Goal: Task Accomplishment & Management: Use online tool/utility

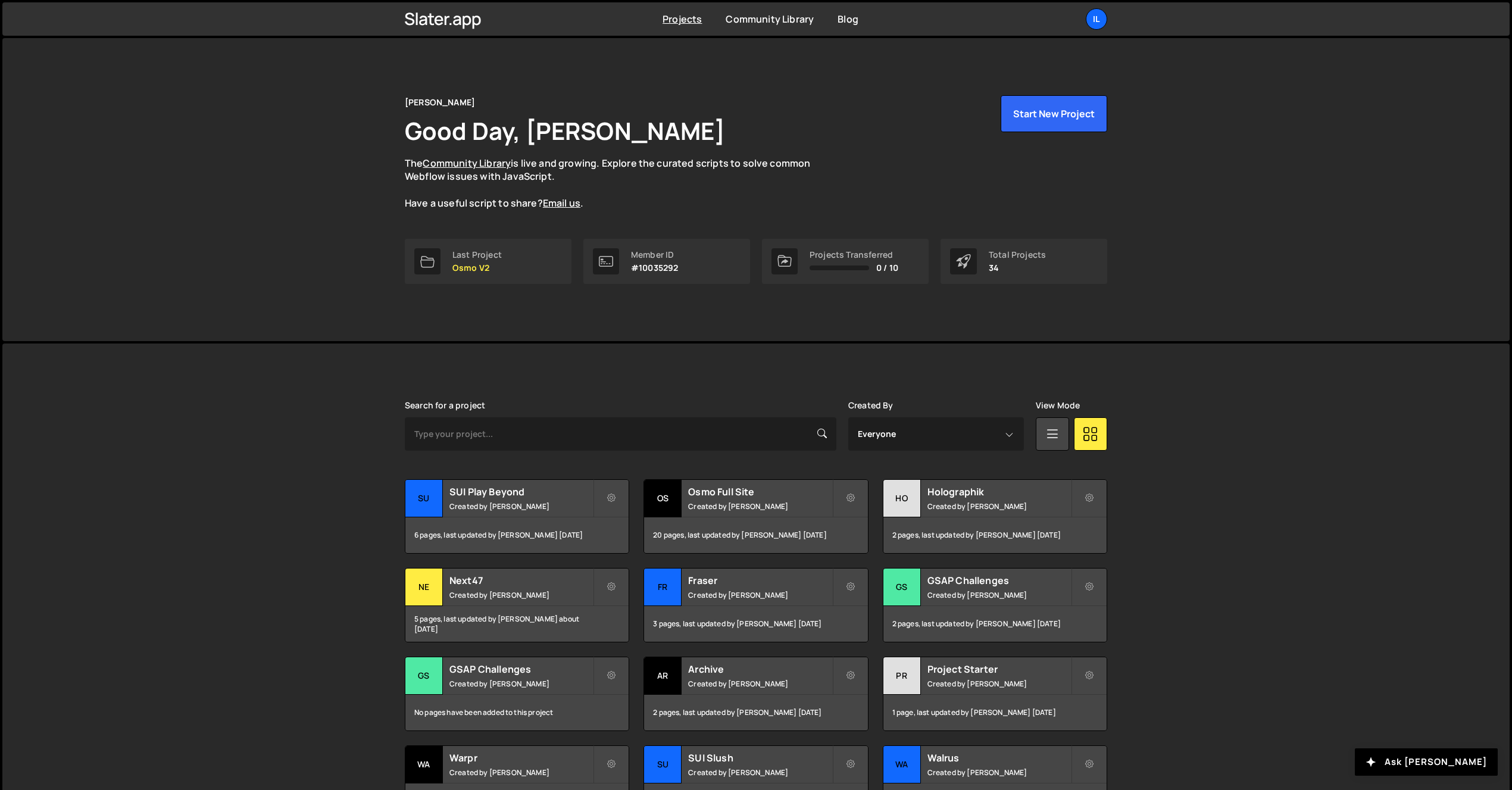
click at [1103, 23] on div "Il" at bounding box center [1097, 19] width 21 height 21
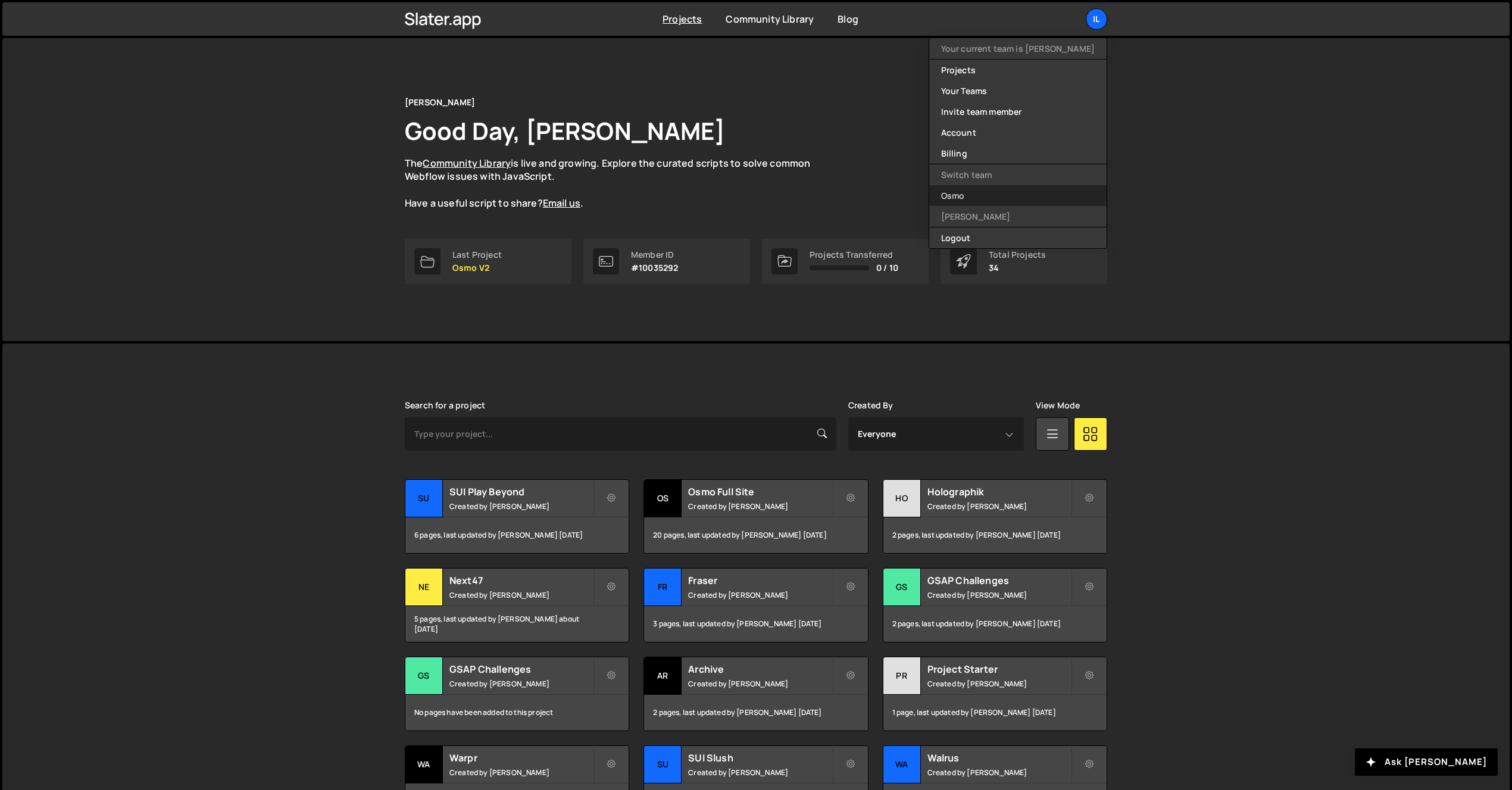
click at [1037, 191] on link "Osmo" at bounding box center [1018, 195] width 178 height 21
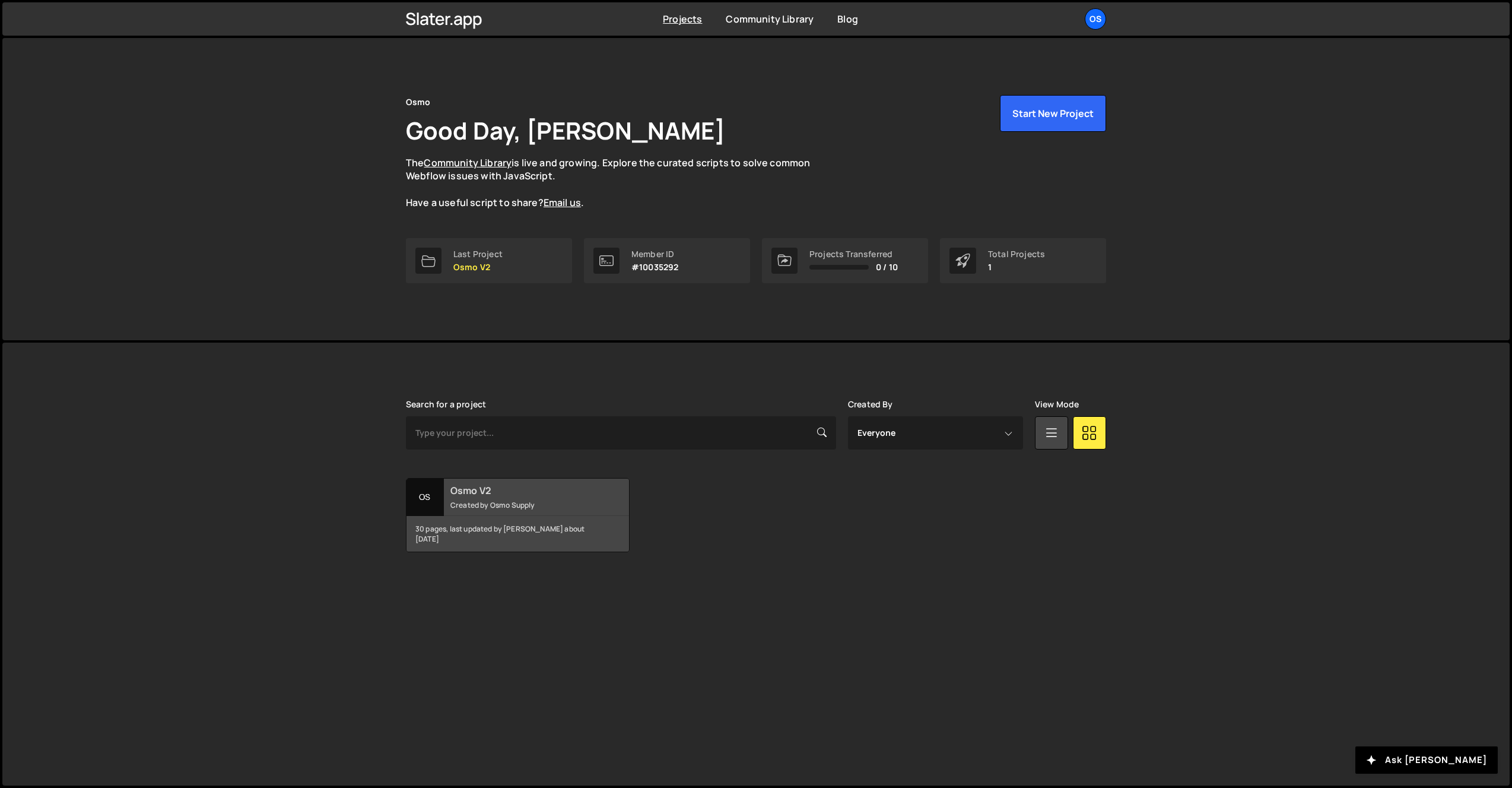
click at [413, 505] on div "Os" at bounding box center [425, 497] width 37 height 37
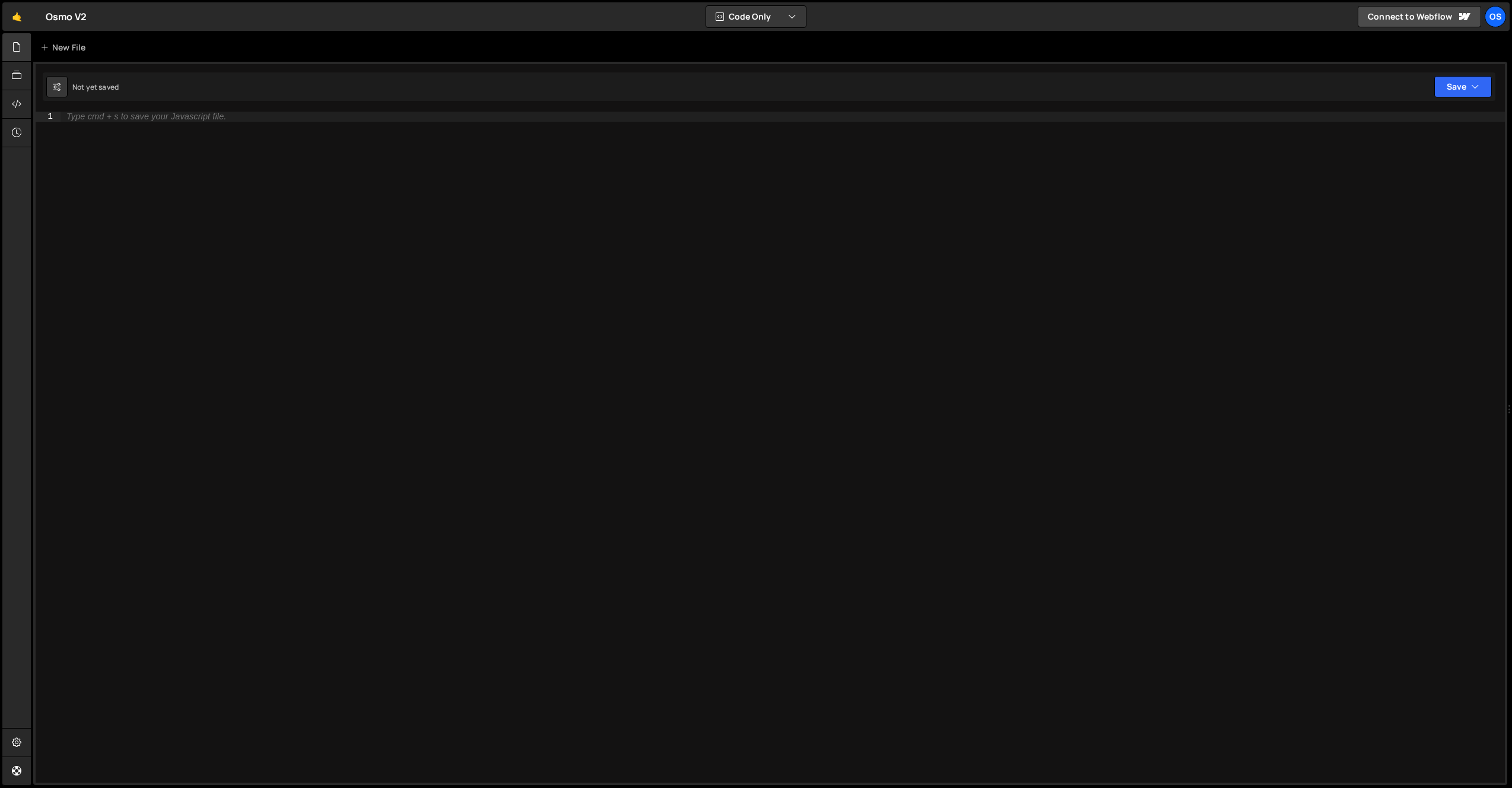
click at [27, 49] on div at bounding box center [28, 48] width 5 height 10
click at [15, 48] on icon at bounding box center [17, 47] width 10 height 13
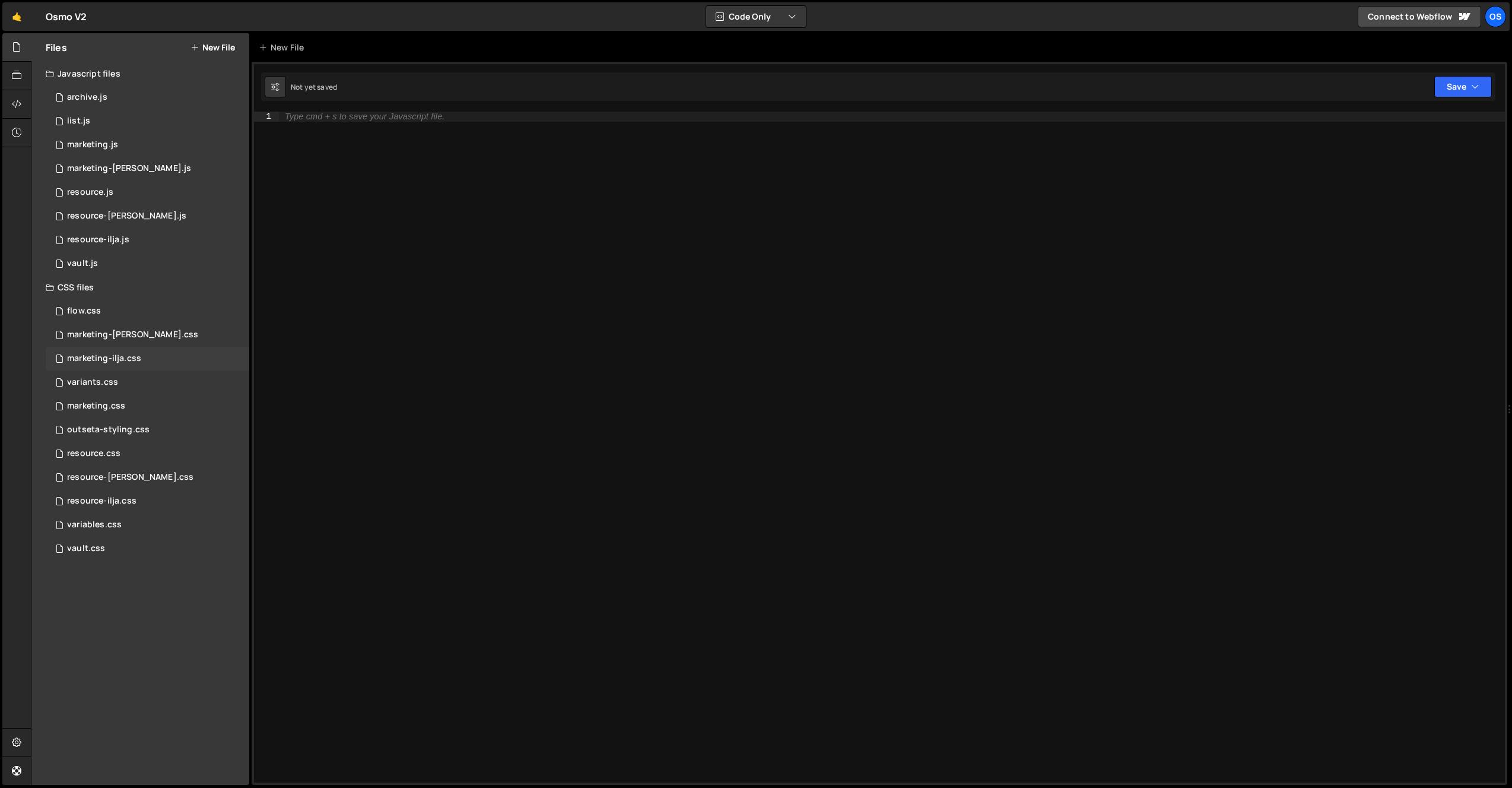
click at [126, 361] on div "marketing-ilja.css" at bounding box center [104, 358] width 74 height 11
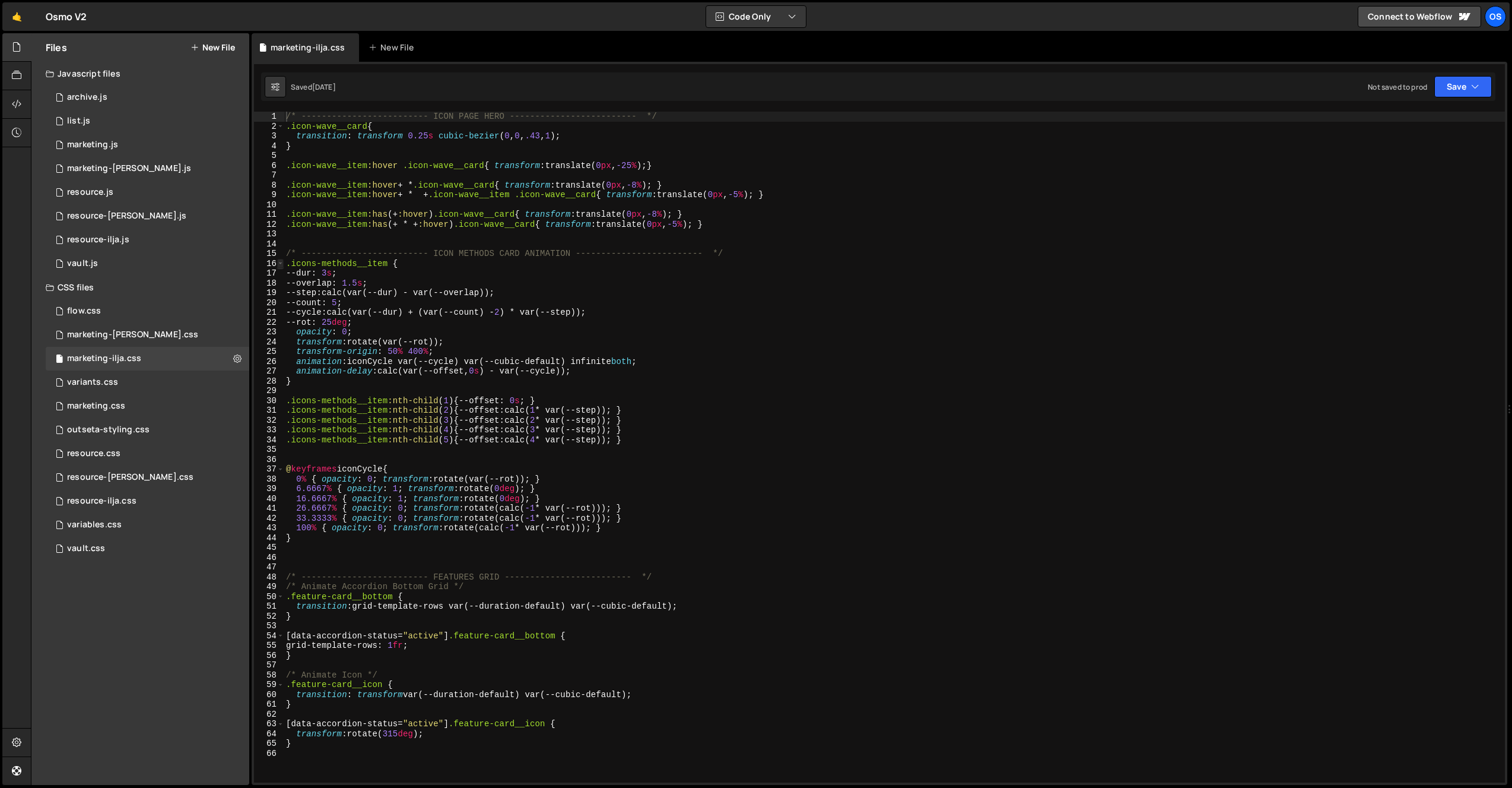
type textarea "/* ------------------------- ICON PAGE HERO ------------------------- */"
click at [279, 263] on span at bounding box center [280, 264] width 7 height 10
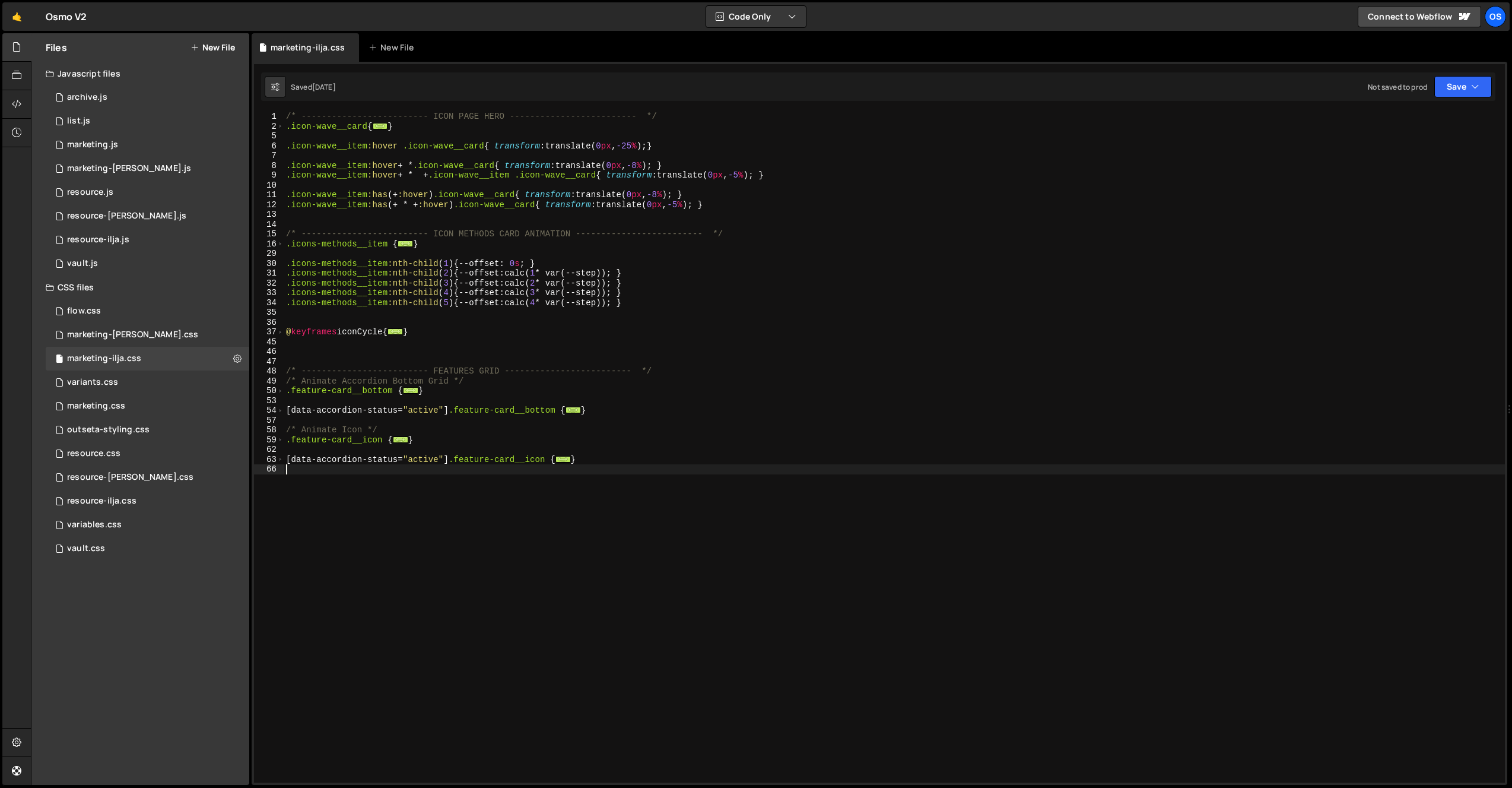
click at [492, 639] on div "/* ------------------------- ICON PAGE HERO ------------------------- */ .icon-…" at bounding box center [895, 457] width 1221 height 691
paste textarea "tooltip__card"
drag, startPoint x: 658, startPoint y: 367, endPoint x: 244, endPoint y: 370, distance: 414.0
click at [244, 370] on div "Files New File Javascript files 0 archive.js 0 0 list.js 0 0 marketing.js 0 0 0…" at bounding box center [771, 409] width 1481 height 752
type textarea "/* ------------------------- FEATURES GRID ------------------------- */"
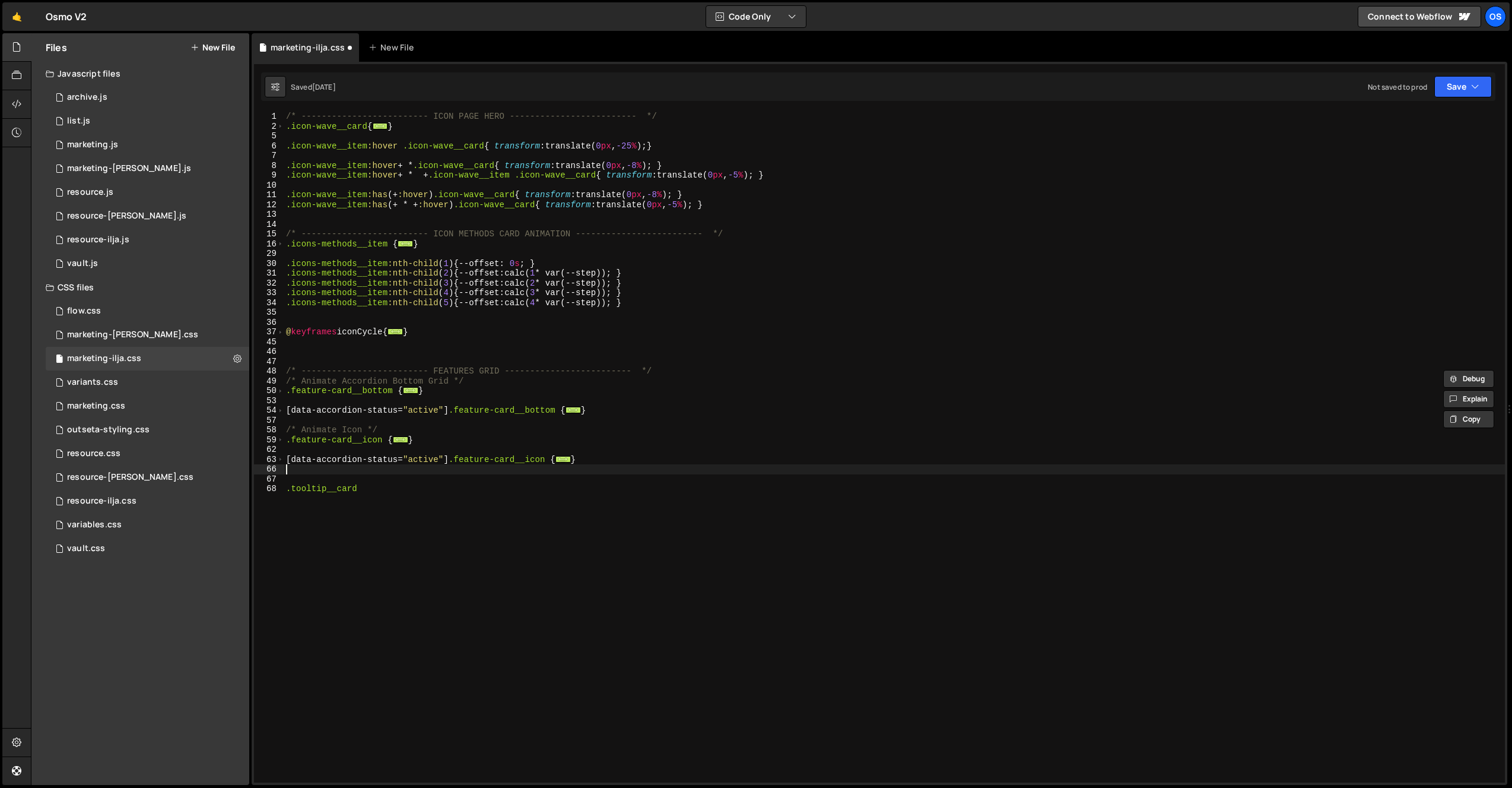
click at [340, 471] on div "/* ------------------------- ICON PAGE HERO ------------------------- */ .icon-…" at bounding box center [895, 457] width 1221 height 691
paste textarea "/* ------------------------- FEATURES GRID ------------------------- */"
drag, startPoint x: 499, startPoint y: 500, endPoint x: 435, endPoint y: 501, distance: 64.0
click at [435, 501] on div "/* ------------------------- ICON PAGE HERO ------------------------- */ .icon-…" at bounding box center [895, 457] width 1221 height 691
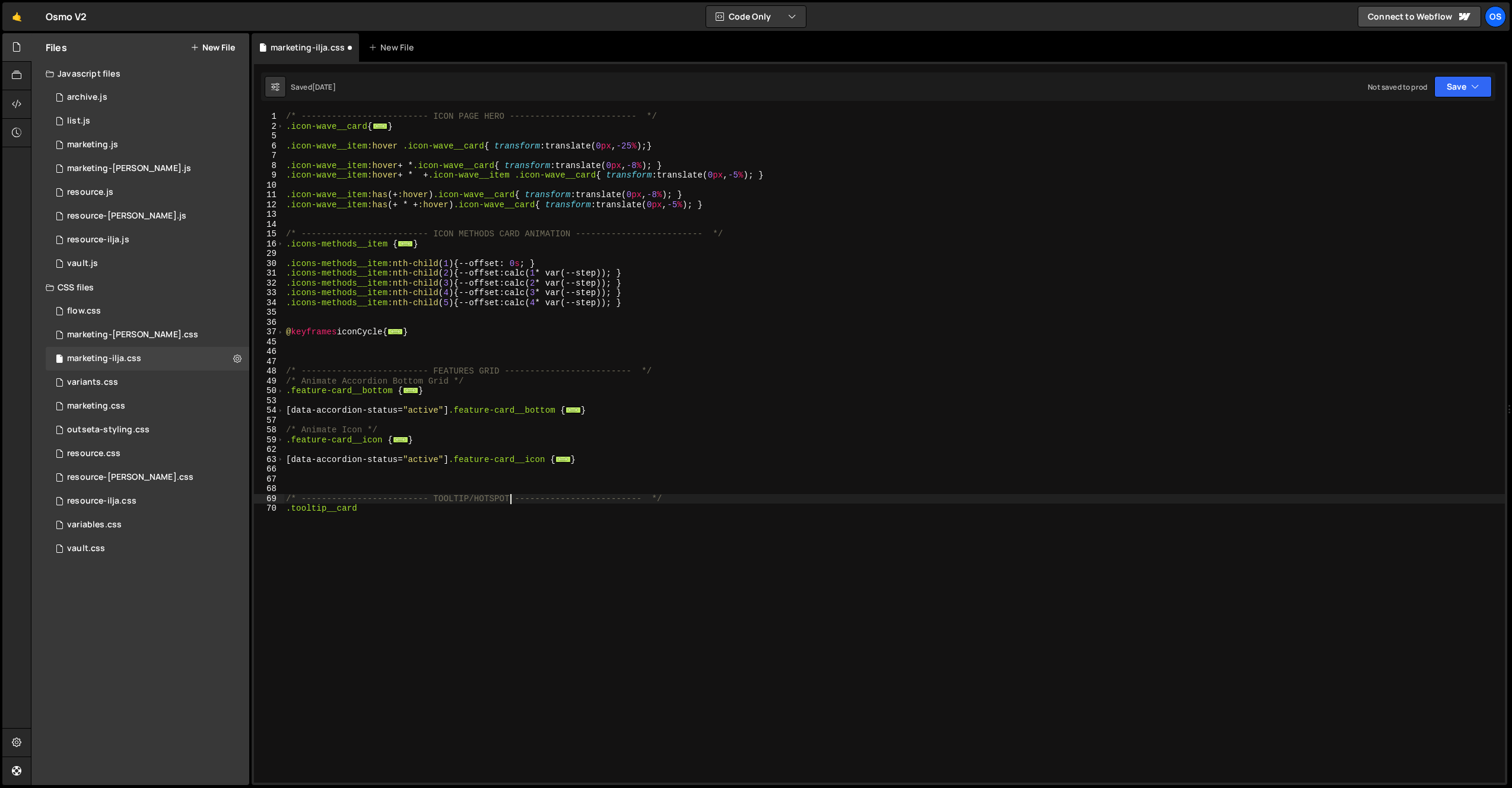
click at [483, 518] on div "/* ------------------------- ICON PAGE HERO ------------------------- */ .icon-…" at bounding box center [895, 457] width 1221 height 691
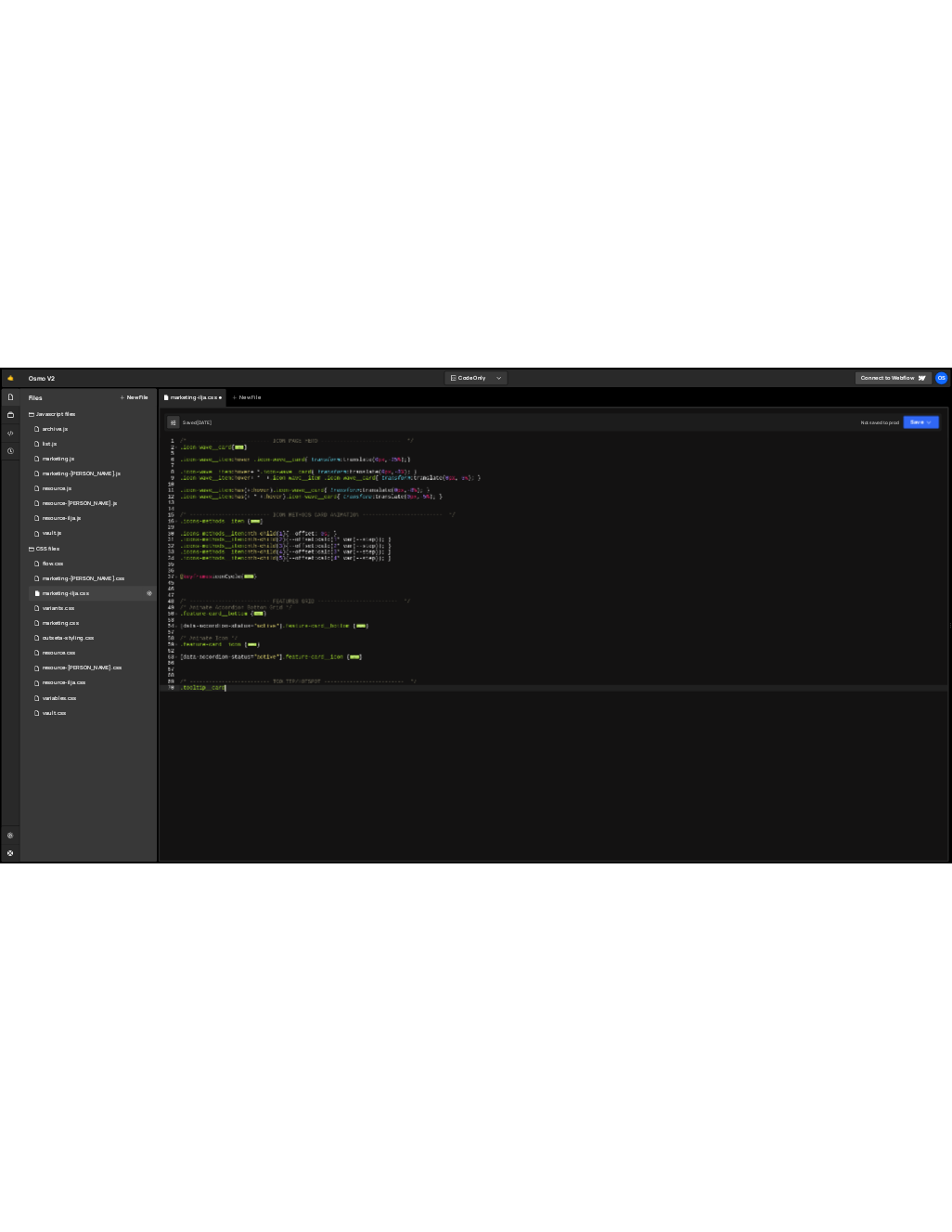
scroll to position [0, 7]
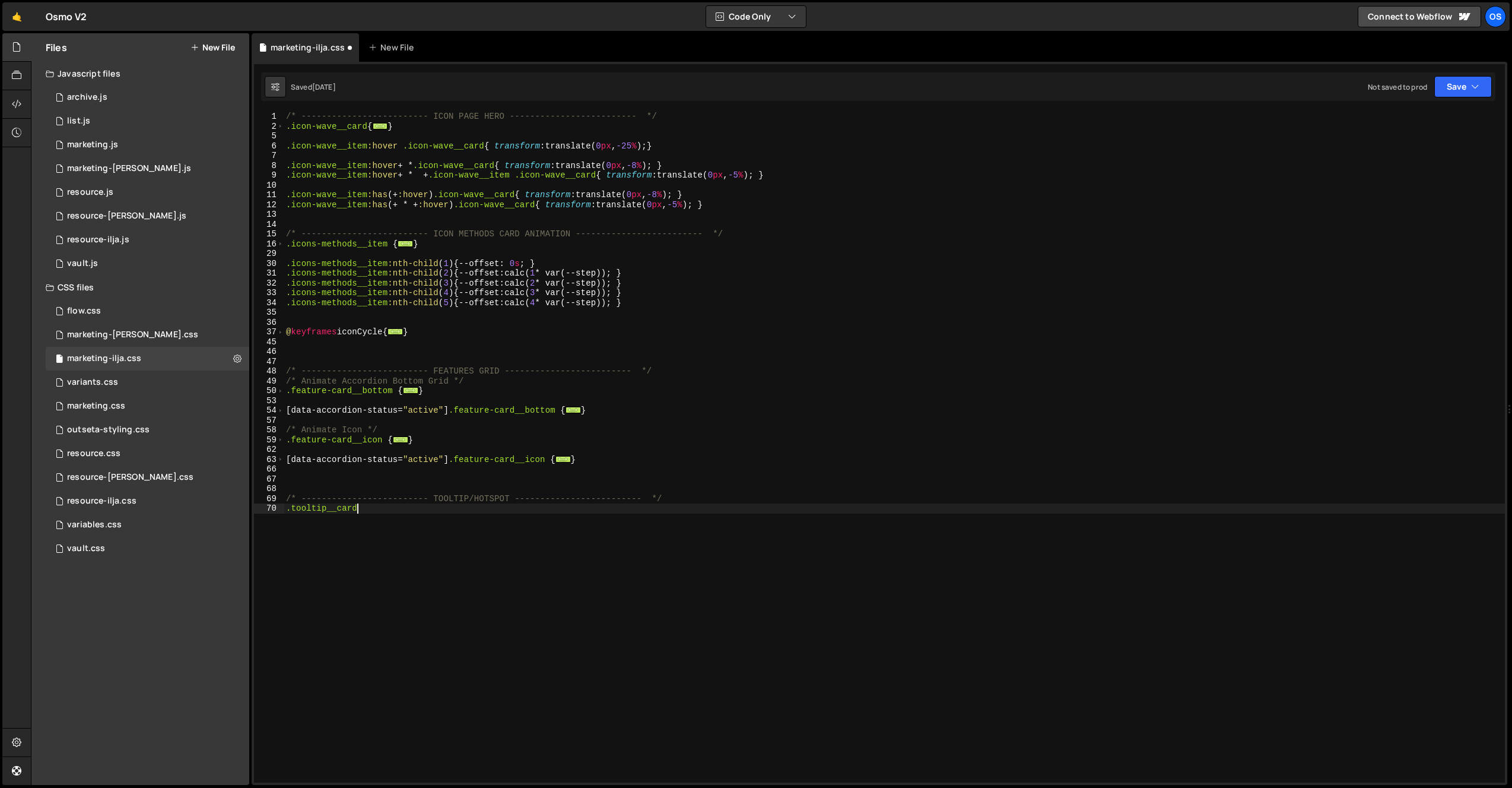
click at [491, 513] on div "/* ------------------------- ICON PAGE HERO ------------------------- */ .icon-…" at bounding box center [895, 457] width 1221 height 691
click at [432, 524] on div "/* ------------------------- ICON PAGE HERO ------------------------- */ .icon-…" at bounding box center [895, 457] width 1221 height 691
click at [420, 502] on div "/* ------------------------- ICON PAGE HERO ------------------------- */ .icon-…" at bounding box center [895, 457] width 1221 height 691
click at [389, 513] on div "/* ------------------------- ICON PAGE HERO ------------------------- */ .icon-…" at bounding box center [895, 457] width 1221 height 691
type textarea ".tooltip__card"
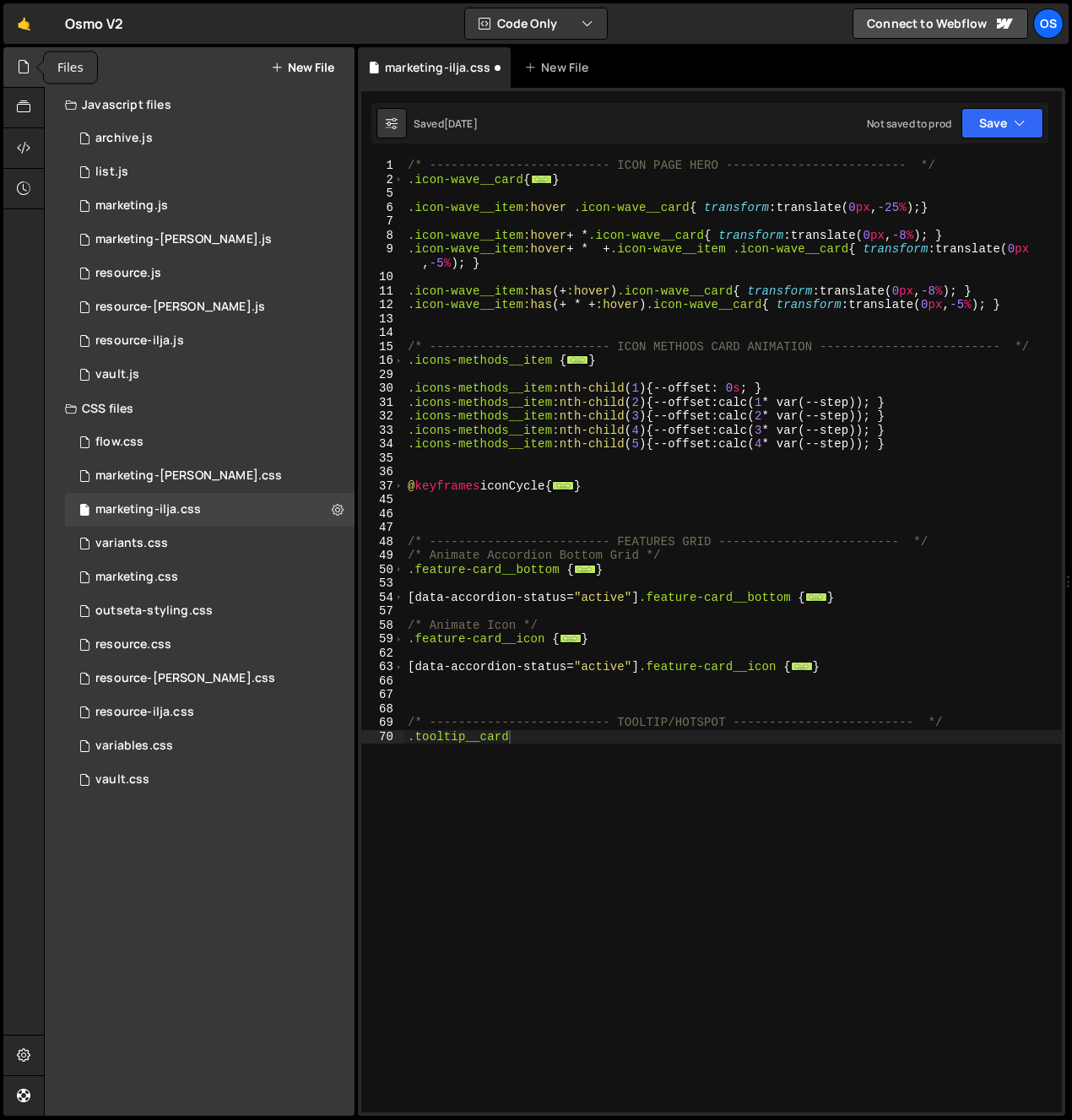
click at [14, 68] on div at bounding box center [24, 68] width 41 height 41
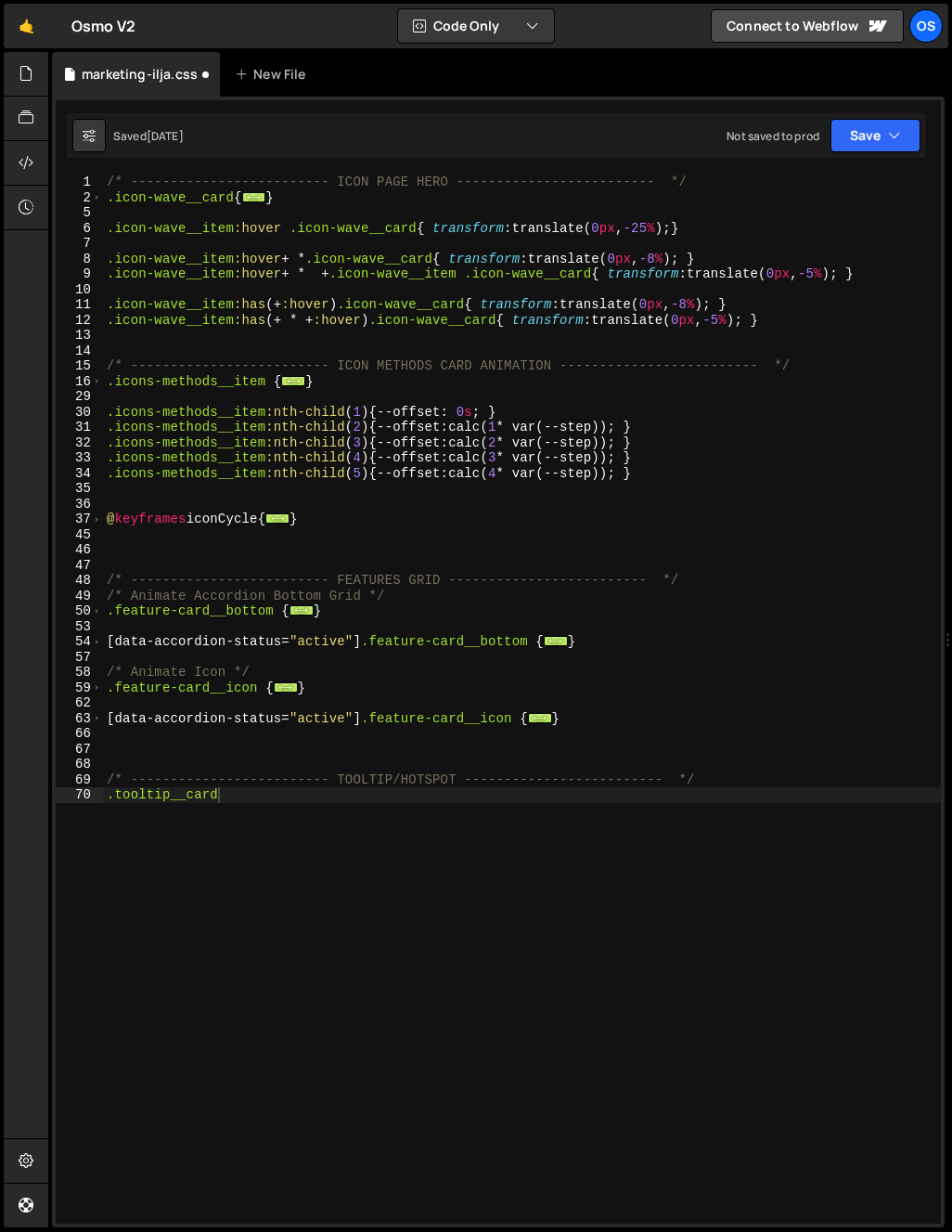
drag, startPoint x: 204, startPoint y: 643, endPoint x: 230, endPoint y: 714, distance: 75.6
click at [248, 719] on div "/* ------------------------- ICON PAGE HERO ------------------------- */ .icon-…" at bounding box center [522, 714] width 838 height 1080
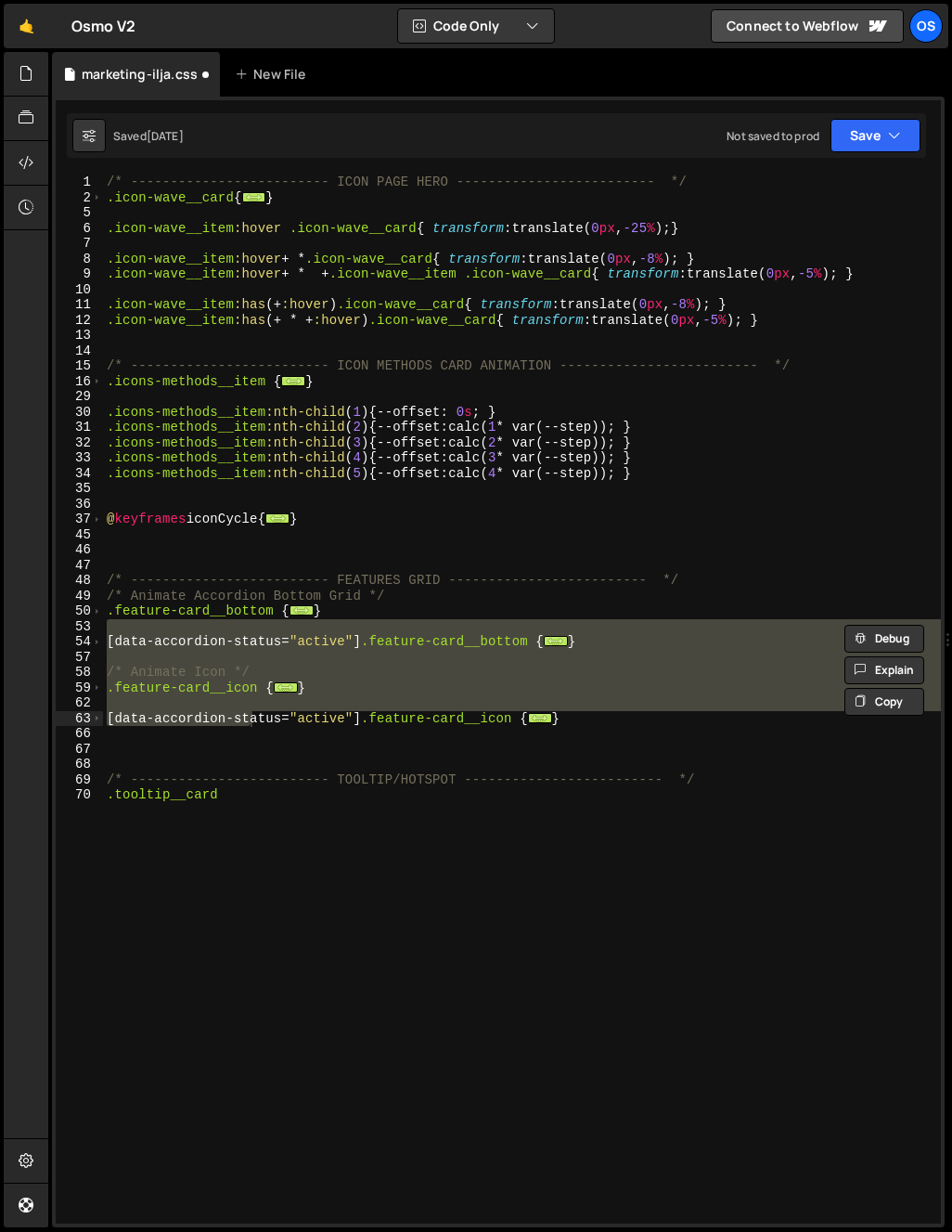
click at [361, 787] on div "/* ------------------------- ICON PAGE HERO ------------------------- */ .icon-…" at bounding box center [522, 714] width 838 height 1080
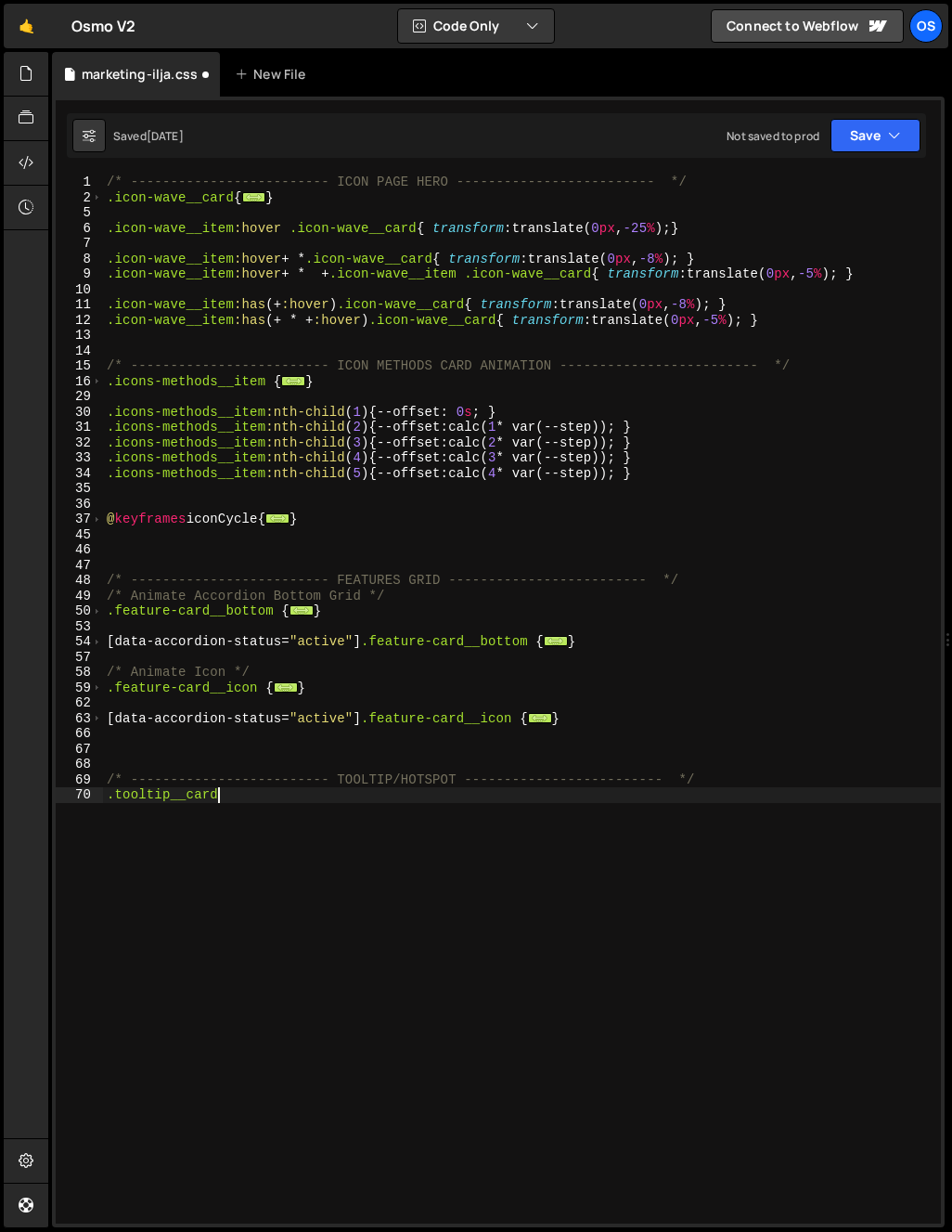
click at [228, 795] on div "/* ------------------------- ICON PAGE HERO ------------------------- */ .icon-…" at bounding box center [522, 714] width 838 height 1080
click at [310, 795] on div "/* ------------------------- ICON PAGE HERO ------------------------- */ .icon-…" at bounding box center [522, 714] width 838 height 1080
type textarea ".tooltip__card{"
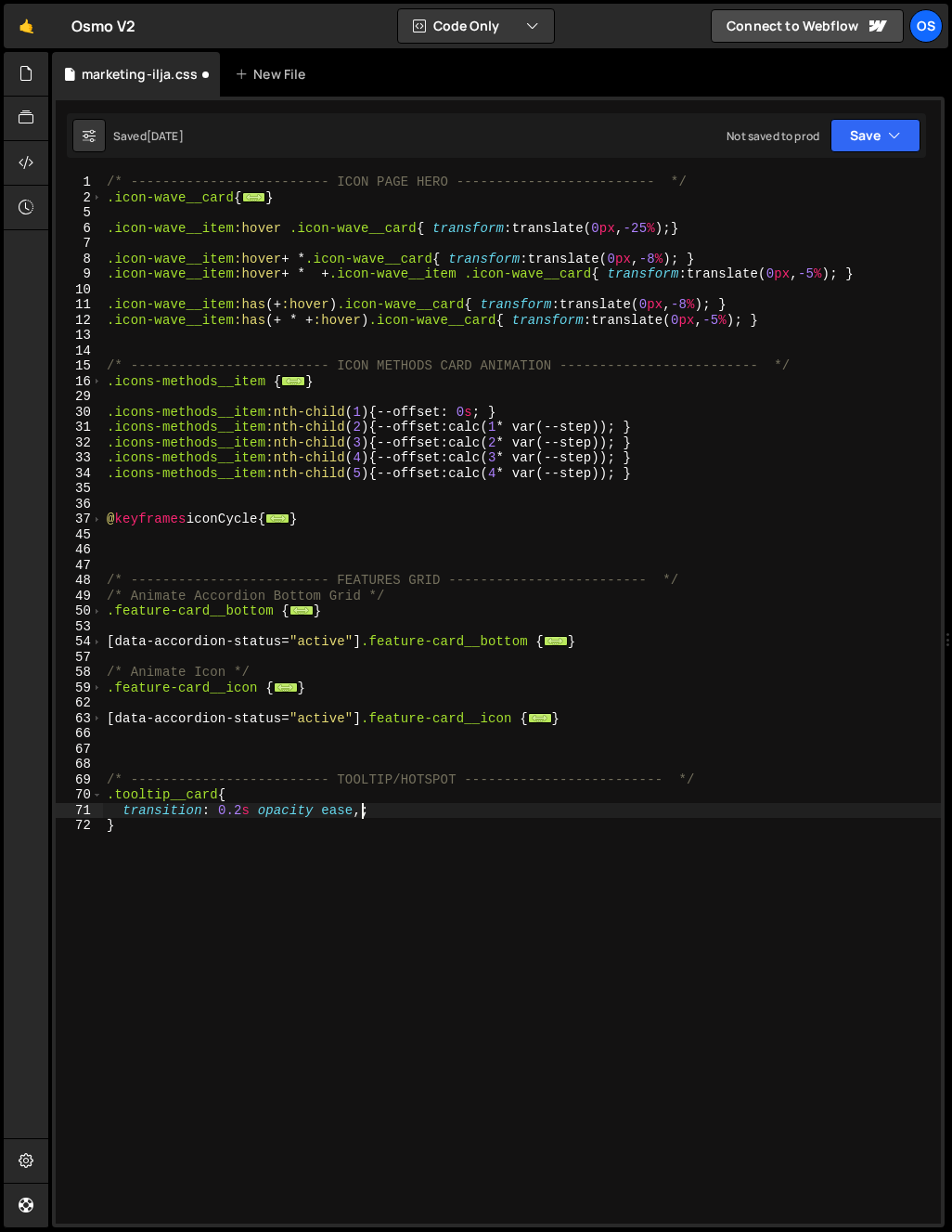
scroll to position [0, 18]
click at [282, 805] on div "/* ------------------------- ICON PAGE HERO ------------------------- */ .icon-…" at bounding box center [522, 714] width 838 height 1080
click at [219, 809] on div "/* ------------------------- ICON PAGE HERO ------------------------- */ .icon-…" at bounding box center [522, 714] width 838 height 1080
paste textarea "opacity"
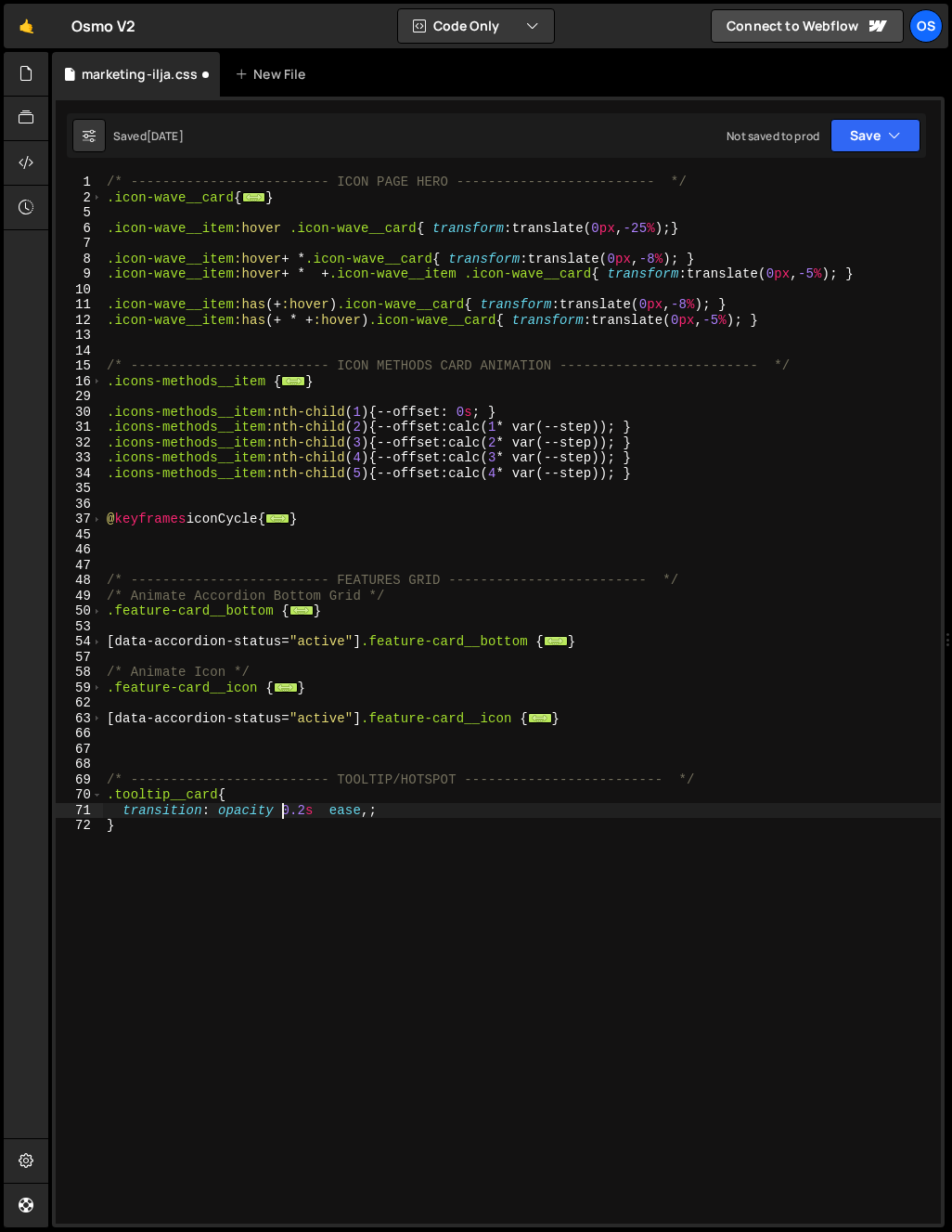
scroll to position [0, 12]
click at [329, 806] on div "/* ------------------------- ICON PAGE HERO ------------------------- */ .icon-…" at bounding box center [522, 714] width 838 height 1080
click at [377, 825] on div "/* ------------------------- ICON PAGE HERO ------------------------- */ .icon-…" at bounding box center [522, 714] width 838 height 1080
click at [308, 815] on div "/* ------------------------- ICON PAGE HERO ------------------------- */ .icon-…" at bounding box center [522, 714] width 838 height 1080
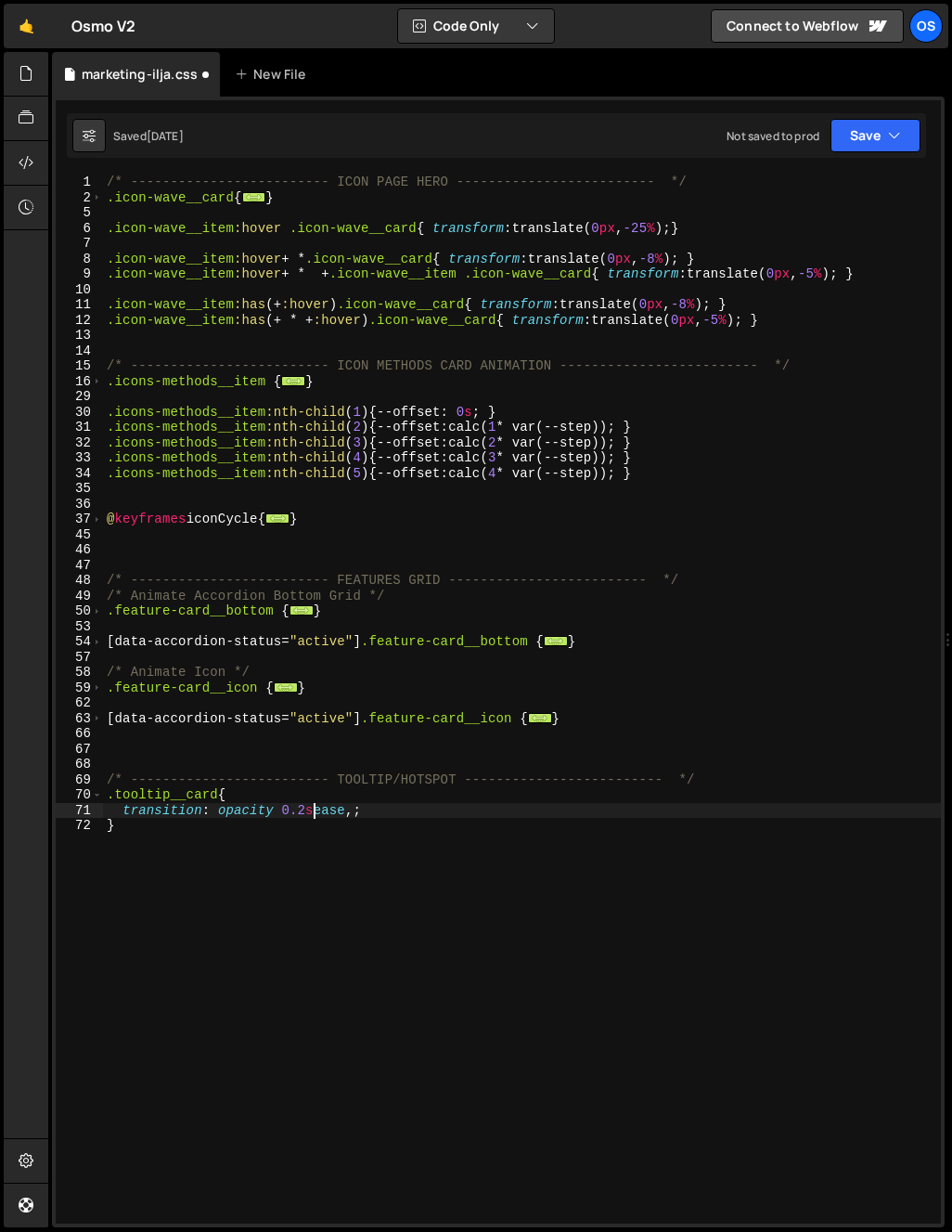
click at [313, 810] on div "/* ------------------------- ICON PAGE HERO ------------------------- */ .icon-…" at bounding box center [522, 714] width 838 height 1080
click at [371, 808] on div "/* ------------------------- ICON PAGE HERO ------------------------- */ .icon-…" at bounding box center [522, 714] width 838 height 1080
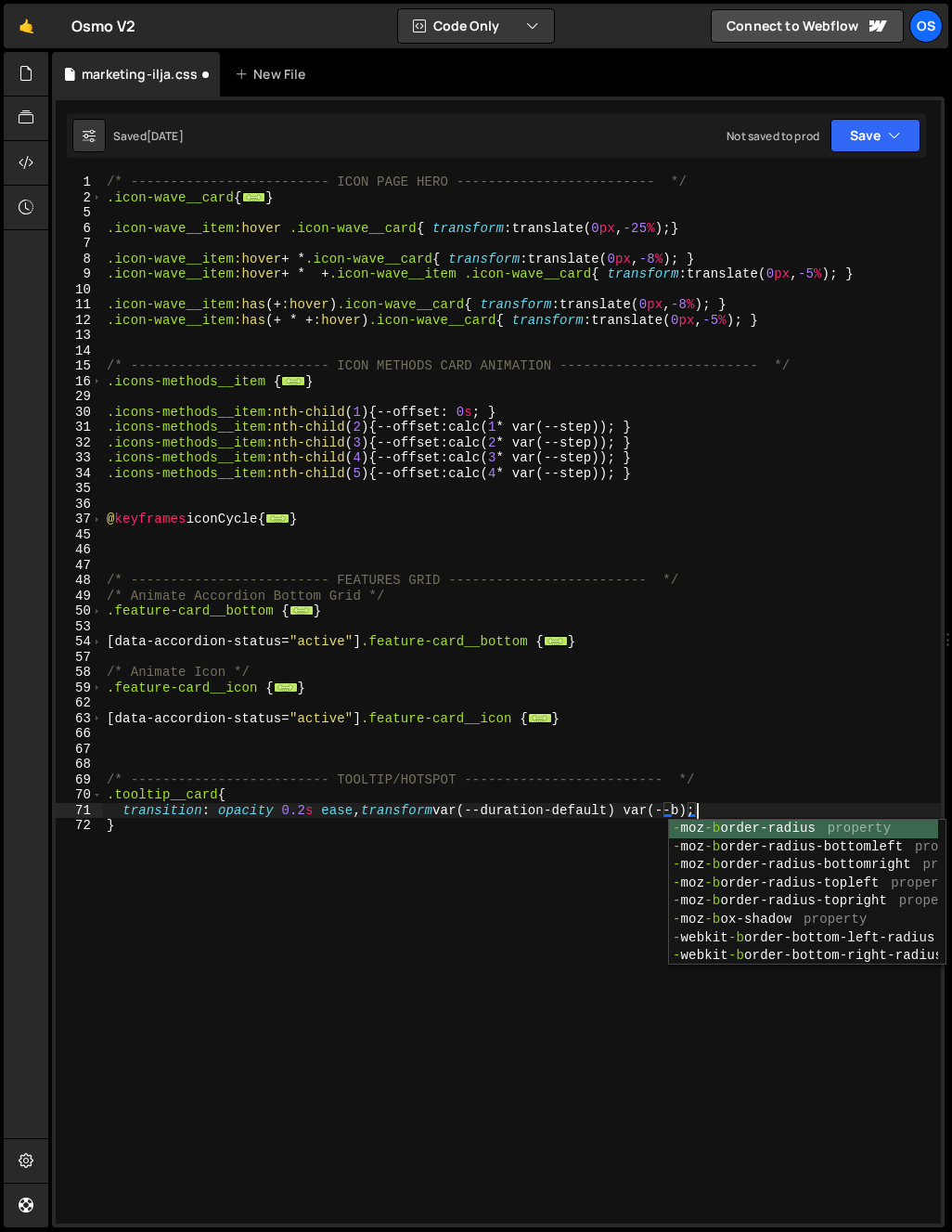
scroll to position [0, 41]
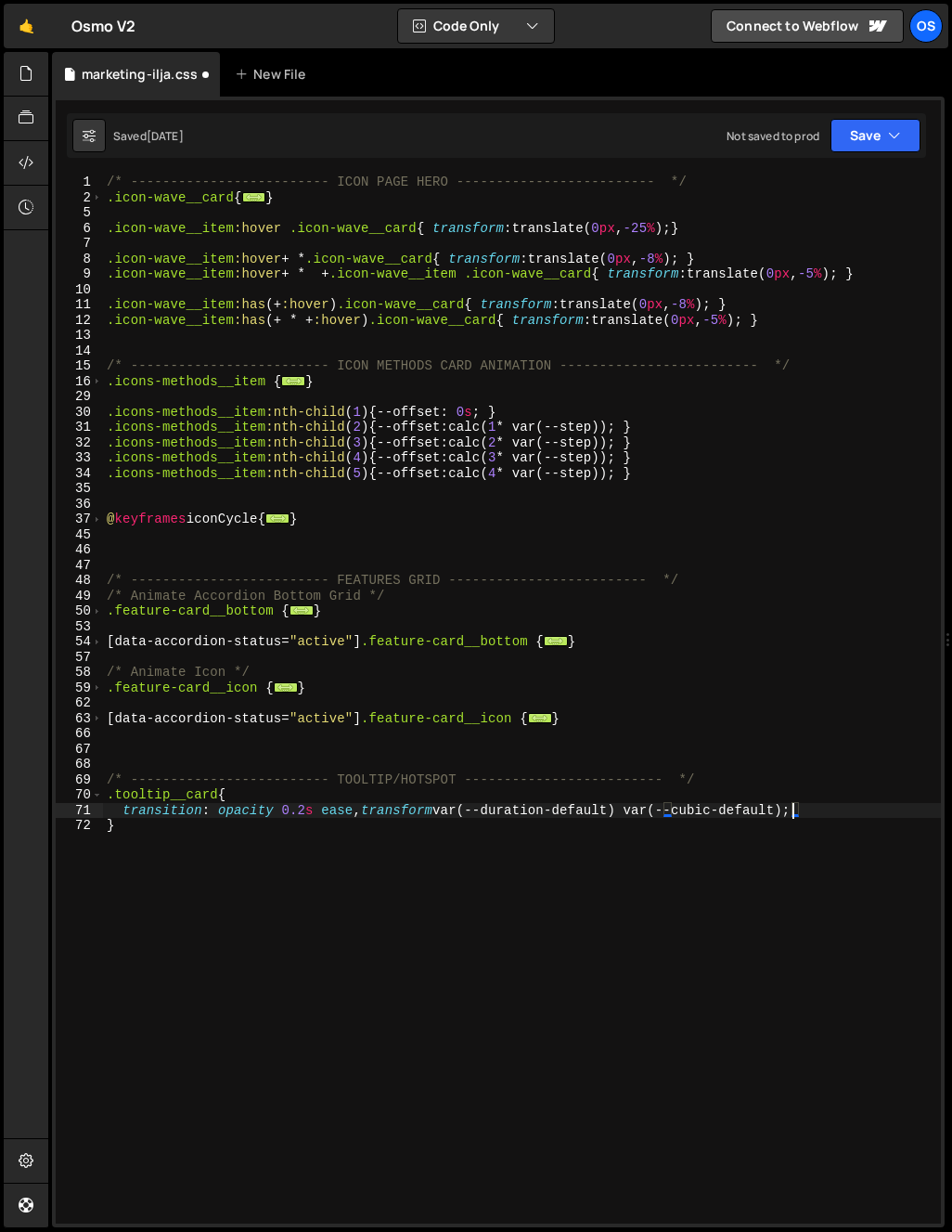
click at [632, 793] on div "/* ------------------------- ICON PAGE HERO ------------------------- */ .icon-…" at bounding box center [522, 714] width 838 height 1080
click at [416, 818] on div "/* ------------------------- ICON PAGE HERO ------------------------- */ .icon-…" at bounding box center [522, 714] width 838 height 1080
click at [348, 831] on div "/* ------------------------- ICON PAGE HERO ------------------------- */ .icon-…" at bounding box center [522, 714] width 838 height 1080
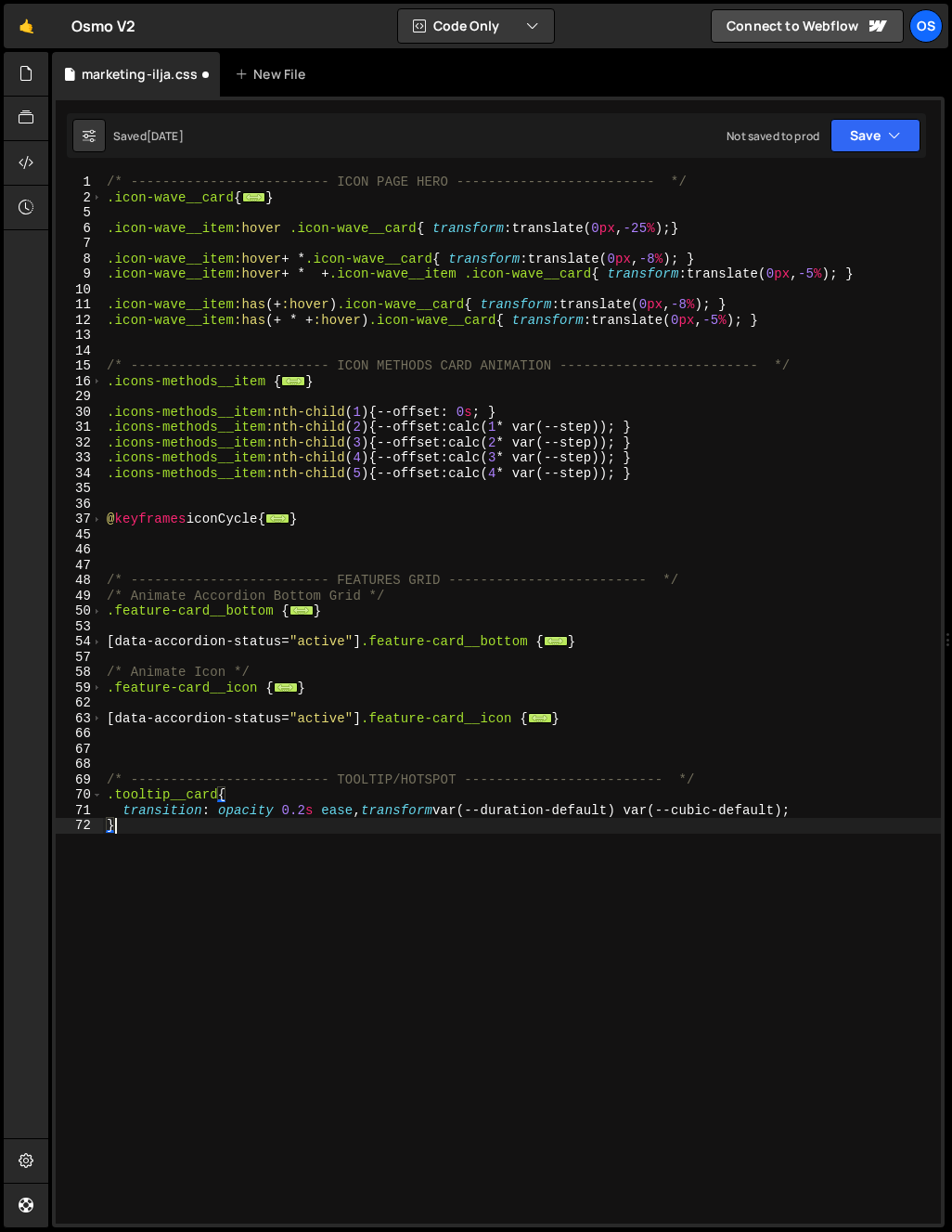
click at [315, 859] on div "/* ------------------------- ICON PAGE HERO ------------------------- */ .icon-…" at bounding box center [522, 714] width 838 height 1080
type textarea "}"
click at [280, 908] on div "/* ------------------------- ICON PAGE HERO ------------------------- */ .icon-…" at bounding box center [522, 714] width 838 height 1080
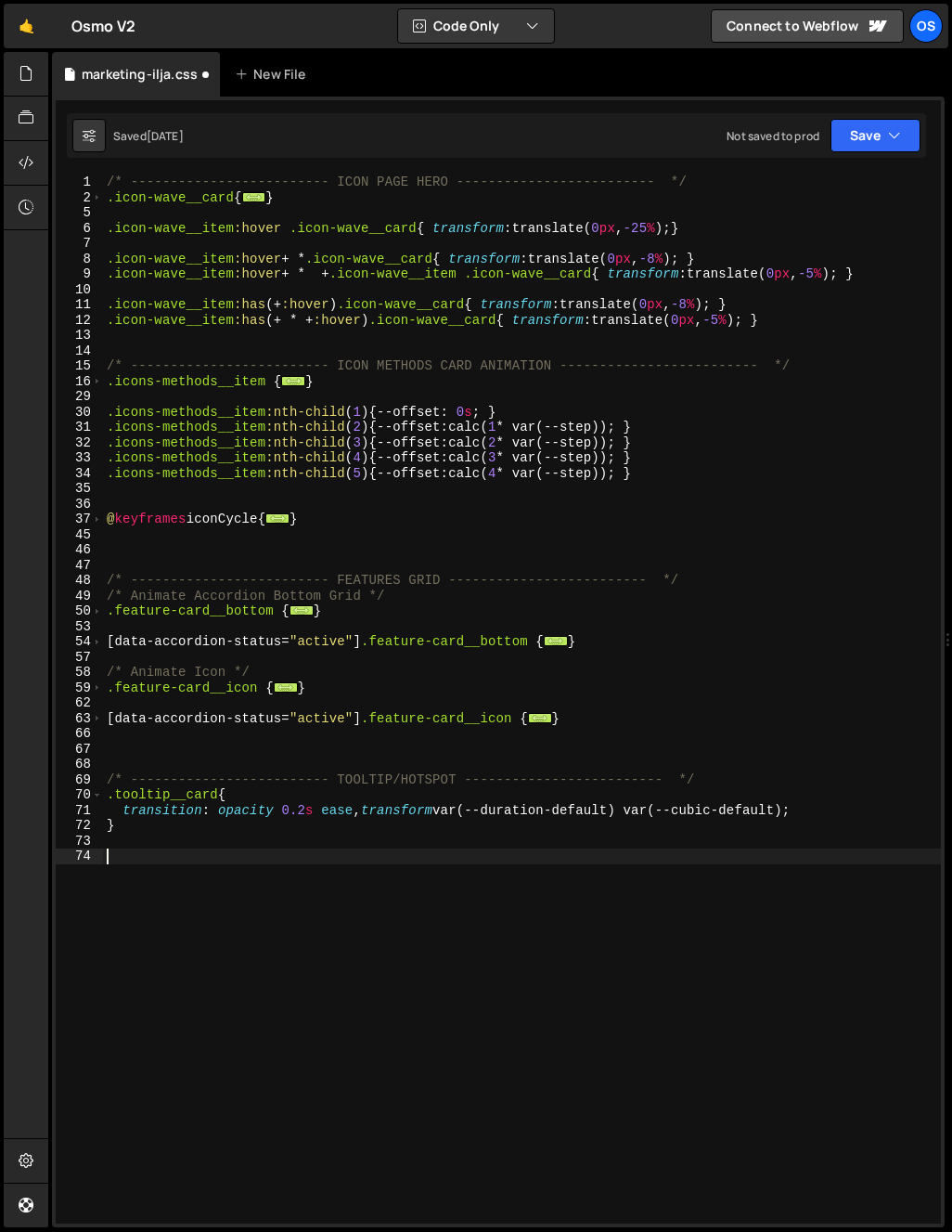
paste textarea "data-tooltip-wrap"
type textarea "."
paste textarea "data-tooltip-wrap]"
click at [288, 872] on div "/* ------------------------- ICON PAGE HERO ------------------------- */ .icon-…" at bounding box center [522, 714] width 838 height 1080
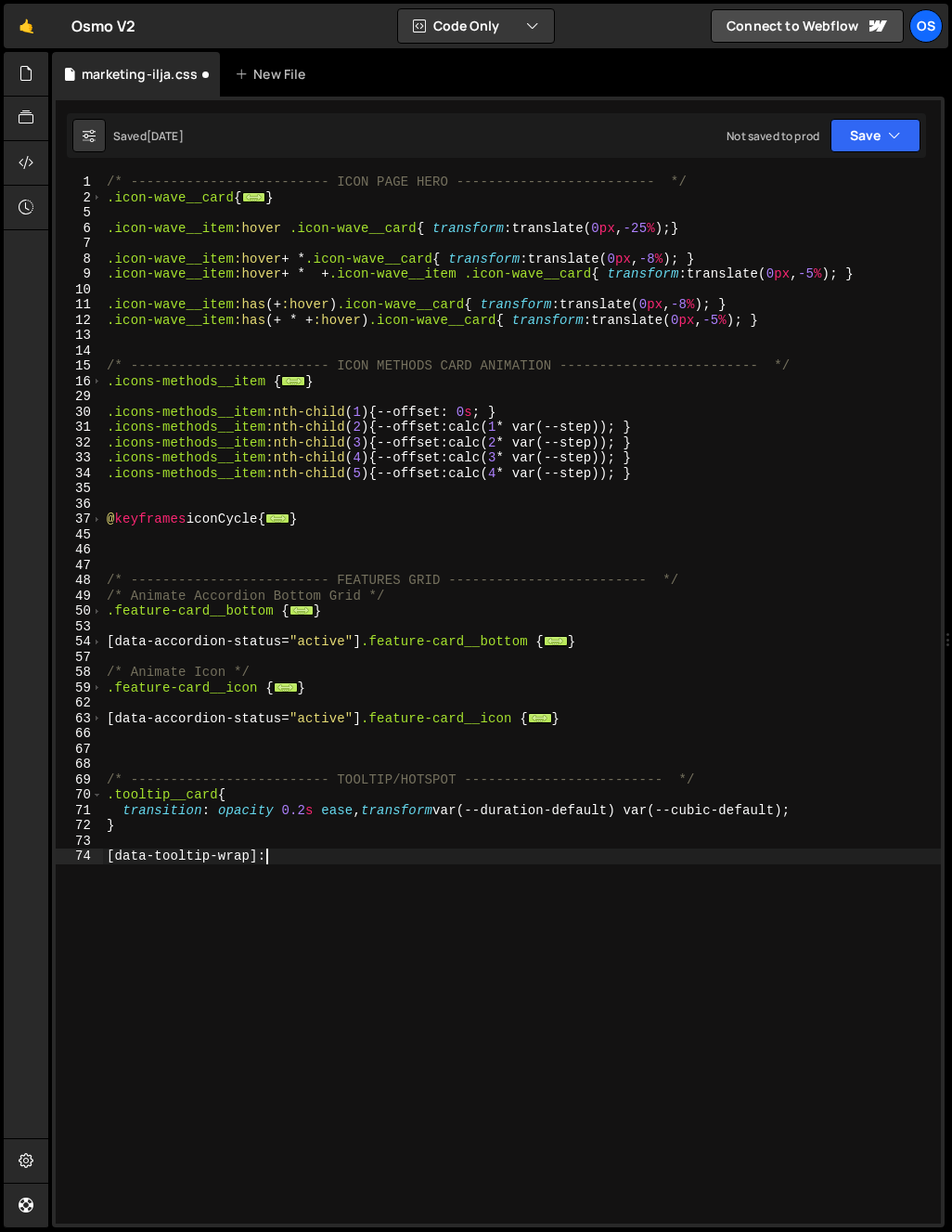
click at [293, 849] on div "/* ------------------------- ICON PAGE HERO ------------------------- */ .icon-…" at bounding box center [522, 714] width 838 height 1080
paste textarea "data-tooltip-wrap)"
paste textarea "data-tooltip-wrap"
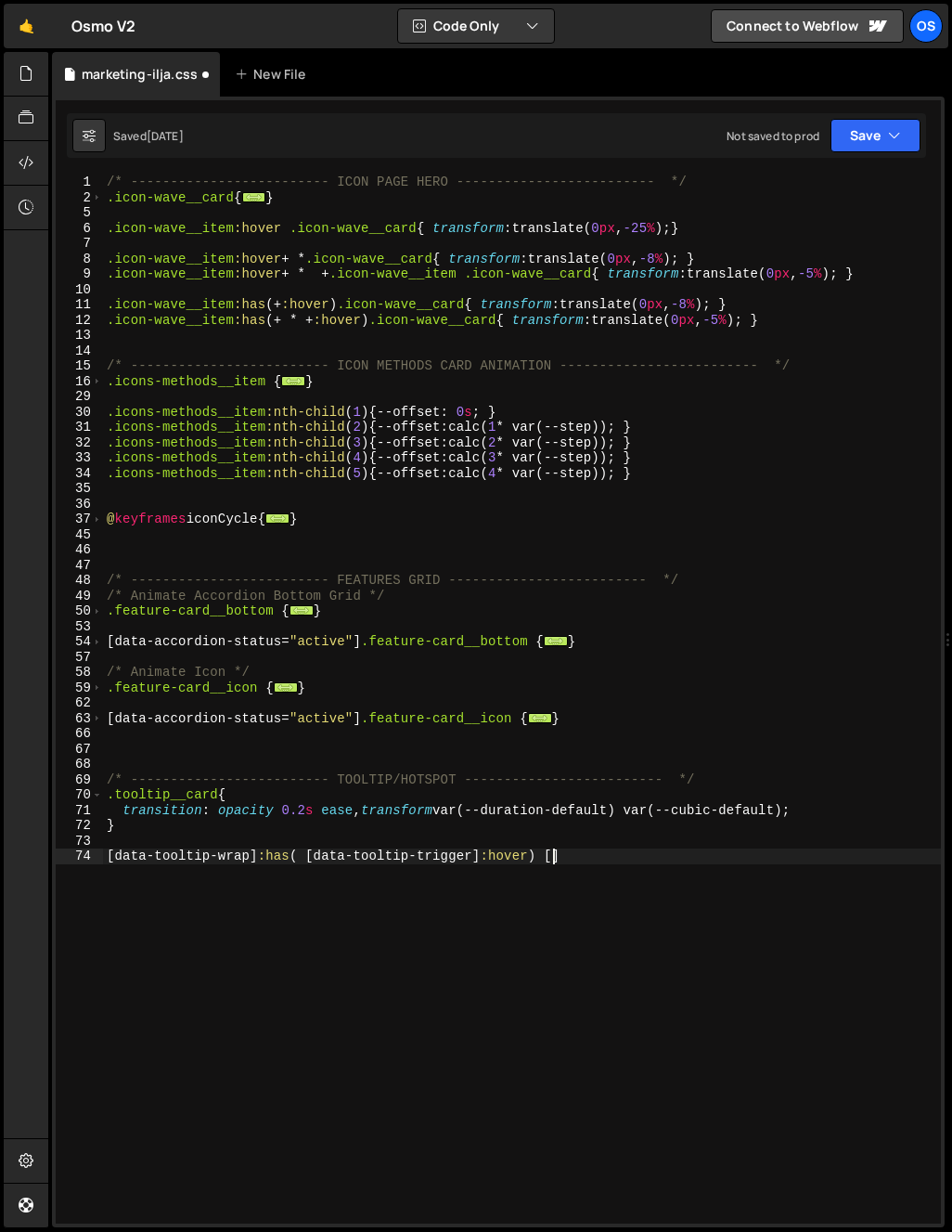
paste textarea "data-tooltip-wrap]"
type textarea "[data-tooltip-wrap]:has( [data-tooltip-trigger]:hover) [data-tooltip-card]{"
type textarea "opacity: 1;"
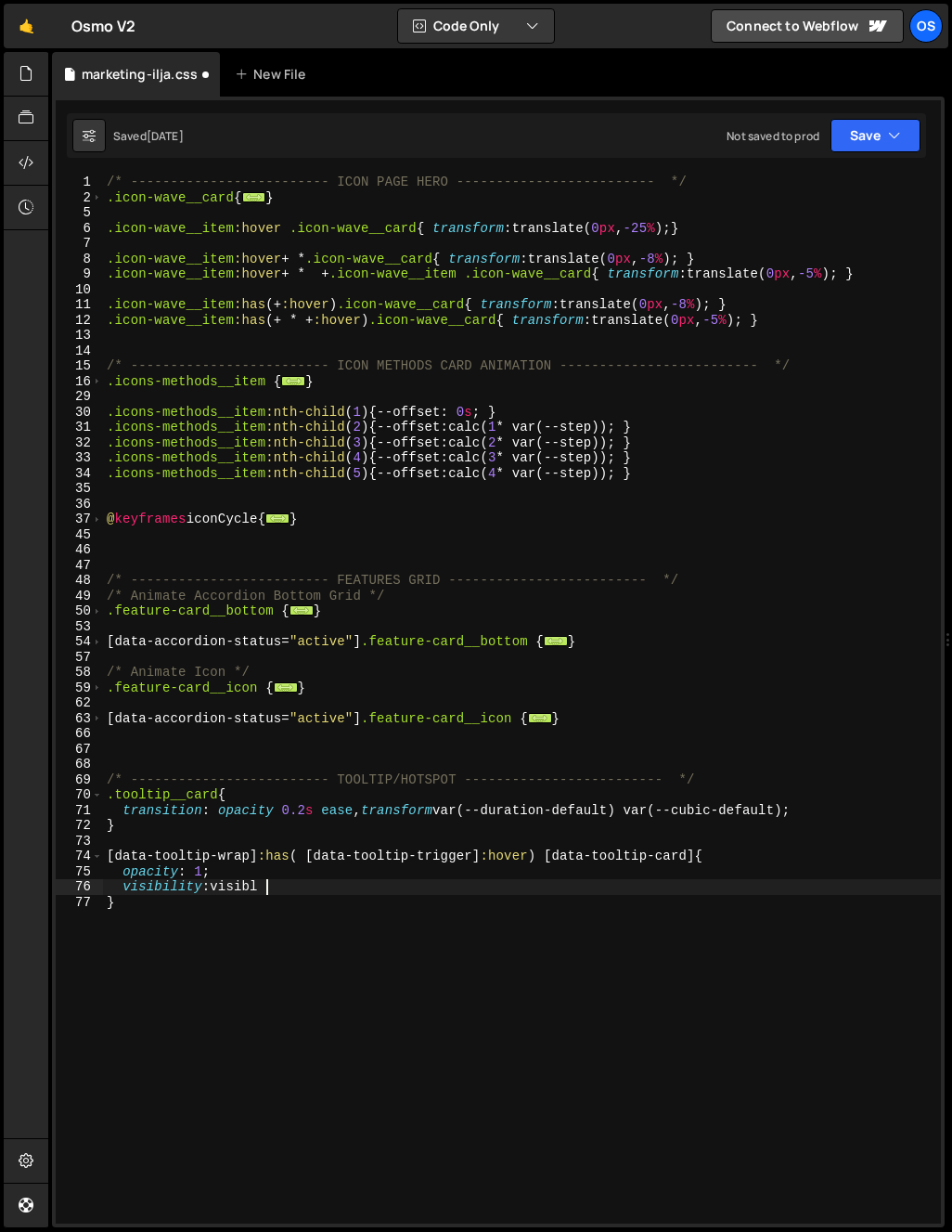
scroll to position [0, 10]
drag, startPoint x: 287, startPoint y: 994, endPoint x: 293, endPoint y: 983, distance: 12.5
click at [288, 993] on div "/* ------------------------- ICON PAGE HERO ------------------------- */ .icon-…" at bounding box center [522, 714] width 838 height 1080
click at [318, 917] on div "/* ------------------------- ICON PAGE HERO ------------------------- */ .icon-…" at bounding box center [522, 714] width 838 height 1080
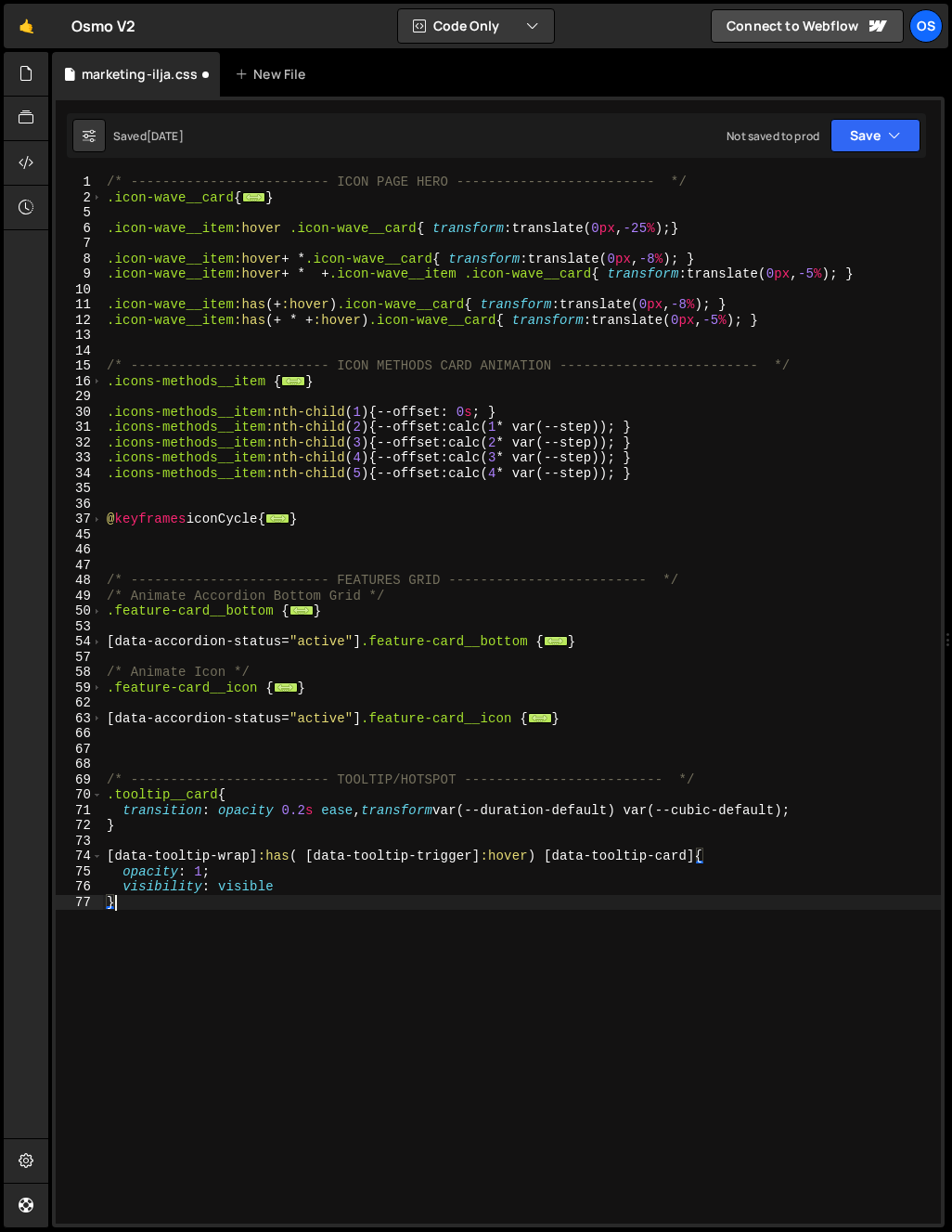
click at [305, 898] on div "/* ------------------------- ICON PAGE HERO ------------------------- */ .icon-…" at bounding box center [522, 714] width 838 height 1080
click at [305, 896] on div "/* ------------------------- ICON PAGE HERO ------------------------- */ .icon-…" at bounding box center [522, 714] width 838 height 1080
click at [338, 886] on div "/* ------------------------- ICON PAGE HERO ------------------------- */ .icon-…" at bounding box center [522, 714] width 838 height 1080
type textarea "visibility: visible;"
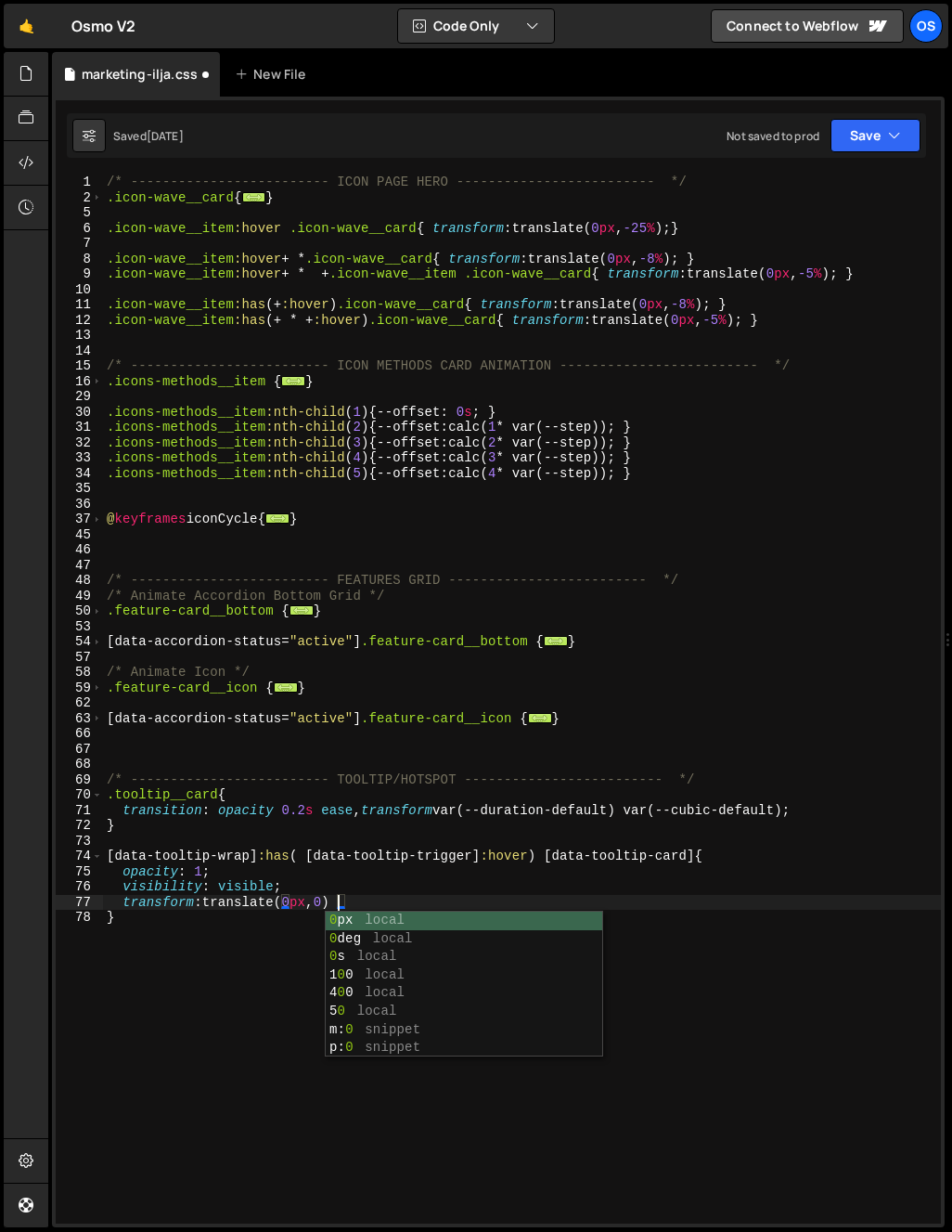
scroll to position [0, 17]
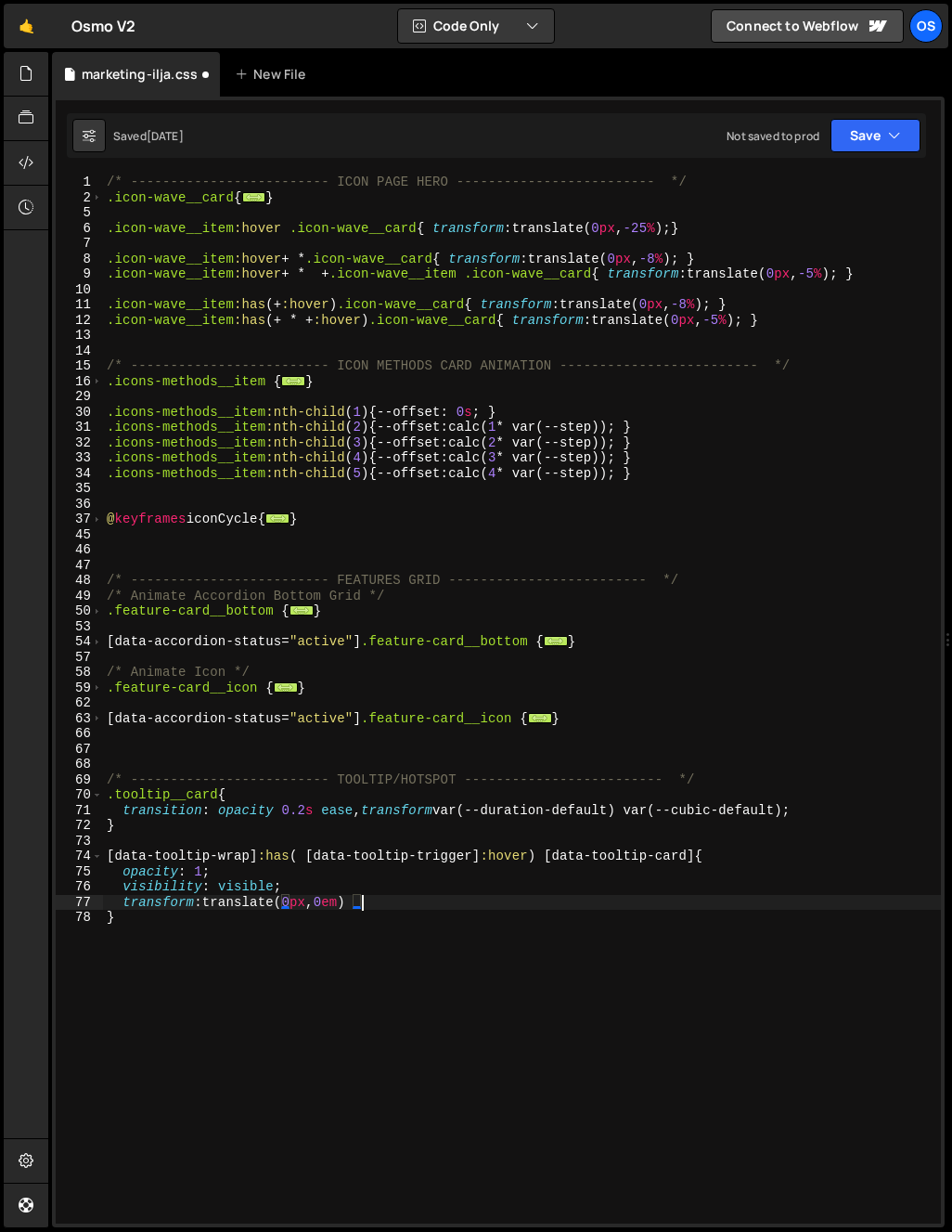
type textarea "transform: translate(0px, 0em);"
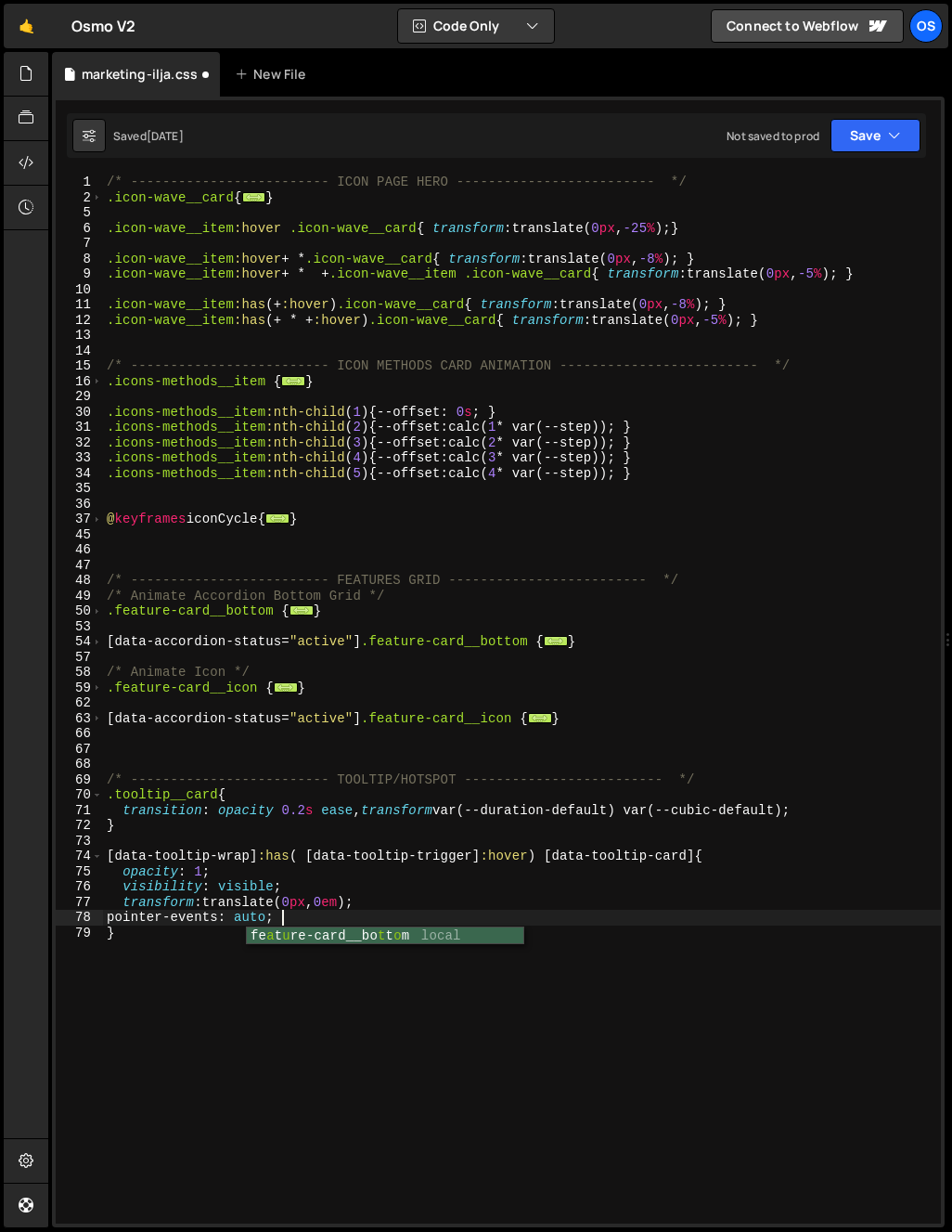
scroll to position [0, 11]
click at [342, 858] on div "/* ------------------------- ICON PAGE HERO ------------------------- */ .icon-…" at bounding box center [522, 714] width 838 height 1080
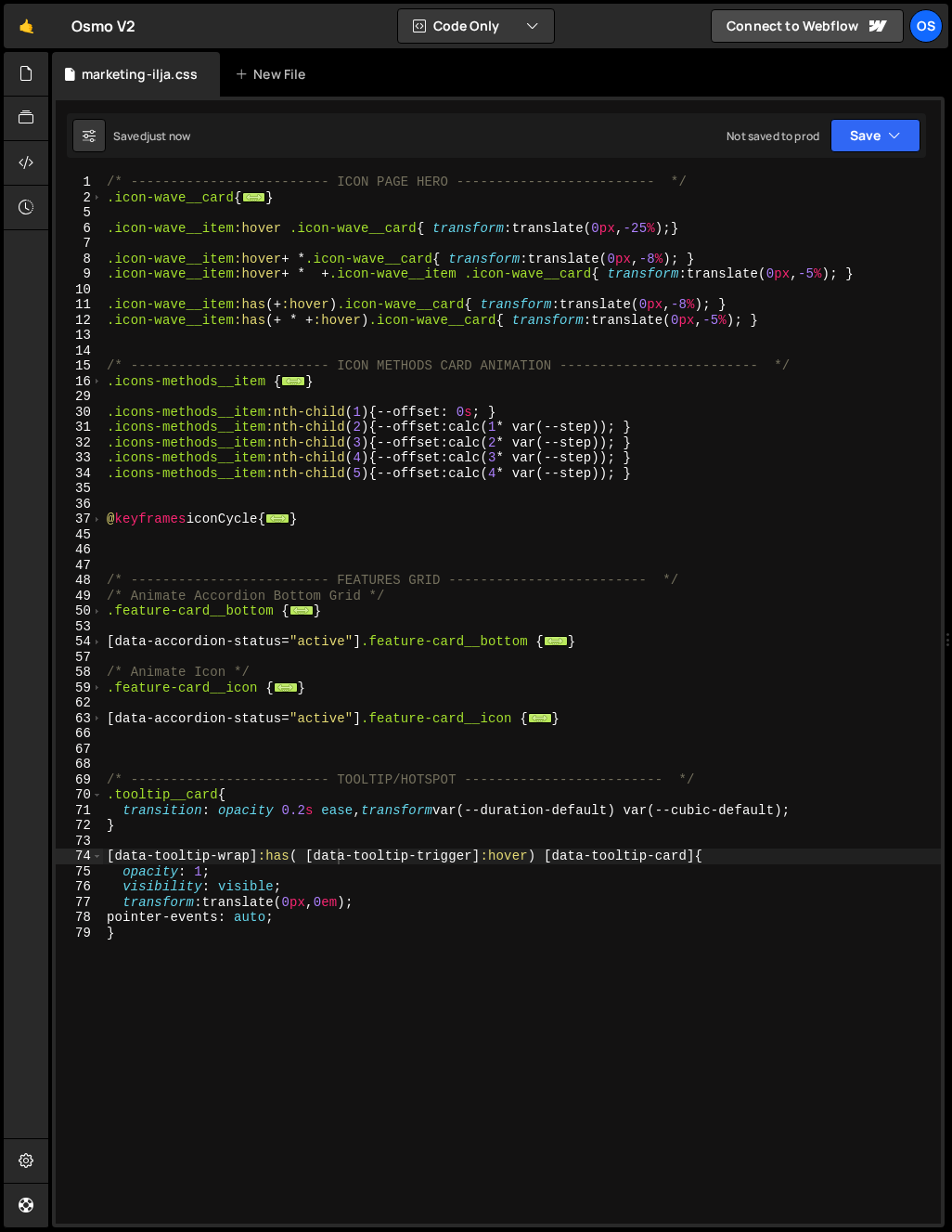
click at [434, 820] on div "/* ------------------------- ICON PAGE HERO ------------------------- */ .icon-…" at bounding box center [522, 714] width 838 height 1080
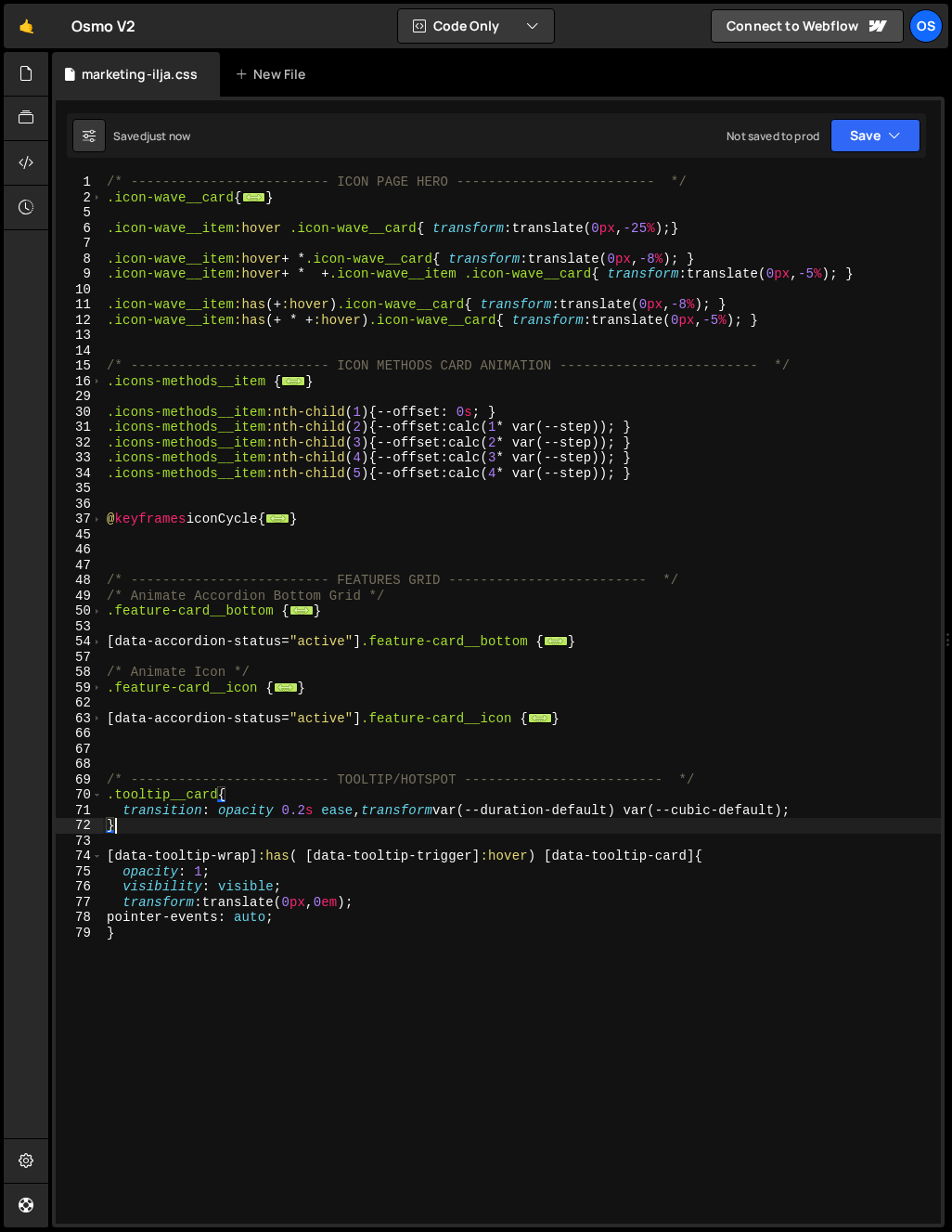
scroll to position [0, 0]
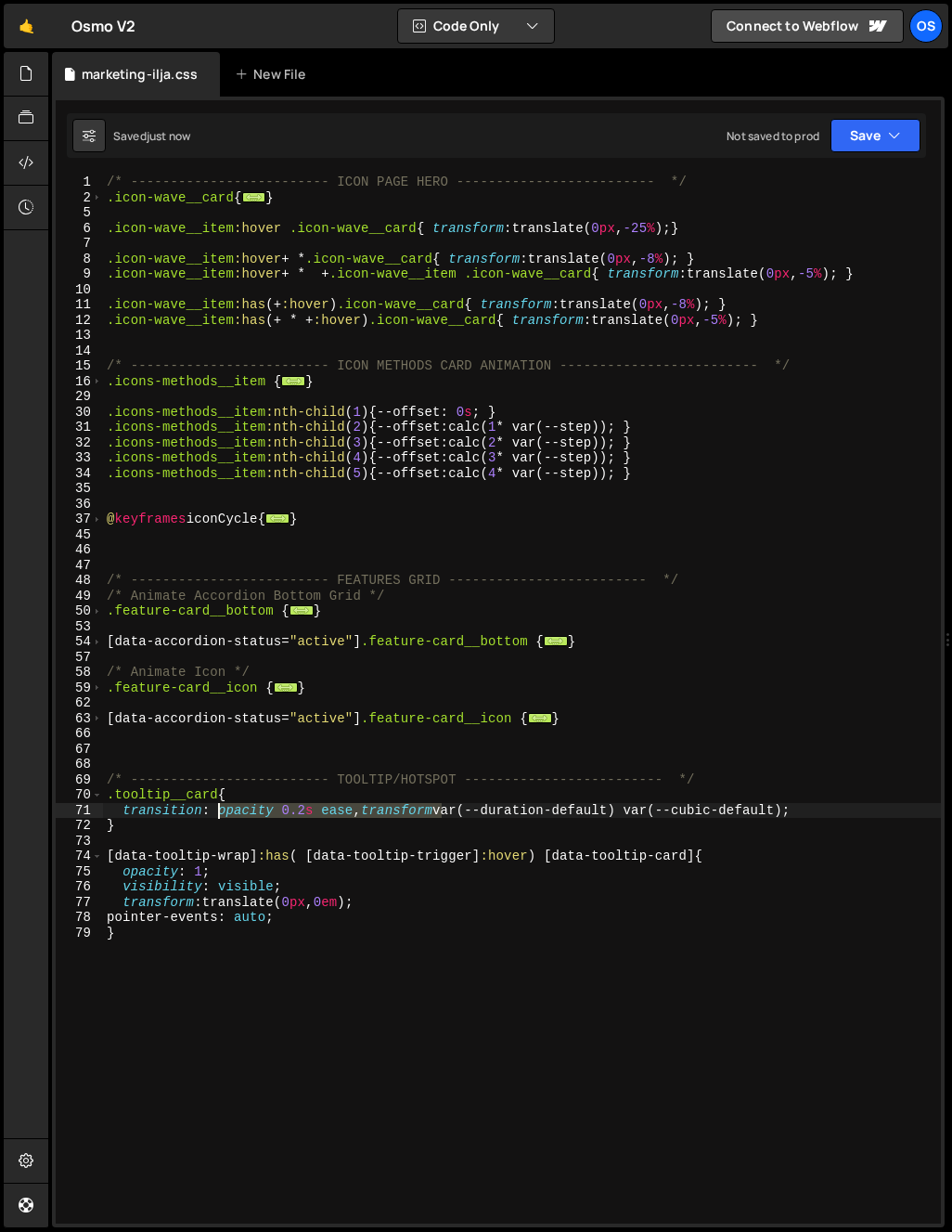
drag, startPoint x: 444, startPoint y: 813, endPoint x: 215, endPoint y: 815, distance: 229.0
click at [215, 815] on div "/* ------------------------- ICON PAGE HERO ------------------------- */ .icon-…" at bounding box center [522, 714] width 838 height 1080
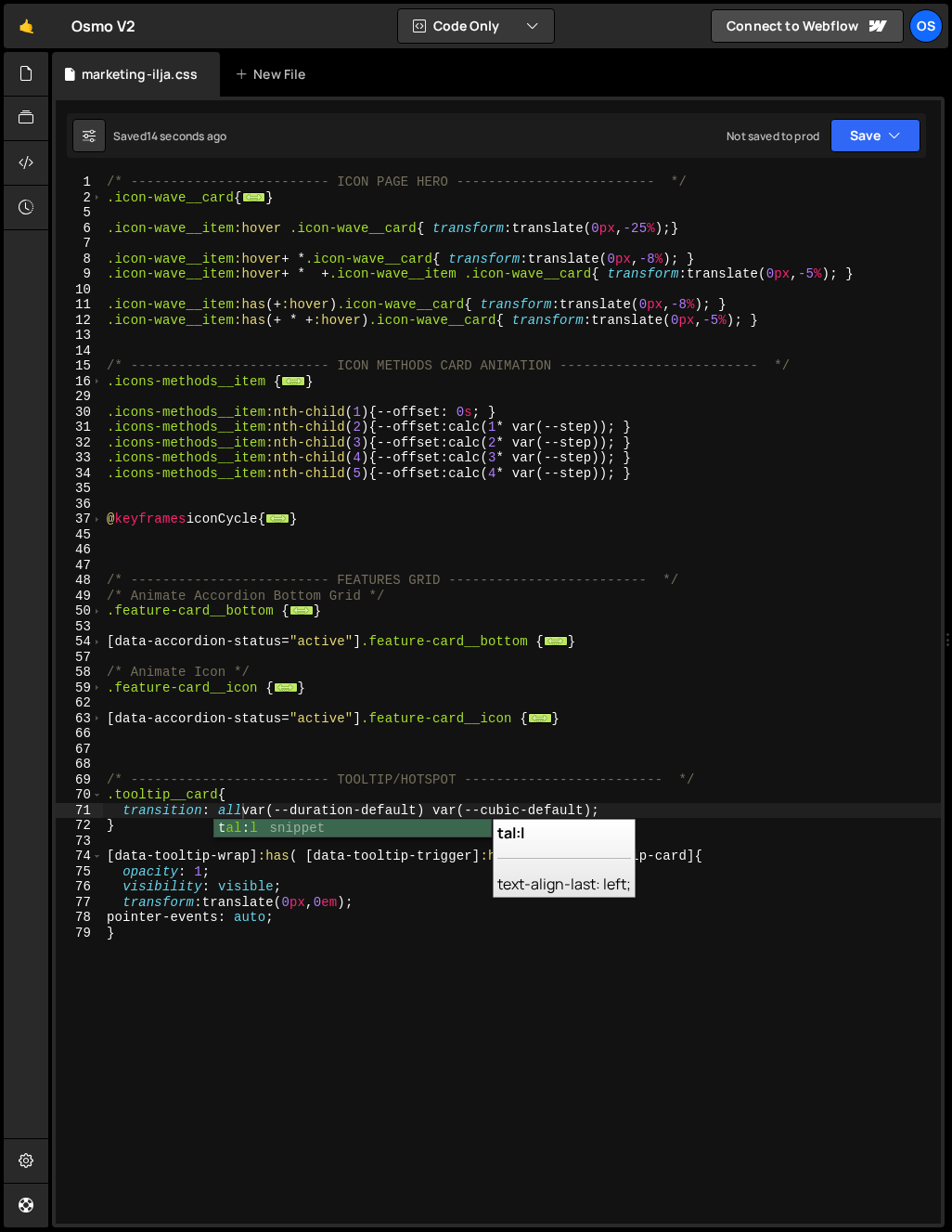
click at [264, 794] on div "/* ------------------------- ICON PAGE HERO ------------------------- */ .icon-…" at bounding box center [522, 714] width 838 height 1080
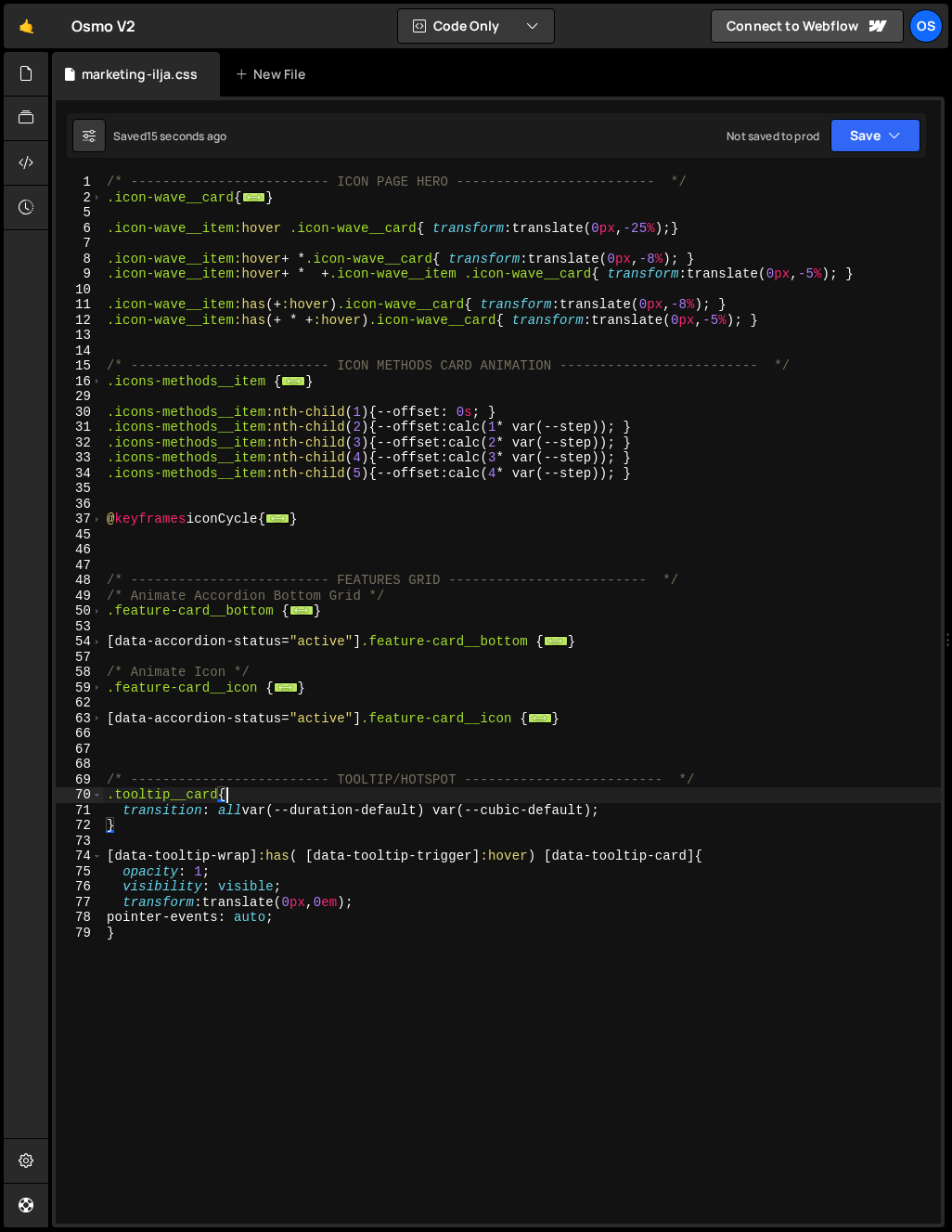
scroll to position [0, 7]
click at [29, 93] on div at bounding box center [26, 74] width 46 height 45
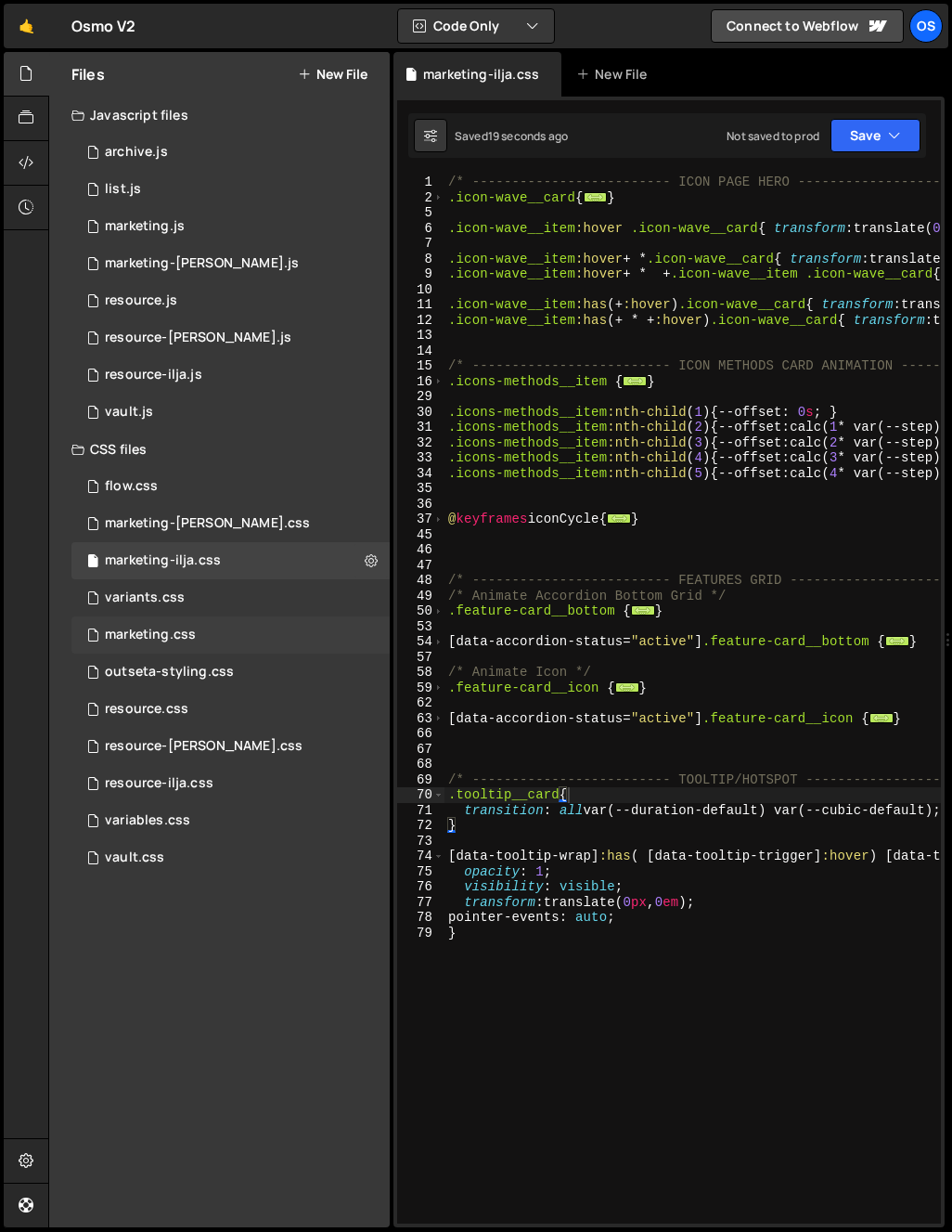
click at [187, 646] on div "marketing.css 0" at bounding box center [230, 635] width 319 height 37
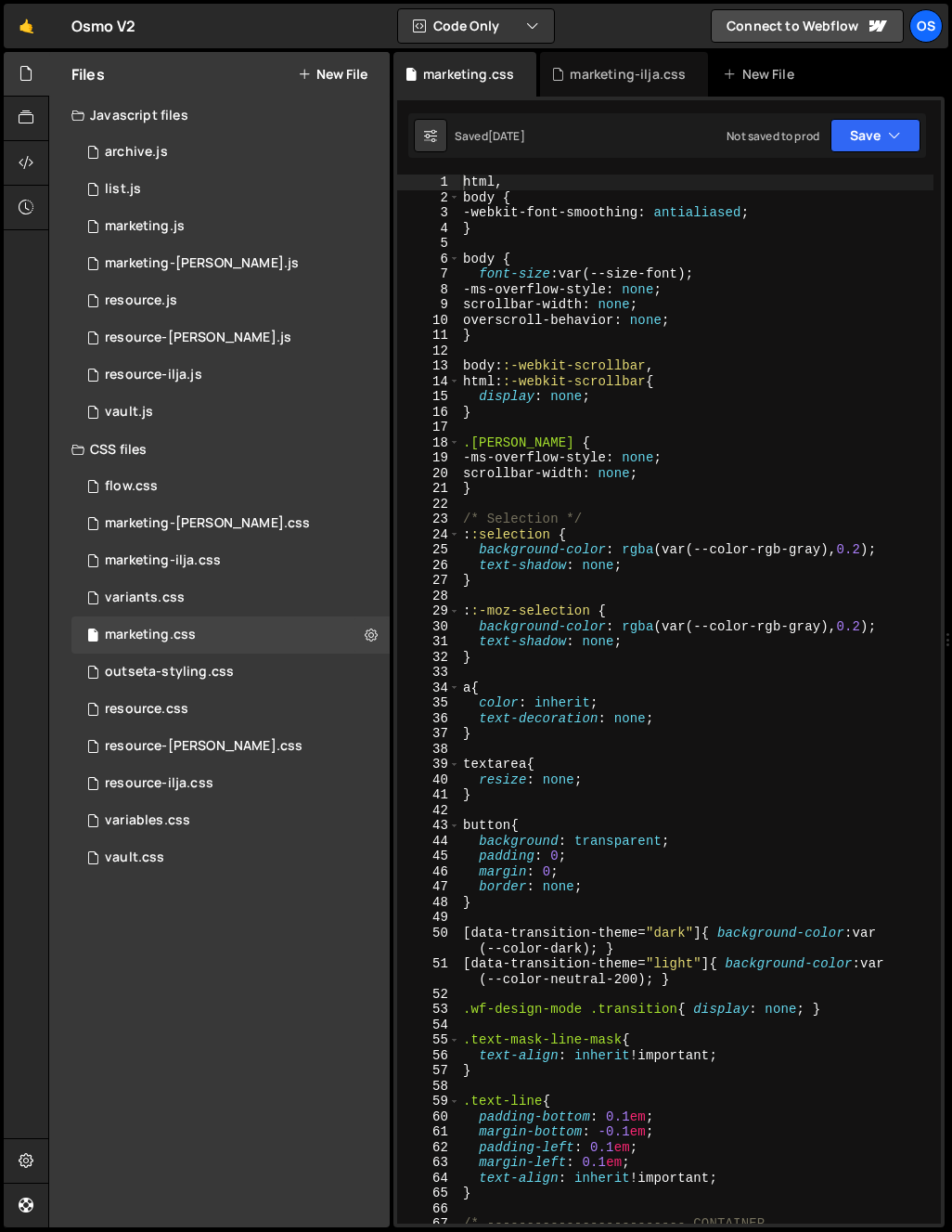
scroll to position [488, 0]
click at [21, 60] on div at bounding box center [26, 74] width 46 height 45
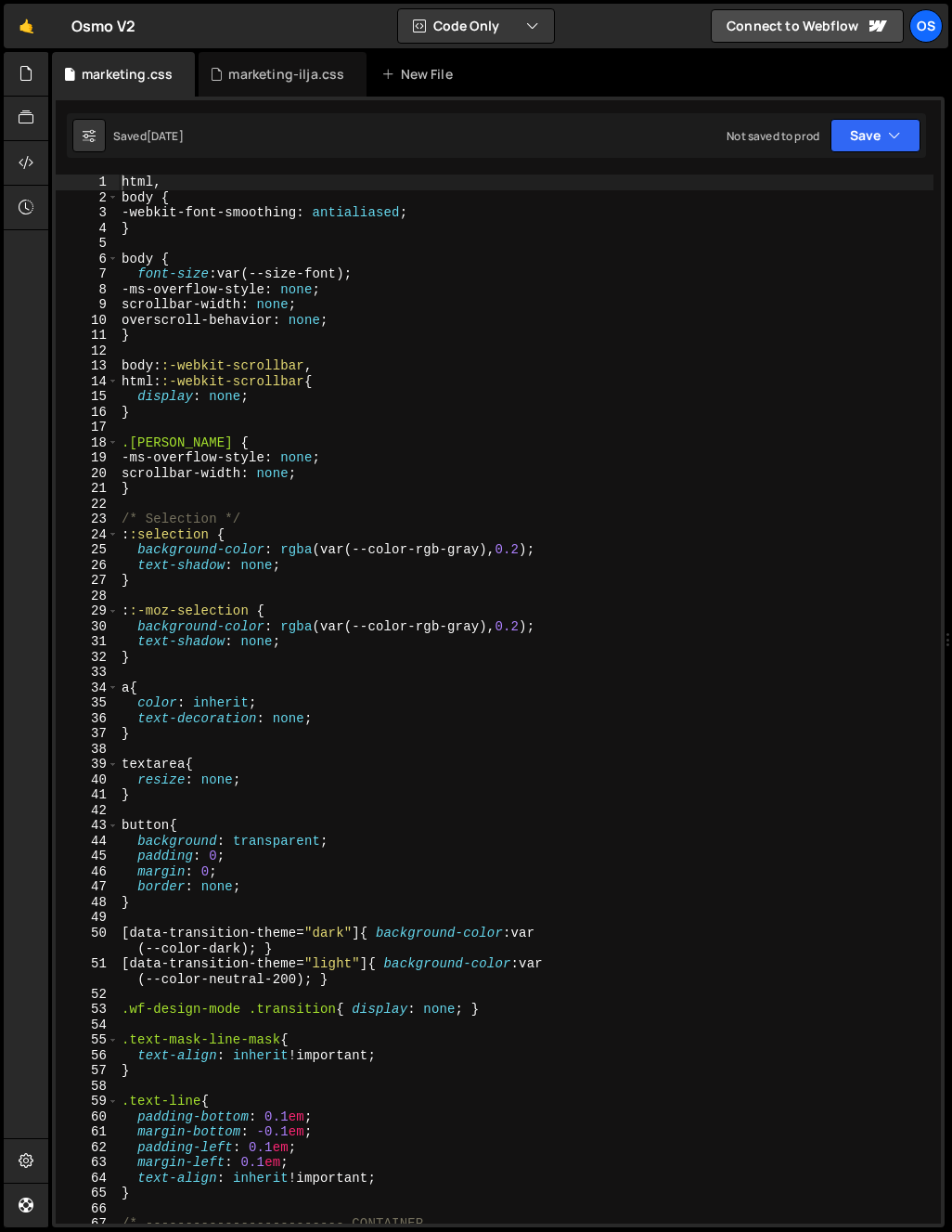
scroll to position [0, 0]
click at [182, 72] on icon at bounding box center [181, 74] width 13 height 19
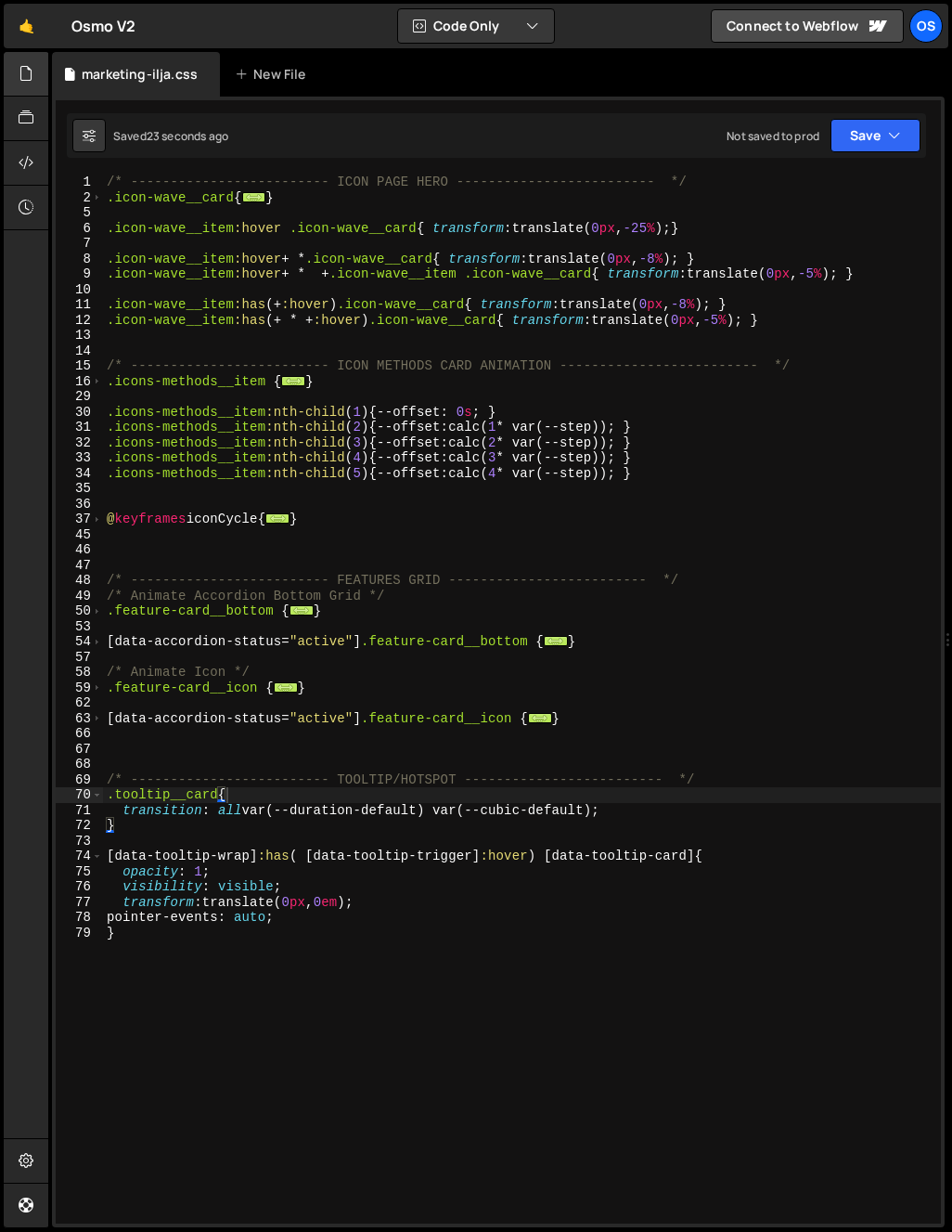
click at [38, 75] on div at bounding box center [26, 74] width 46 height 45
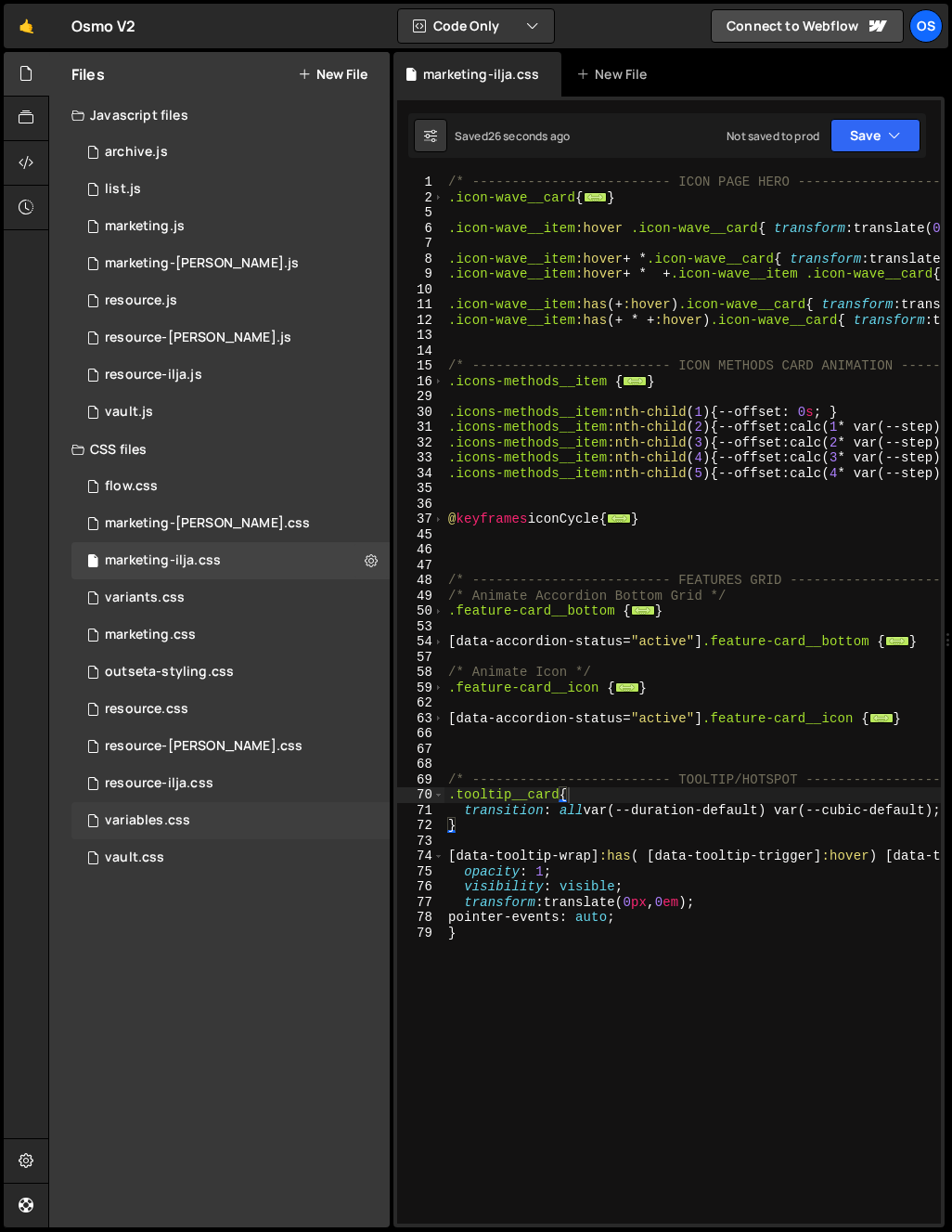
click at [213, 806] on div "variables.css 0" at bounding box center [230, 820] width 319 height 37
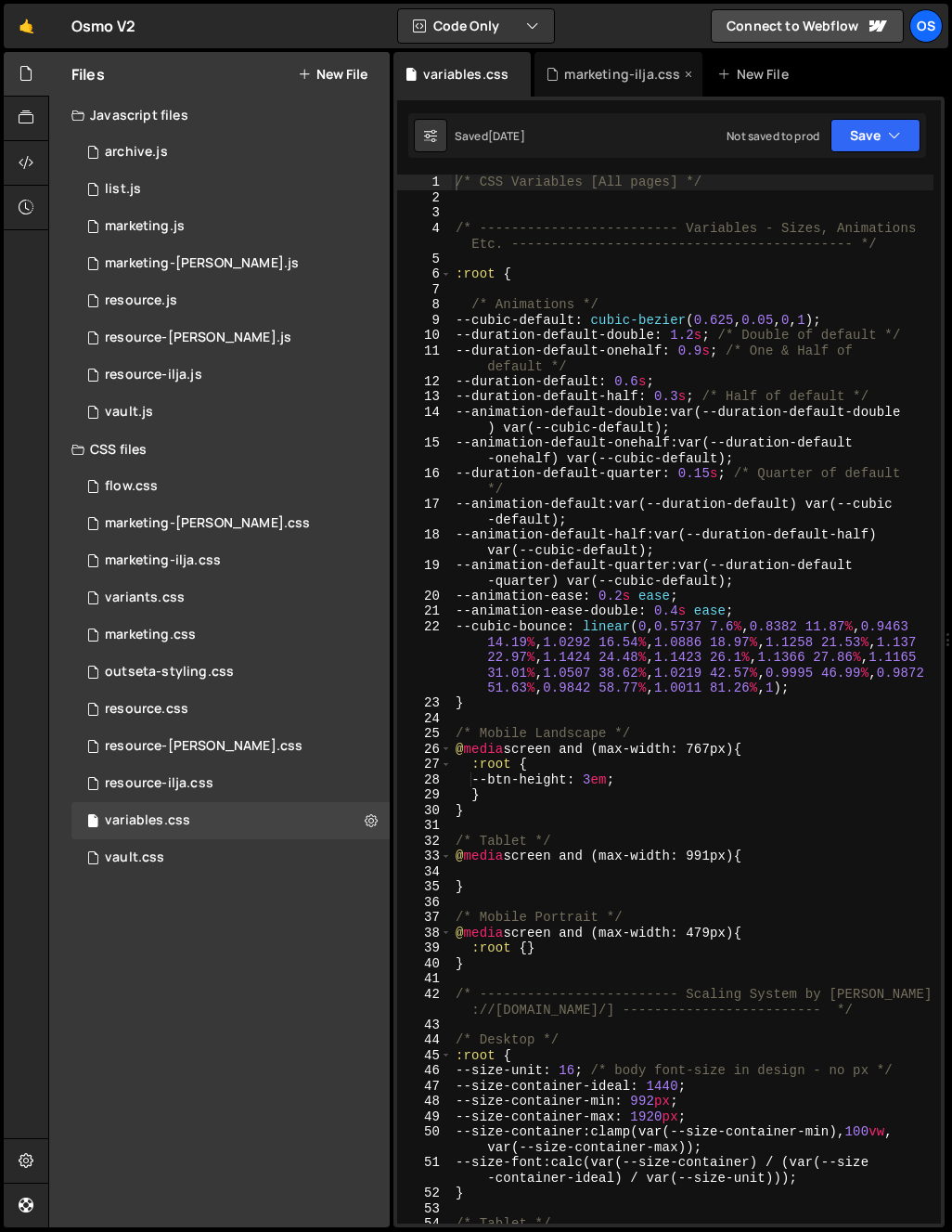
click at [591, 85] on div "marketing-ilja.css" at bounding box center [618, 74] width 168 height 45
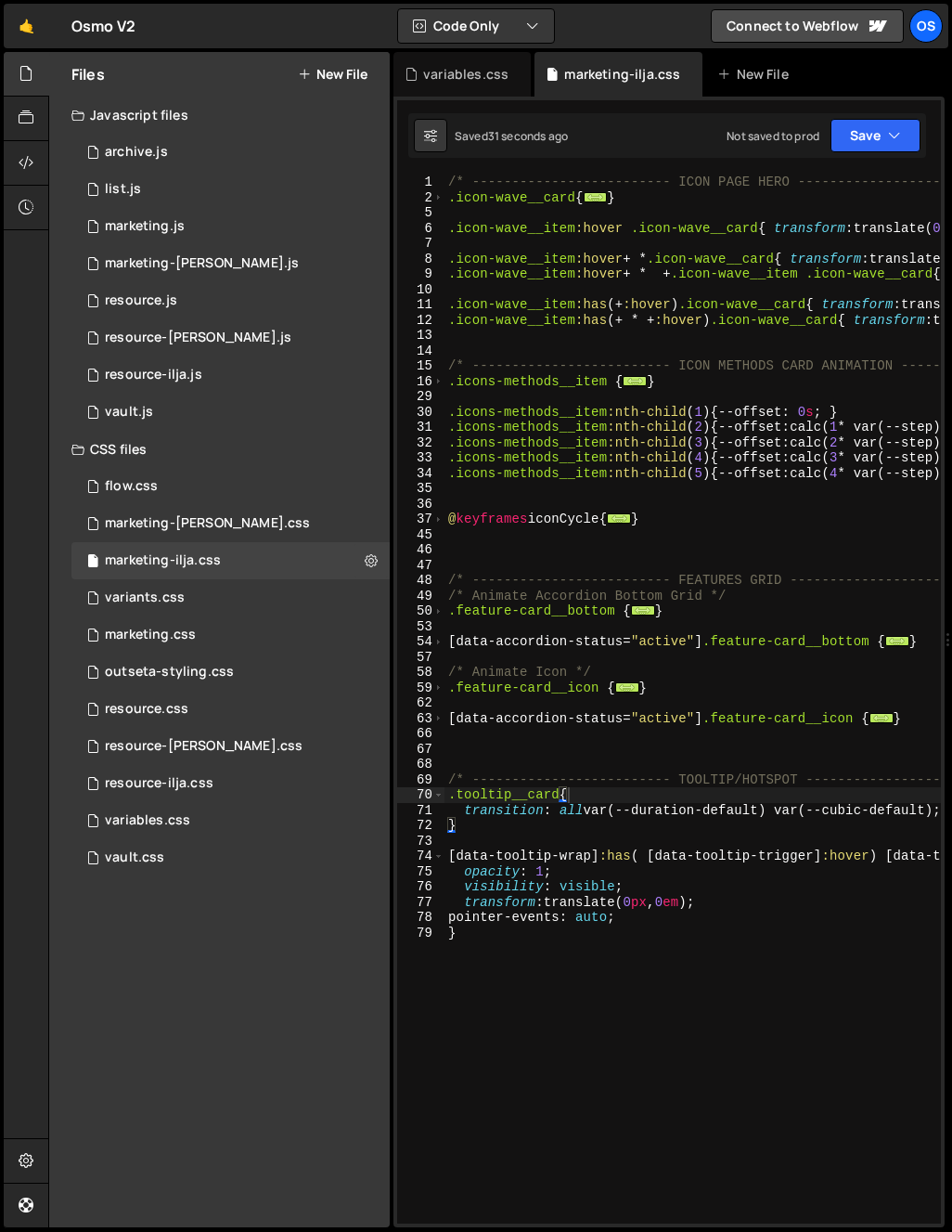
click at [650, 980] on div "/* ------------------------- ICON PAGE HERO ------------------------- */ .icon-…" at bounding box center [863, 714] width 838 height 1080
click at [25, 78] on icon at bounding box center [26, 73] width 15 height 20
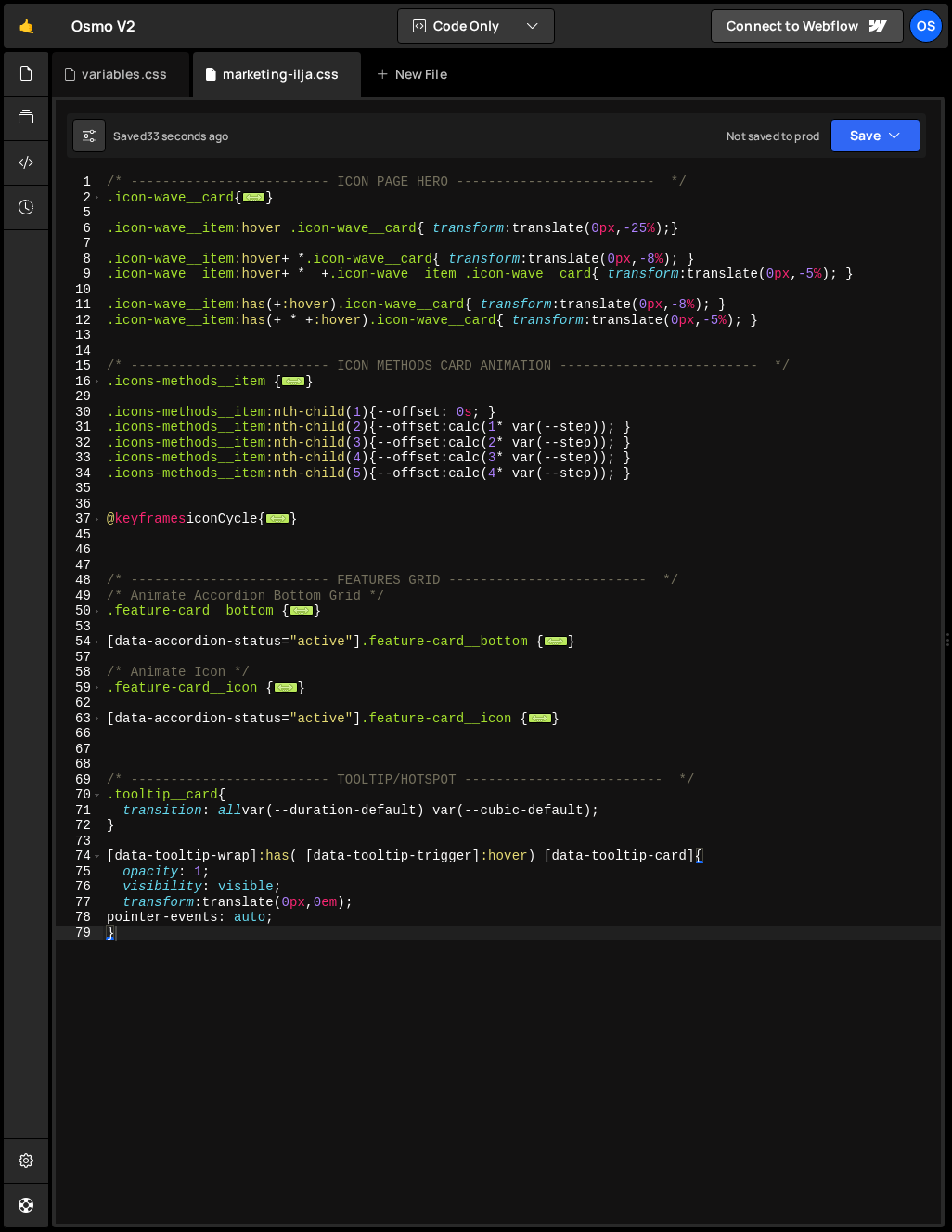
click at [422, 809] on div "/* ------------------------- ICON PAGE HERO ------------------------- */ .icon-…" at bounding box center [522, 714] width 838 height 1080
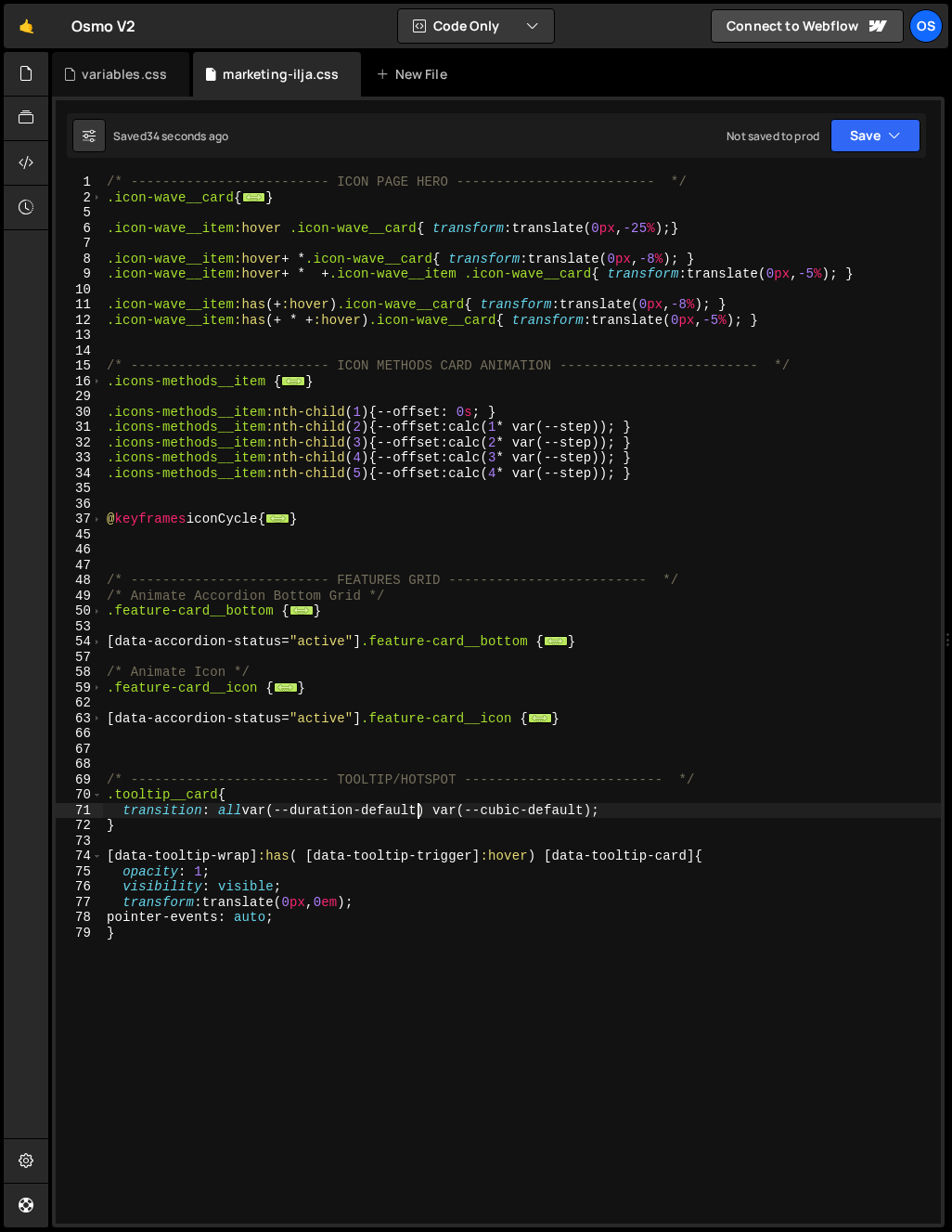
click at [429, 810] on div "/* ------------------------- ICON PAGE HERO ------------------------- */ .icon-…" at bounding box center [522, 714] width 838 height 1080
click at [455, 478] on div "/* ------------------------- ICON PAGE HERO ------------------------- */ .icon-…" at bounding box center [522, 714] width 838 height 1080
click at [493, 804] on div "/* ------------------------- ICON PAGE HERO ------------------------- */ .icon-…" at bounding box center [522, 714] width 838 height 1080
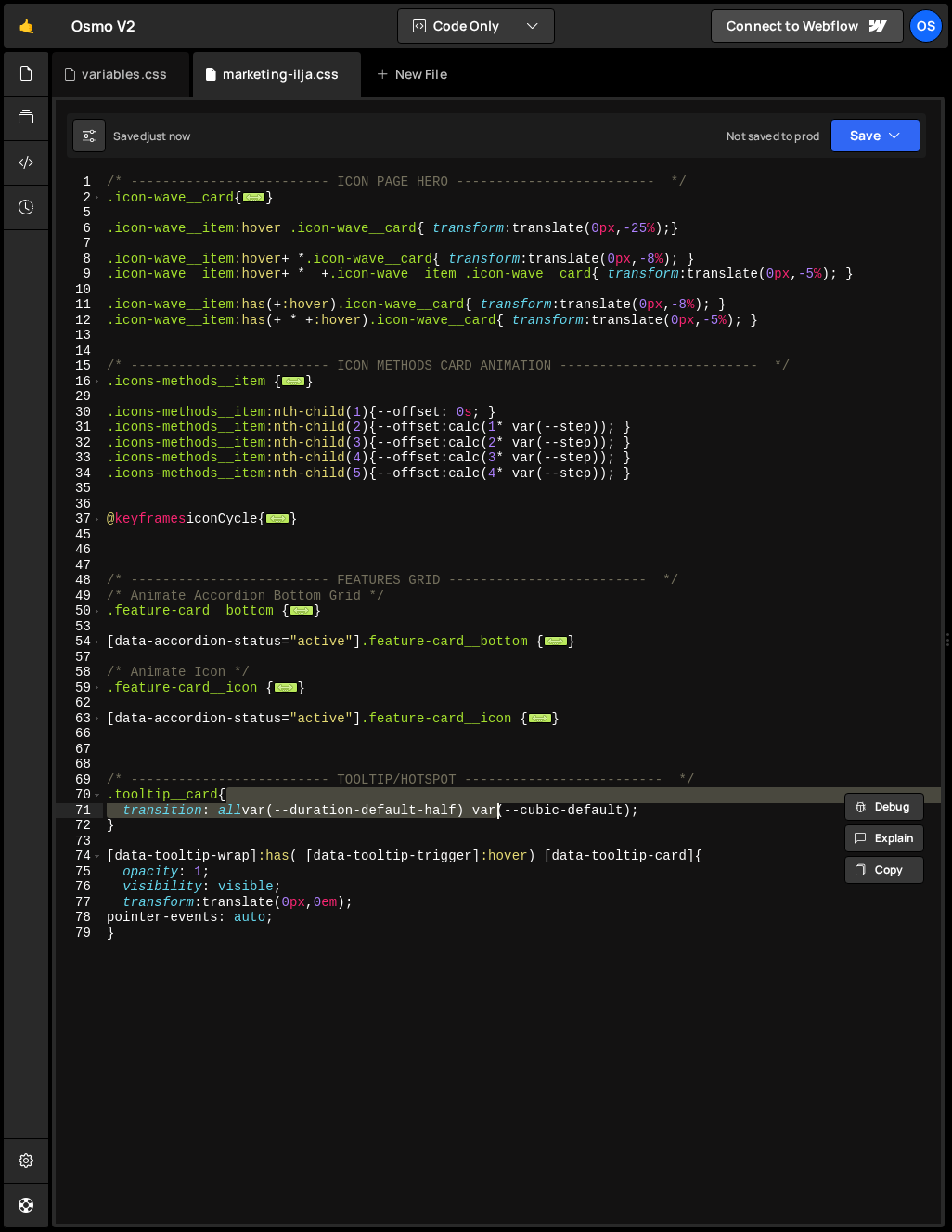
click at [470, 832] on div "/* ------------------------- ICON PAGE HERO ------------------------- */ .icon-…" at bounding box center [522, 714] width 838 height 1080
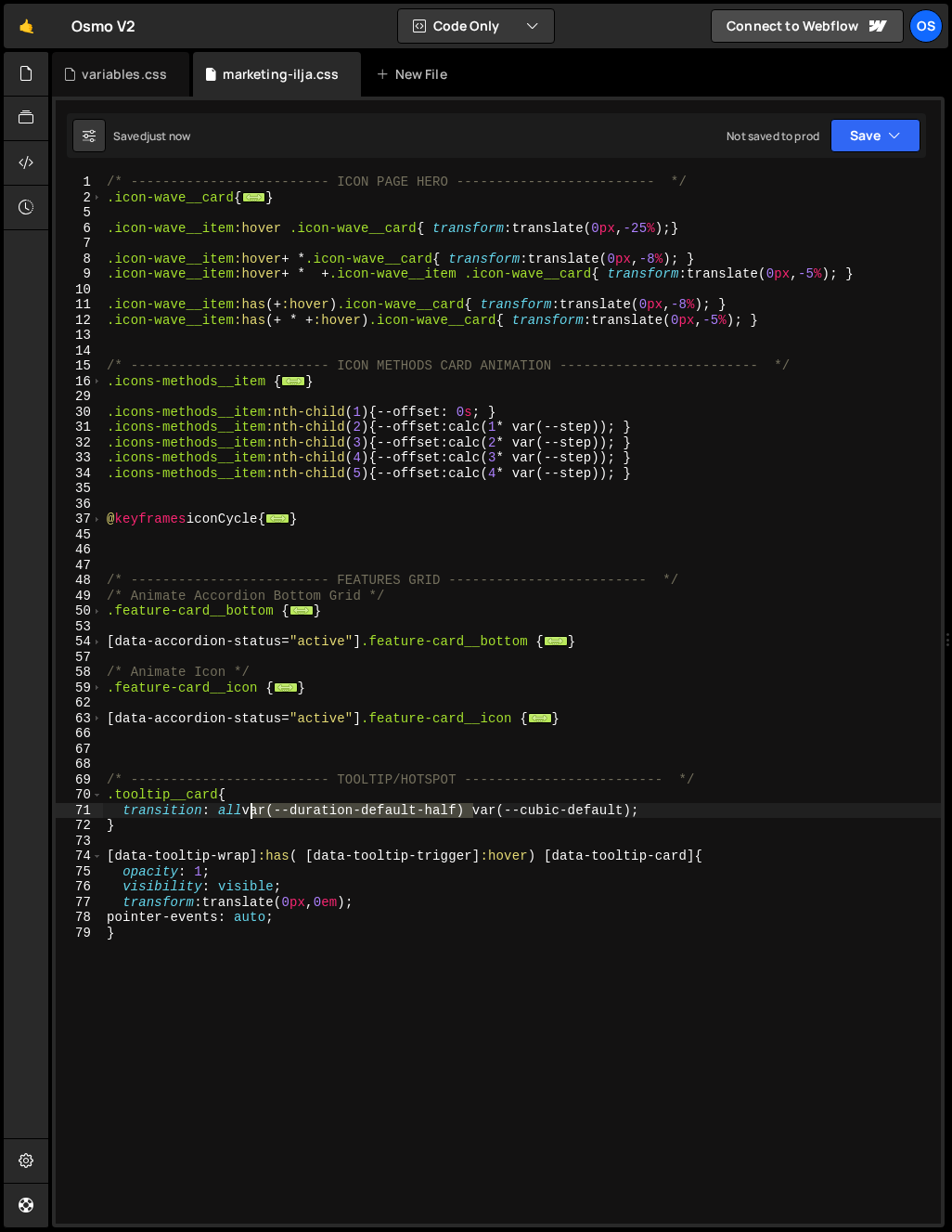
drag, startPoint x: 470, startPoint y: 811, endPoint x: 253, endPoint y: 812, distance: 217.0
click at [253, 812] on div "/* ------------------------- ICON PAGE HERO ------------------------- */ .icon-…" at bounding box center [522, 714] width 838 height 1080
type textarea "transition: all 0.45s var(--cubic-default);"
click at [211, 846] on div "/* ------------------------- ICON PAGE HERO ------------------------- */ .icon-…" at bounding box center [522, 714] width 838 height 1080
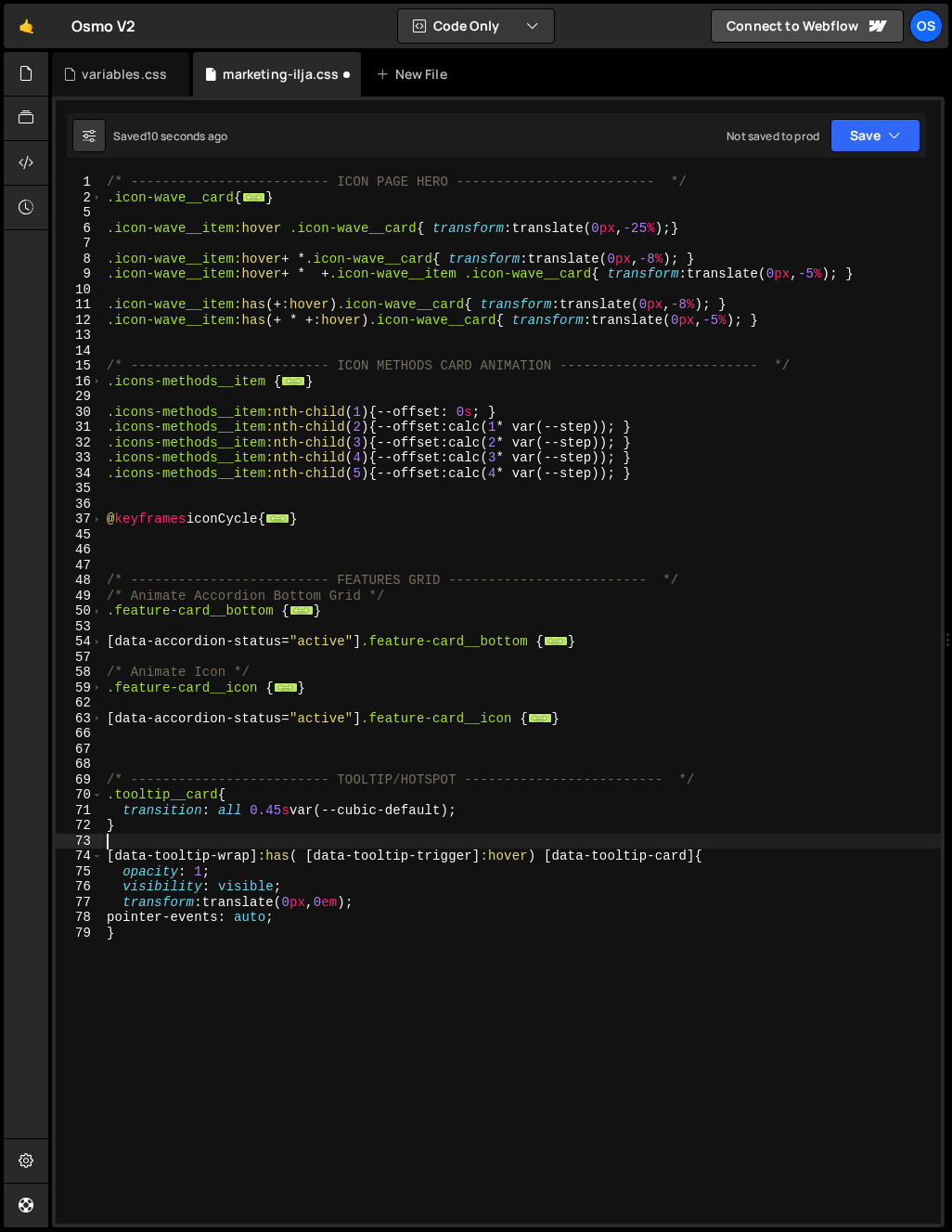
scroll to position [0, 0]
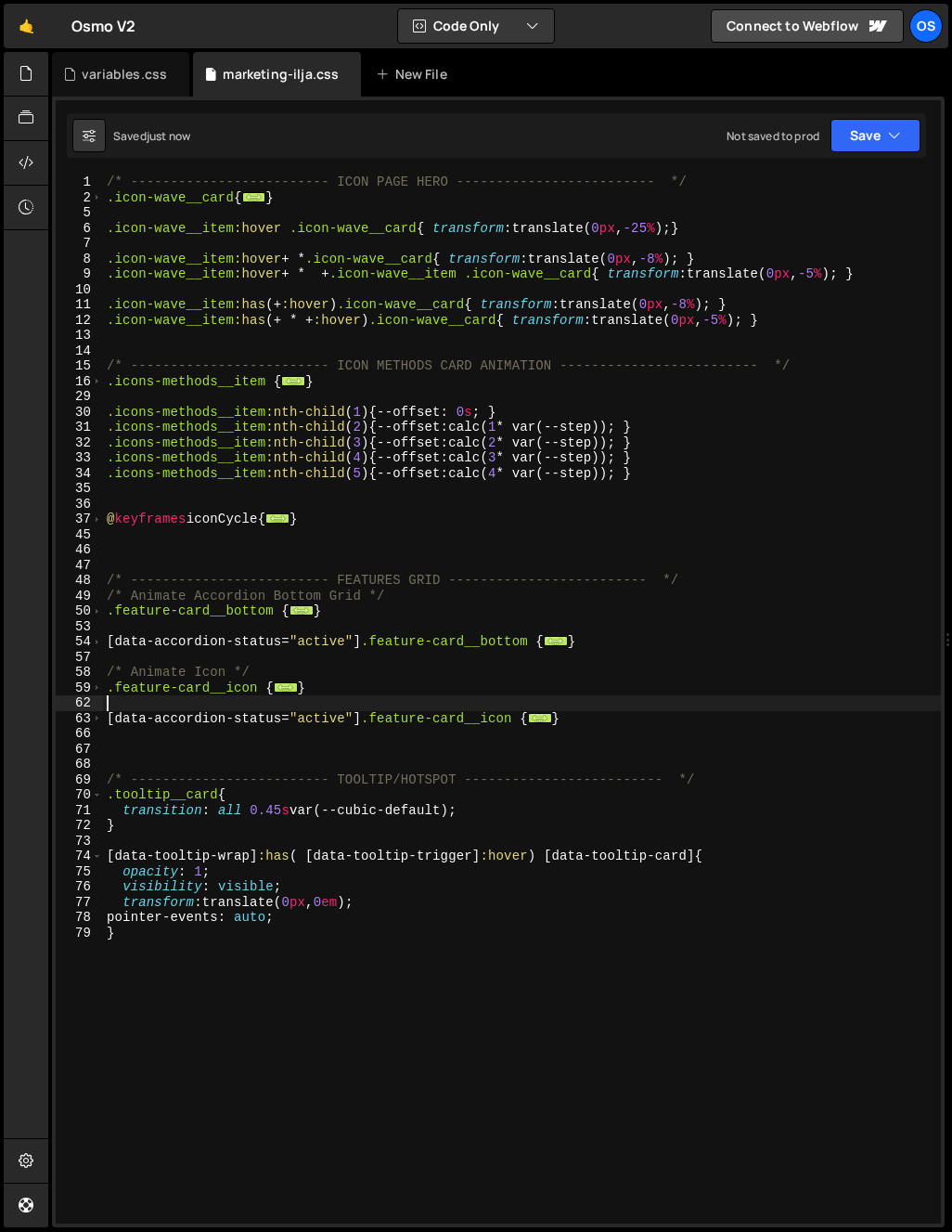
click at [483, 701] on div "/* ------------------------- ICON PAGE HERO ------------------------- */ .icon-…" at bounding box center [522, 714] width 838 height 1080
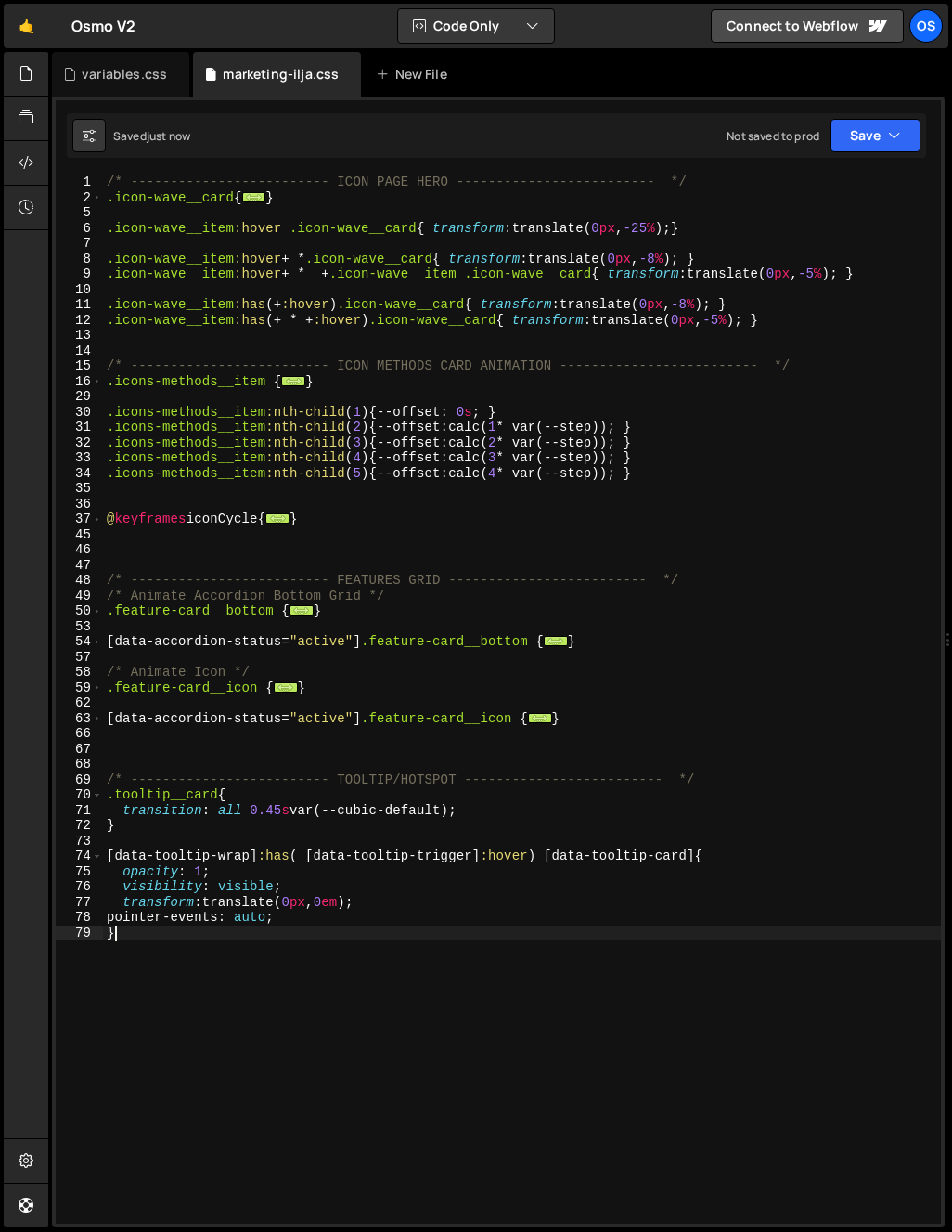
click at [384, 937] on div "/* ------------------------- ICON PAGE HERO ------------------------- */ .icon-…" at bounding box center [522, 714] width 838 height 1080
drag, startPoint x: 286, startPoint y: 1011, endPoint x: 255, endPoint y: 984, distance: 41.1
click at [284, 1014] on div "/* ------------------------- ICON PAGE HERO ------------------------- */ .icon-…" at bounding box center [522, 714] width 838 height 1080
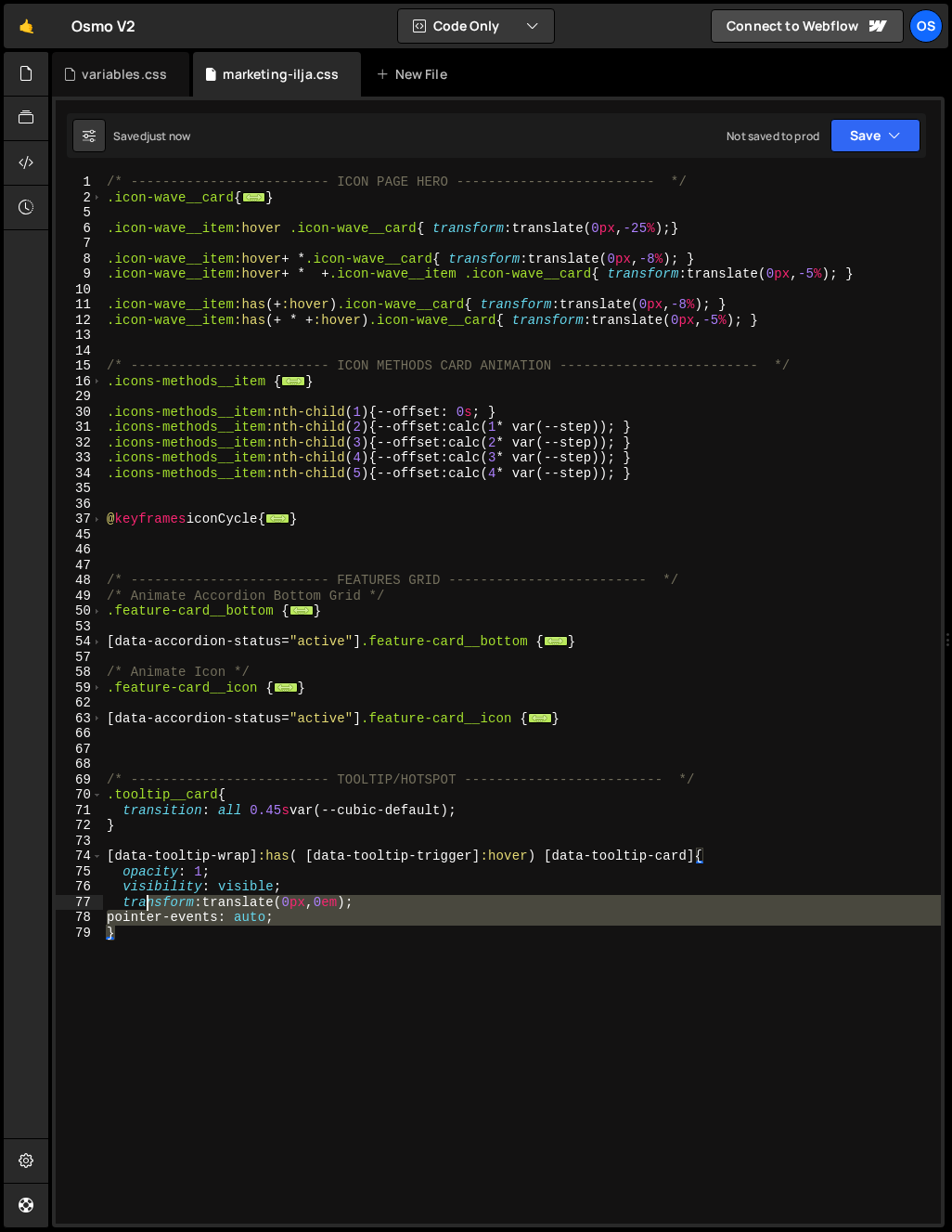
drag, startPoint x: 141, startPoint y: 891, endPoint x: 69, endPoint y: 787, distance: 126.5
click at [69, 786] on div "} 1 2 5 6 7 8 9 10 11 12 13 14 15 16 29 30 31 32 33 34 35 36 37 45 46 47 48 49 …" at bounding box center [498, 699] width 885 height 1049
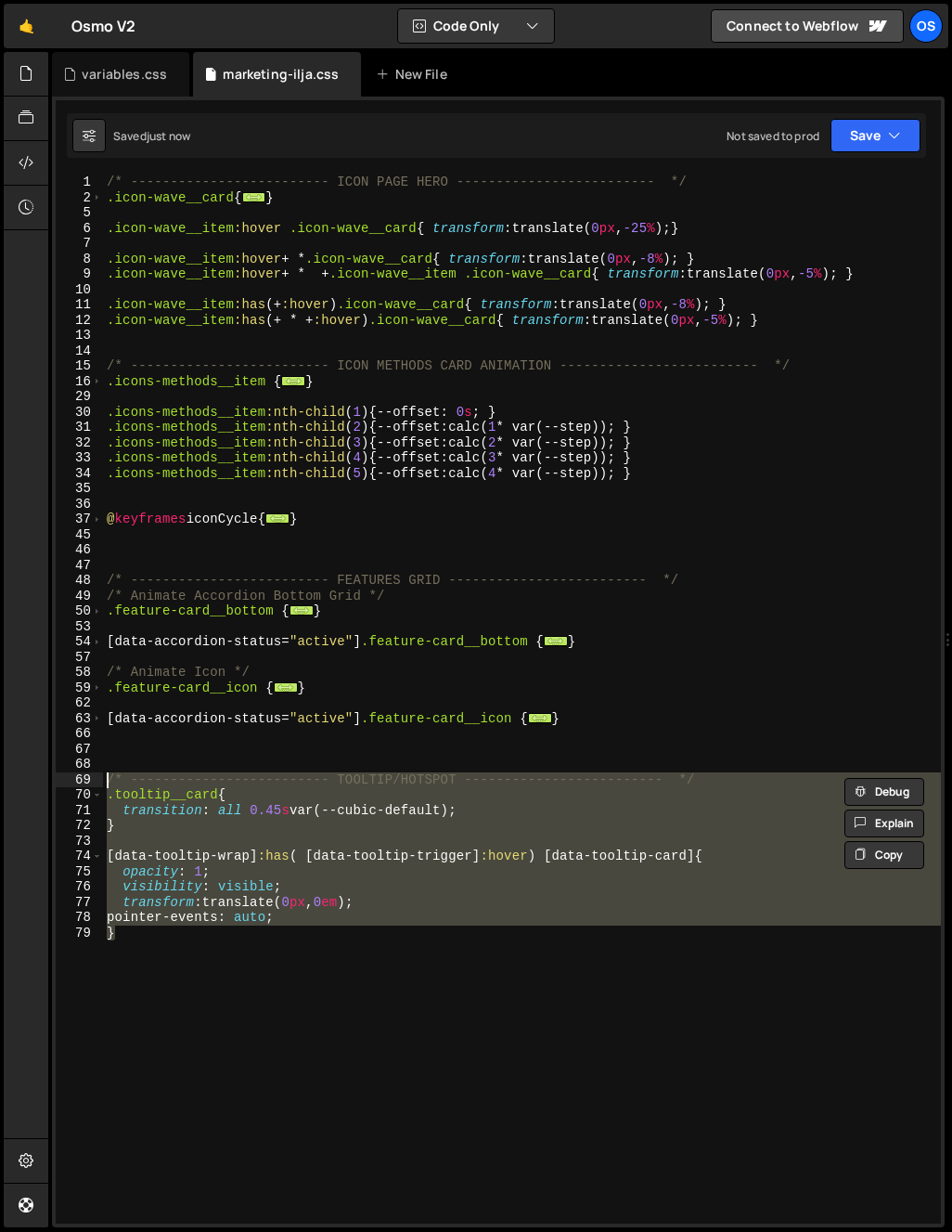
drag, startPoint x: 217, startPoint y: 928, endPoint x: 54, endPoint y: 806, distance: 203.6
click at [217, 928] on div "/* ------------------------- ICON PAGE HERO ------------------------- */ .icon-…" at bounding box center [522, 714] width 838 height 1080
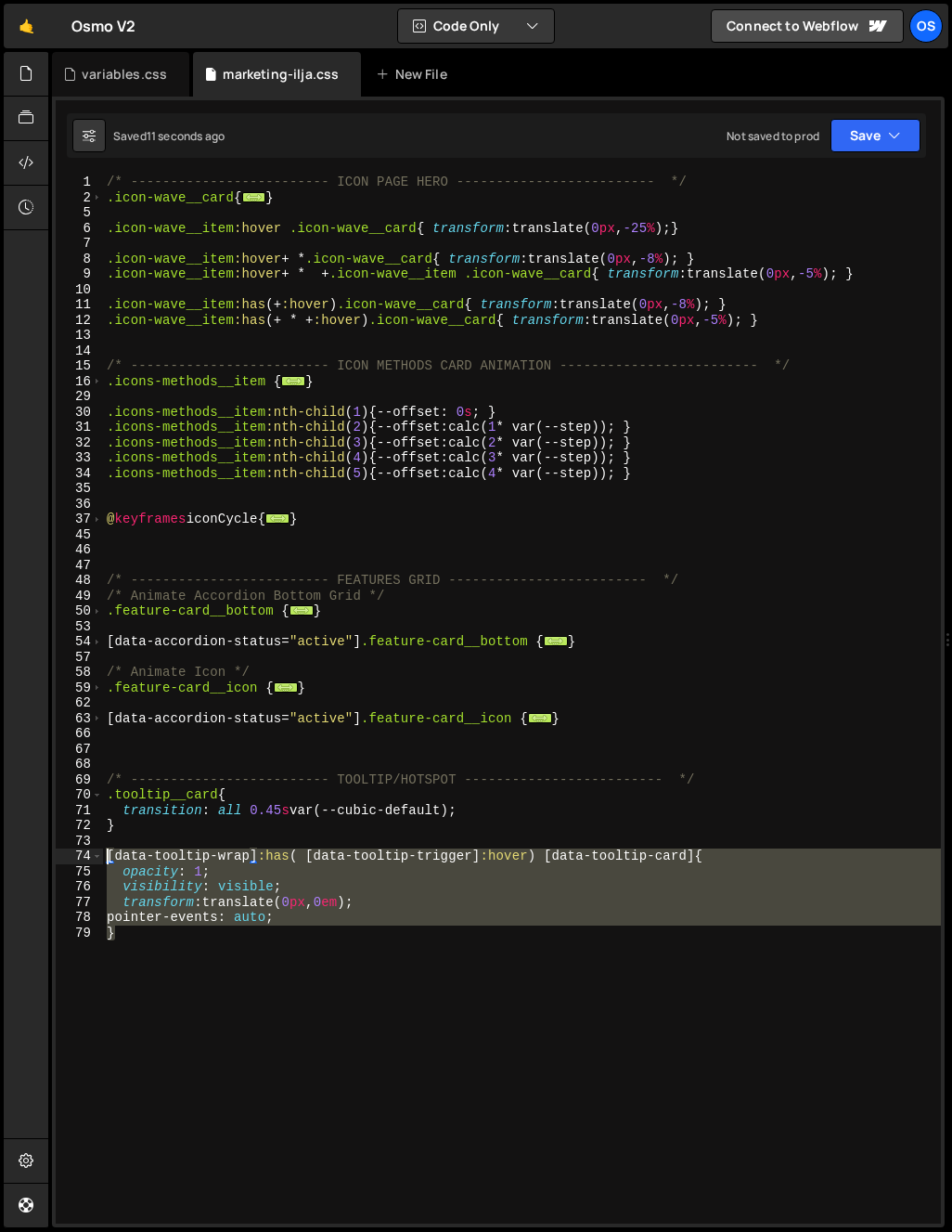
drag, startPoint x: 258, startPoint y: 956, endPoint x: 103, endPoint y: 854, distance: 185.6
click at [103, 854] on div "/* ------------------------- ICON PAGE HERO ------------------------- */ .icon-…" at bounding box center [522, 714] width 838 height 1080
click at [128, 951] on div "/* ------------------------- ICON PAGE HERO ------------------------- */ .icon-…" at bounding box center [522, 699] width 838 height 1049
type textarea "}"
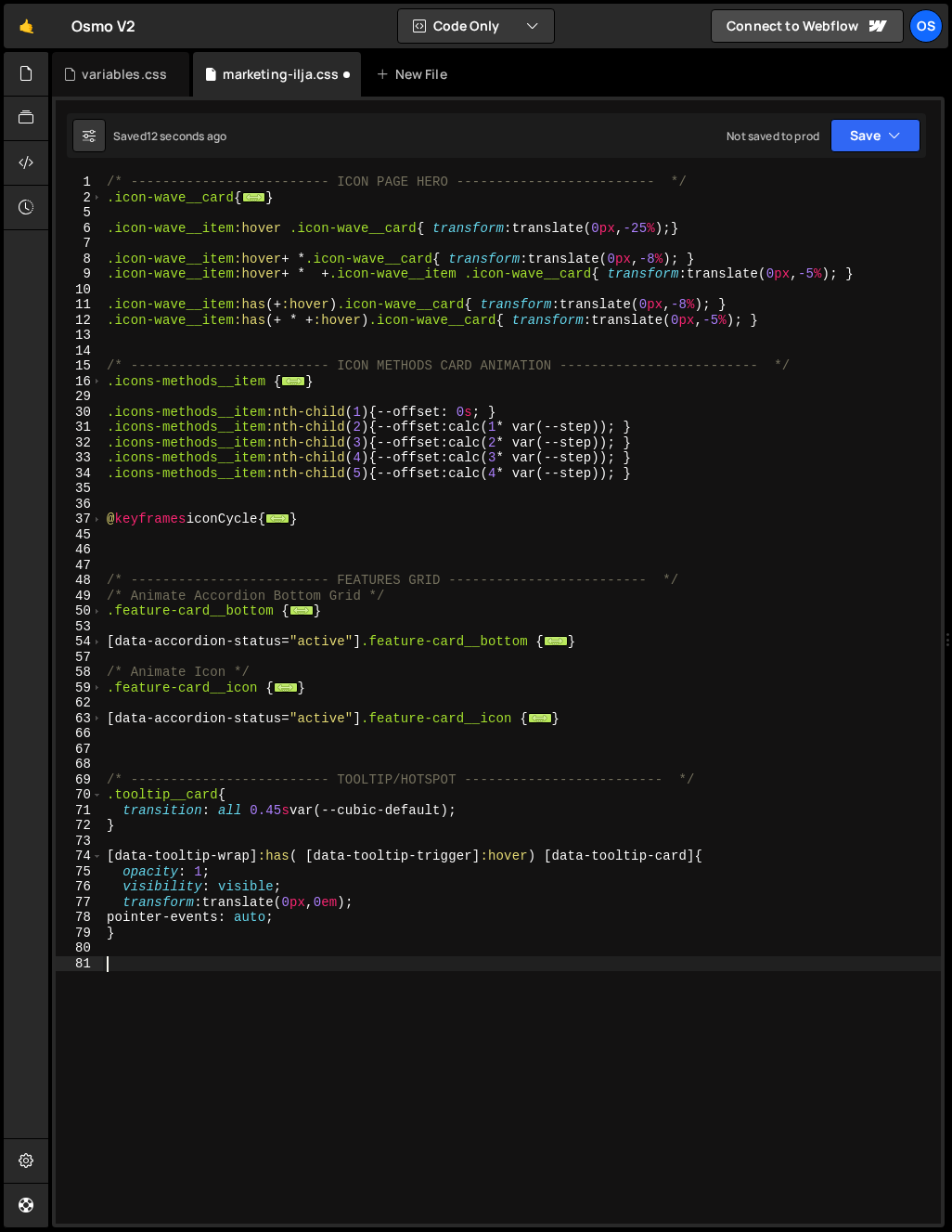
paste textarea "}"
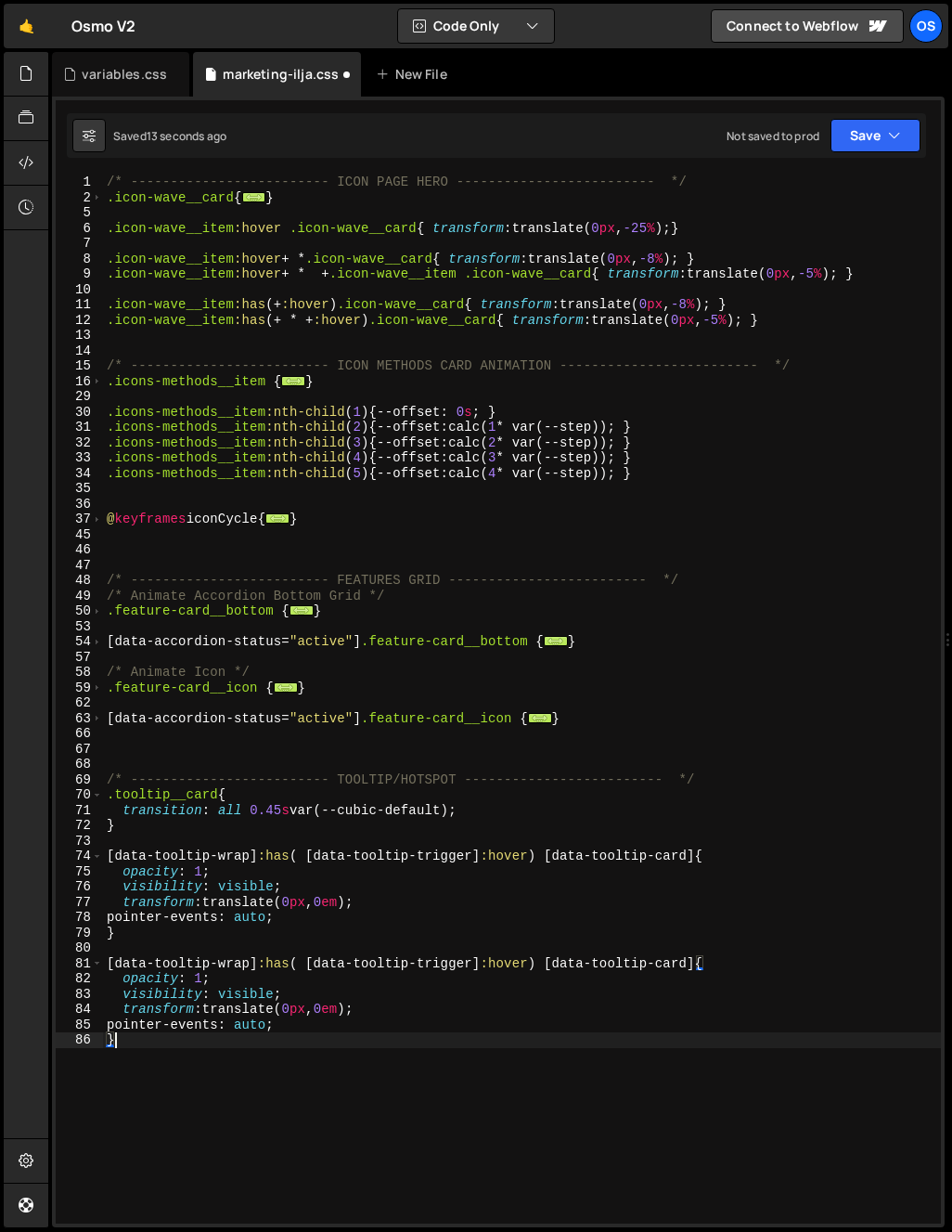
click at [265, 987] on div "/* ------------------------- ICON PAGE HERO ------------------------- */ .icon-…" at bounding box center [522, 714] width 838 height 1080
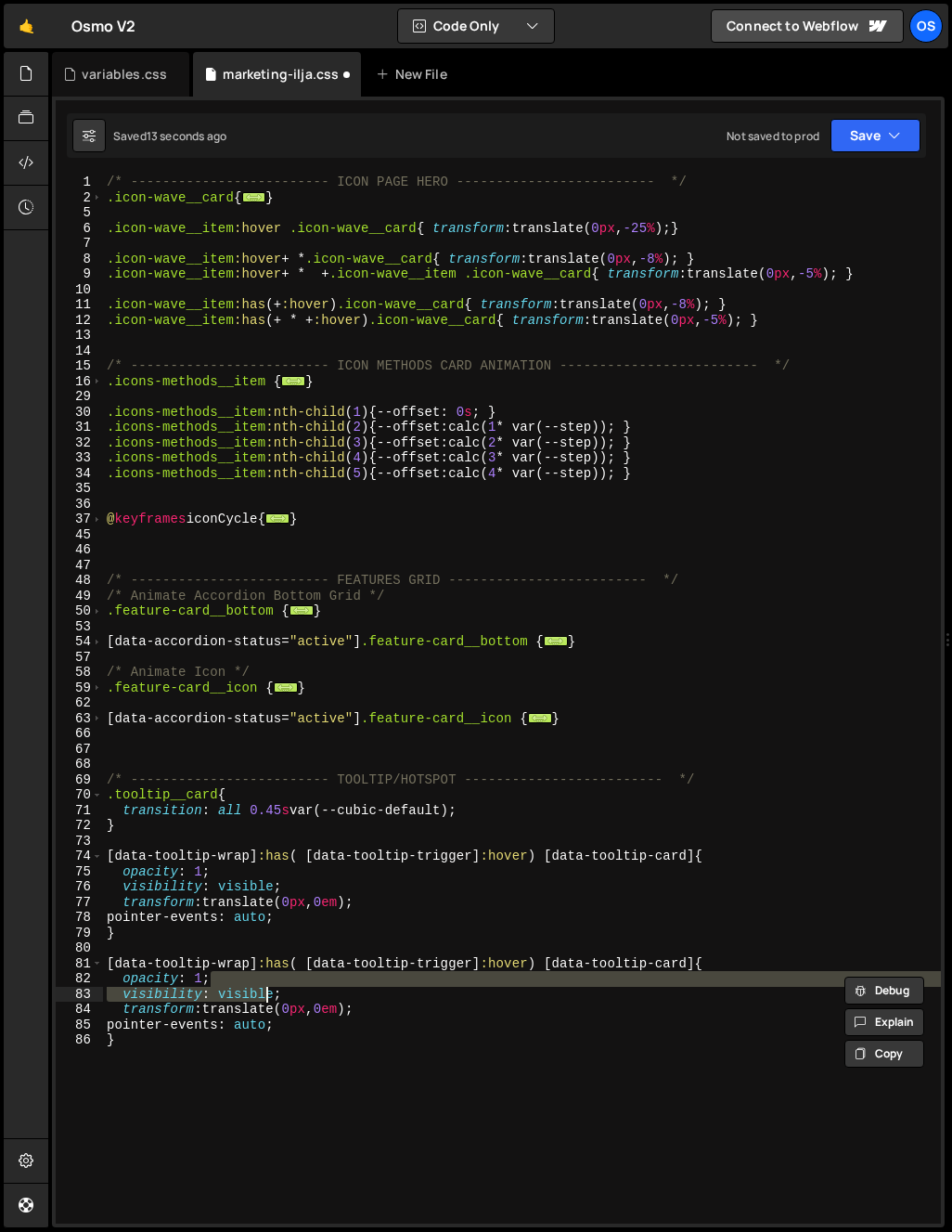
click at [280, 964] on div "/* ------------------------- ICON PAGE HERO ------------------------- */ .icon-…" at bounding box center [522, 714] width 838 height 1080
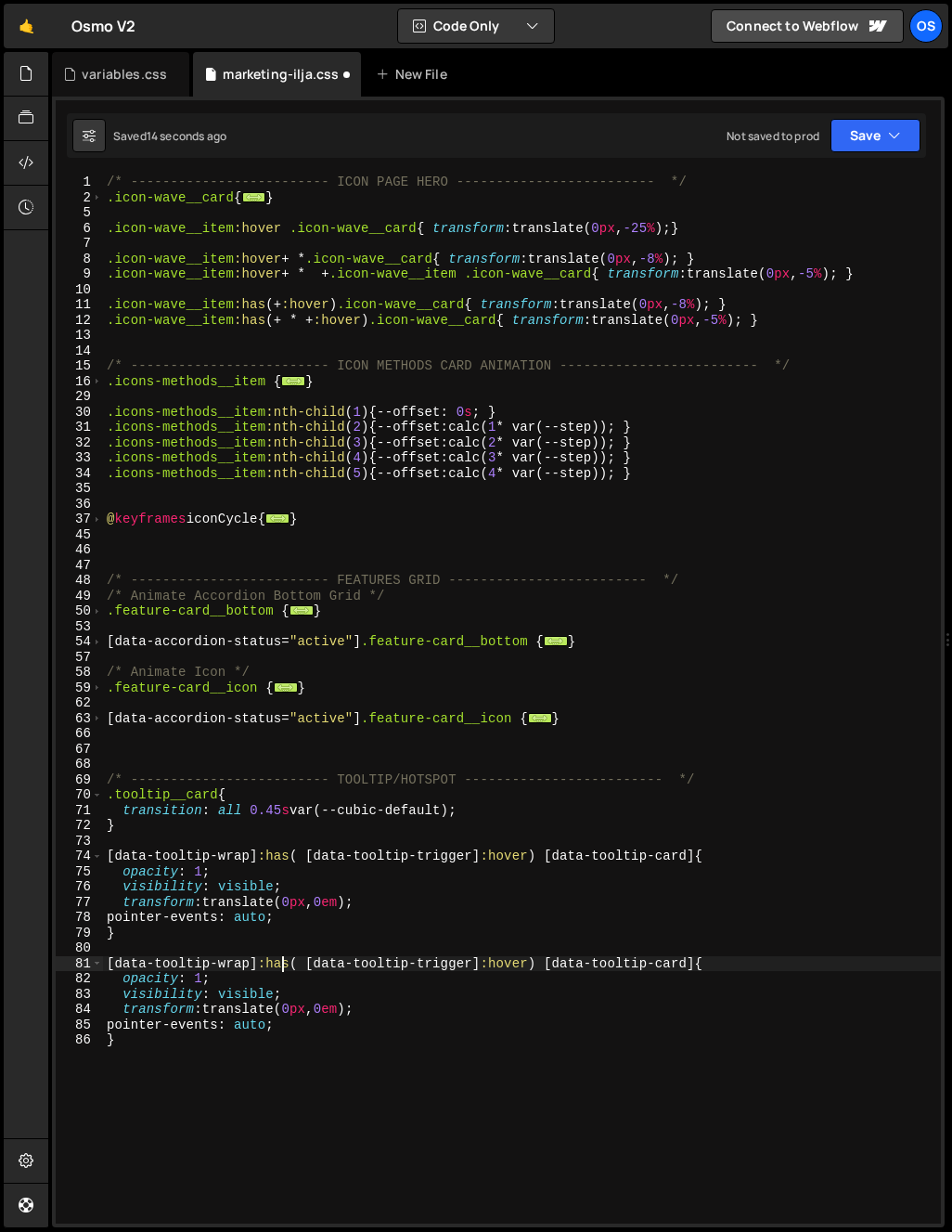
click at [417, 984] on div "/* ------------------------- ICON PAGE HERO ------------------------- */ .icon-…" at bounding box center [522, 714] width 838 height 1080
type textarea "opacity: 1;"
click at [435, 952] on div "/* ------------------------- ICON PAGE HERO ------------------------- */ .icon-…" at bounding box center [522, 714] width 838 height 1080
click at [444, 961] on div "/* ------------------------- ICON PAGE HERO ------------------------- */ .icon-…" at bounding box center [522, 714] width 838 height 1080
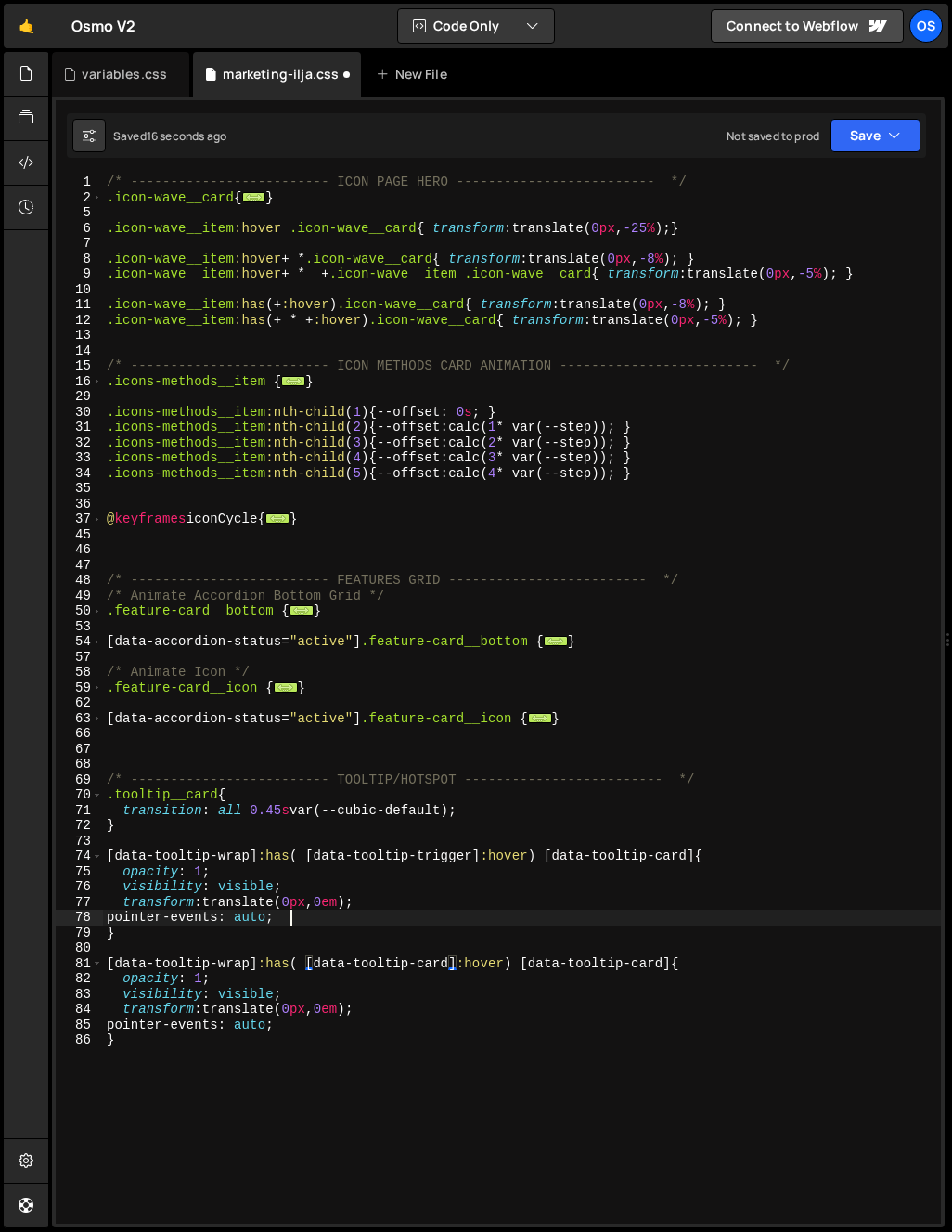
drag, startPoint x: 493, startPoint y: 916, endPoint x: 515, endPoint y: 986, distance: 73.4
click at [494, 922] on div "/* ------------------------- ICON PAGE HERO ------------------------- */ .icon-…" at bounding box center [522, 714] width 838 height 1080
click at [519, 965] on div "/* ------------------------- ICON PAGE HERO ------------------------- */ .icon-…" at bounding box center [522, 714] width 838 height 1080
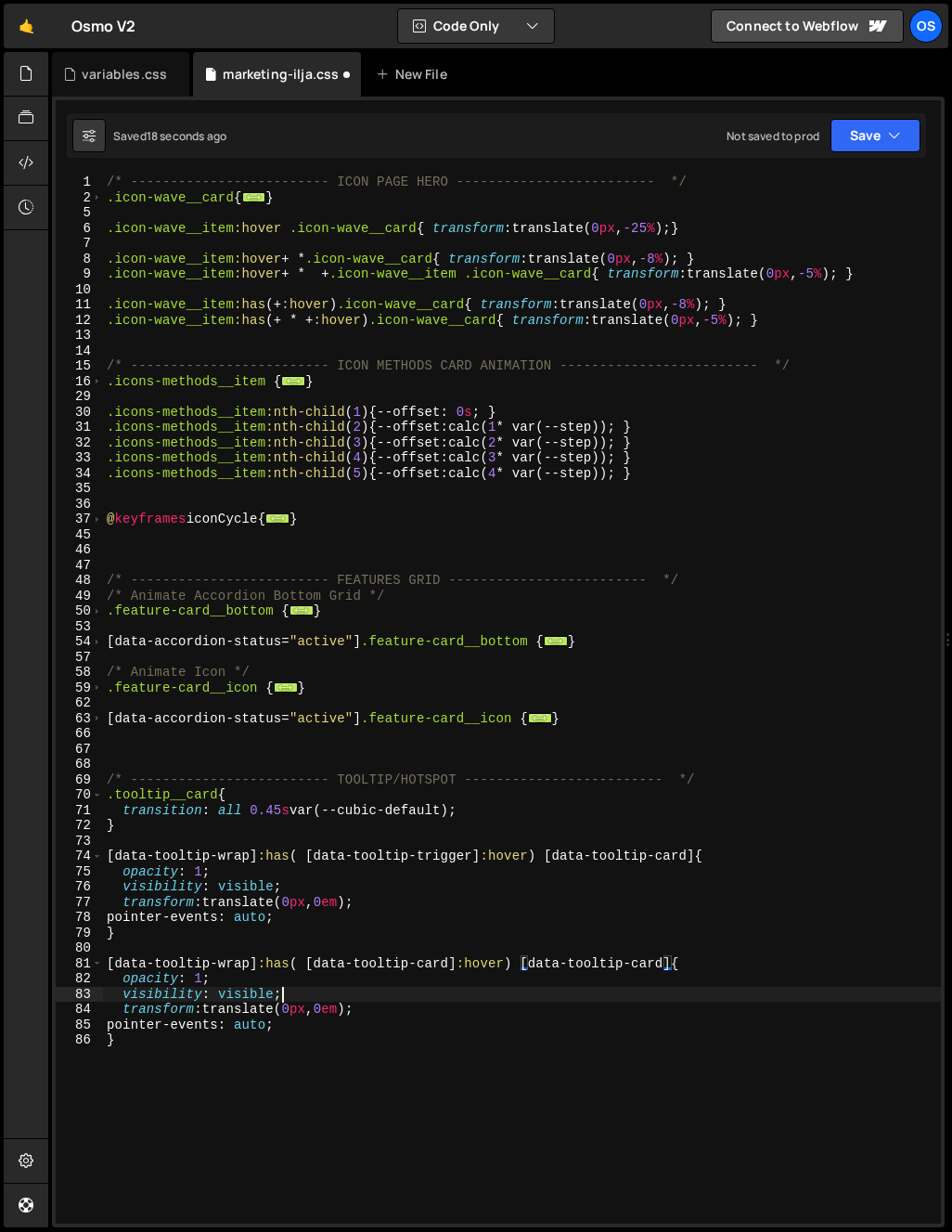
click at [553, 990] on div "/* ------------------------- ICON PAGE HERO ------------------------- */ .icon-…" at bounding box center [522, 714] width 838 height 1080
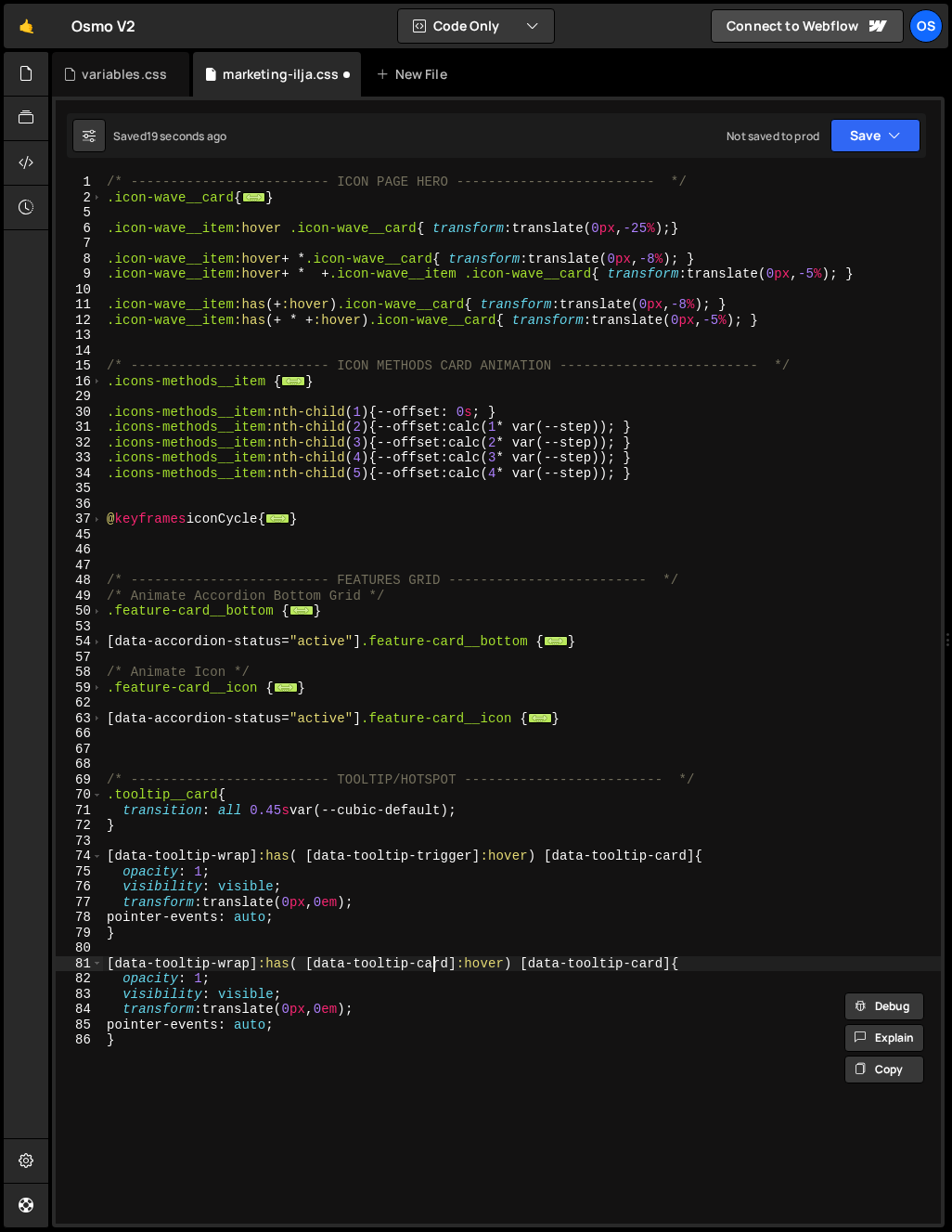
click at [437, 959] on div "/* ------------------------- ICON PAGE HERO ------------------------- */ .icon-…" at bounding box center [522, 714] width 838 height 1080
click at [422, 963] on div "/* ------------------------- ICON PAGE HERO ------------------------- */ .icon-…" at bounding box center [522, 699] width 838 height 1049
click at [422, 963] on div "/* ------------------------- ICON PAGE HERO ------------------------- */ .icon-…" at bounding box center [522, 714] width 838 height 1080
type textarea "[data-tooltip-wrap]:has( [data-tooltip-hold]:hover) [data-tooltip-card]{"
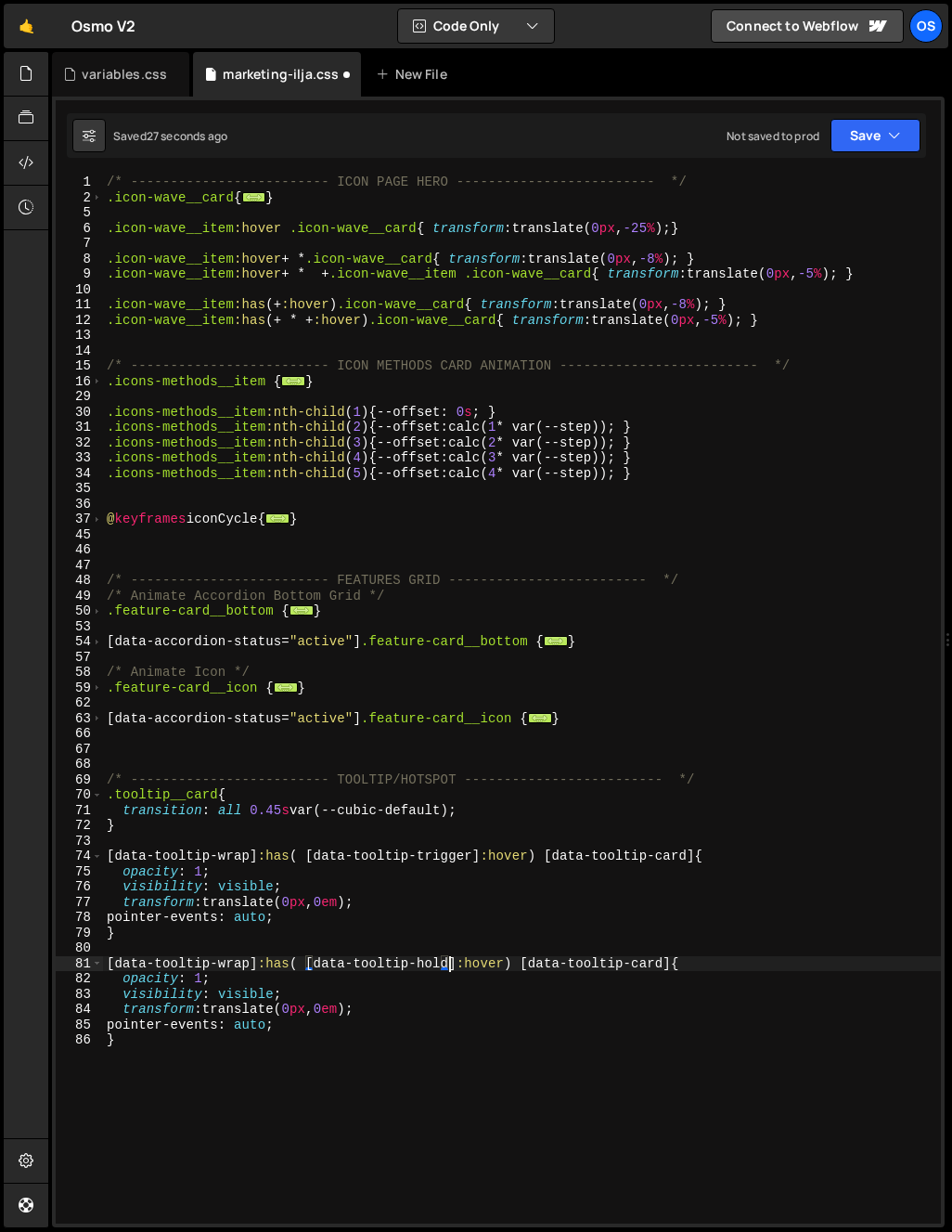
scroll to position [0, 23]
click at [389, 950] on div "/* ------------------------- ICON PAGE HERO ------------------------- */ .icon-…" at bounding box center [522, 714] width 838 height 1080
click at [222, 958] on div "/* ------------------------- ICON PAGE HERO ------------------------- */ .icon-…" at bounding box center [522, 714] width 838 height 1080
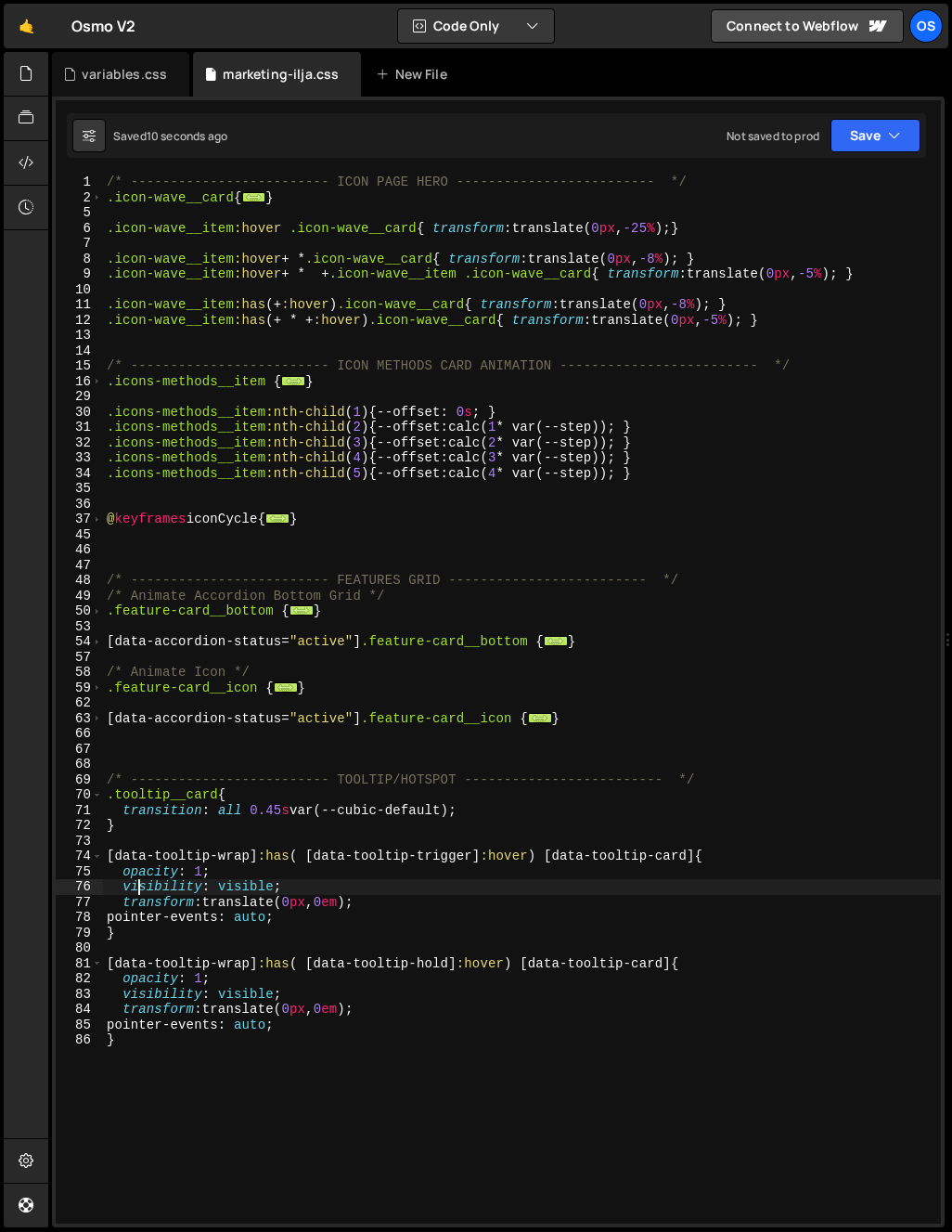
click at [138, 885] on div "/* ------------------------- ICON PAGE HERO ------------------------- */ .icon-…" at bounding box center [522, 714] width 838 height 1080
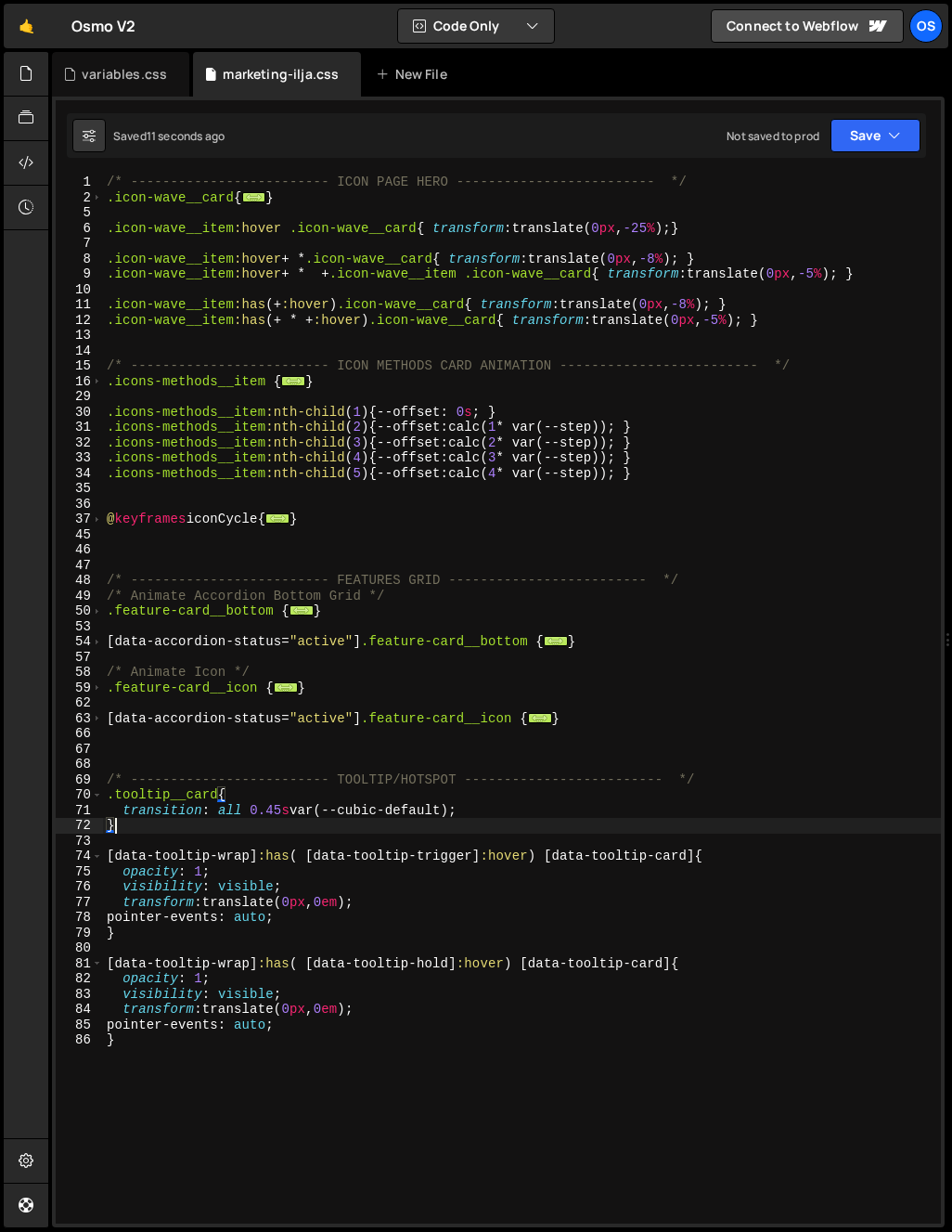
click at [140, 832] on div "/* ------------------------- ICON PAGE HERO ------------------------- */ .icon-…" at bounding box center [522, 714] width 838 height 1080
type textarea "}"
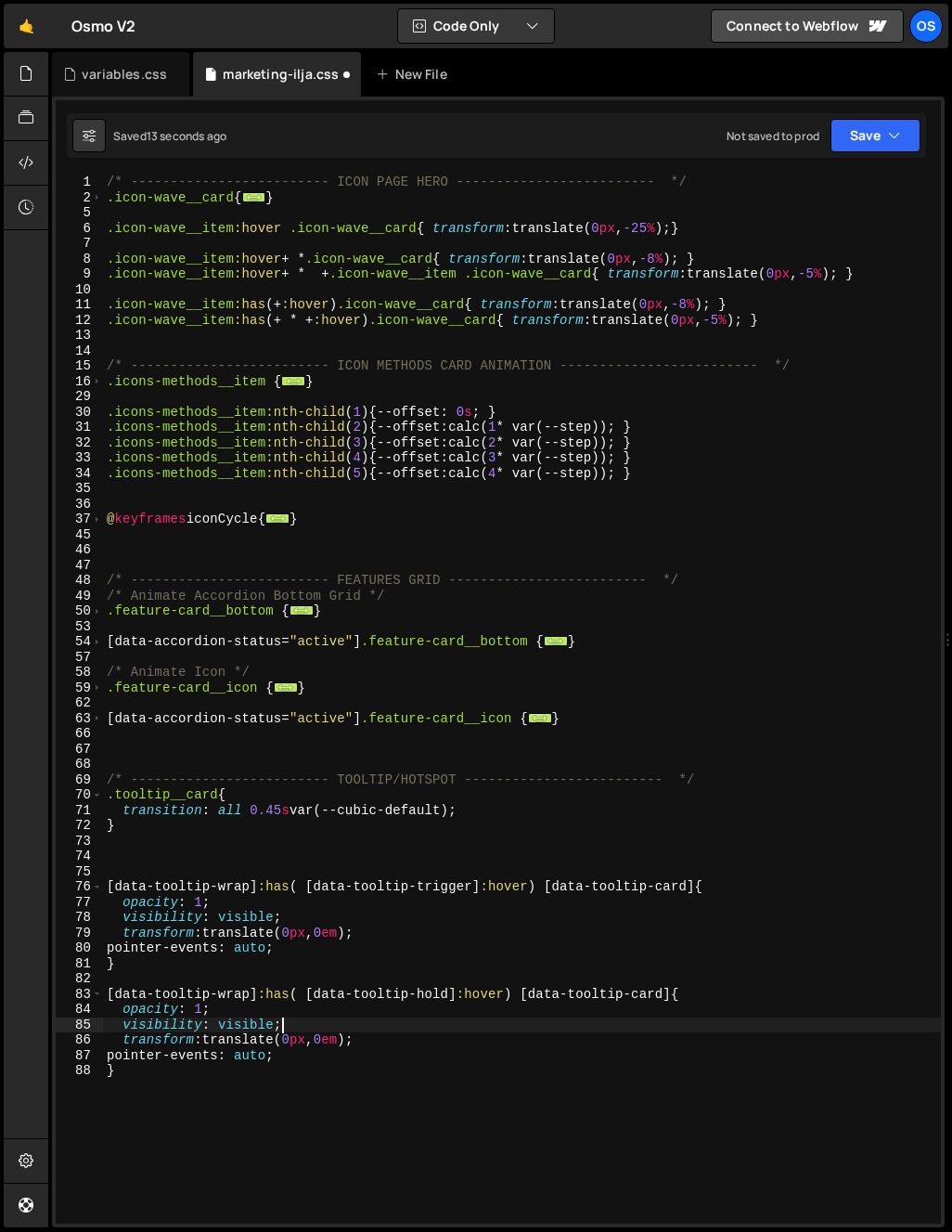
click at [395, 1026] on div "/* ------------------------- ICON PAGE HERO ------------------------- */ .icon-…" at bounding box center [522, 714] width 838 height 1080
click at [127, 967] on div "/* ------------------------- ICON PAGE HERO ------------------------- */ .icon-…" at bounding box center [522, 714] width 838 height 1080
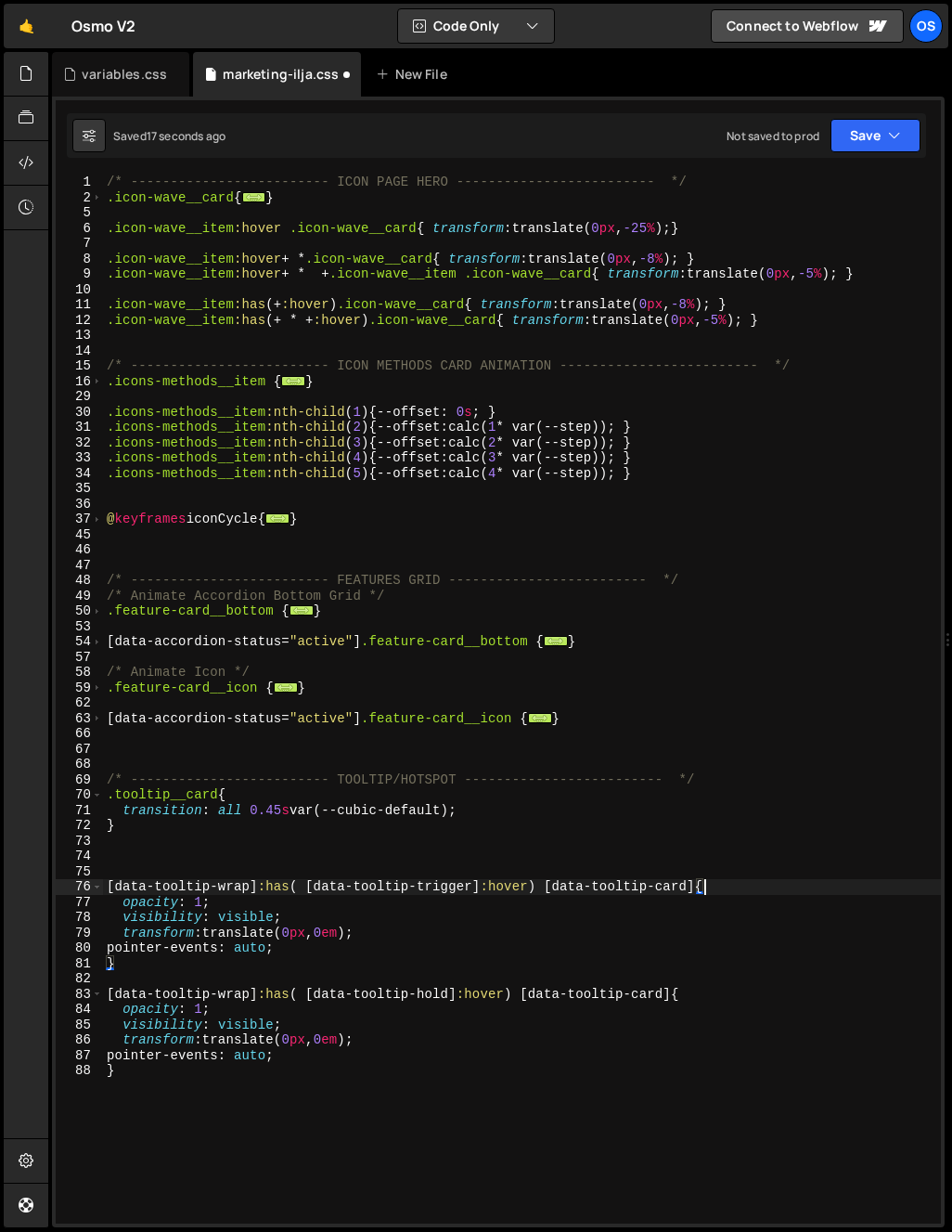
click at [700, 887] on div "/* ------------------------- ICON PAGE HERO ------------------------- */ .icon-…" at bounding box center [522, 714] width 838 height 1080
type textarea "[data-tooltip-wrap]:has( [data-tooltip-trigger]:hover) [data-tooltip-card]{"
click at [699, 878] on div "/* ------------------------- ICON PAGE HERO ------------------------- */ .icon-…" at bounding box center [522, 714] width 838 height 1080
click at [701, 880] on div "/* ------------------------- ICON PAGE HERO ------------------------- */ .icon-…" at bounding box center [522, 714] width 838 height 1080
click at [697, 891] on div "/* ------------------------- ICON PAGE HERO ------------------------- */ .icon-…" at bounding box center [522, 714] width 838 height 1080
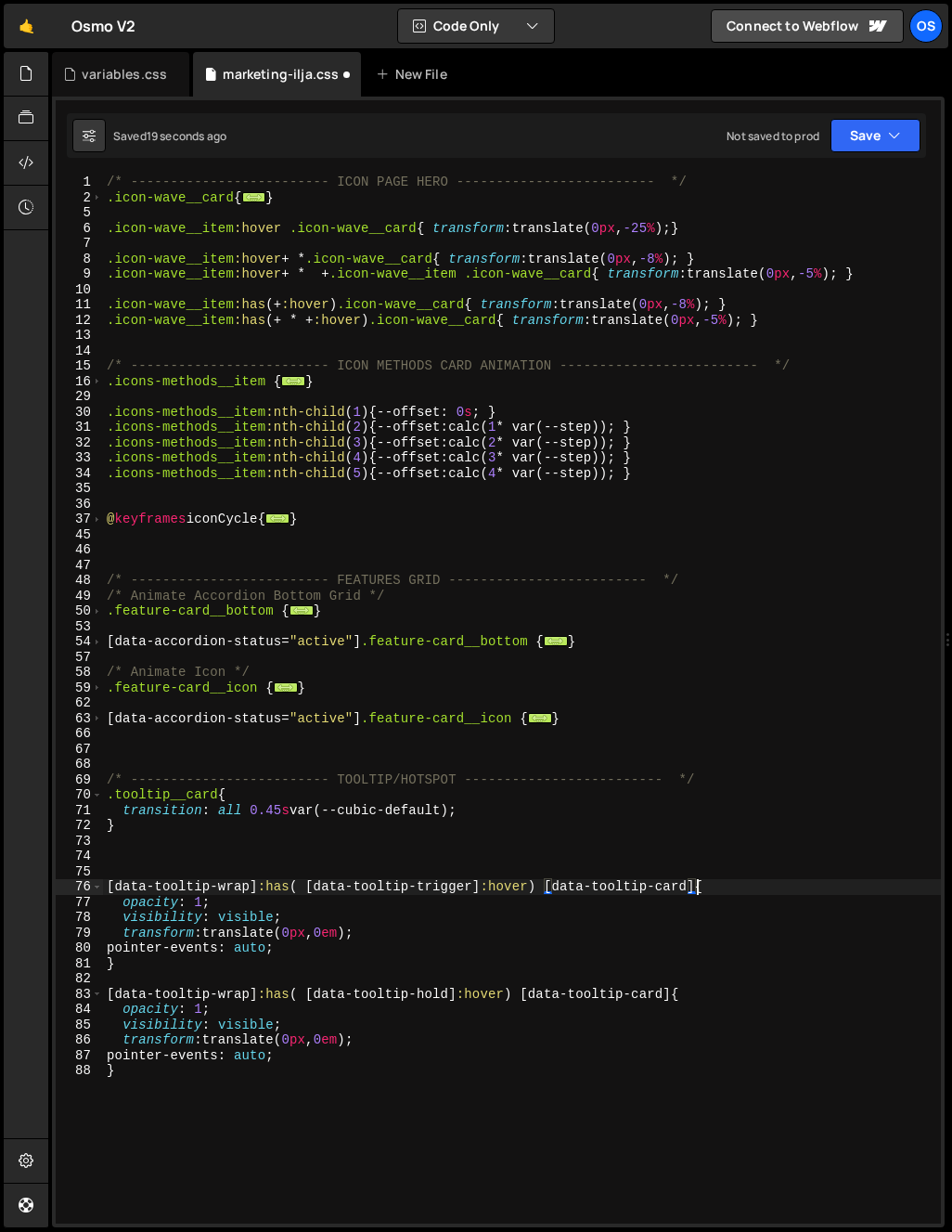
scroll to position [0, 42]
click at [589, 1036] on div "/* ------------------------- ICON PAGE HERO ------------------------- */ .icon-…" at bounding box center [522, 714] width 838 height 1080
drag, startPoint x: 698, startPoint y: 887, endPoint x: 378, endPoint y: 899, distance: 320.2
click at [42, 895] on div "Hold on a sec... Are you certain you wish to leave this page? Any changes you'v…" at bounding box center [476, 616] width 952 height 1232
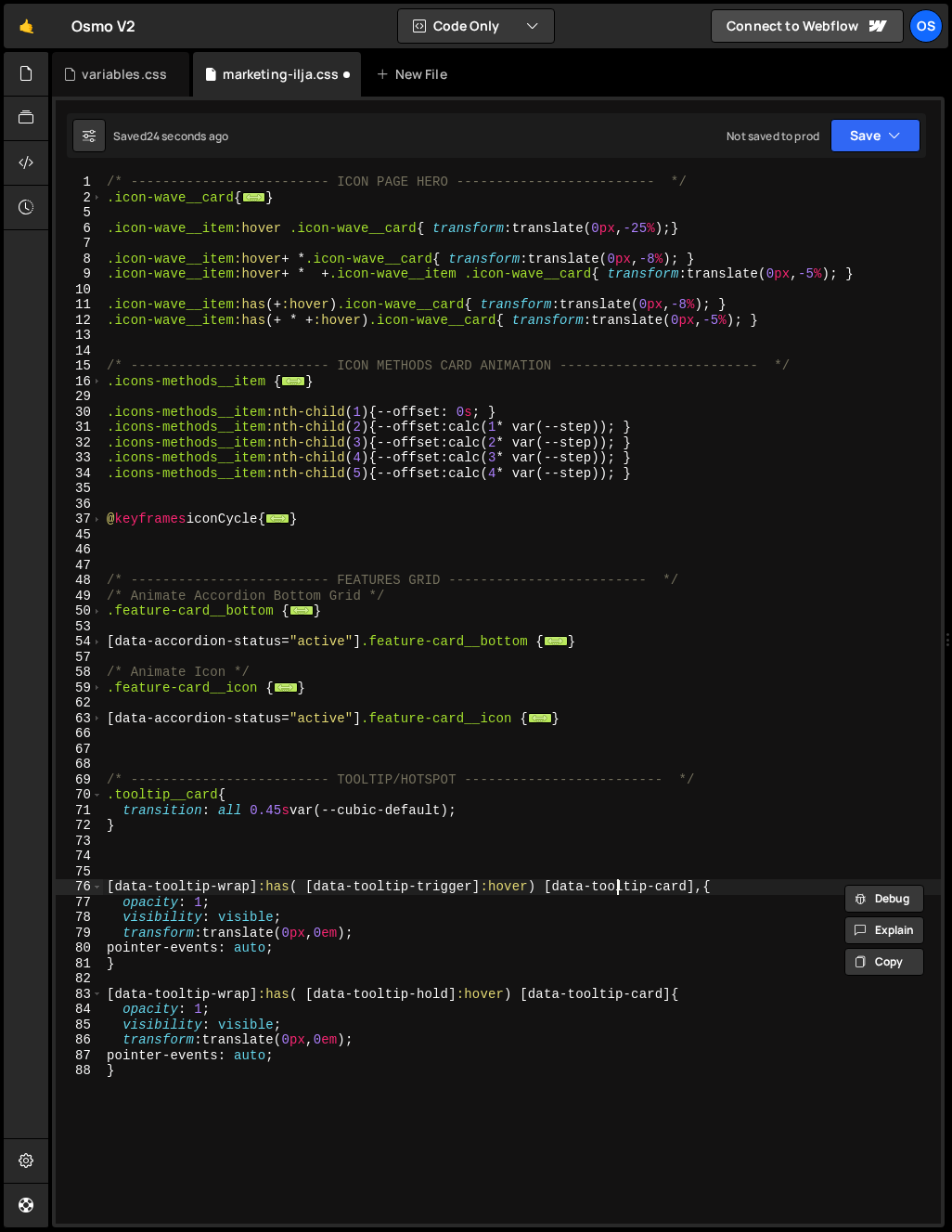
drag, startPoint x: 643, startPoint y: 894, endPoint x: 688, endPoint y: 898, distance: 45.2
click at [643, 894] on div "/* ------------------------- ICON PAGE HERO ------------------------- */ .icon-…" at bounding box center [522, 714] width 838 height 1080
type textarea "[data-tooltip-wrap]:has( [data-tooltip-trigger]:hover) [data-tooltip-card],{"
drag, startPoint x: 670, startPoint y: 890, endPoint x: 68, endPoint y: 881, distance: 602.1
click at [68, 881] on div "[data-tooltip-wrap]:has( [data-tooltip-trigger]:hover) [data-tooltip-card],{ [C…" at bounding box center [498, 699] width 885 height 1049
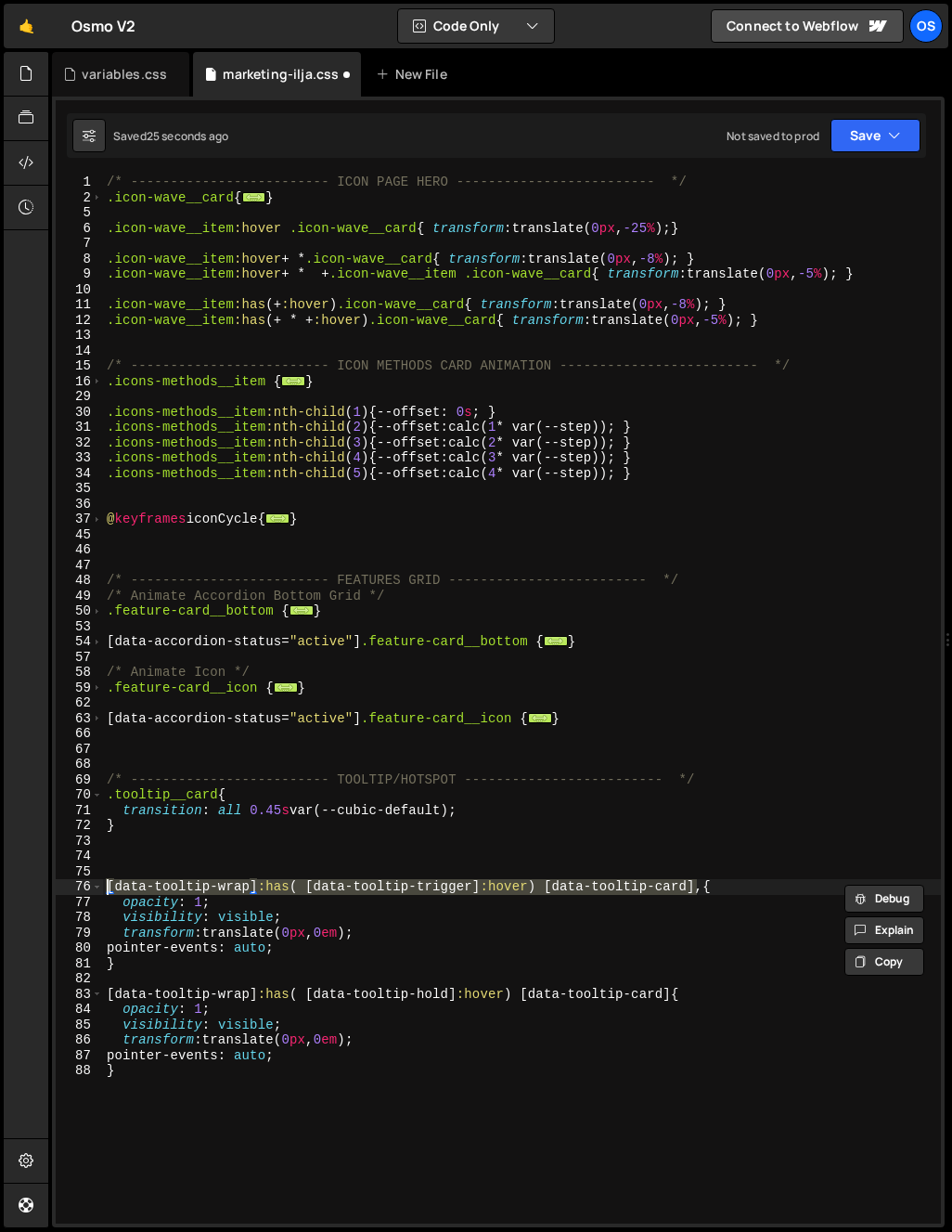
click at [177, 858] on div "/* ------------------------- ICON PAGE HERO ------------------------- */ .icon-…" at bounding box center [522, 714] width 838 height 1080
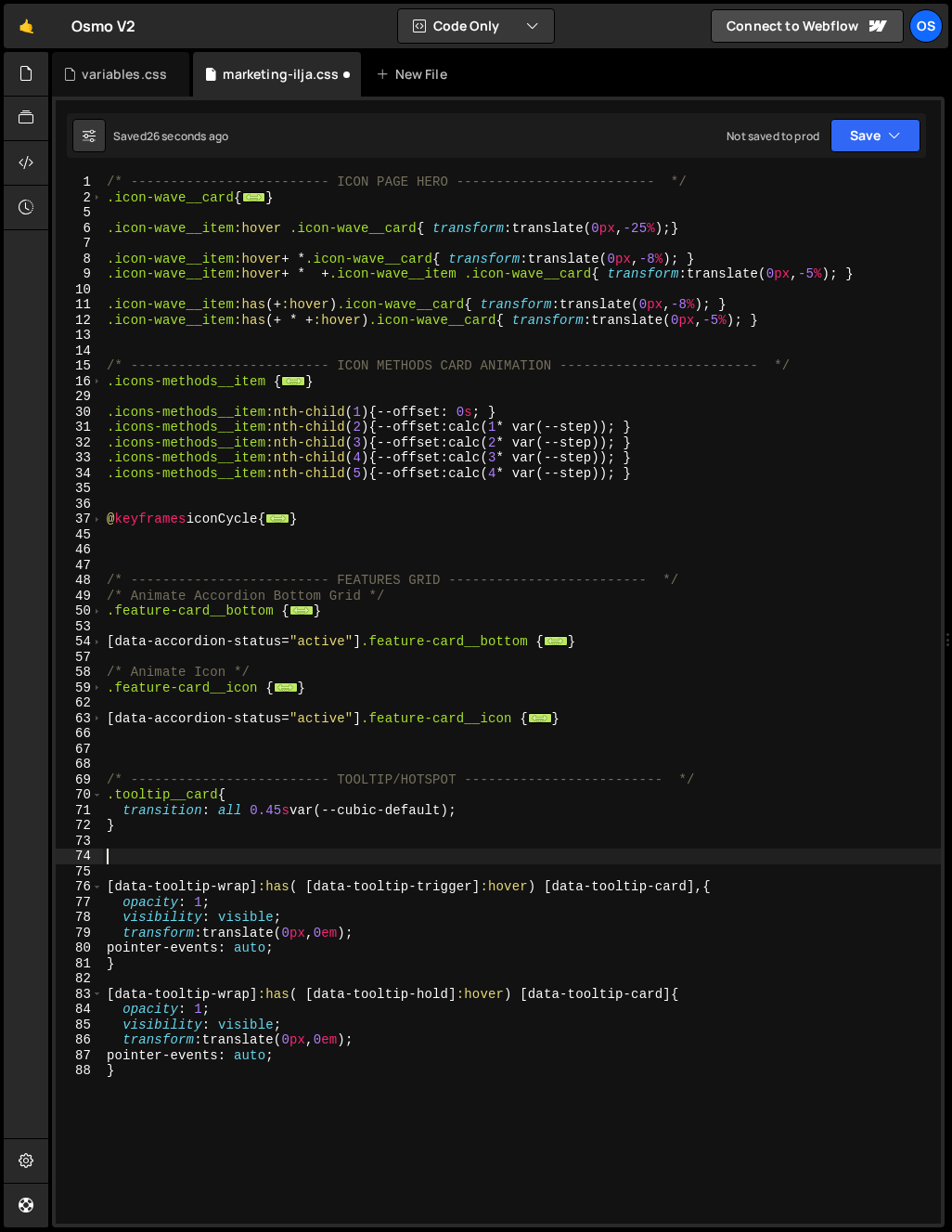
scroll to position [0, 0]
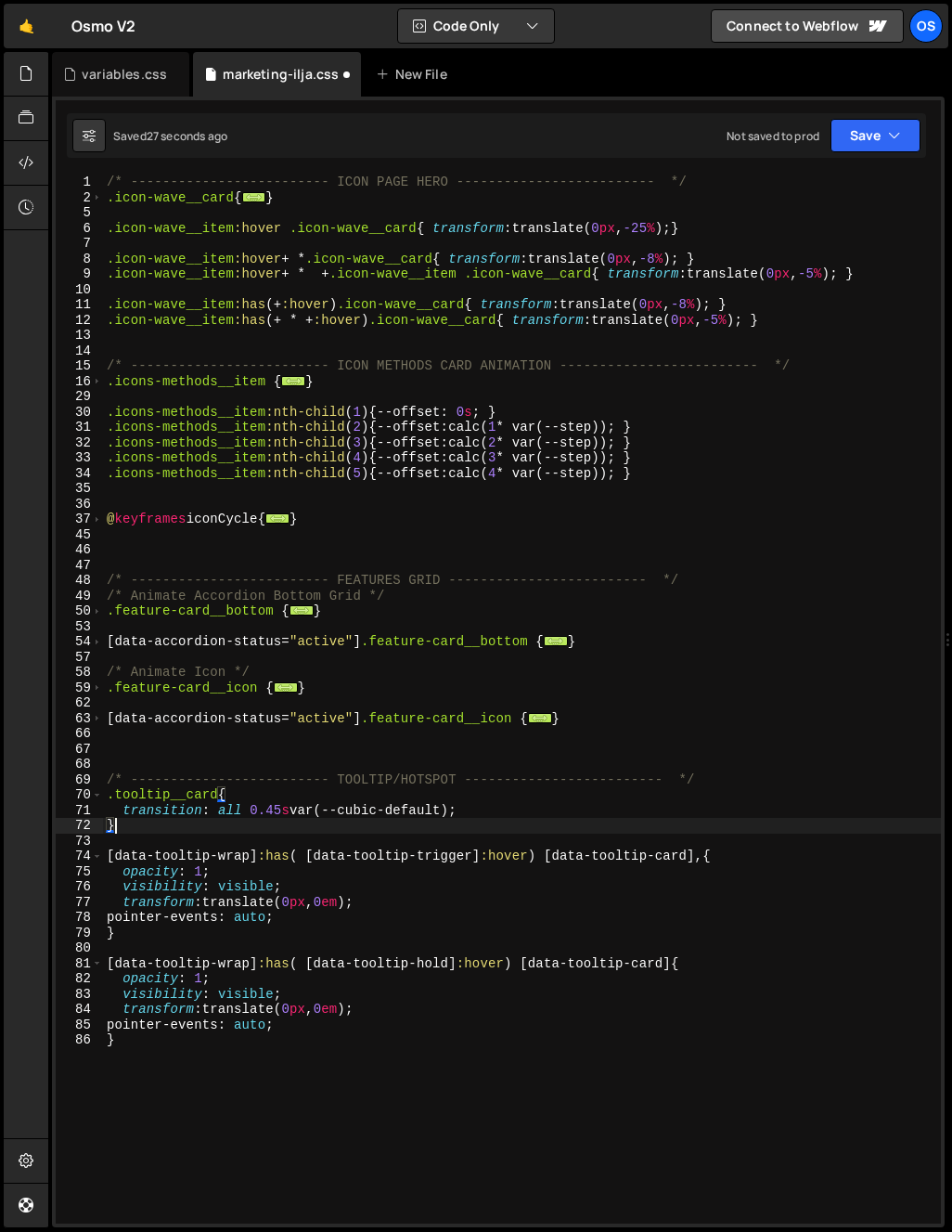
click at [698, 858] on div "/* ------------------------- ICON PAGE HERO ------------------------- */ .icon-…" at bounding box center [522, 714] width 838 height 1080
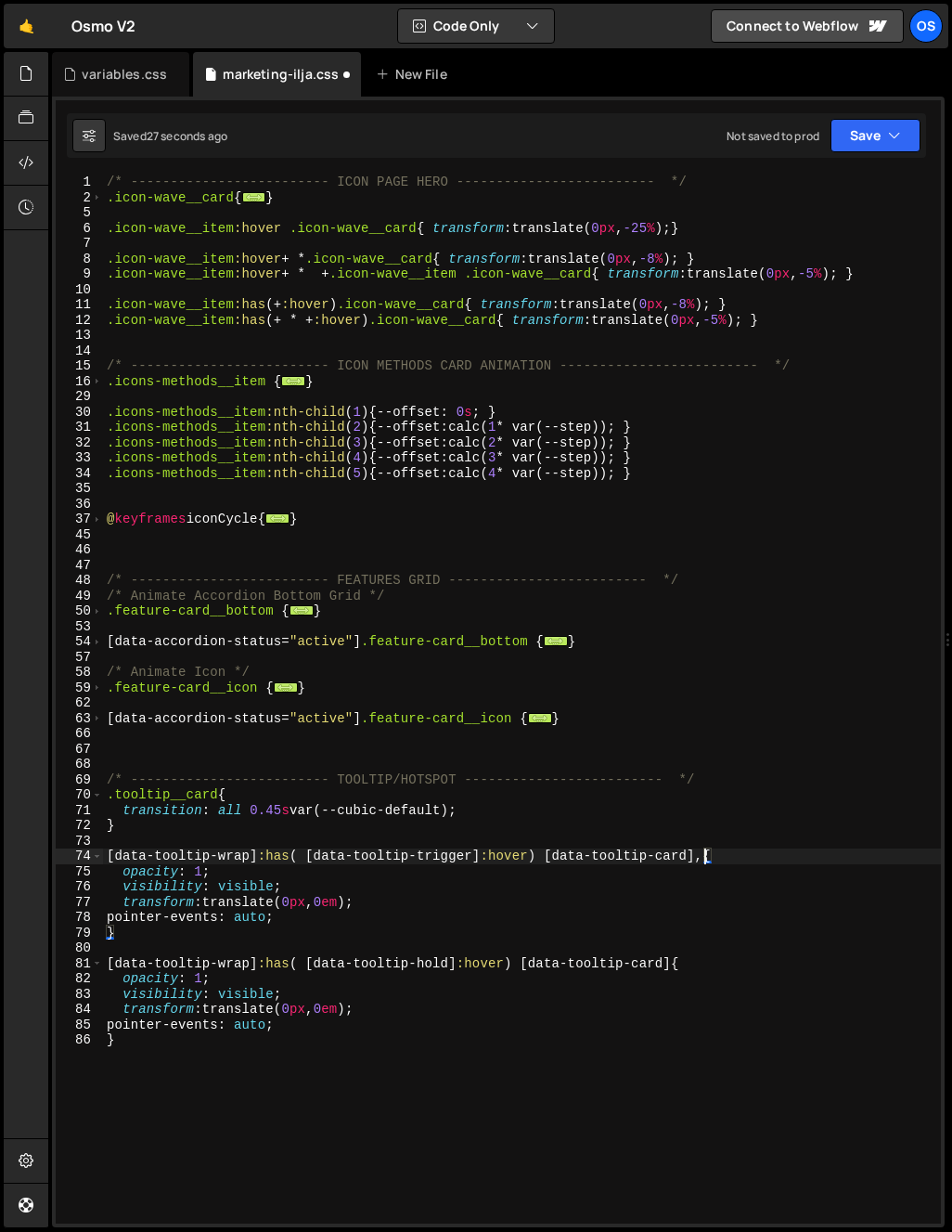
click at [703, 858] on div "/* ------------------------- ICON PAGE HERO ------------------------- */ .icon-…" at bounding box center [522, 714] width 838 height 1080
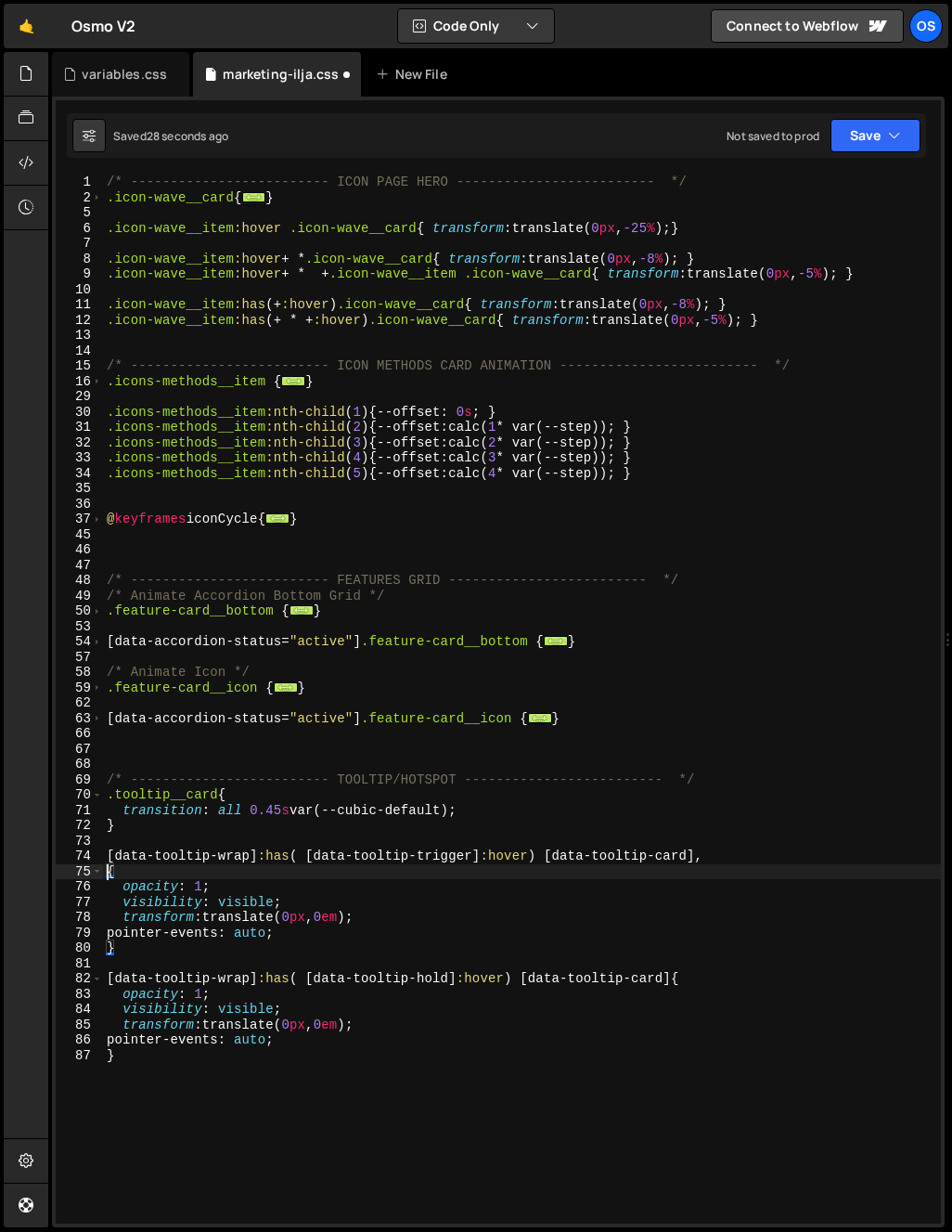
paste textarea "[data-tooltip-wrap]:has( [data-tooltip-trigger]:hover) [data-tooltip-card]"
click at [432, 871] on div "/* ------------------------- ICON PAGE HERO ------------------------- */ .icon-…" at bounding box center [522, 714] width 838 height 1080
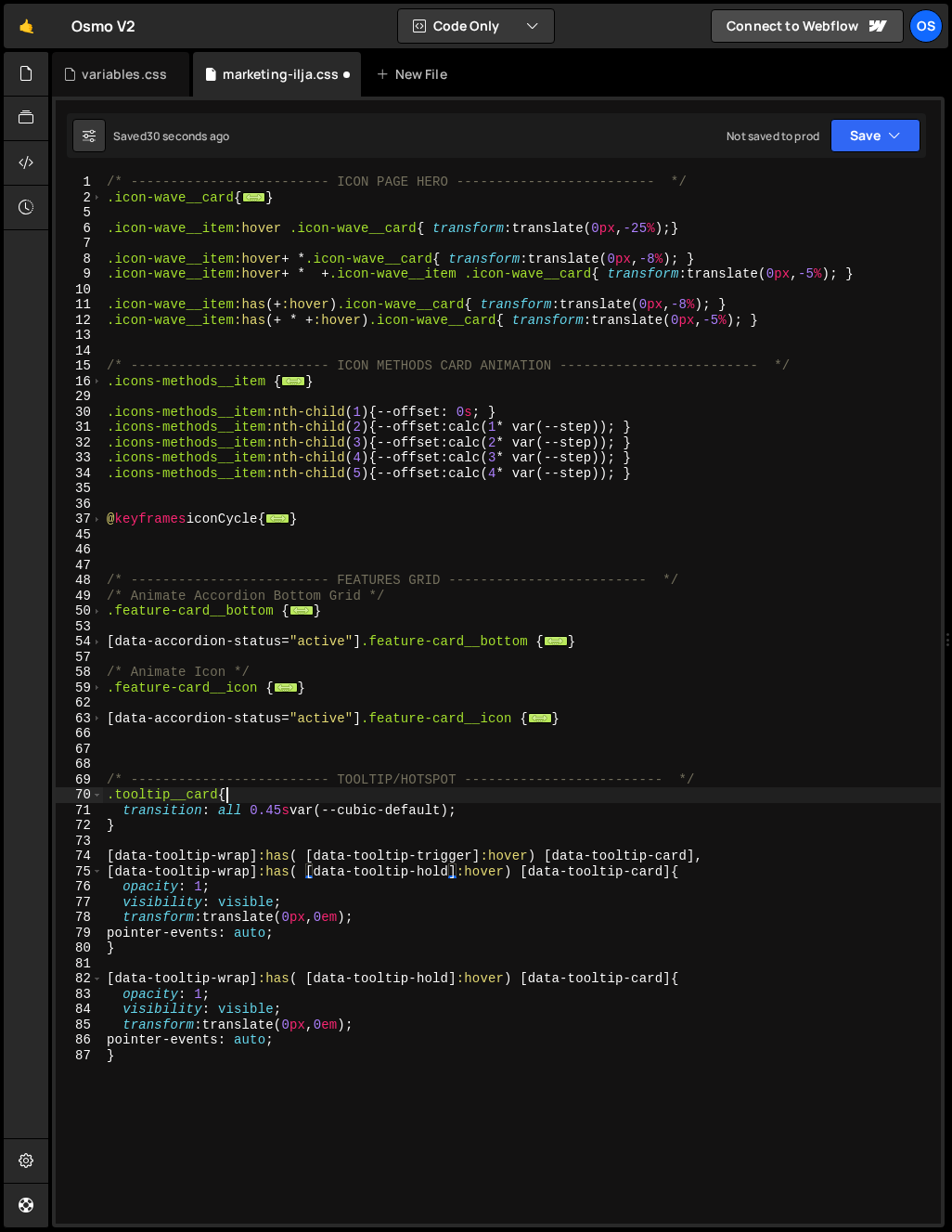
click at [667, 787] on div "/* ------------------------- ICON PAGE HERO ------------------------- */ .icon-…" at bounding box center [522, 714] width 838 height 1080
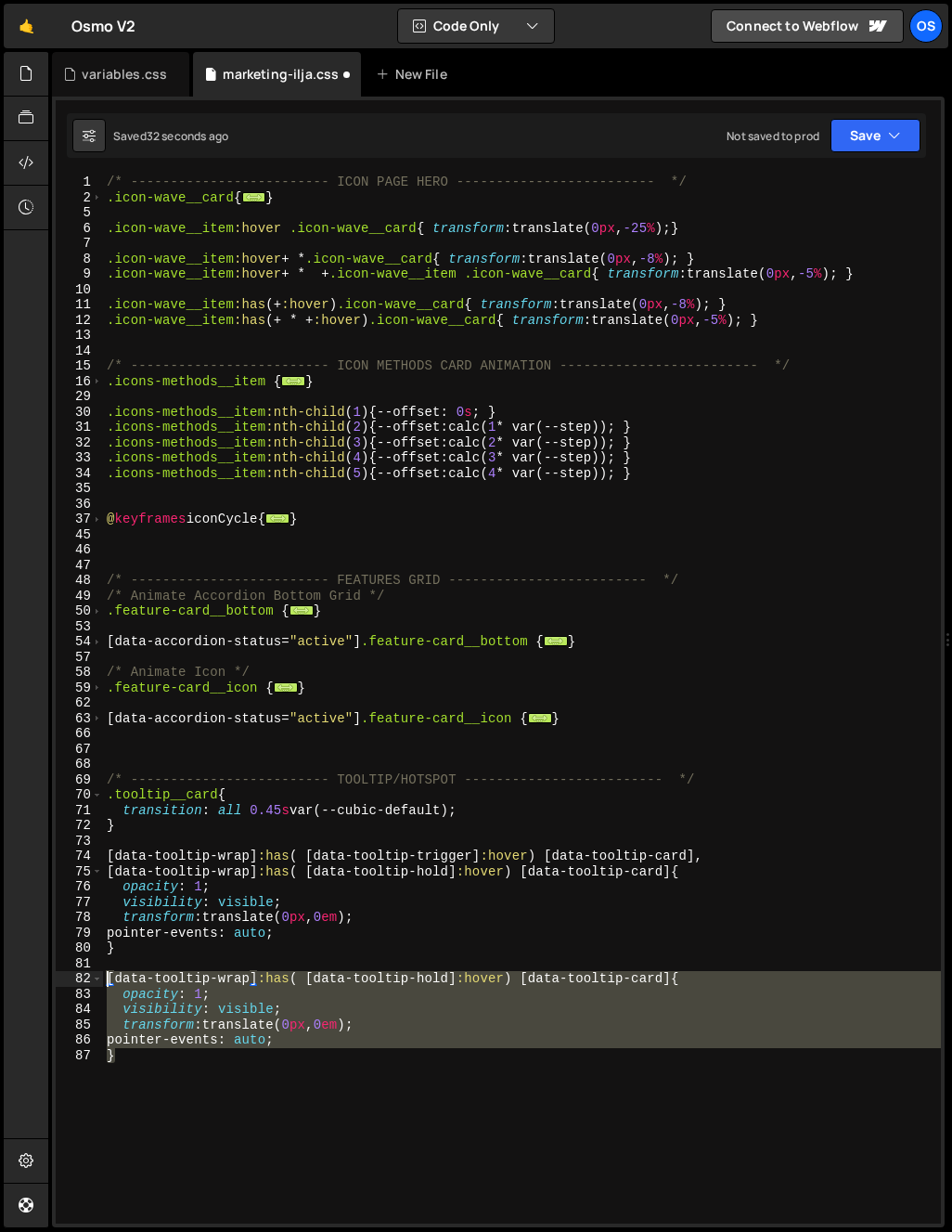
drag, startPoint x: 206, startPoint y: 1081, endPoint x: 80, endPoint y: 977, distance: 163.4
click at [80, 977] on div ".tooltip__card{ [CREDIT_CARD_NUMBER] 14 15 16 29 30 31 32 33 34 35 36 37 45 46 …" at bounding box center [498, 699] width 885 height 1049
type textarea "[data-tooltip-wrap]:has( [data-tooltip-hold]:hover) [data-tooltip-card]{ opacit…"
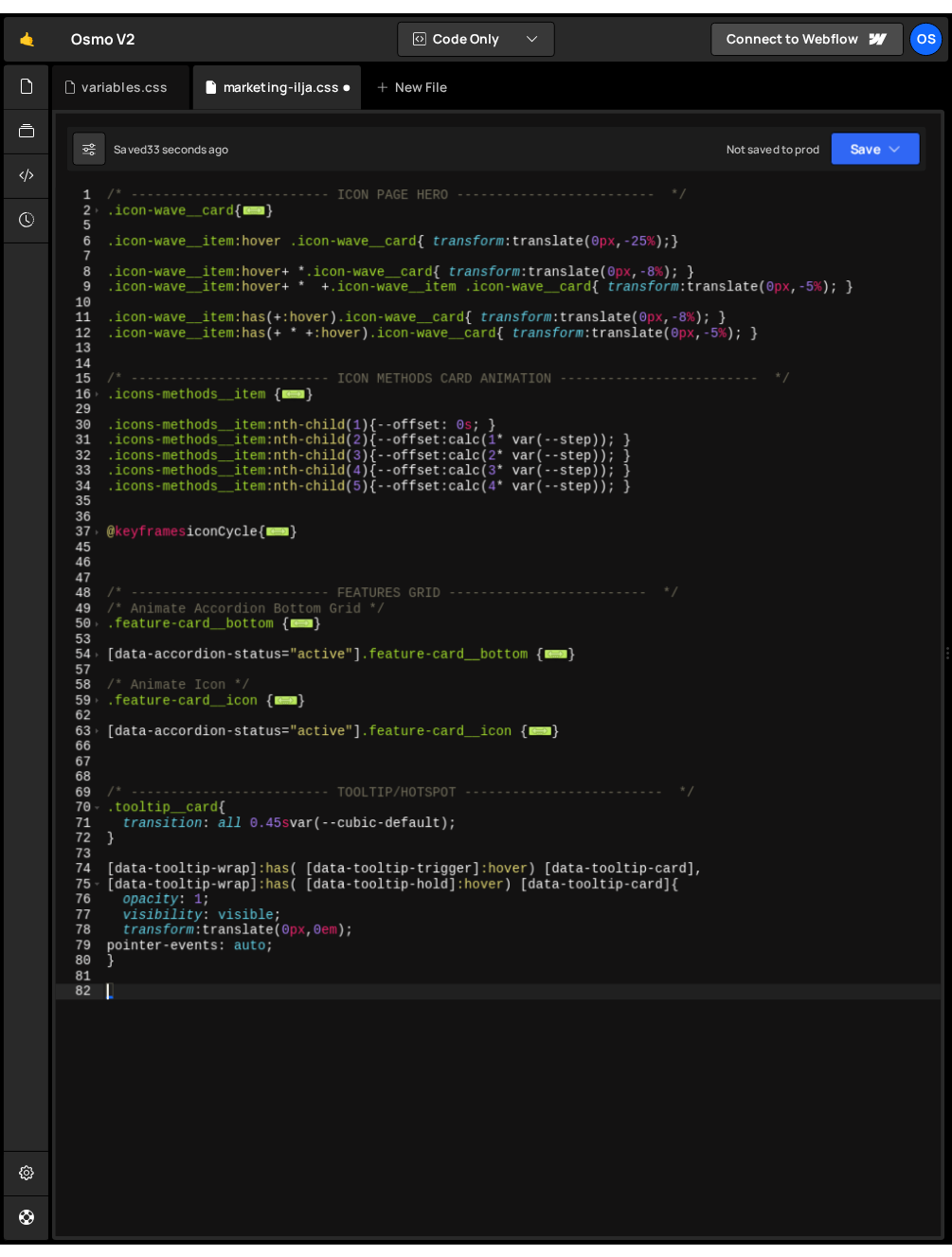
scroll to position [0, 0]
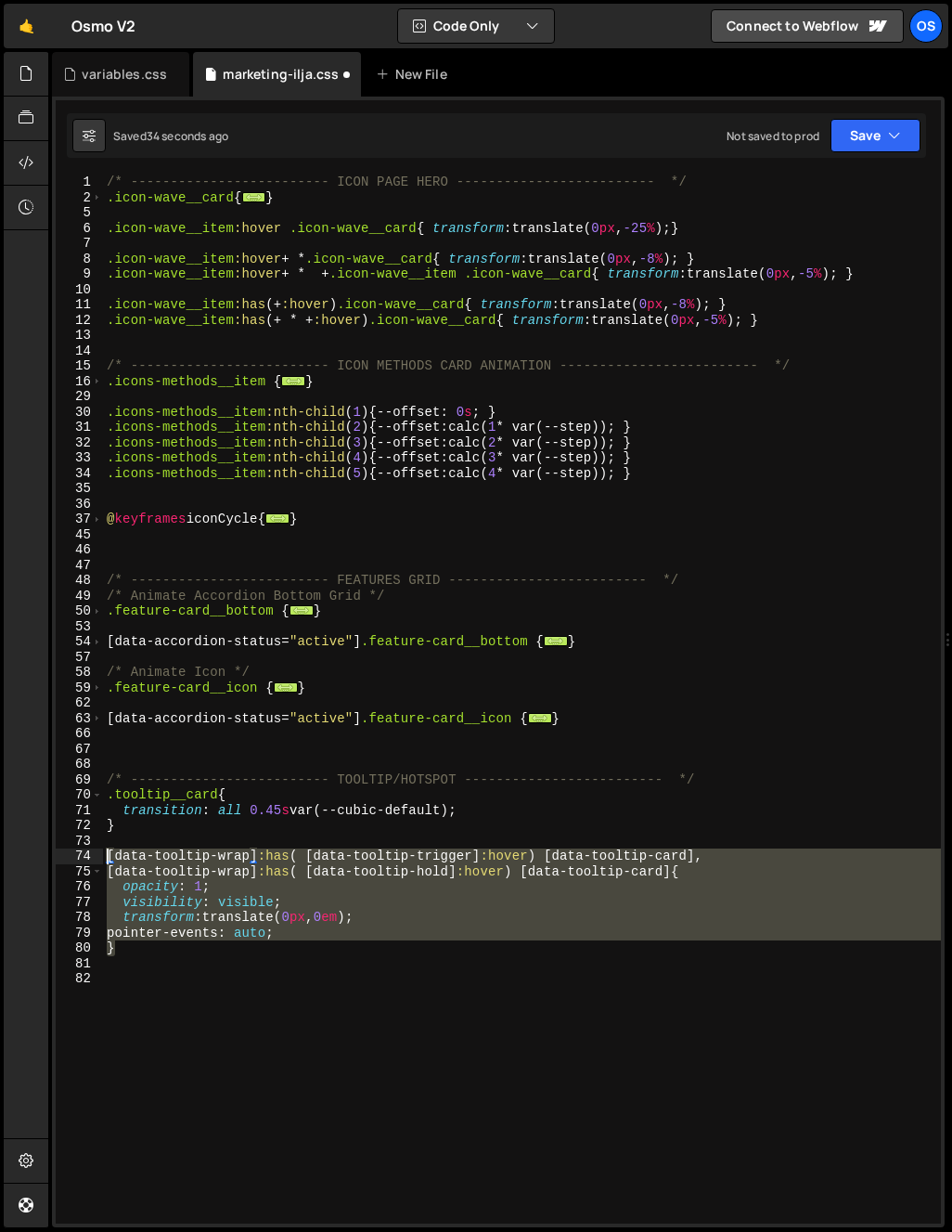
drag, startPoint x: 120, startPoint y: 950, endPoint x: 111, endPoint y: 920, distance: 31.3
click at [94, 859] on div "1 2 5 6 7 8 9 10 11 12 13 14 15 16 29 30 31 32 33 34 35 36 37 45 46 47 48 49 50…" at bounding box center [498, 699] width 885 height 1049
type textarea "[data-tooltip-wrap]:has( [data-tooltip-trigger]:hover) [data-tooltip-card], [da…"
click at [123, 968] on div "/* ------------------------- ICON PAGE HERO ------------------------- */ .icon-…" at bounding box center [522, 714] width 838 height 1080
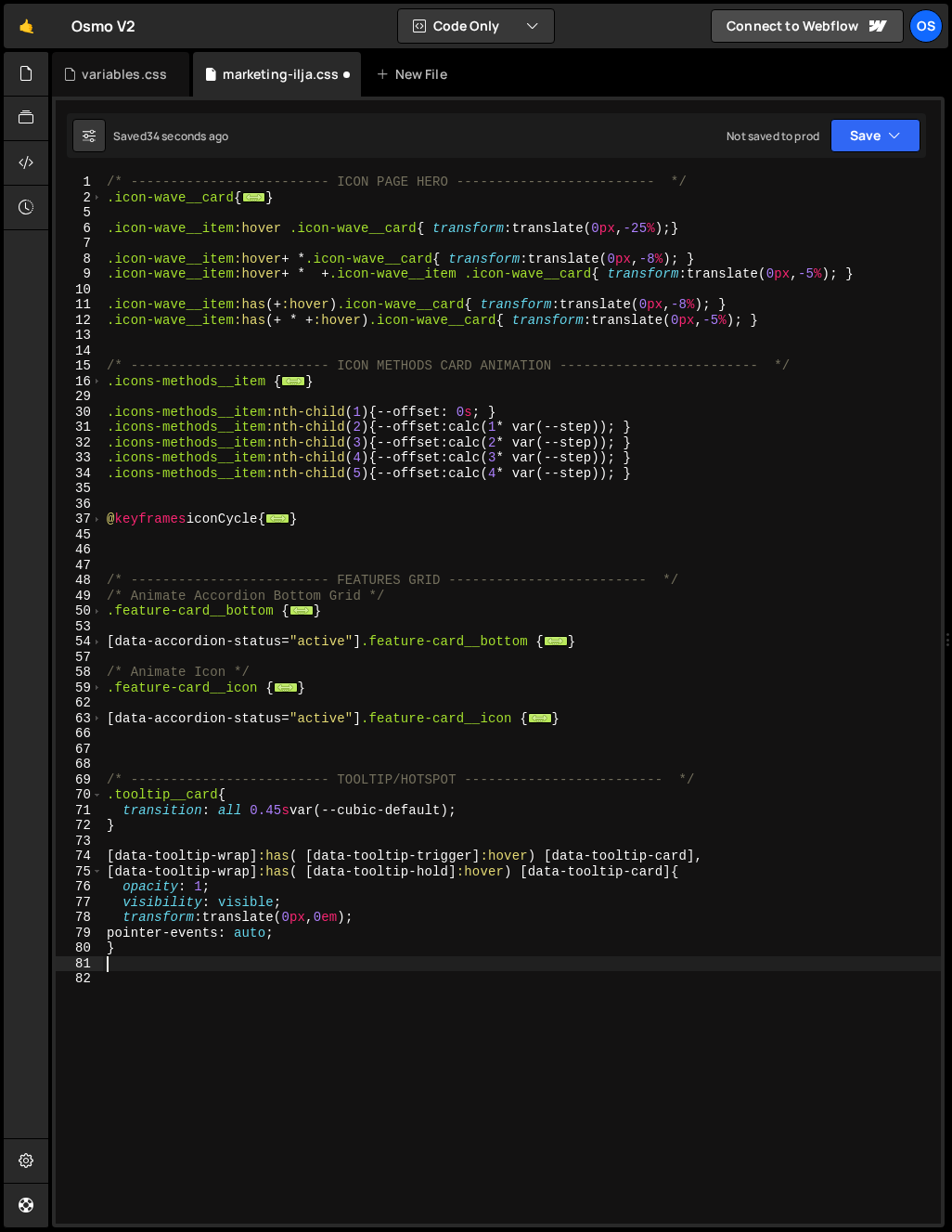
click at [123, 980] on div "/* ------------------------- ICON PAGE HERO ------------------------- */ .icon-…" at bounding box center [522, 714] width 838 height 1080
paste textarea "}"
type textarea "}"
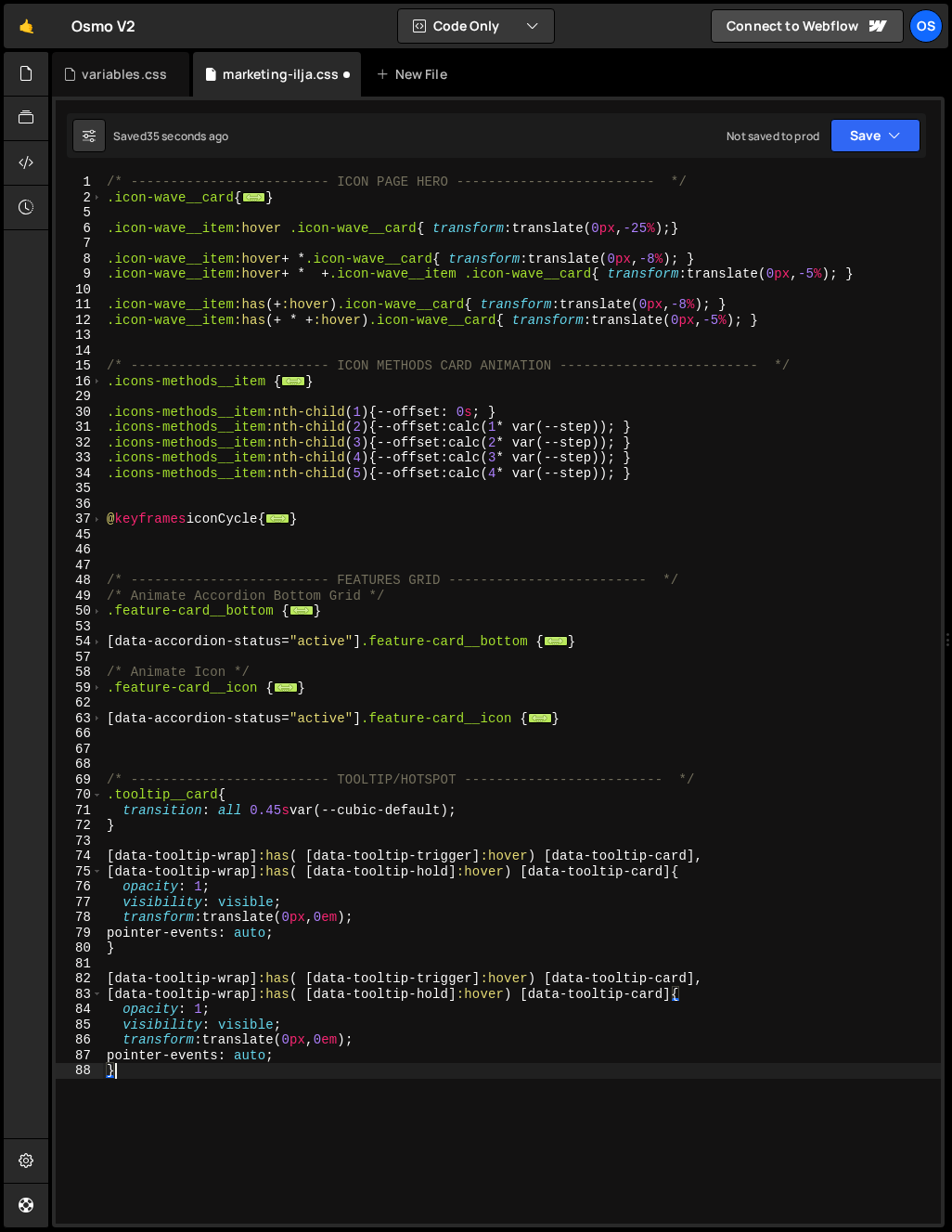
click at [676, 969] on div "/* ------------------------- ICON PAGE HERO ------------------------- */ .icon-…" at bounding box center [522, 714] width 838 height 1080
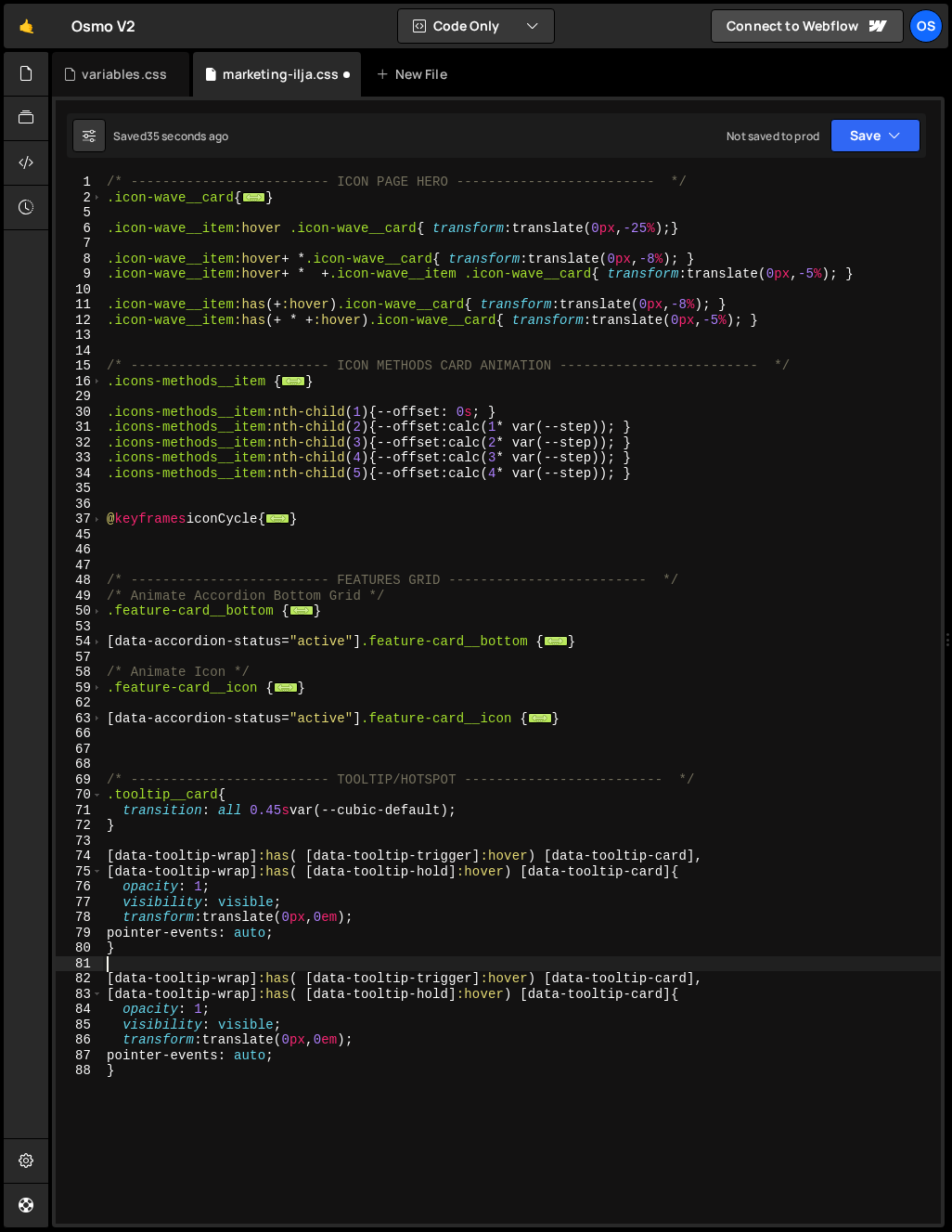
click at [676, 969] on div "/* ------------------------- ICON PAGE HERO ------------------------- */ .icon-…" at bounding box center [522, 714] width 838 height 1080
click at [671, 980] on div "/* ------------------------- ICON PAGE HERO ------------------------- */ .icon-…" at bounding box center [522, 714] width 838 height 1080
click at [434, 991] on div "/* ------------------------- ICON PAGE HERO ------------------------- */ .icon-…" at bounding box center [522, 714] width 838 height 1080
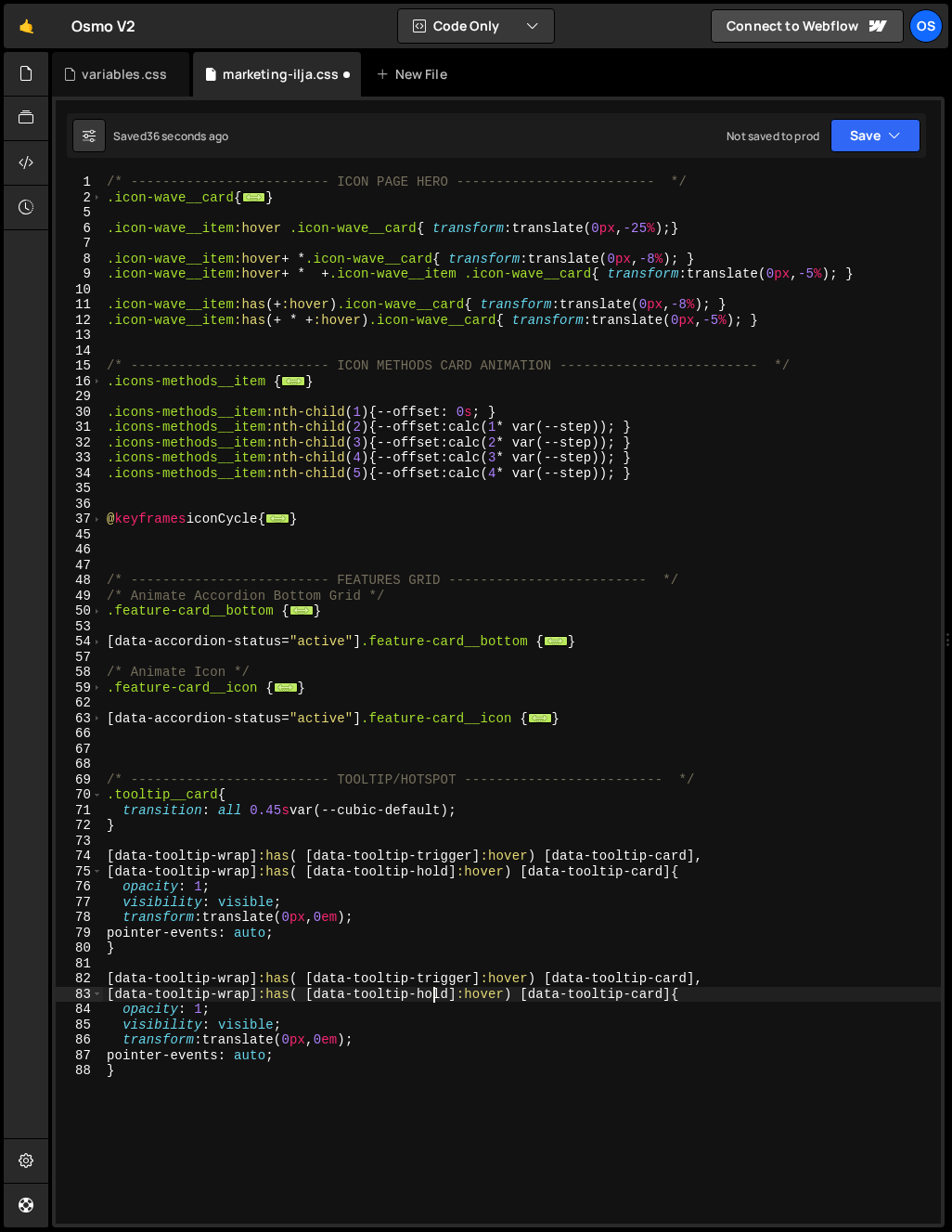
click at [434, 991] on div "/* ------------------------- ICON PAGE HERO ------------------------- */ .icon-…" at bounding box center [522, 714] width 838 height 1080
click at [661, 971] on div "/* ------------------------- ICON PAGE HERO ------------------------- */ .icon-…" at bounding box center [522, 714] width 838 height 1080
click at [680, 977] on div "/* ------------------------- ICON PAGE HERO ------------------------- */ .icon-…" at bounding box center [522, 714] width 838 height 1080
paste textarea "hol"
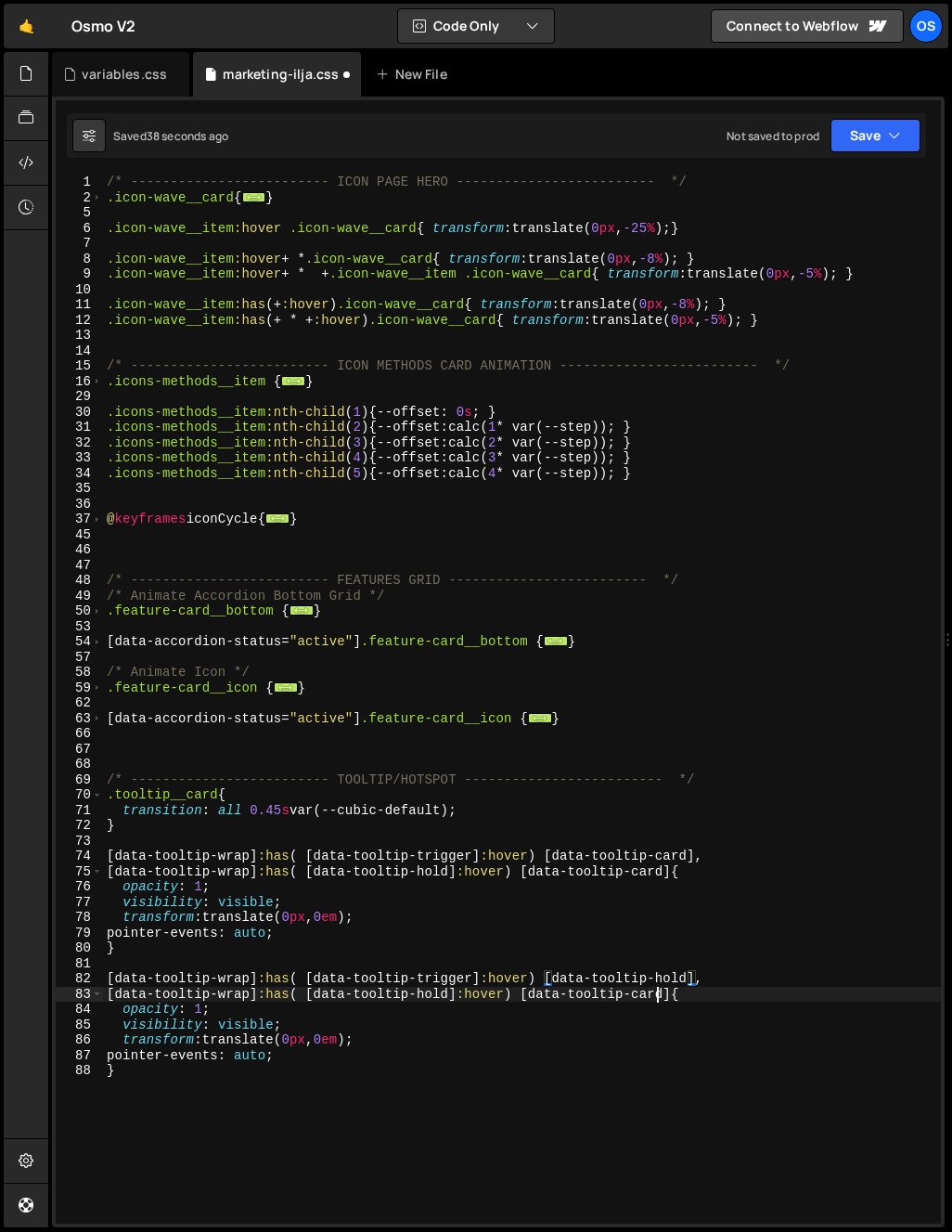
click at [653, 995] on div "/* ------------------------- ICON PAGE HERO ------------------------- */ .icon-…" at bounding box center [522, 714] width 838 height 1080
paste textarea "hol"
click at [540, 1041] on div "/* ------------------------- ICON PAGE HERO ------------------------- */ .icon-…" at bounding box center [522, 714] width 838 height 1080
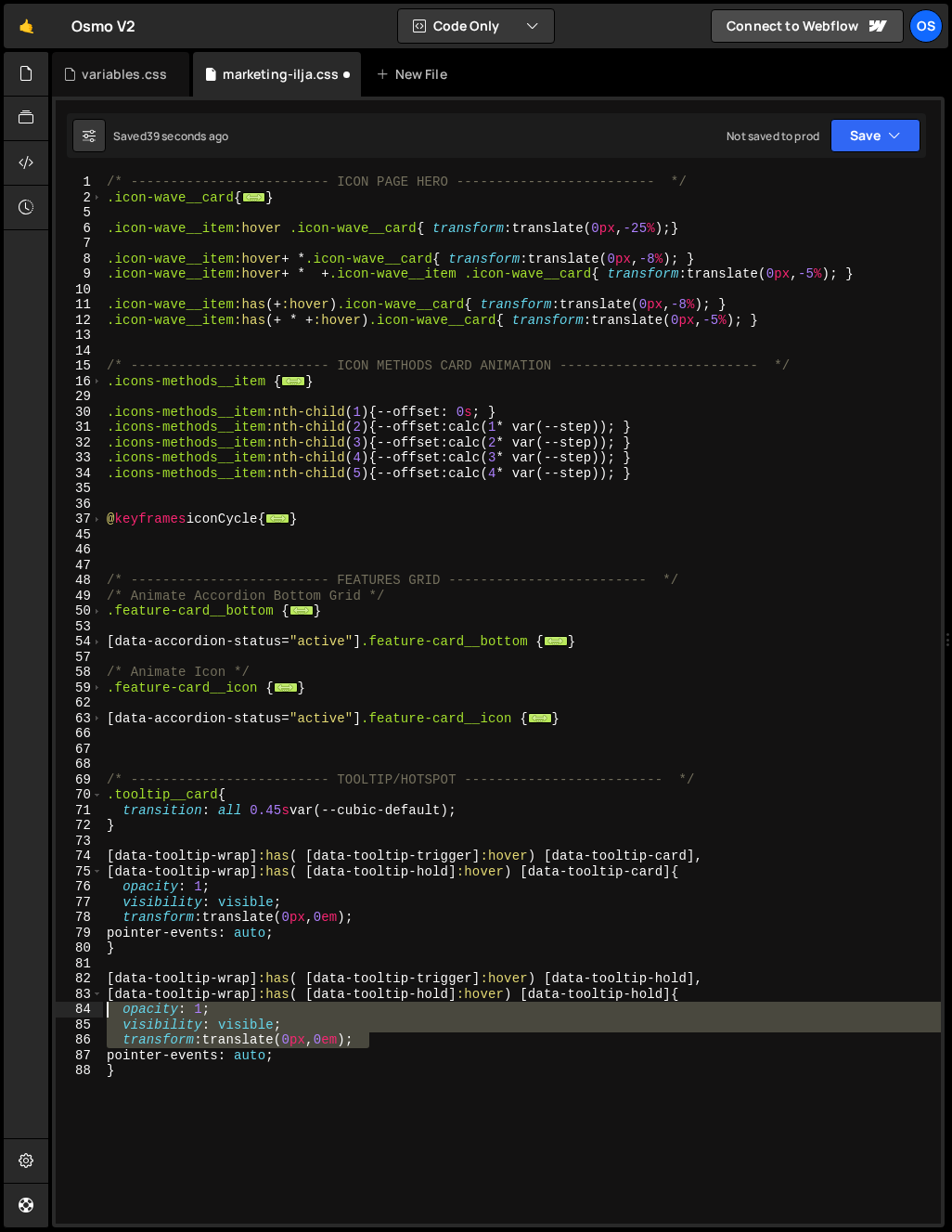
drag, startPoint x: 331, startPoint y: 1033, endPoint x: -131, endPoint y: 1003, distance: 463.0
click at [0, 1003] on html "Projects [GEOGRAPHIC_DATA] Blog Os Your current team is [PERSON_NAME] Projects …" at bounding box center [476, 616] width 952 height 1232
type textarea "opacity: 1; visibility: visible;"
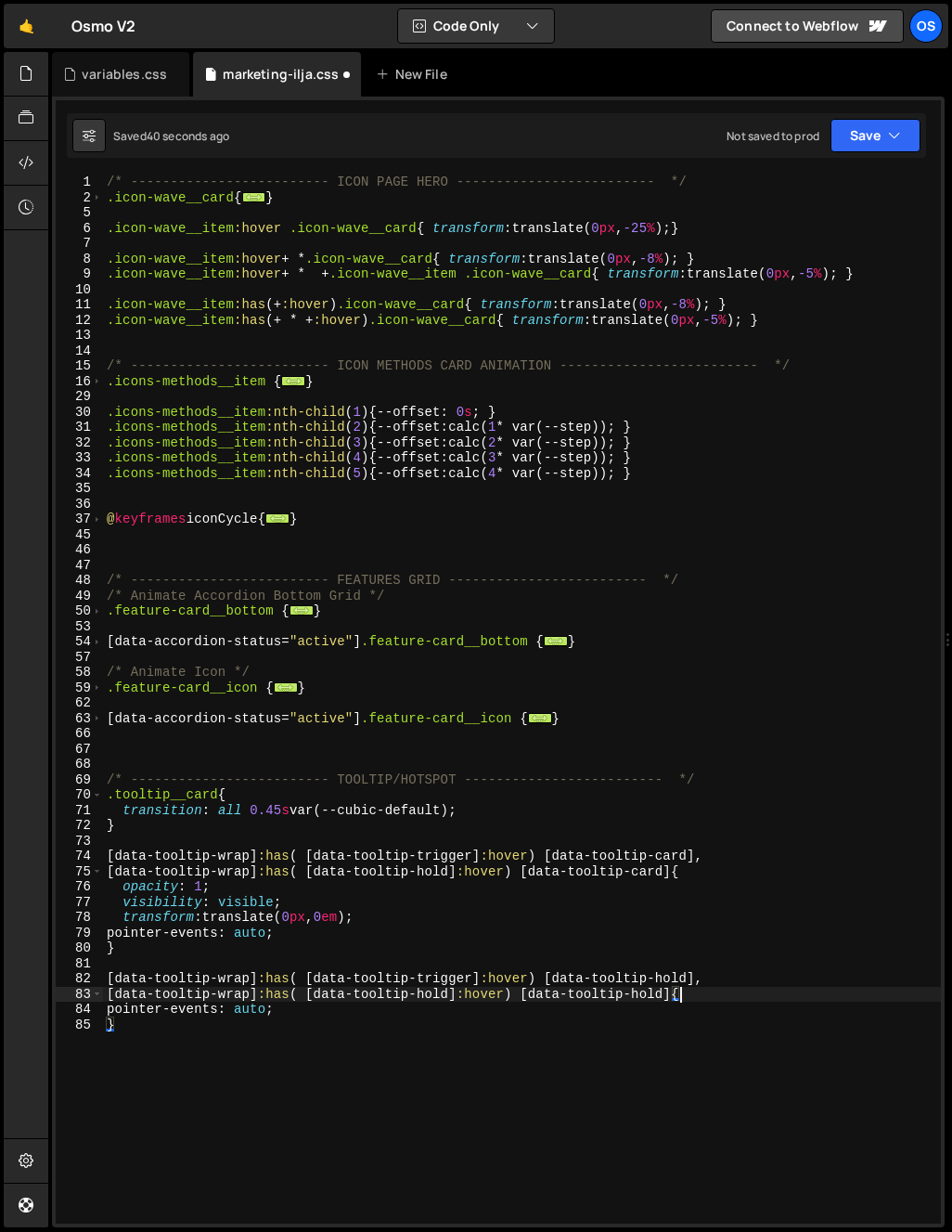
click at [706, 1000] on div "/* ------------------------- ICON PAGE HERO ------------------------- */ .icon-…" at bounding box center [522, 714] width 838 height 1080
click at [145, 887] on div "/* ------------------------- ICON PAGE HERO ------------------------- */ .icon-…" at bounding box center [522, 714] width 838 height 1080
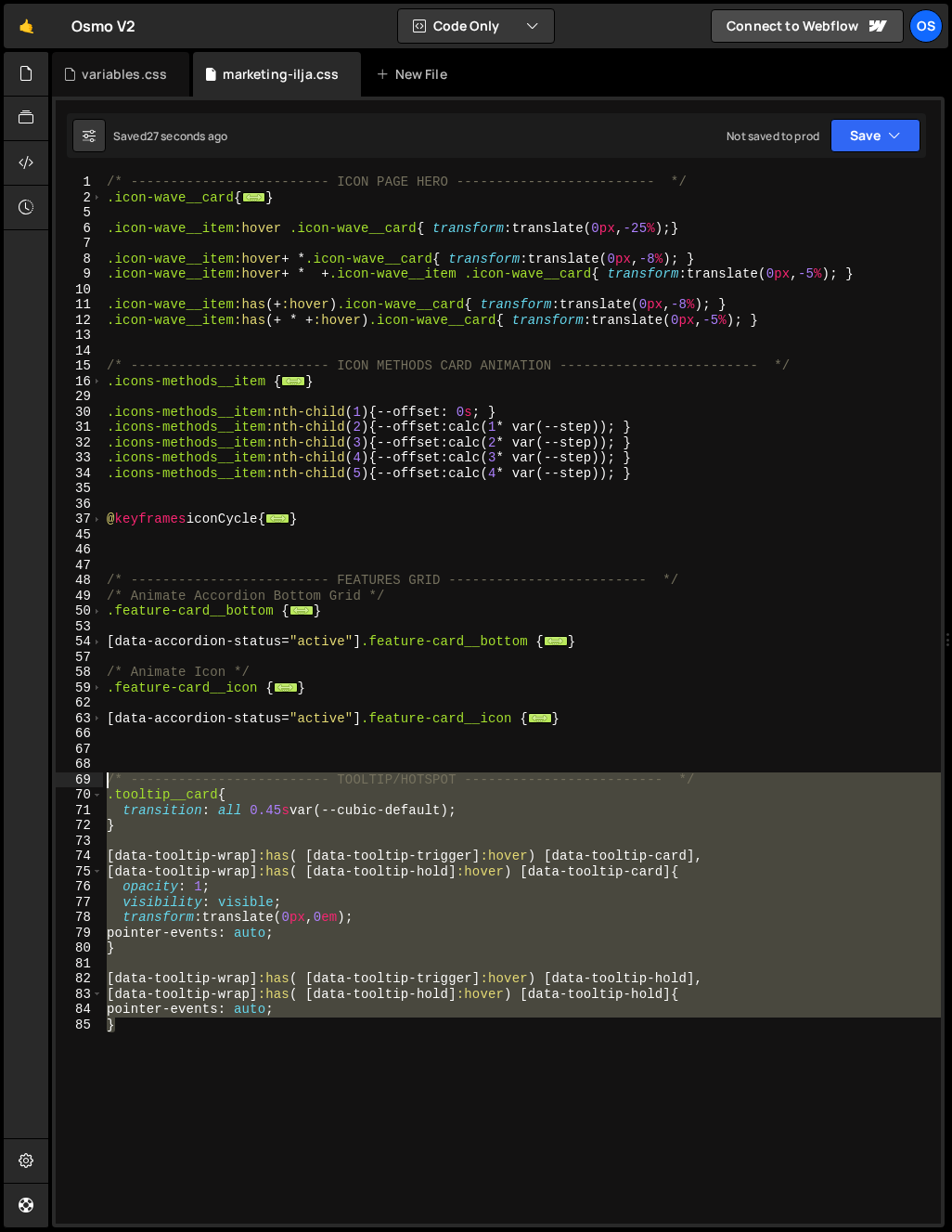
drag, startPoint x: 108, startPoint y: 679, endPoint x: 74, endPoint y: 780, distance: 106.6
click at [74, 780] on div "opacity: 1; 1 2 5 6 7 8 9 10 11 12 13 14 15 16 29 30 31 32 33 34 35 36 37 45 46…" at bounding box center [498, 699] width 885 height 1049
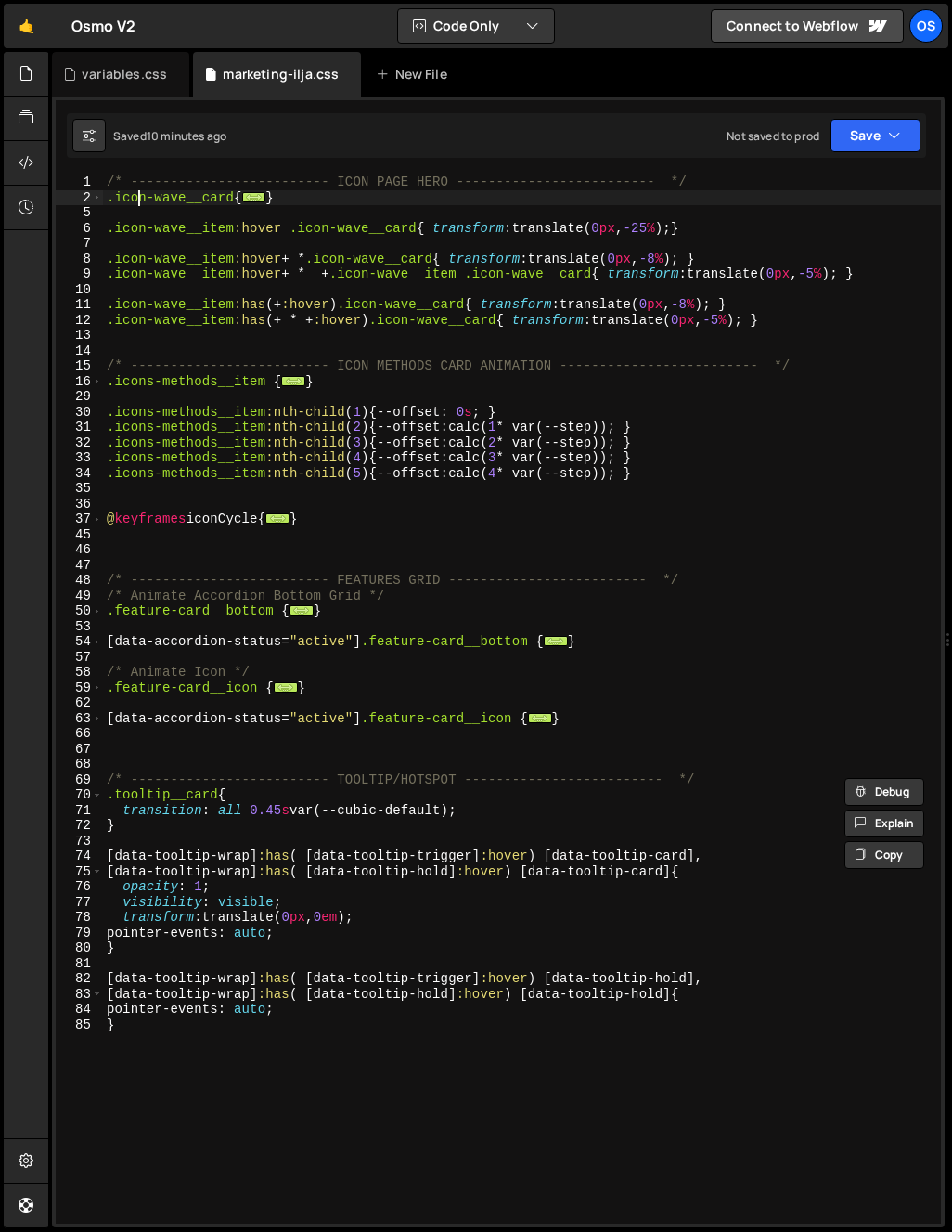
click at [139, 192] on div "/* ------------------------- ICON PAGE HERO ------------------------- */ .icon-…" at bounding box center [522, 714] width 838 height 1080
type textarea ".icon-wave__card{"
click at [20, 77] on icon at bounding box center [26, 73] width 15 height 20
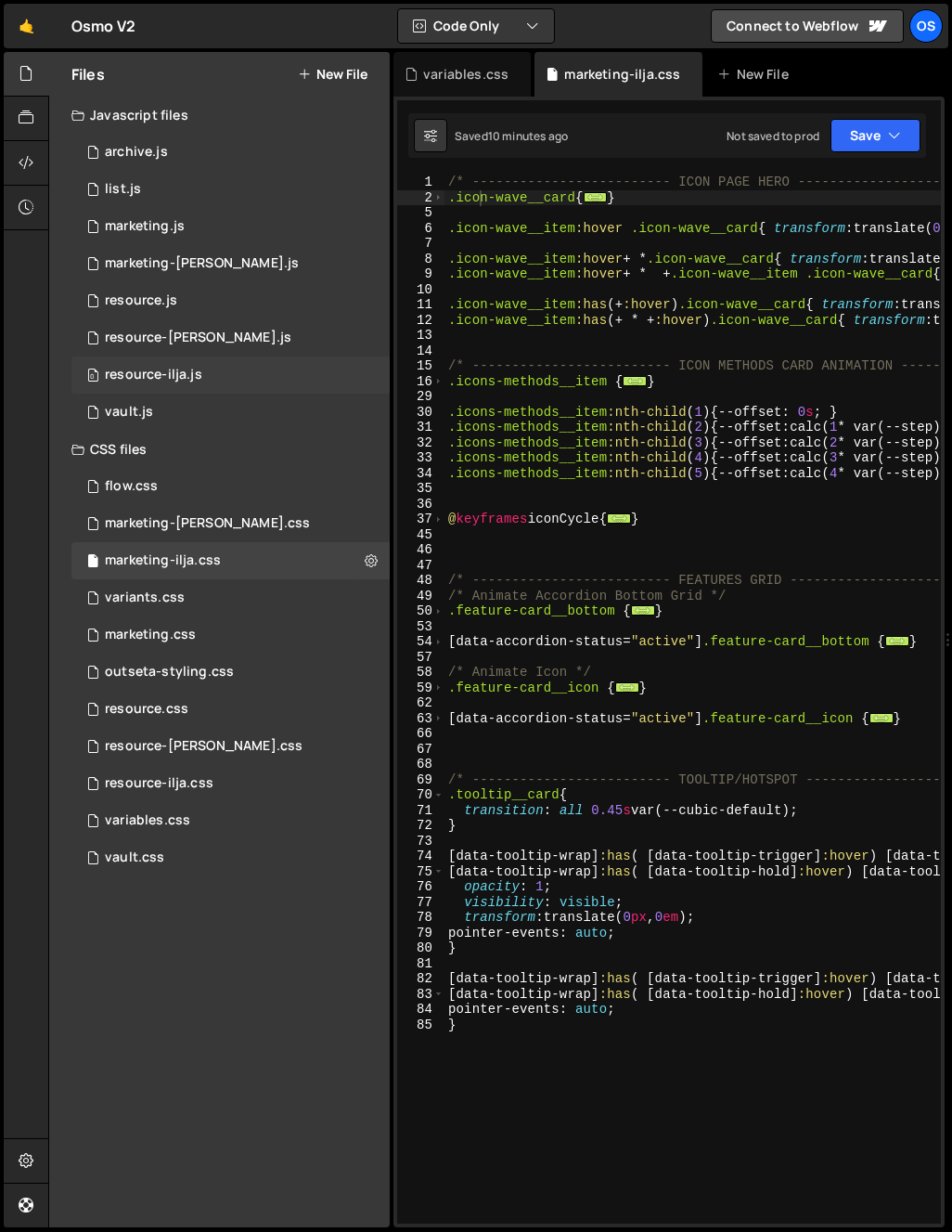
click at [193, 363] on div "0 resource-ilja.js 0" at bounding box center [230, 375] width 319 height 37
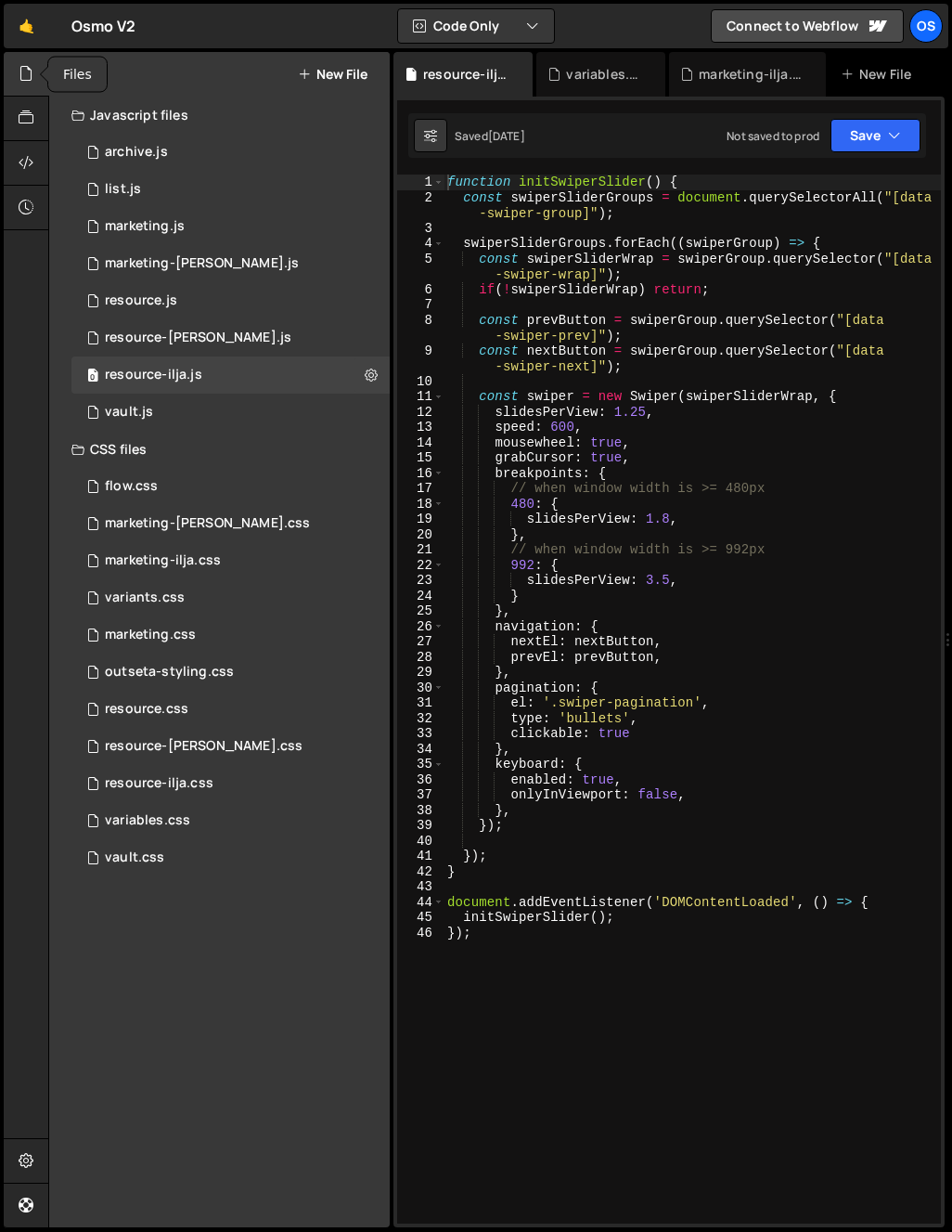
click at [29, 64] on icon at bounding box center [26, 73] width 15 height 20
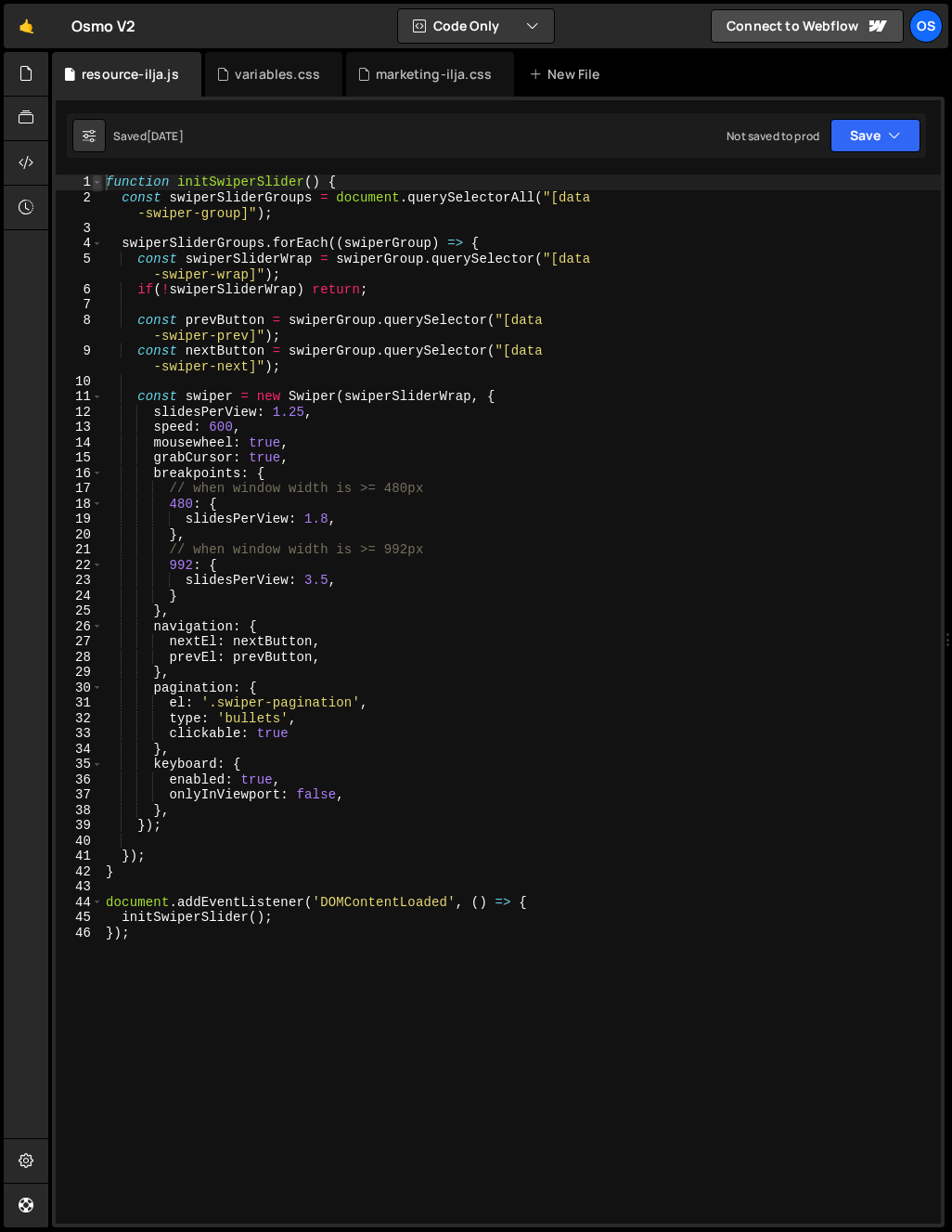
click at [98, 178] on span at bounding box center [97, 182] width 10 height 16
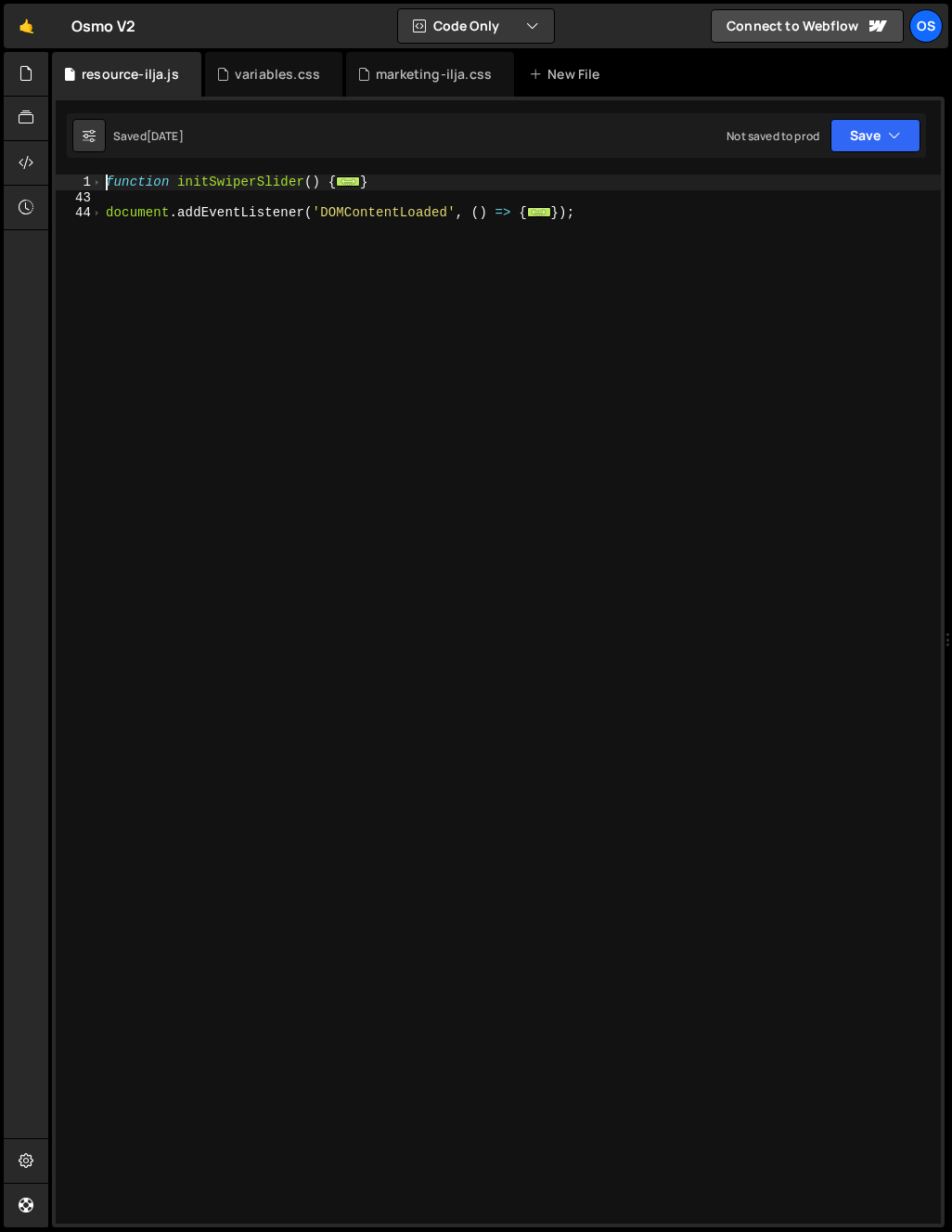
click at [178, 311] on div "function initSwiperSlider ( ) { ... } document . addEventListener ( 'DOMContent…" at bounding box center [521, 714] width 839 height 1080
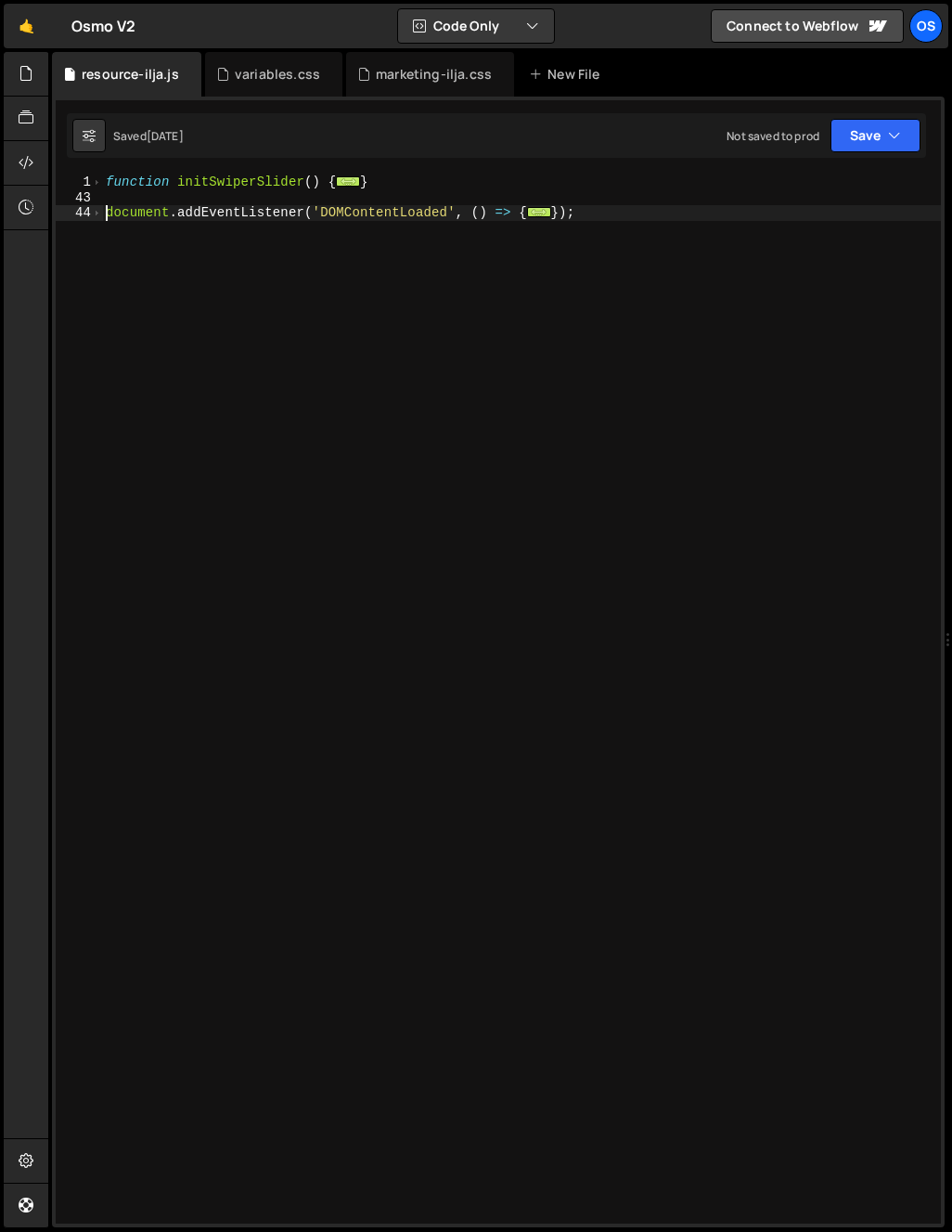
click at [104, 213] on div "function initSwiperSlider ( ) { ... } document . addEventListener ( 'DOMContent…" at bounding box center [521, 714] width 839 height 1080
type textarea "document.addEventListener('DOMContentLoaded', () => {"
click at [97, 182] on span at bounding box center [97, 182] width 10 height 16
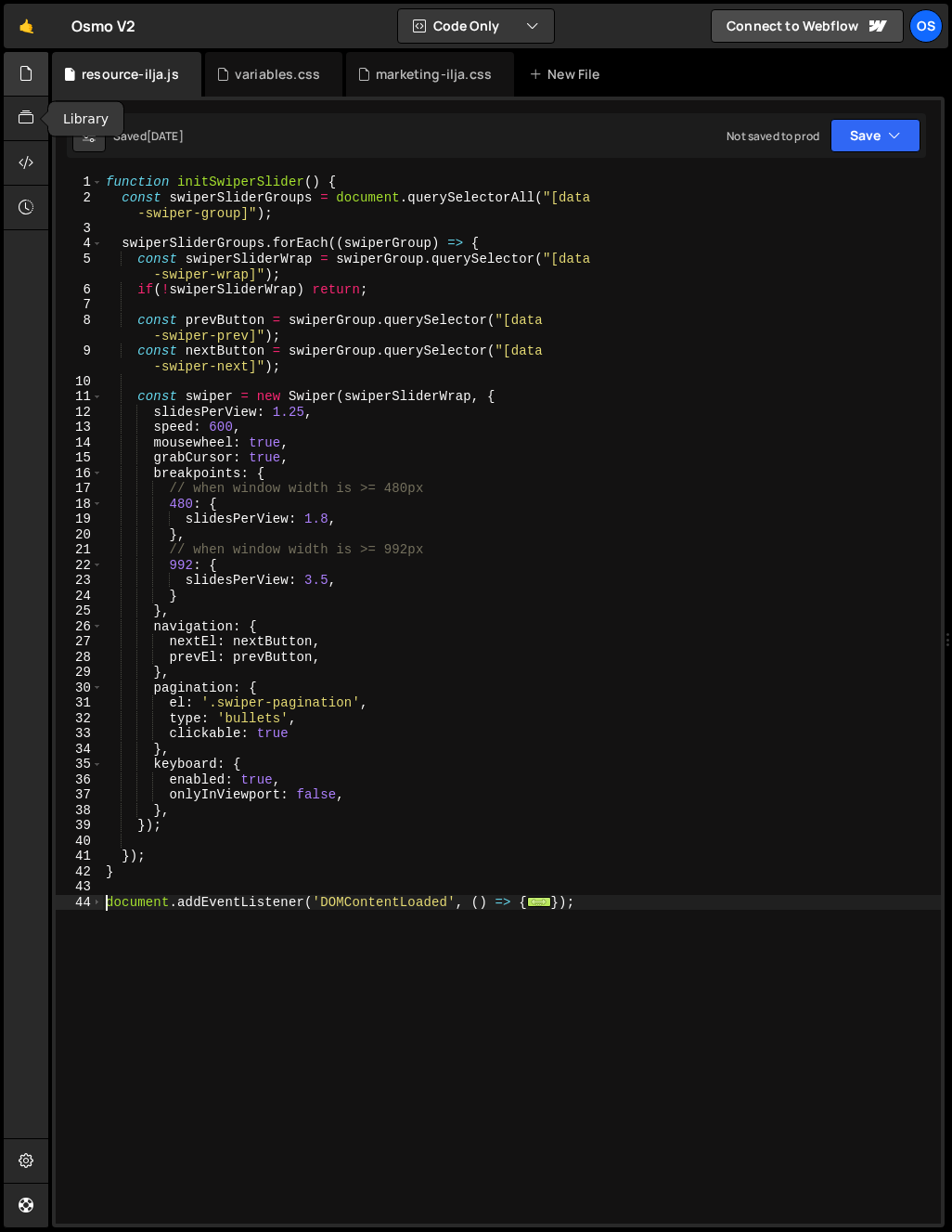
click at [25, 84] on div at bounding box center [26, 74] width 46 height 45
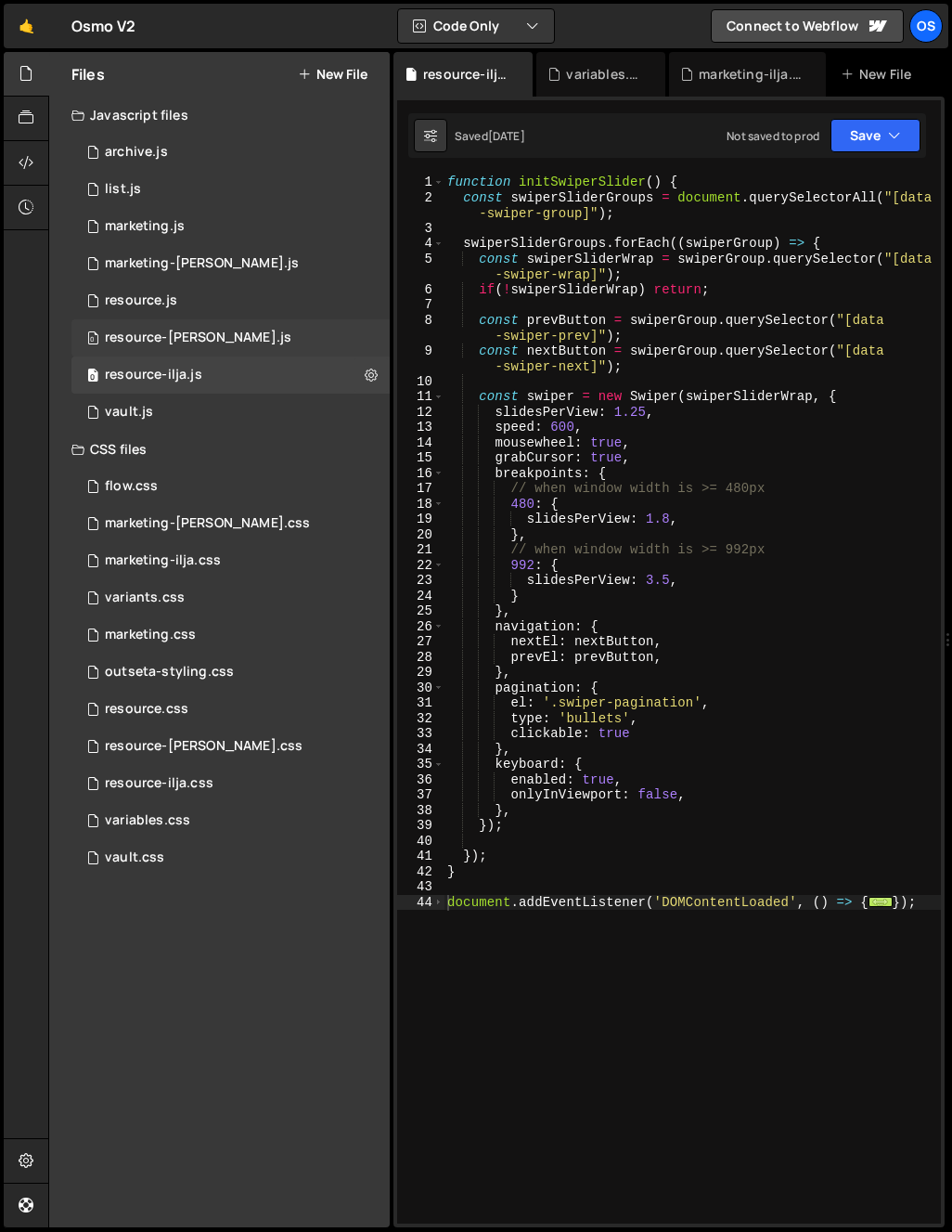
click at [213, 335] on div "resource-[PERSON_NAME].js" at bounding box center [198, 338] width 187 height 17
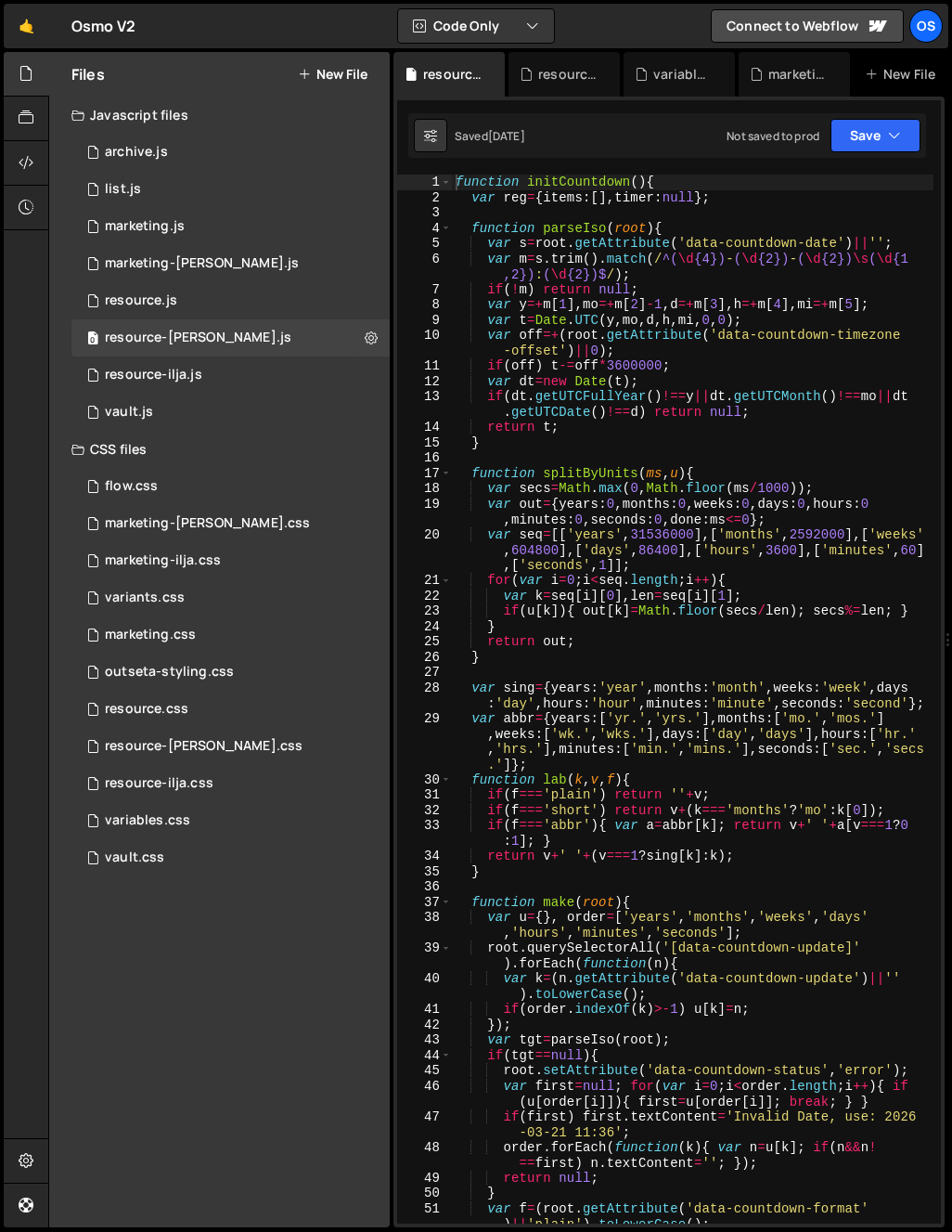
type textarea "function initCountdown(){"
click at [450, 182] on div "1" at bounding box center [424, 182] width 55 height 16
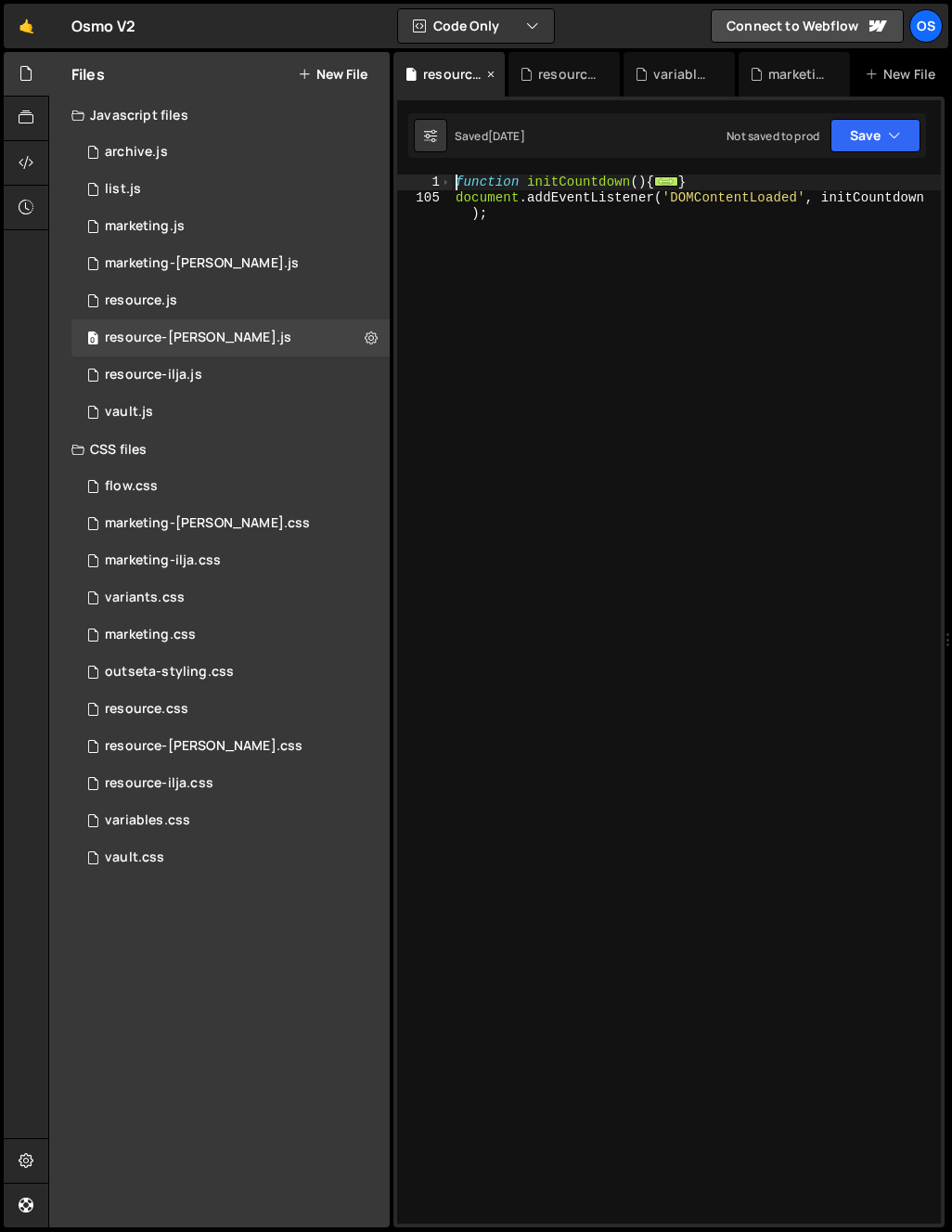
click at [490, 74] on icon at bounding box center [490, 74] width 13 height 19
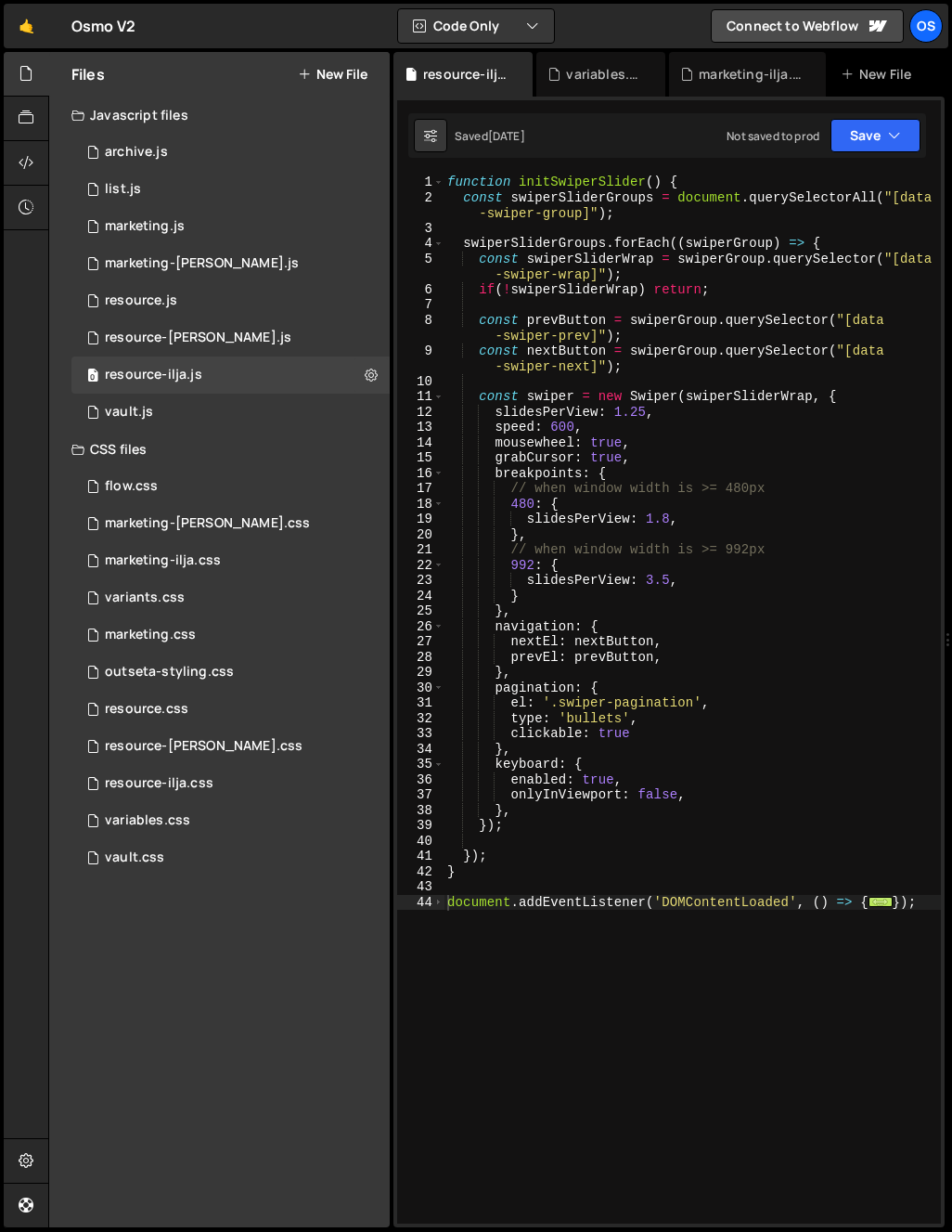
click at [42, 75] on div at bounding box center [44, 74] width 7 height 15
click at [33, 76] on icon at bounding box center [26, 73] width 15 height 20
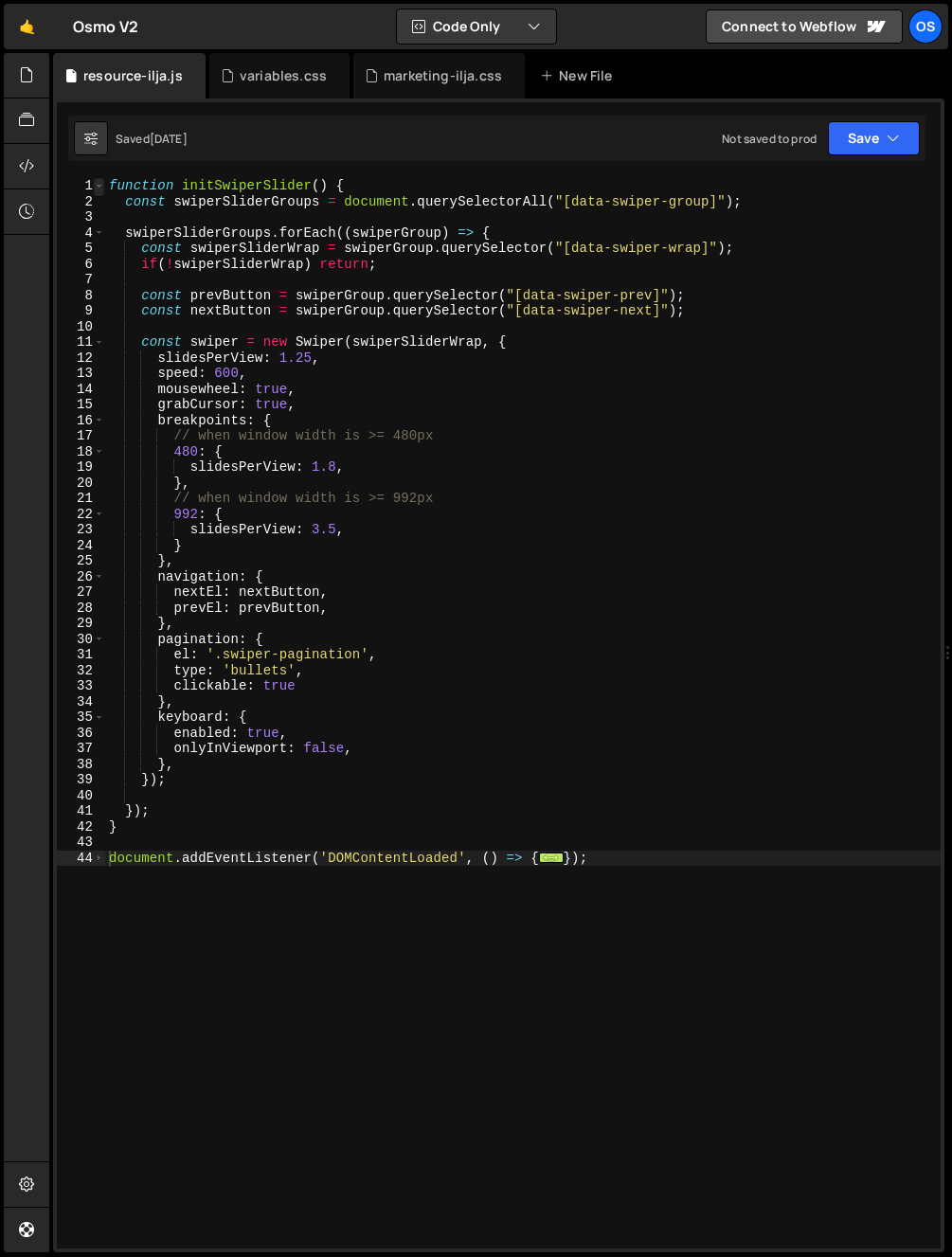
click at [98, 180] on span at bounding box center [99, 186] width 10 height 16
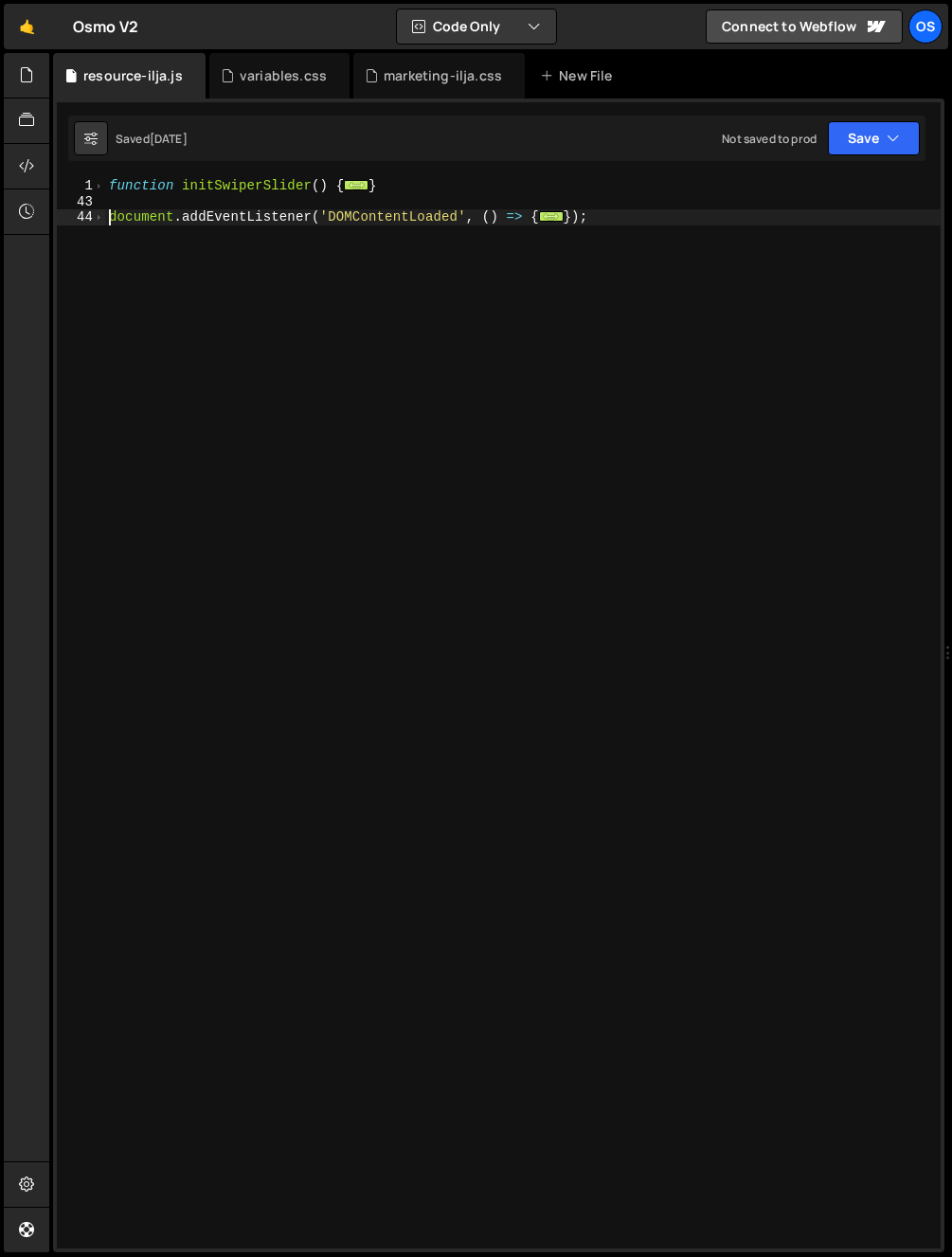
click at [150, 204] on div "function initSwiperSlider ( ) { ... } document . addEventListener ( 'DOMContent…" at bounding box center [522, 729] width 835 height 1102
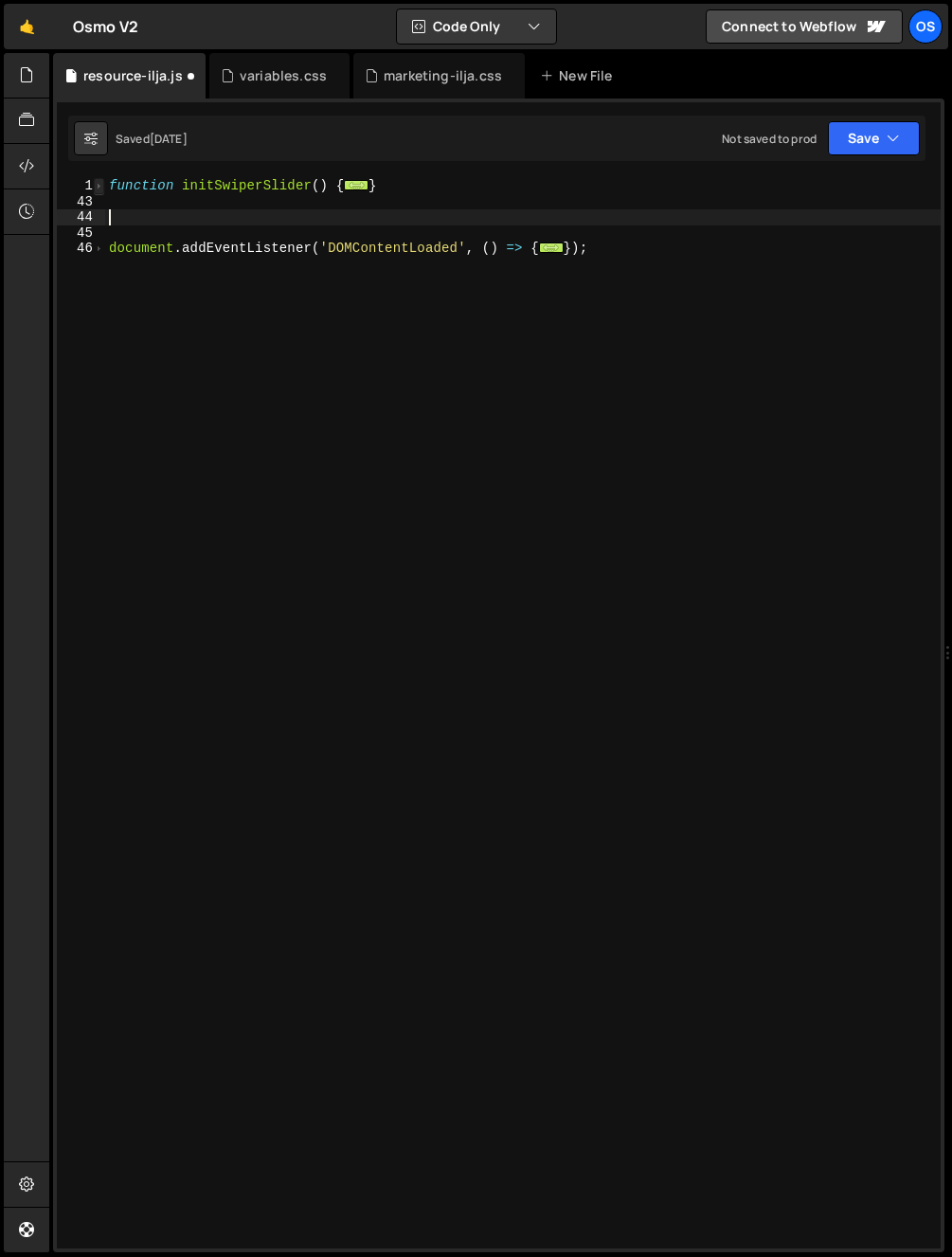
click at [96, 178] on span at bounding box center [99, 186] width 10 height 16
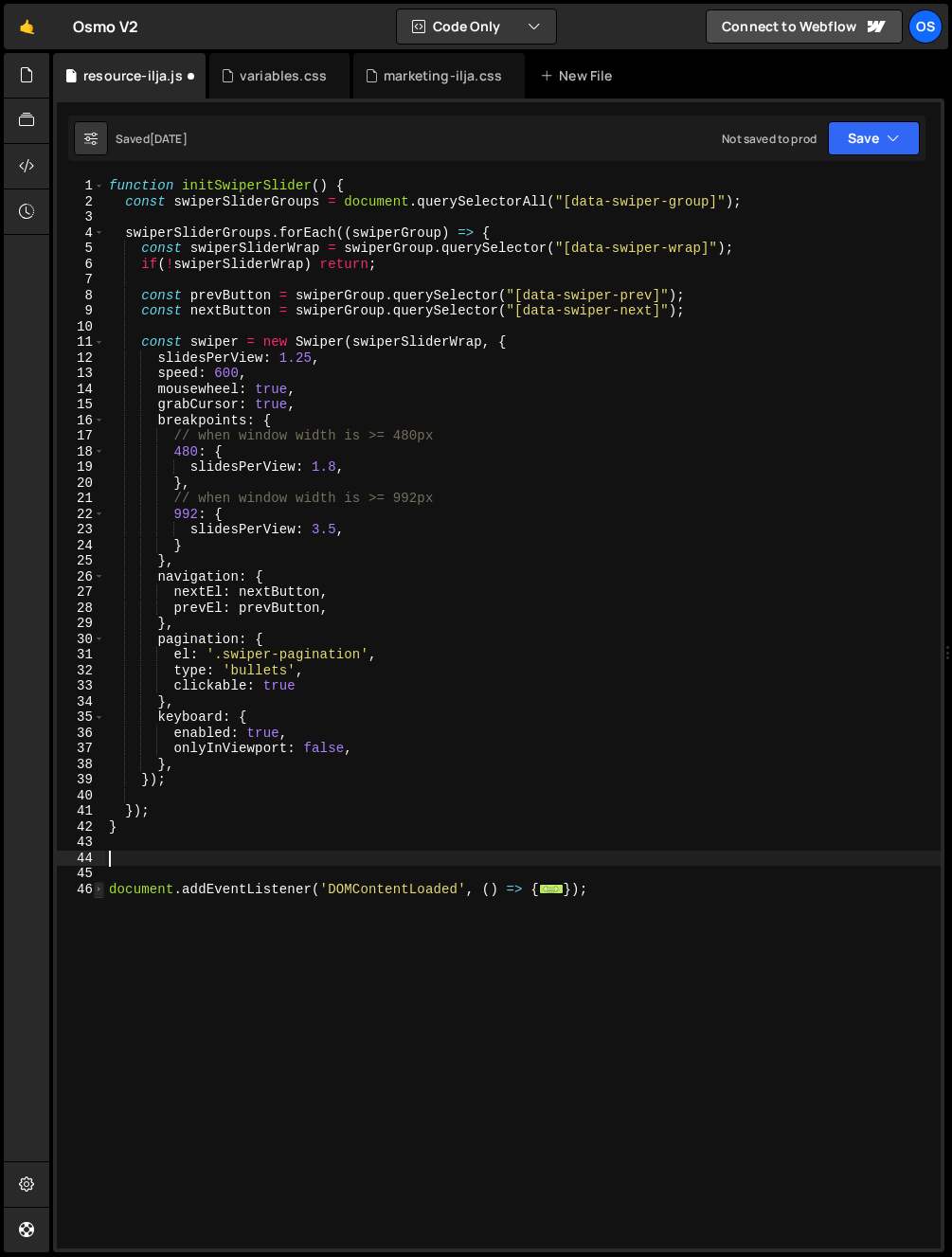
click at [100, 889] on span at bounding box center [99, 889] width 10 height 16
click at [134, 850] on div "function initSwiperSlider ( ) { const swiperSliderGroups = document . querySele…" at bounding box center [522, 729] width 835 height 1102
type textarea "function initTooltips(){"
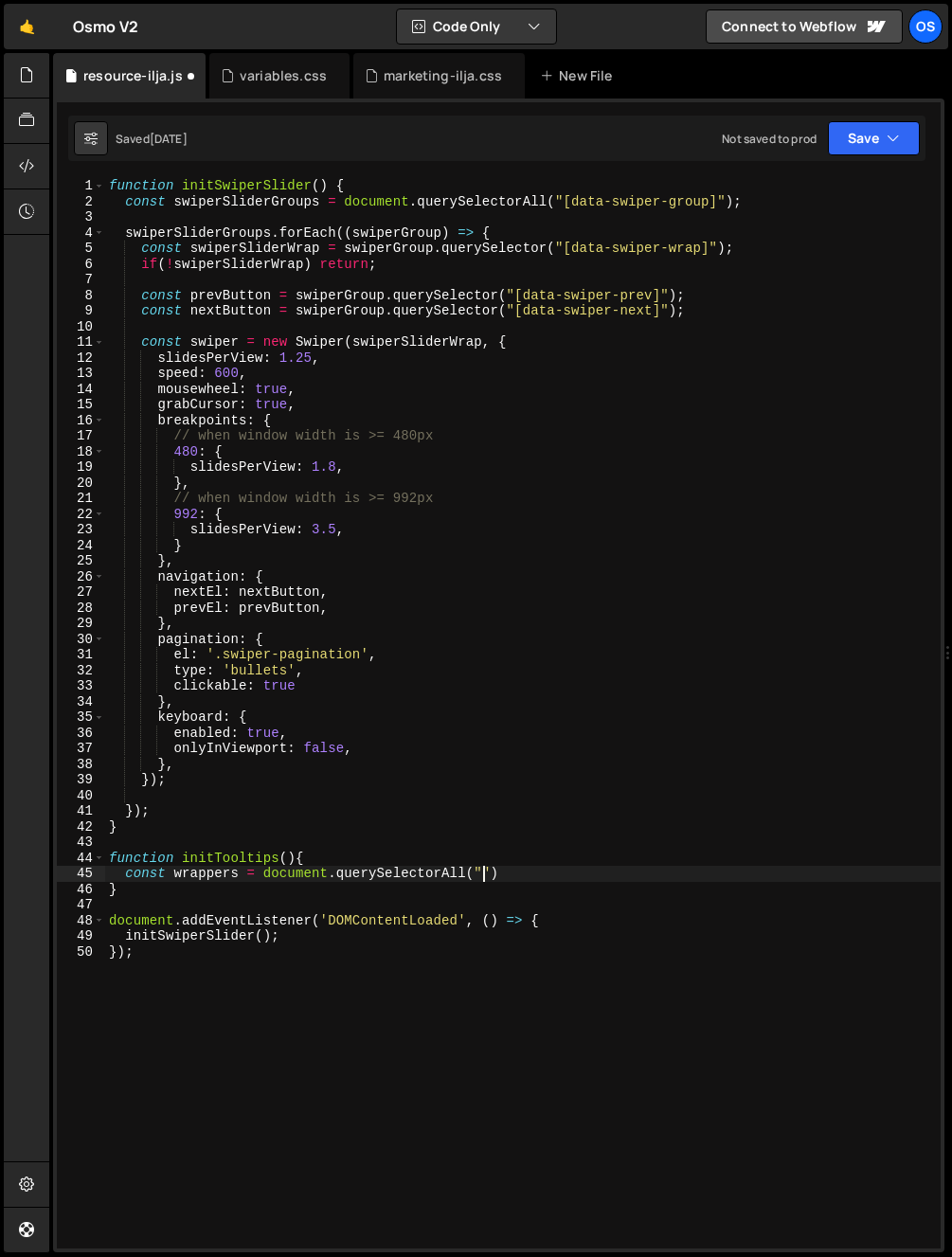
scroll to position [0, 27]
paste textarea "d"
type textarea "const wrappers = document.querySelectorAll("[data-tooltip-wrap]")"
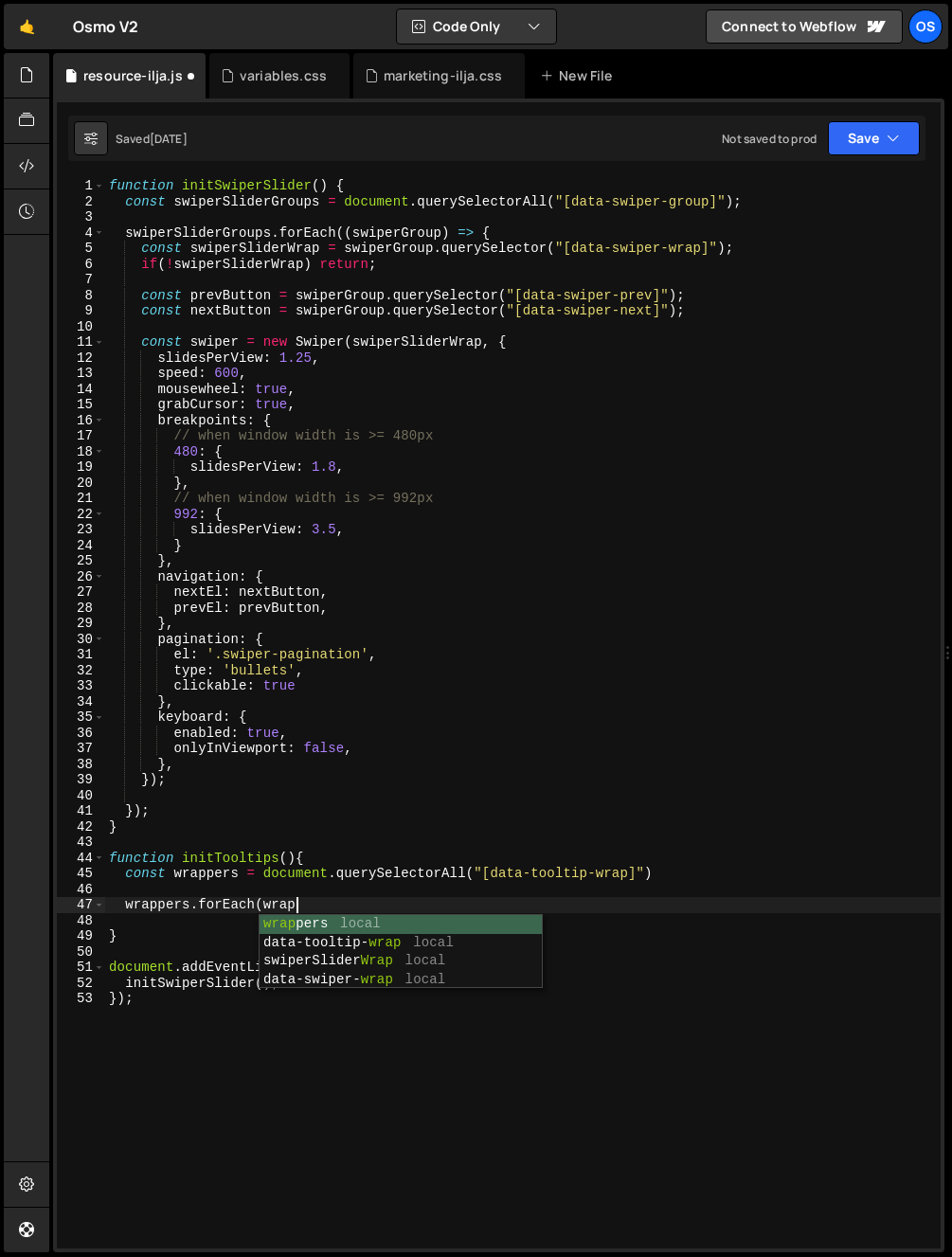
scroll to position [0, 12]
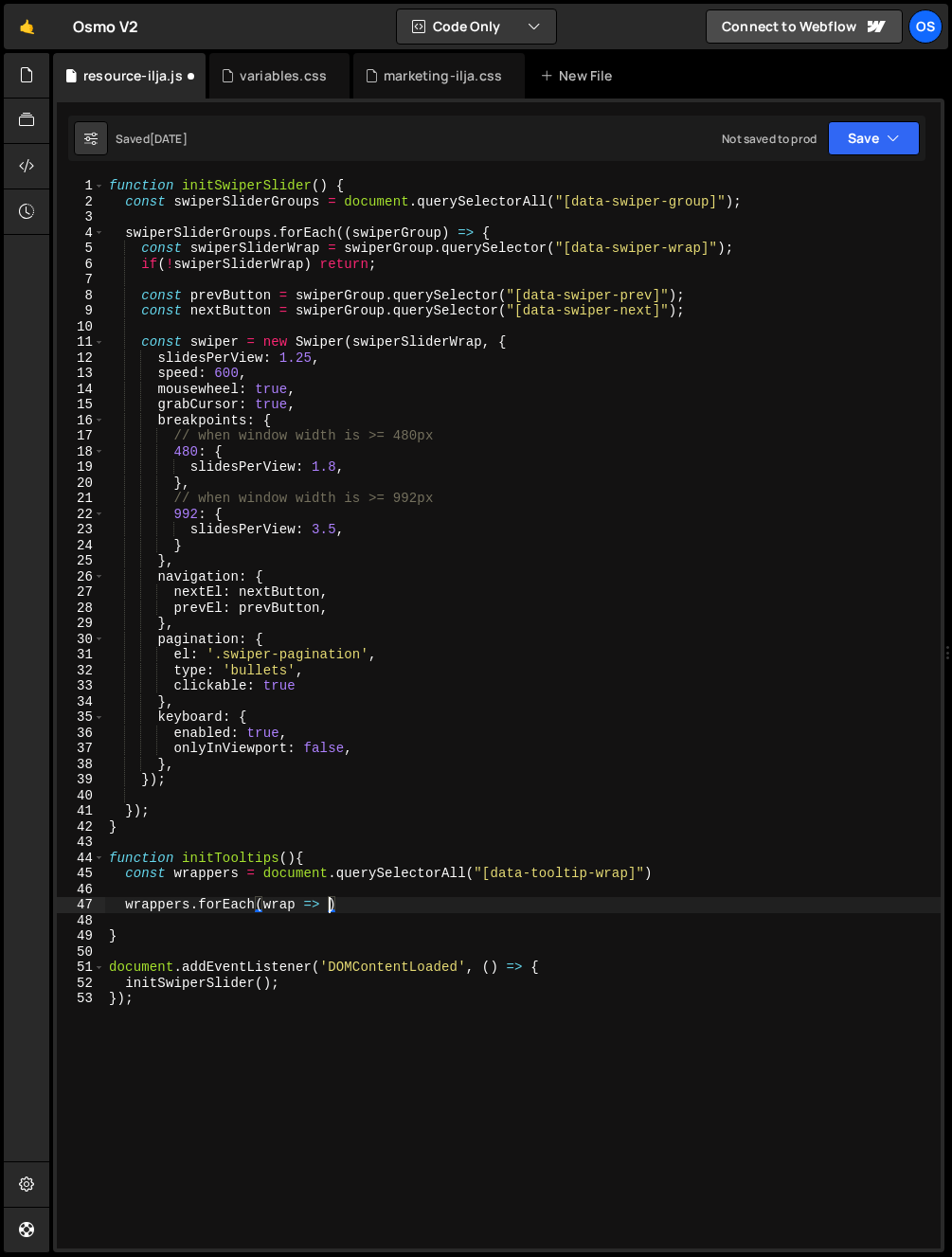
type textarea "wrappers.forEach(wrap => {)"
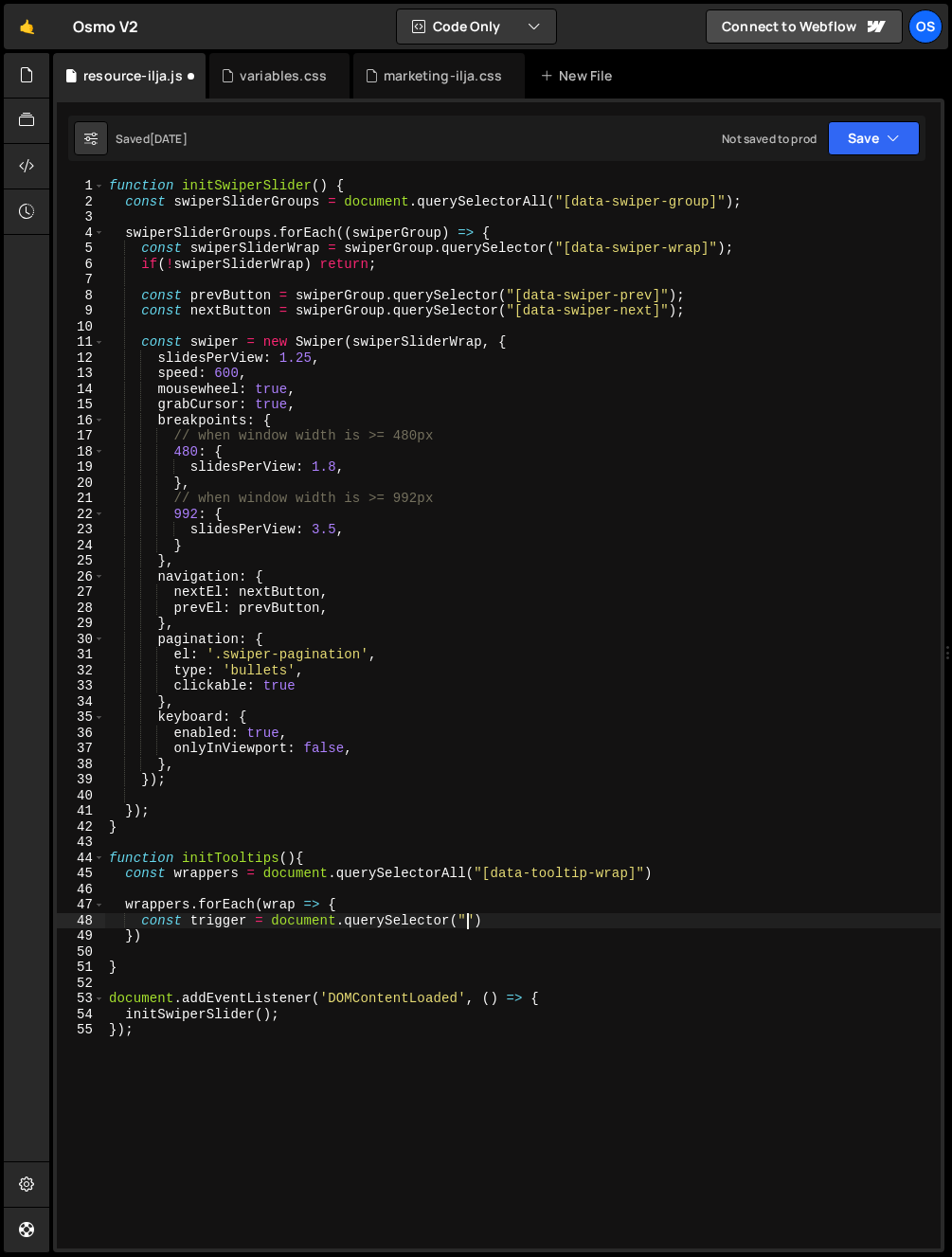
scroll to position [0, 25]
paste textarea "data-tooltip-wrap"
type textarea "const trigger = document.querySelector("[data-tooltip-trigger]")"
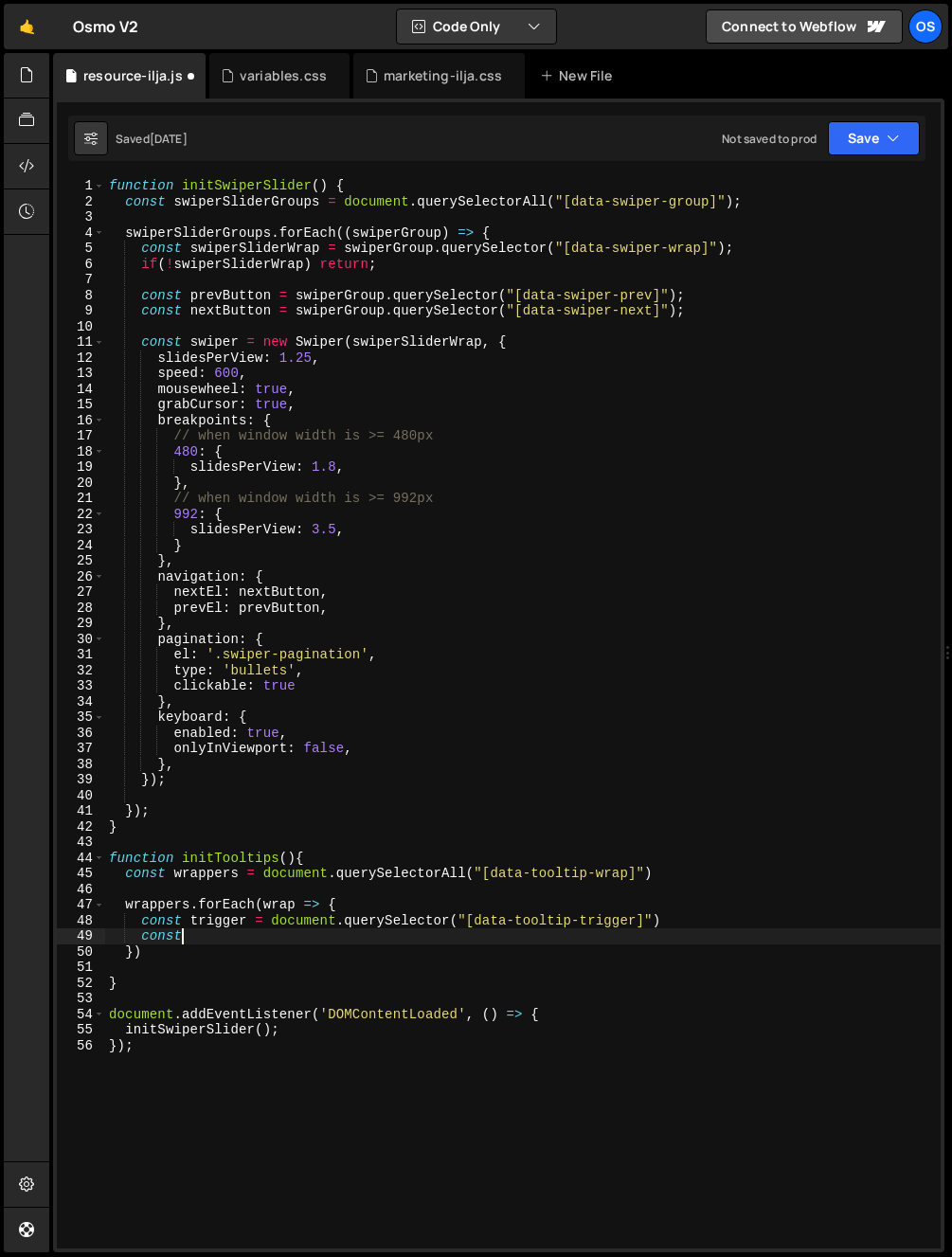
scroll to position [0, 5]
click at [228, 943] on div "function initSwiperSlider ( ) { const swiperSliderGroups = document . querySele…" at bounding box center [522, 729] width 835 height 1102
paste textarea "data-tooltip-hold"
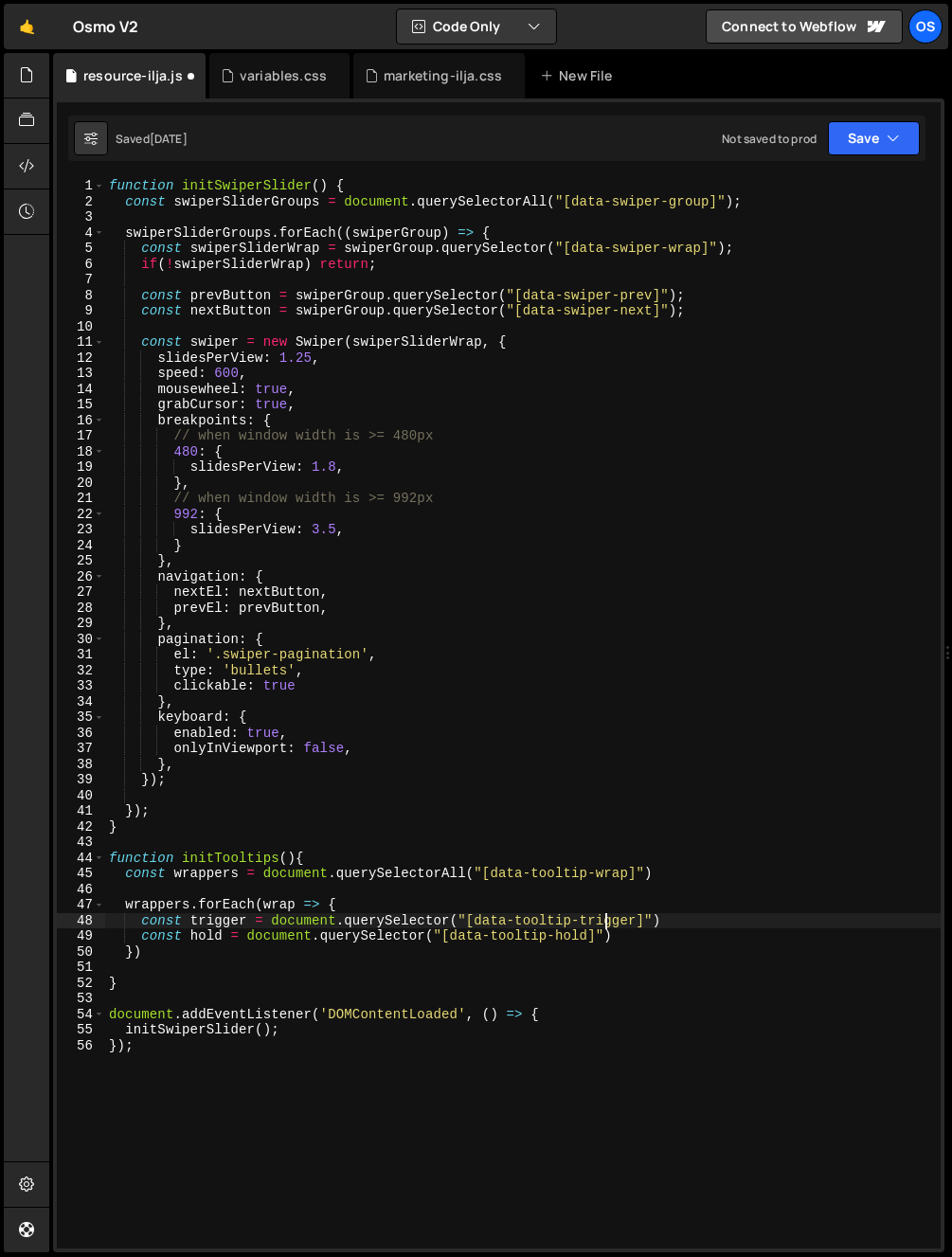
type textarea "const hold = document.querySelector("[data-tooltip-hold]")"
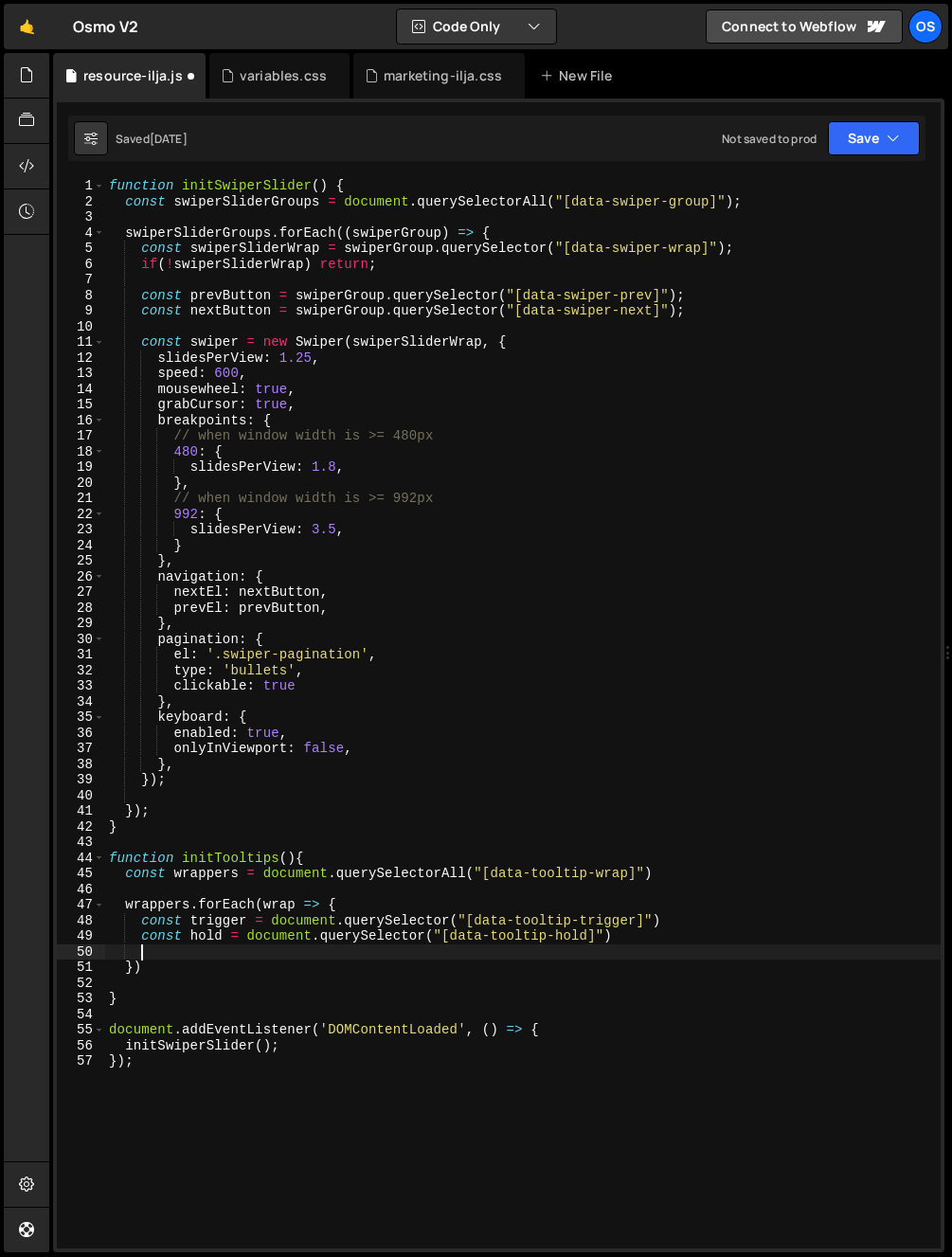
scroll to position [0, 1]
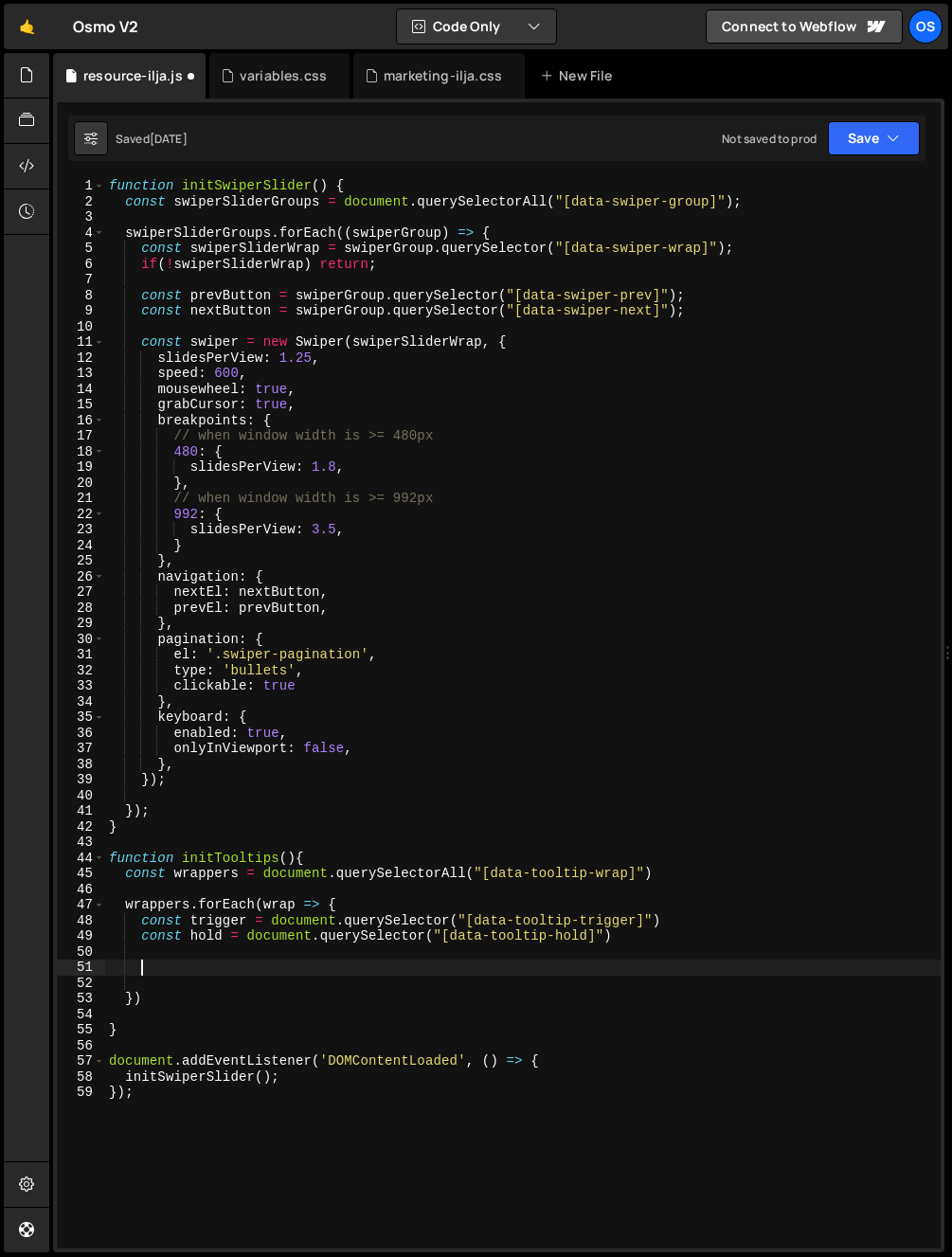
click at [264, 958] on div "function initSwiperSlider ( ) { const swiperSliderGroups = document . querySele…" at bounding box center [522, 729] width 835 height 1102
click at [461, 713] on div "function initSwiperSlider ( ) { const swiperSliderGroups = document . querySele…" at bounding box center [522, 729] width 835 height 1102
type textarea "keyboard: {"
click at [320, 960] on div "function initSwiperSlider ( ) { const swiperSliderGroups = document . querySele…" at bounding box center [522, 729] width 835 height 1102
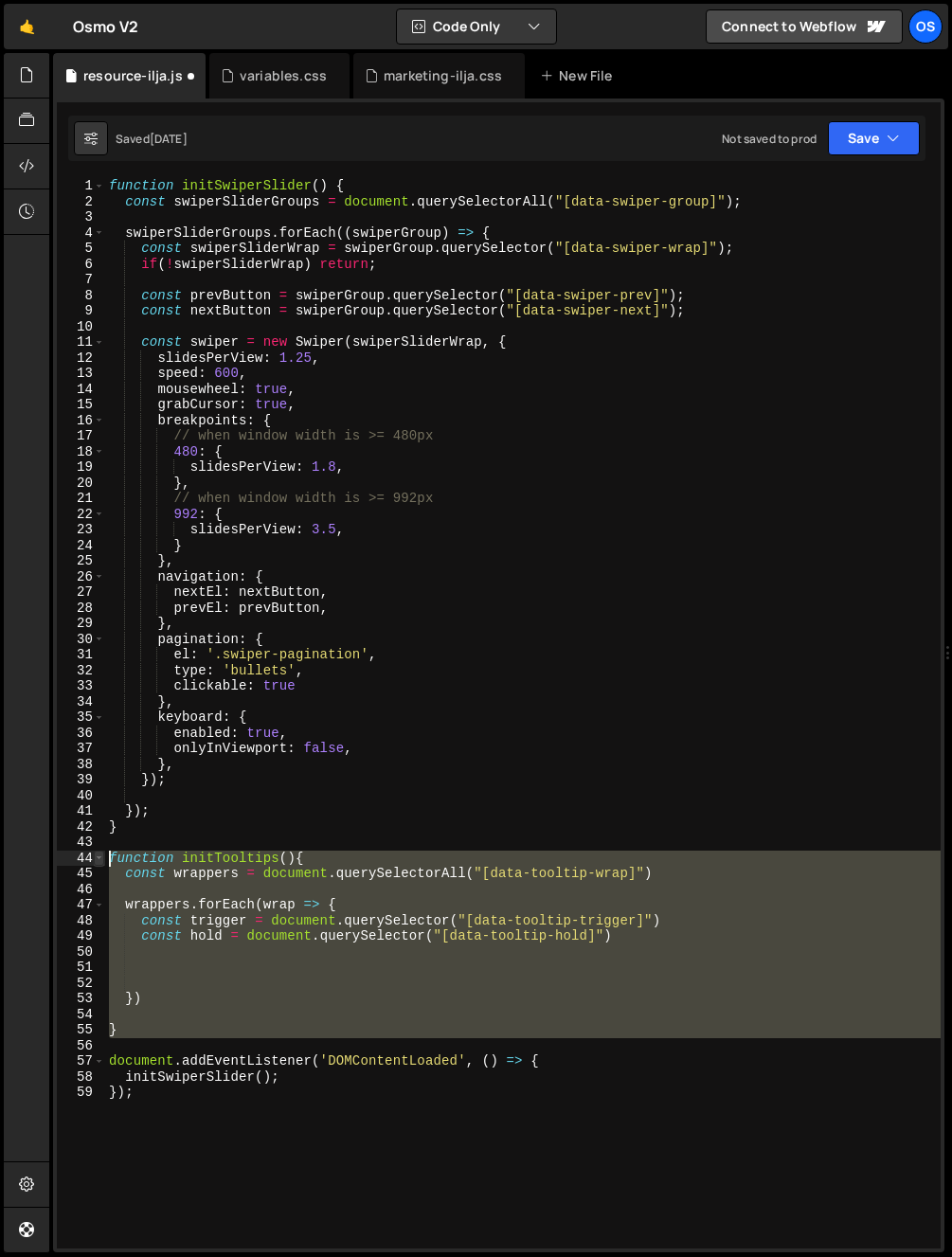
drag, startPoint x: 143, startPoint y: 1036, endPoint x: 94, endPoint y: 863, distance: 179.8
click at [94, 863] on div "1 2 3 4 5 6 7 8 9 10 11 12 13 14 15 16 17 18 19 20 21 22 23 24 25 26 27 28 29 3…" at bounding box center [499, 713] width 884 height 1070
type textarea "function initTooltips(){ const wrappers = document.querySelectorAll("[data-tool…"
click at [415, 81] on div "marketing-ilja.css" at bounding box center [443, 76] width 119 height 19
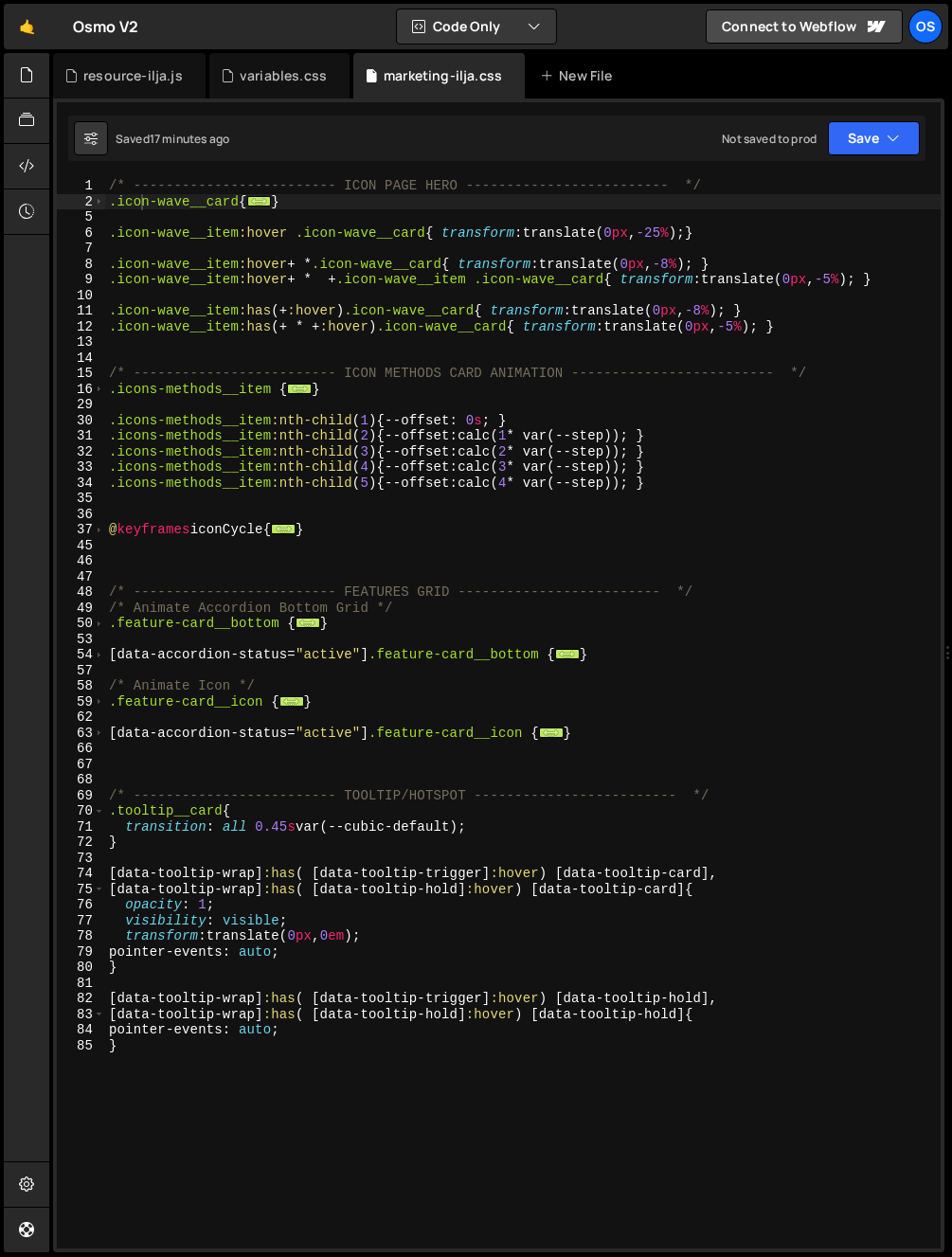
click at [214, 1223] on div "/* ------------------------- ICON PAGE HERO ------------------------- */ .icon-…" at bounding box center [522, 729] width 835 height 1102
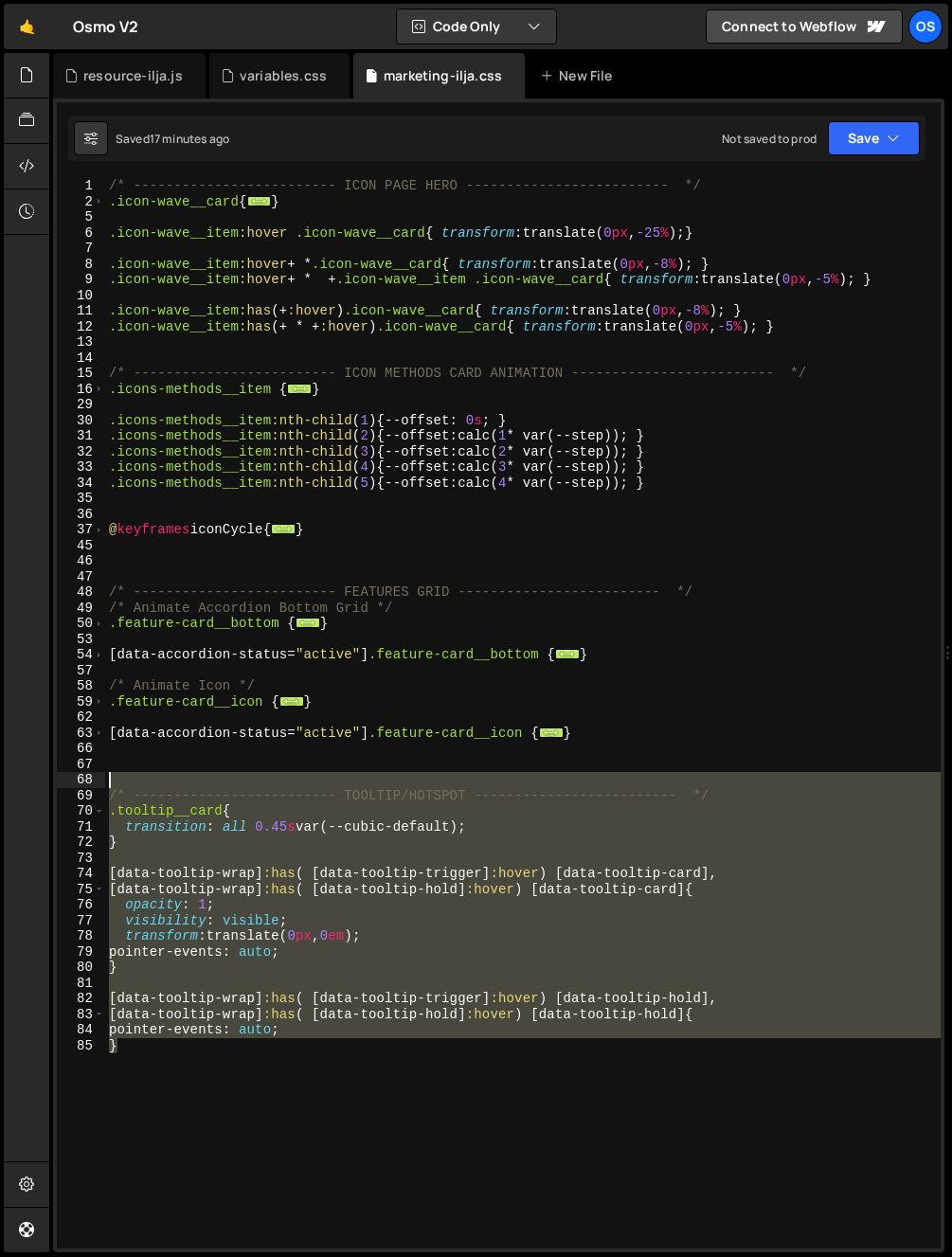
drag, startPoint x: 98, startPoint y: 1000, endPoint x: 34, endPoint y: 785, distance: 224.3
click at [34, 785] on div "Hold on a sec... Are you certain you wish to leave this page? Any changes you'v…" at bounding box center [476, 628] width 952 height 1257
type textarea "/* ------------------------- TOOLTIP/HOTSPOT ------------------------- */"
click at [123, 73] on div "resource-ilja.js" at bounding box center [133, 76] width 100 height 19
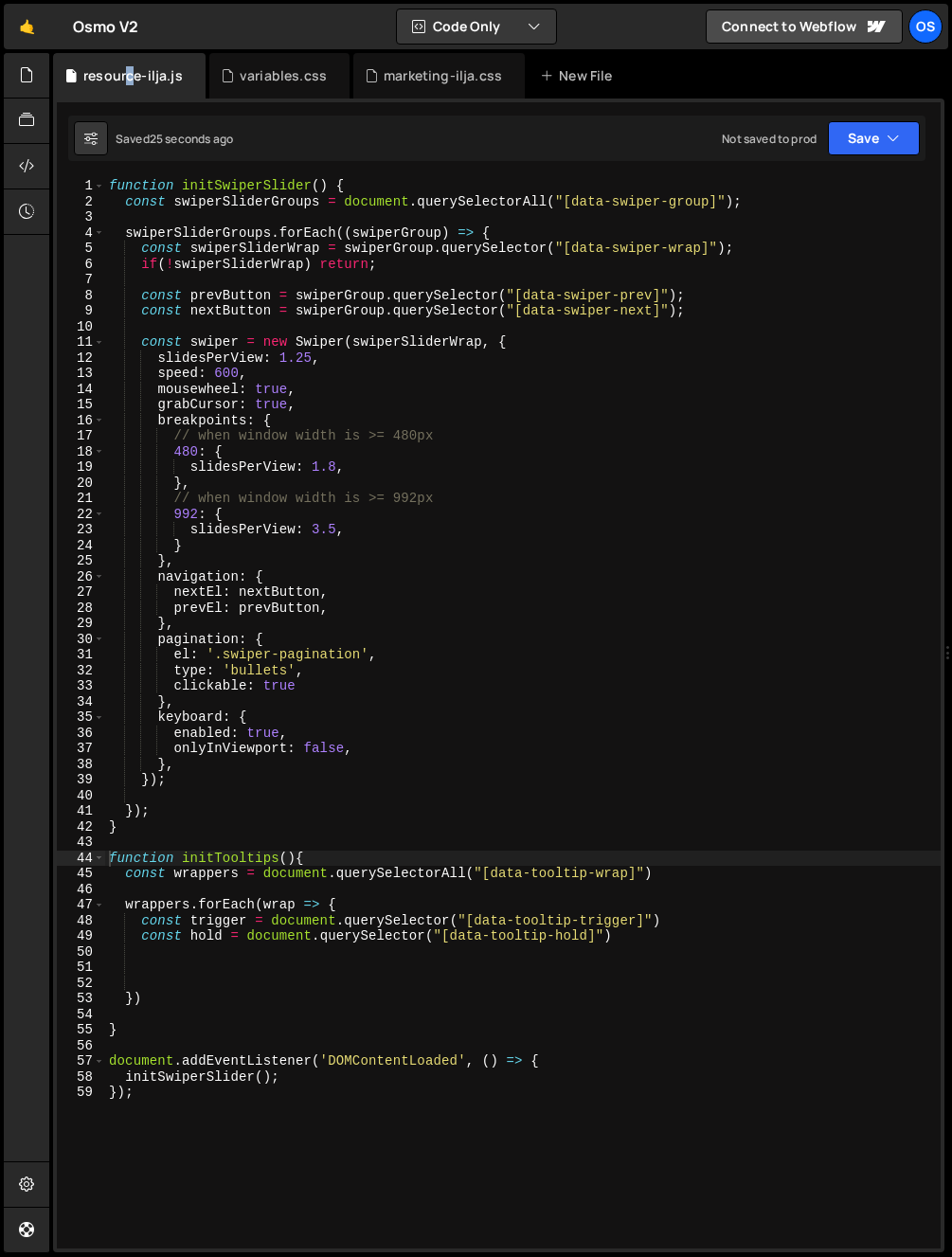
click at [328, 850] on div "function initSwiperSlider ( ) { const swiperSliderGroups = document . querySele…" at bounding box center [522, 729] width 835 height 1102
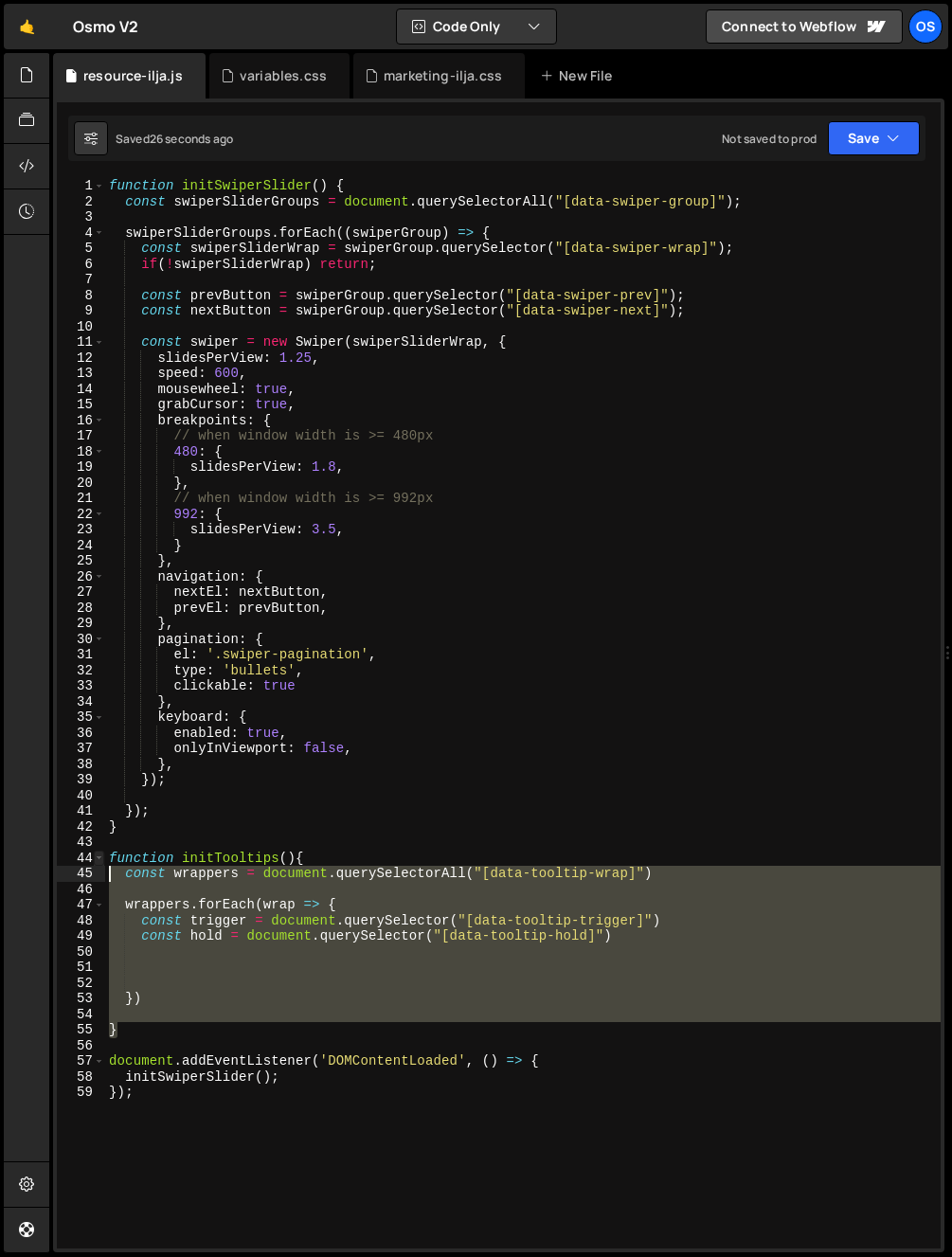
drag, startPoint x: 125, startPoint y: 1034, endPoint x: 97, endPoint y: 852, distance: 184.1
click at [97, 852] on div "function initTooltips(){ 1 2 3 4 5 6 7 8 9 10 11 12 13 14 15 16 17 18 19 20 21 …" at bounding box center [499, 713] width 884 height 1070
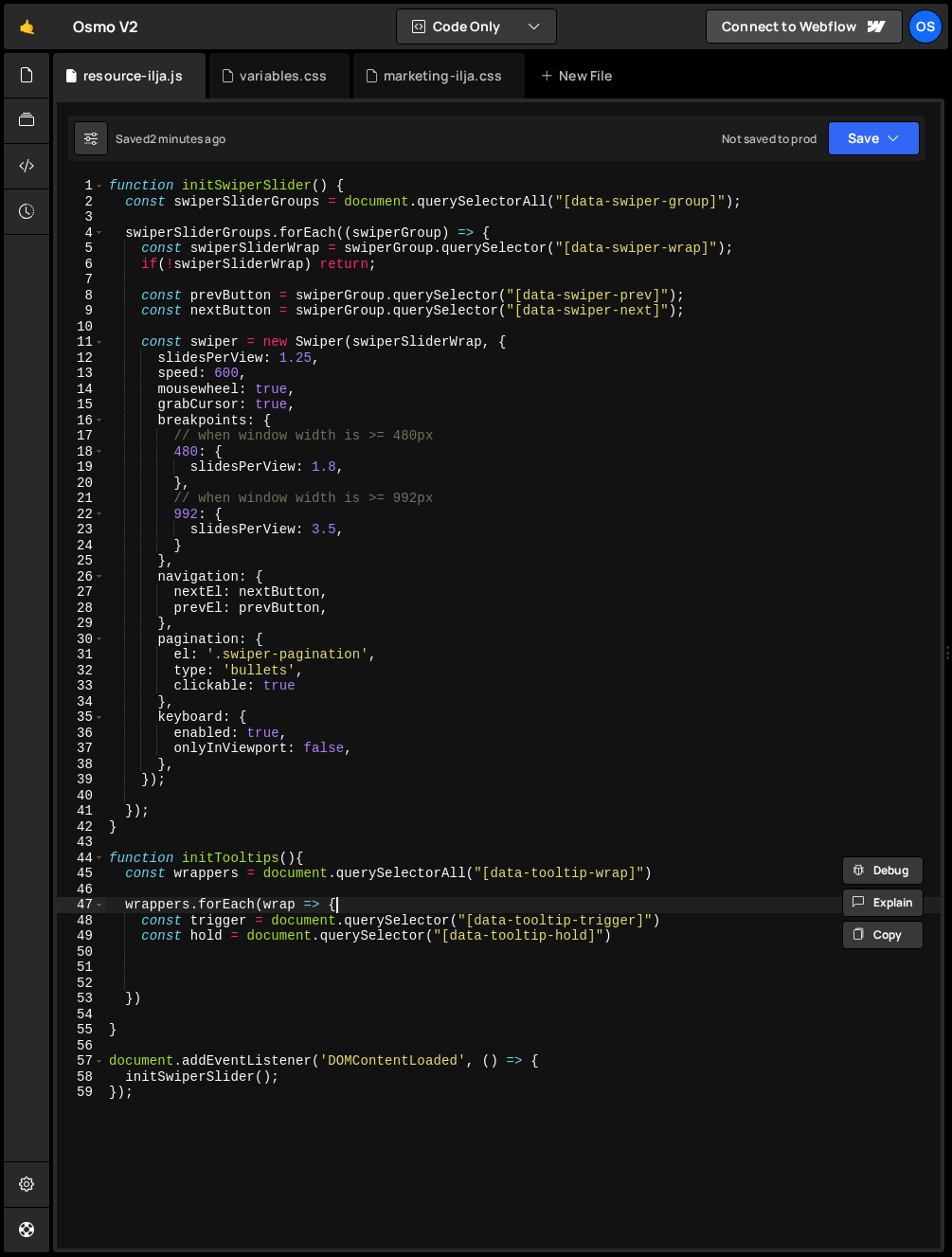
click at [354, 913] on div "function initSwiperSlider ( ) { const swiperSliderGroups = document . querySele…" at bounding box center [522, 729] width 835 height 1102
click at [210, 1030] on div "function initSwiperSlider ( ) { const swiperSliderGroups = document . querySele…" at bounding box center [522, 729] width 835 height 1102
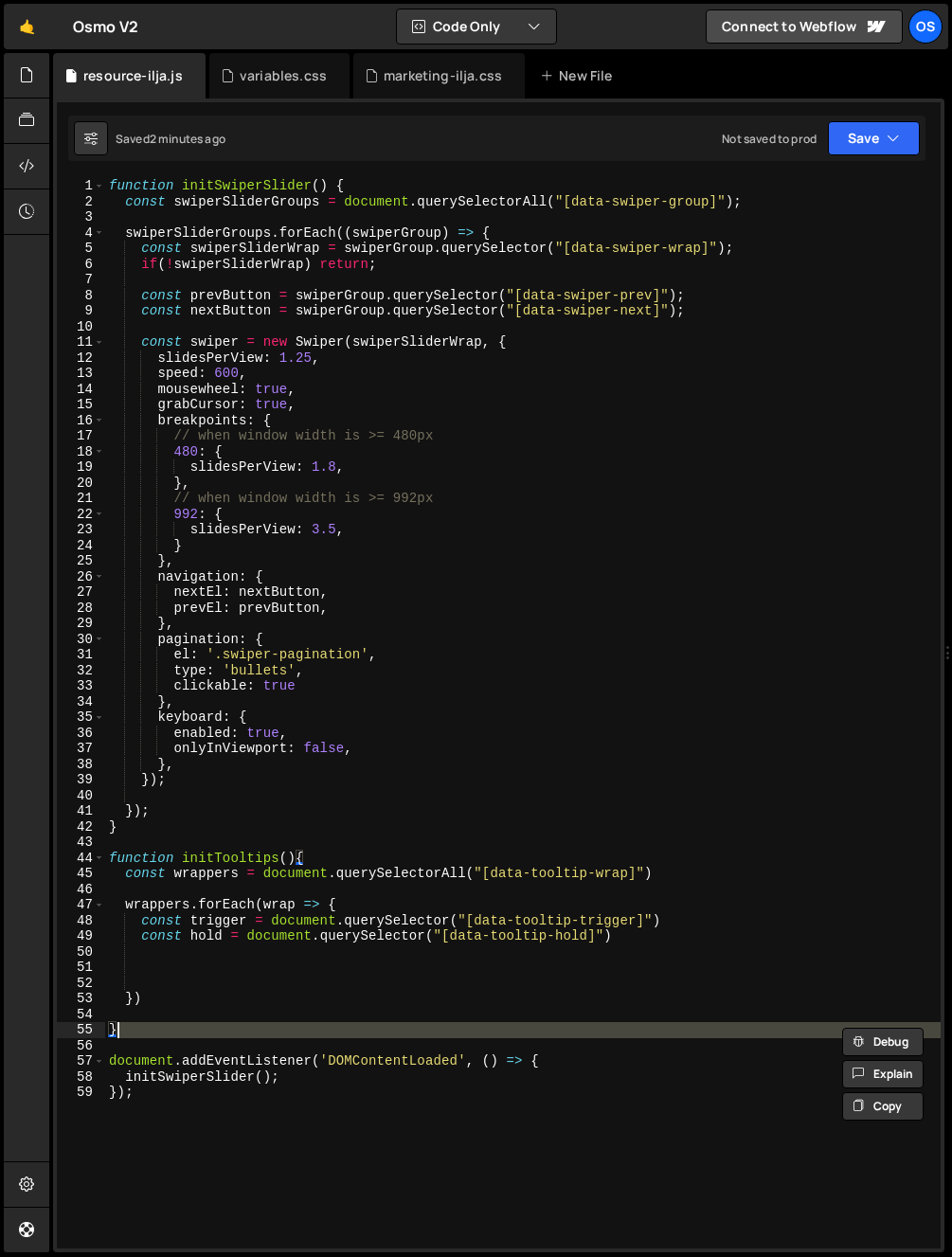
scroll to position [0, 0]
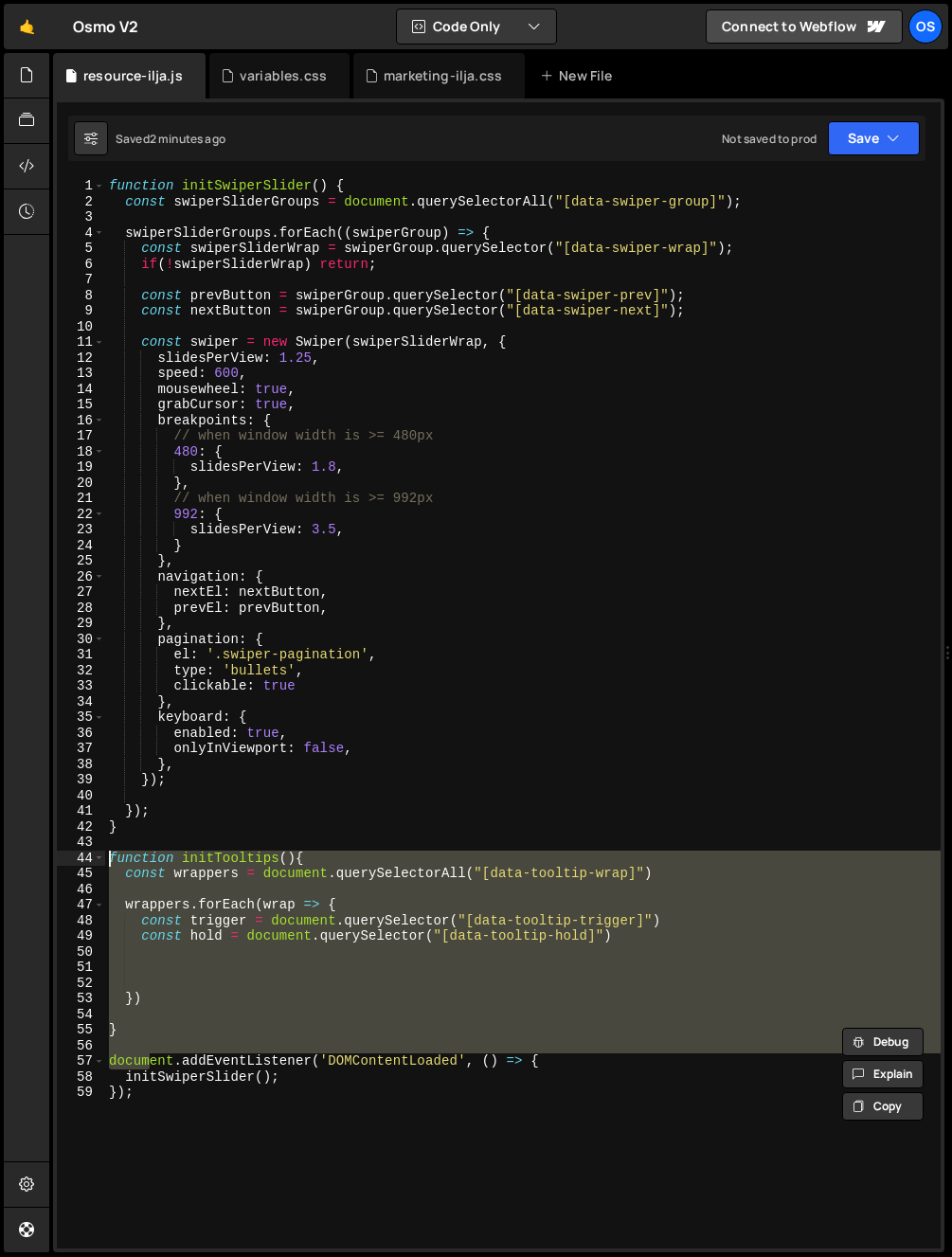
drag, startPoint x: 144, startPoint y: 1053, endPoint x: 74, endPoint y: 859, distance: 206.2
click at [74, 859] on div "} 1 2 3 4 5 6 7 8 9 10 11 12 13 14 15 16 17 18 19 20 21 22 23 24 25 26 27 28 29…" at bounding box center [499, 713] width 884 height 1070
type textarea "function initTooltips(){ const wrappers = document.querySelectorAll("[data-tool…"
click at [147, 849] on div "function initSwiperSlider ( ) { const swiperSliderGroups = document . querySele…" at bounding box center [522, 729] width 835 height 1102
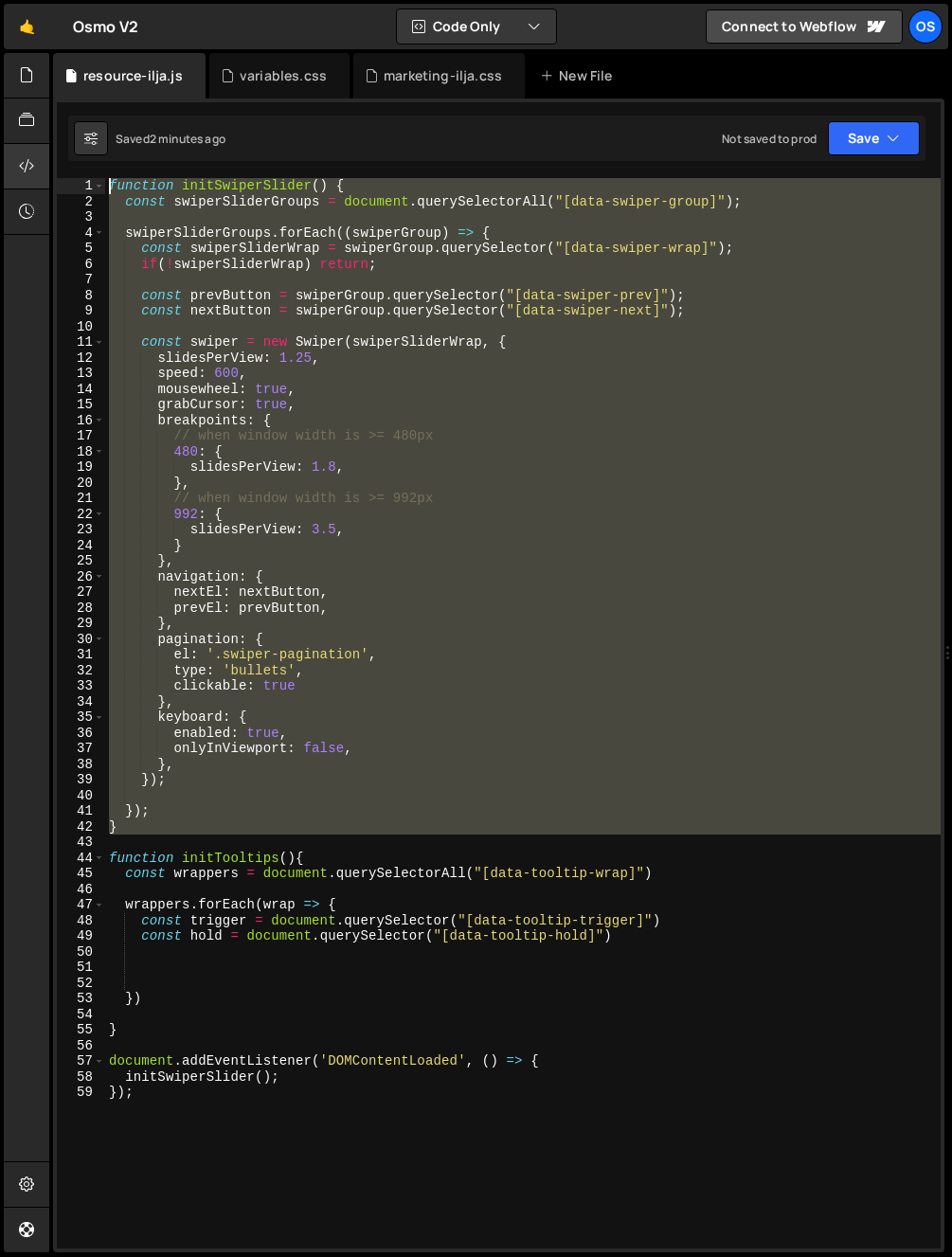
drag, startPoint x: 139, startPoint y: 842, endPoint x: 46, endPoint y: 178, distance: 670.5
click at [50, 173] on div "Hold on a sec... Are you certain you wish to leave this page? Any changes you'v…" at bounding box center [476, 628] width 952 height 1257
click at [254, 787] on div "function initSwiperSlider ( ) { const swiperSliderGroups = document . querySele…" at bounding box center [522, 729] width 835 height 1102
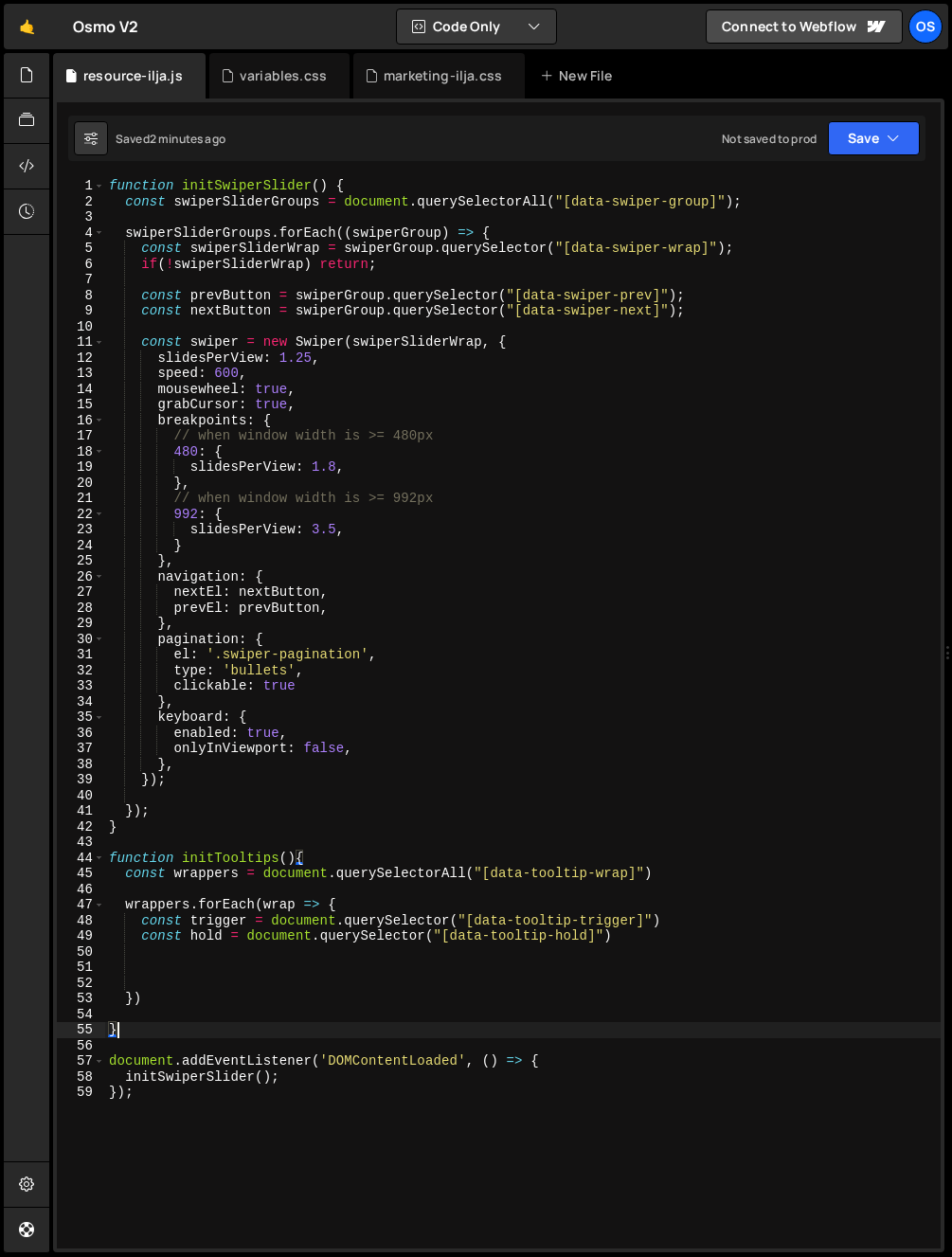
click at [140, 1023] on div "function initSwiperSlider ( ) { const swiperSliderGroups = document . querySele…" at bounding box center [522, 729] width 835 height 1102
type textarea "}"
click at [137, 1012] on div "function initSwiperSlider ( ) { const swiperSliderGroups = document . querySele…" at bounding box center [522, 729] width 835 height 1102
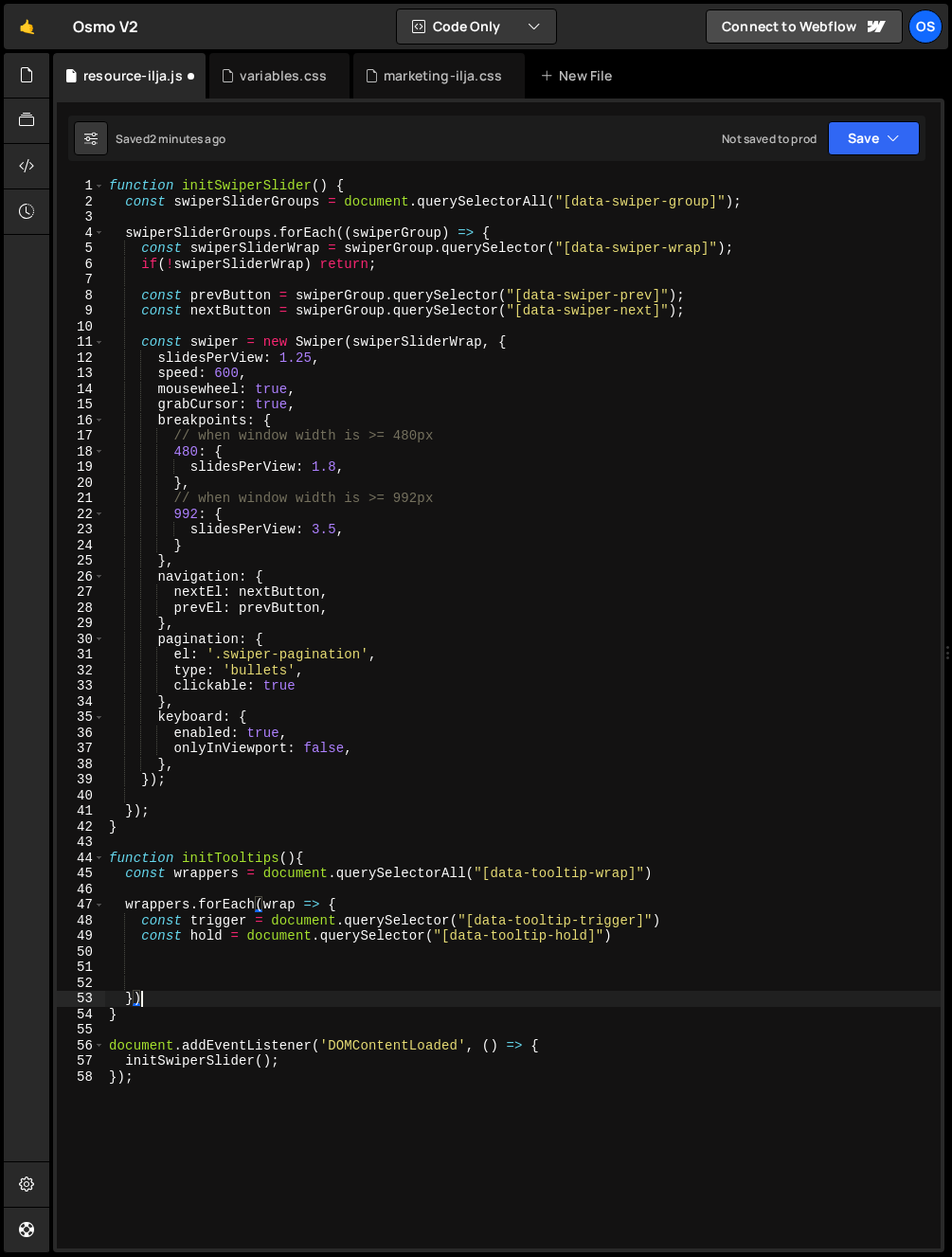
scroll to position [0, 2]
click at [641, 938] on div "function initSwiperSlider ( ) { const swiperSliderGroups = document . querySele…" at bounding box center [522, 729] width 835 height 1102
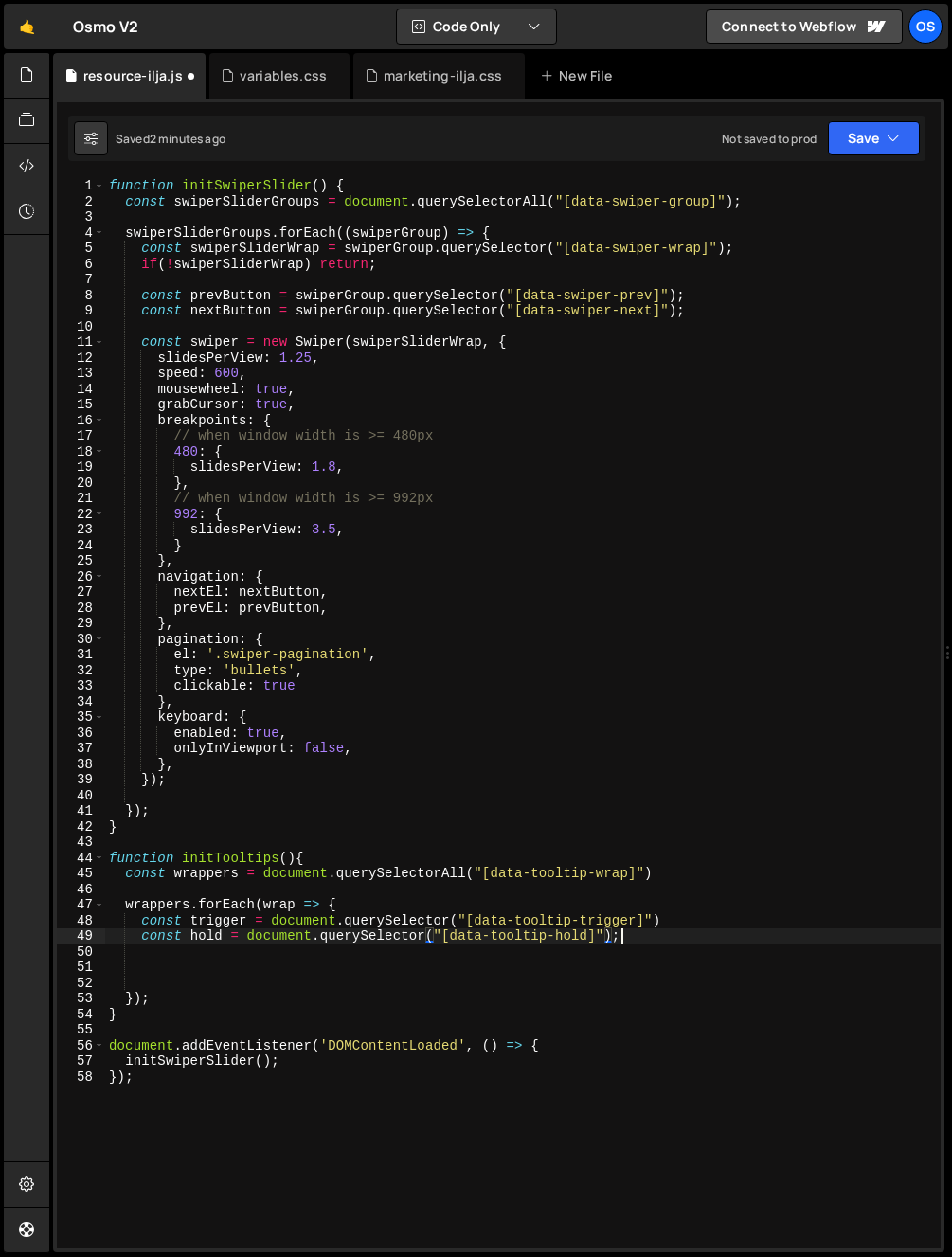
drag, startPoint x: 709, startPoint y: 914, endPoint x: 702, endPoint y: 921, distance: 9.9
click at [709, 915] on div "function initSwiperSlider ( ) { const swiperSliderGroups = document . querySele…" at bounding box center [522, 729] width 835 height 1102
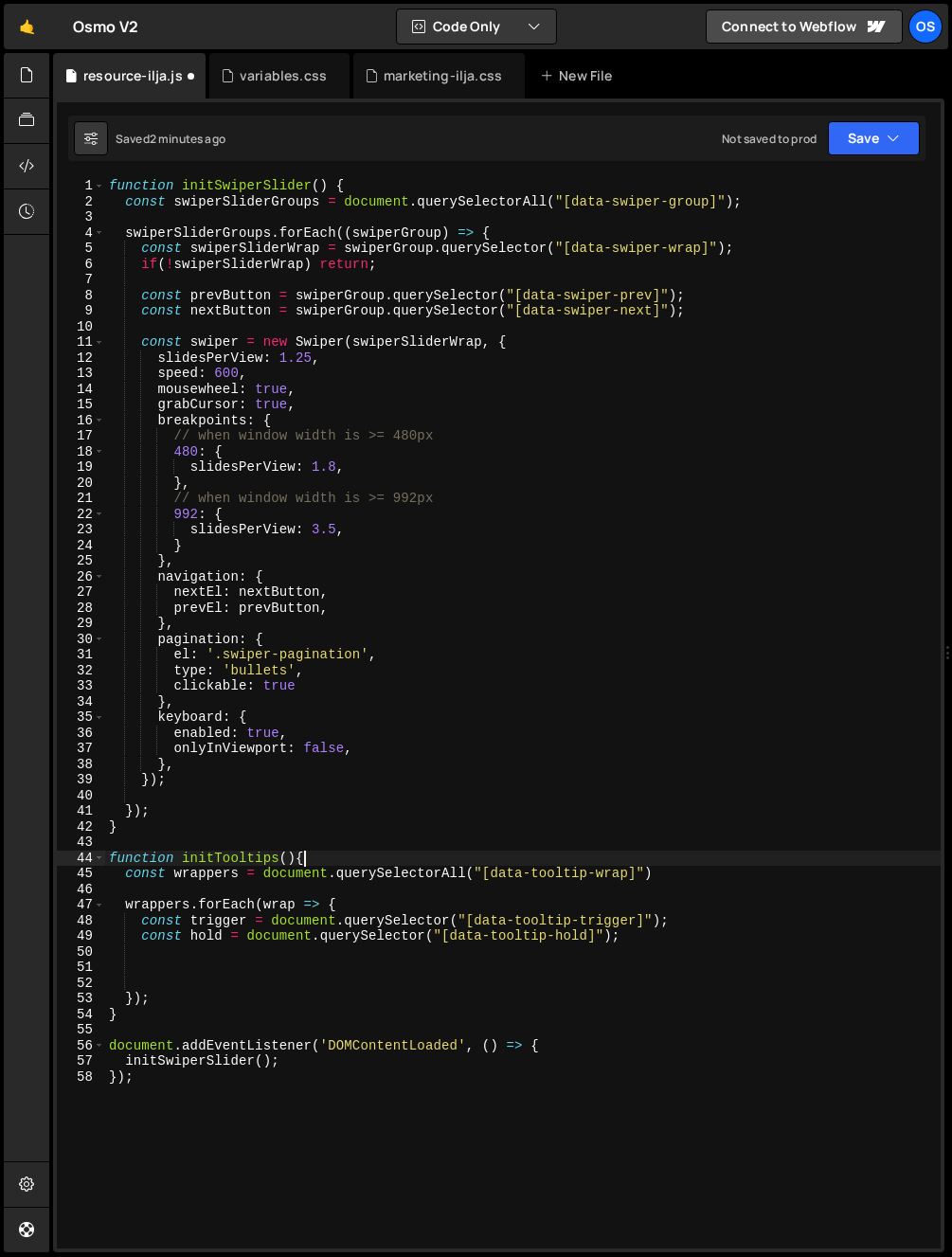
click at [724, 864] on div "function initSwiperSlider ( ) { const swiperSliderGroups = document . querySele…" at bounding box center [522, 729] width 835 height 1102
click at [345, 313] on div "function initSwiperSlider ( ) { const swiperSliderGroups = document . querySele…" at bounding box center [522, 729] width 835 height 1102
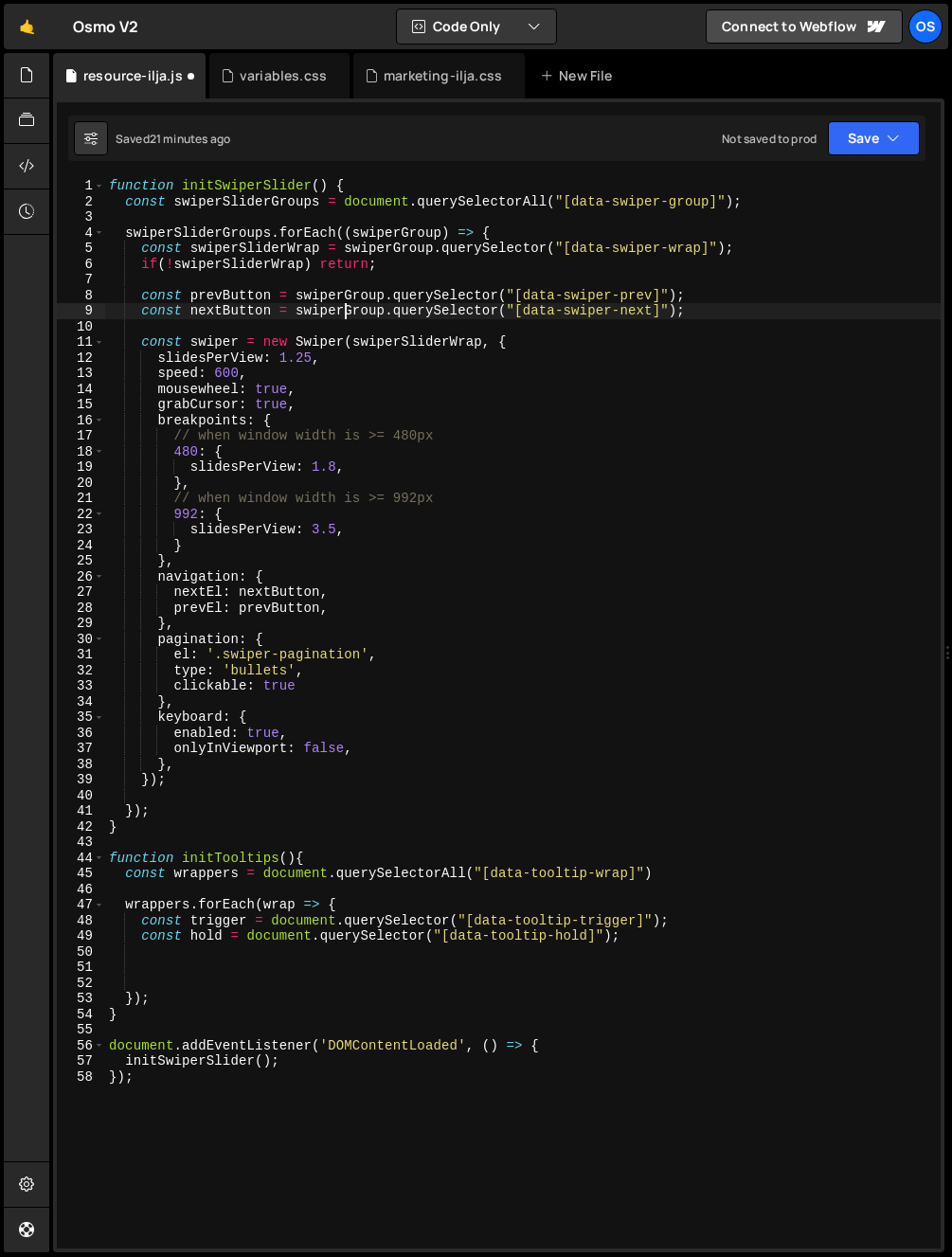
click at [403, 261] on div "function initSwiperSlider ( ) { const swiperSliderGroups = document . querySele…" at bounding box center [522, 729] width 835 height 1102
type textarea "if(!swiperSliderWrap) return;"
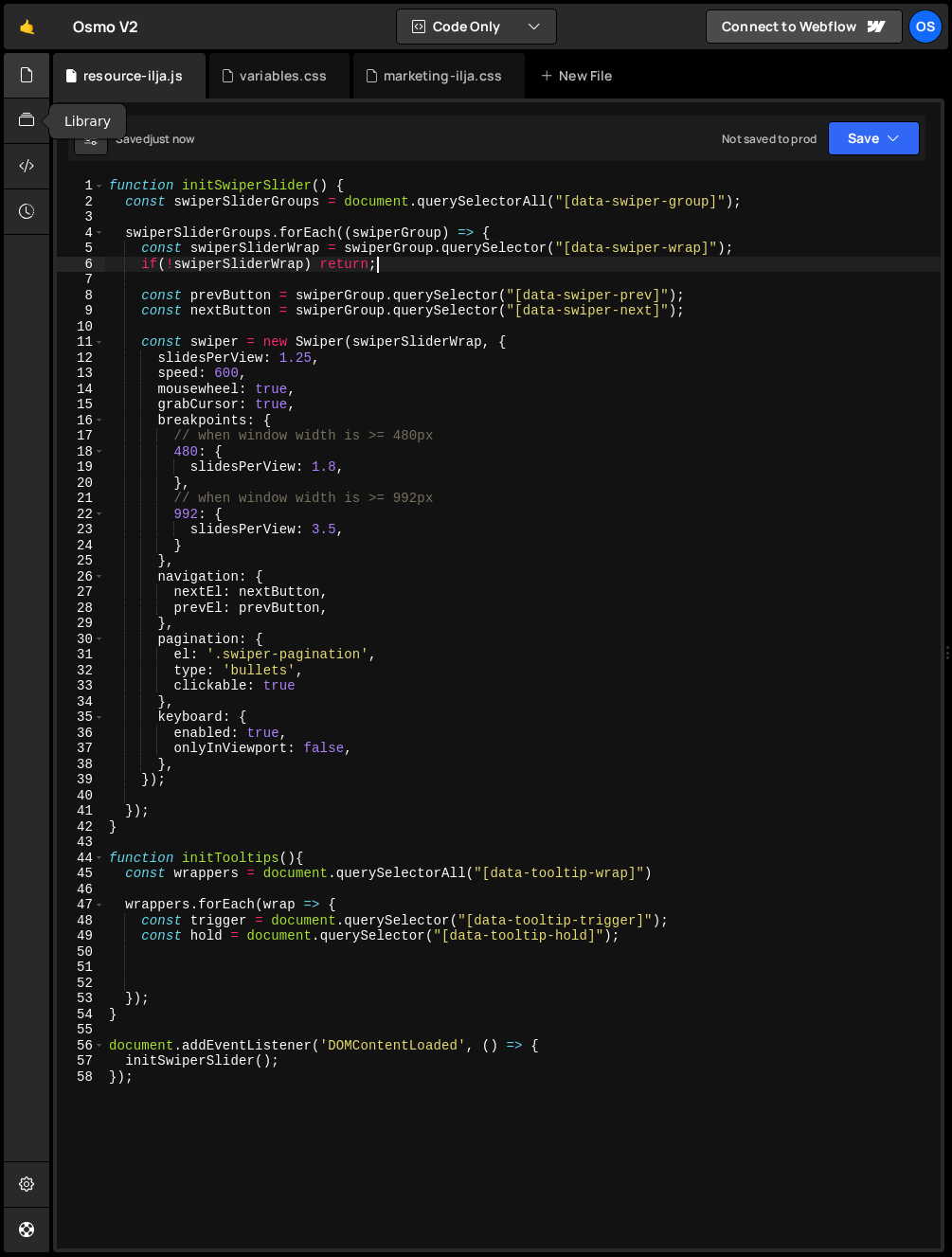
click at [36, 57] on div at bounding box center [27, 76] width 46 height 46
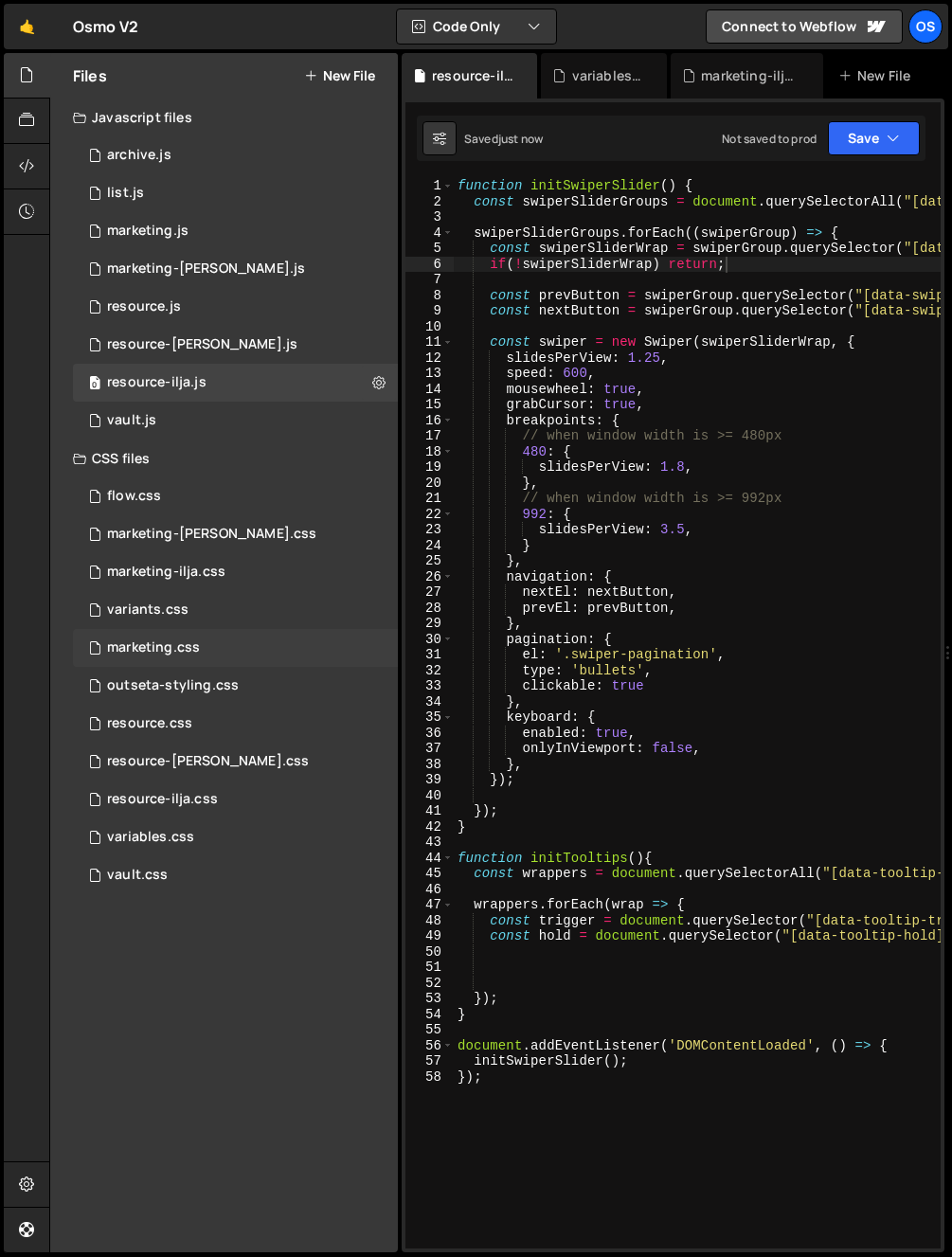
click at [232, 649] on div "marketing.css 0" at bounding box center [235, 647] width 325 height 38
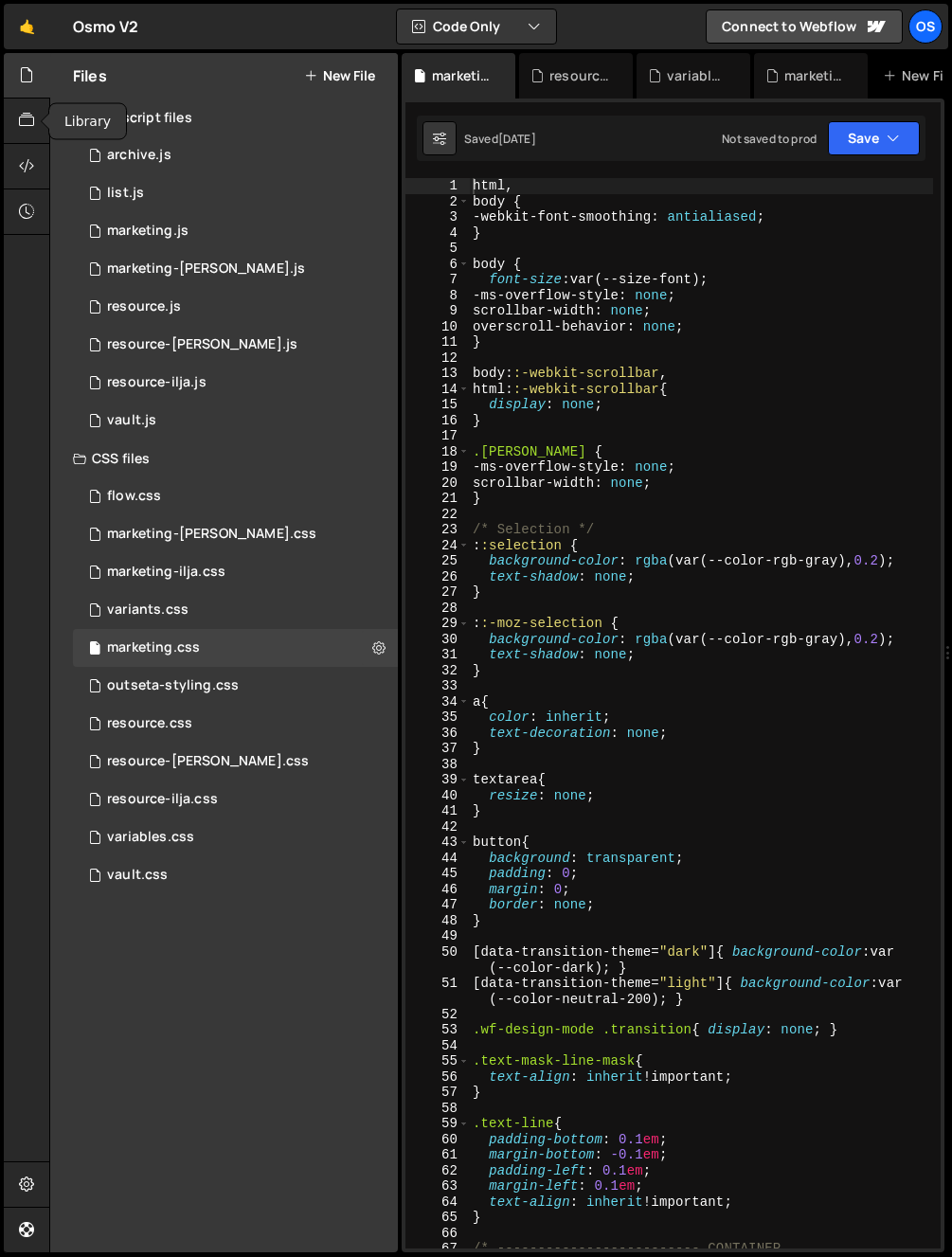
scroll to position [498, 0]
click at [499, 75] on icon at bounding box center [501, 76] width 13 height 19
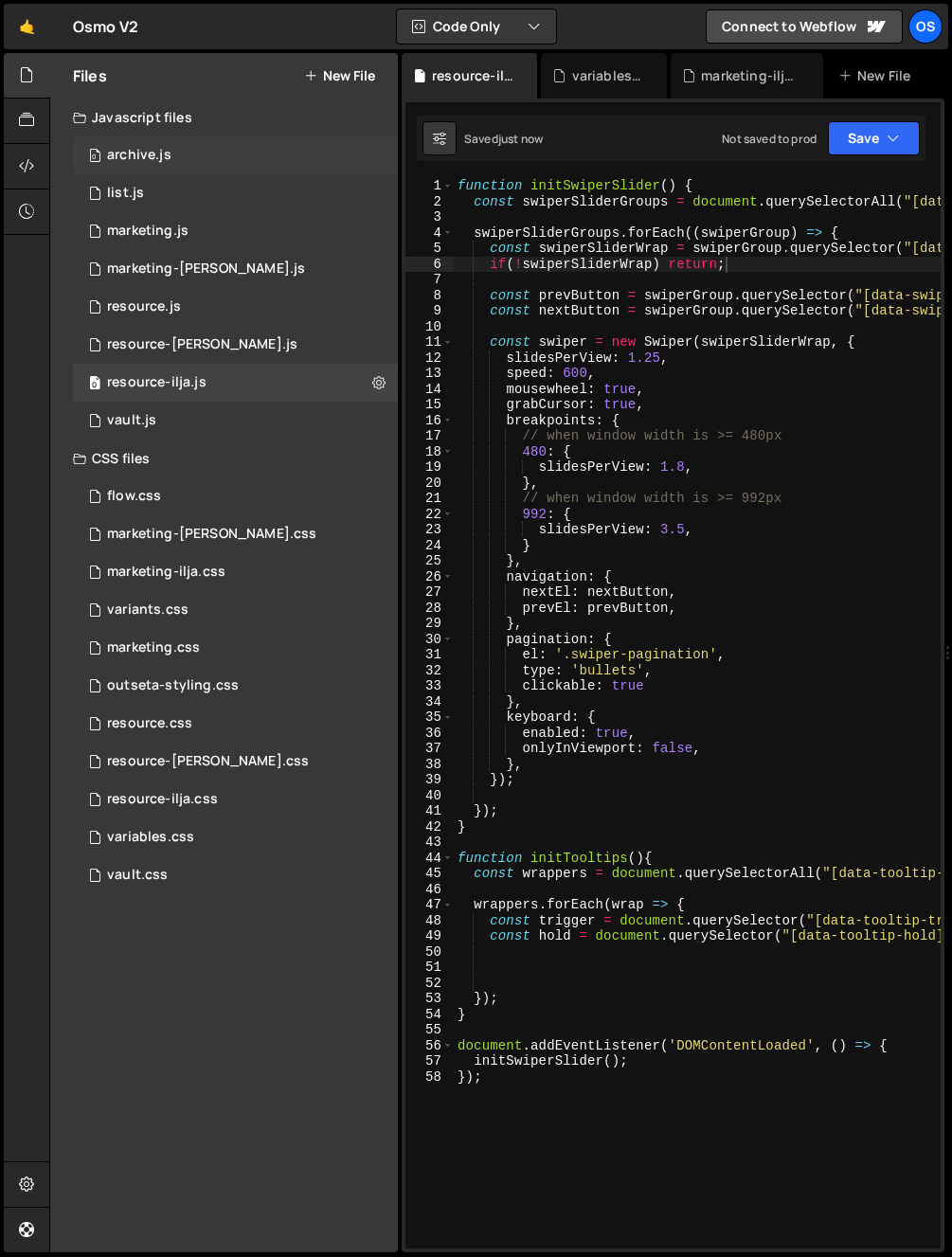
scroll to position [0, 0]
click at [220, 240] on div "0 marketing.js 0" at bounding box center [235, 231] width 325 height 38
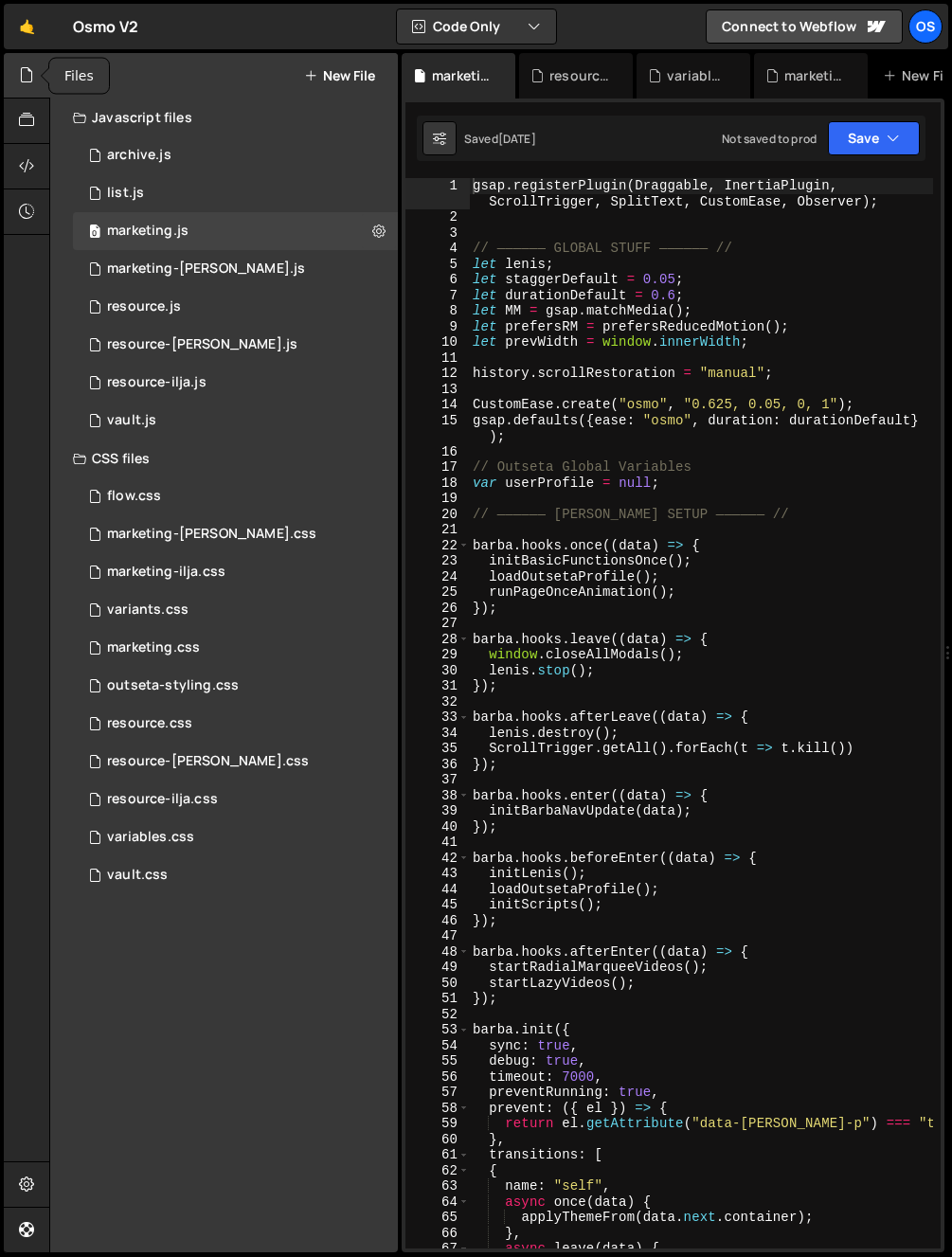
click at [45, 59] on div at bounding box center [27, 76] width 46 height 46
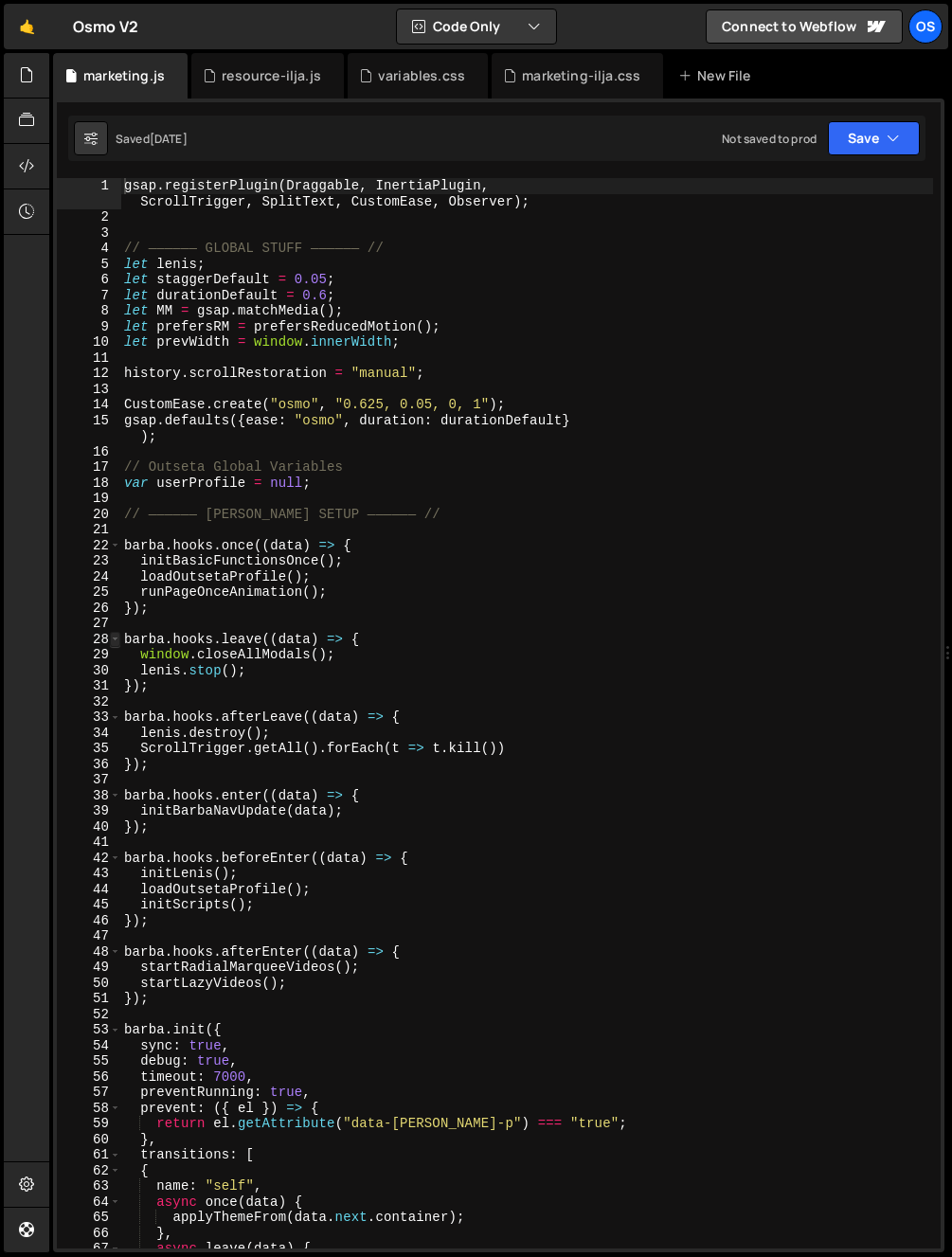
click at [119, 639] on span at bounding box center [115, 639] width 10 height 16
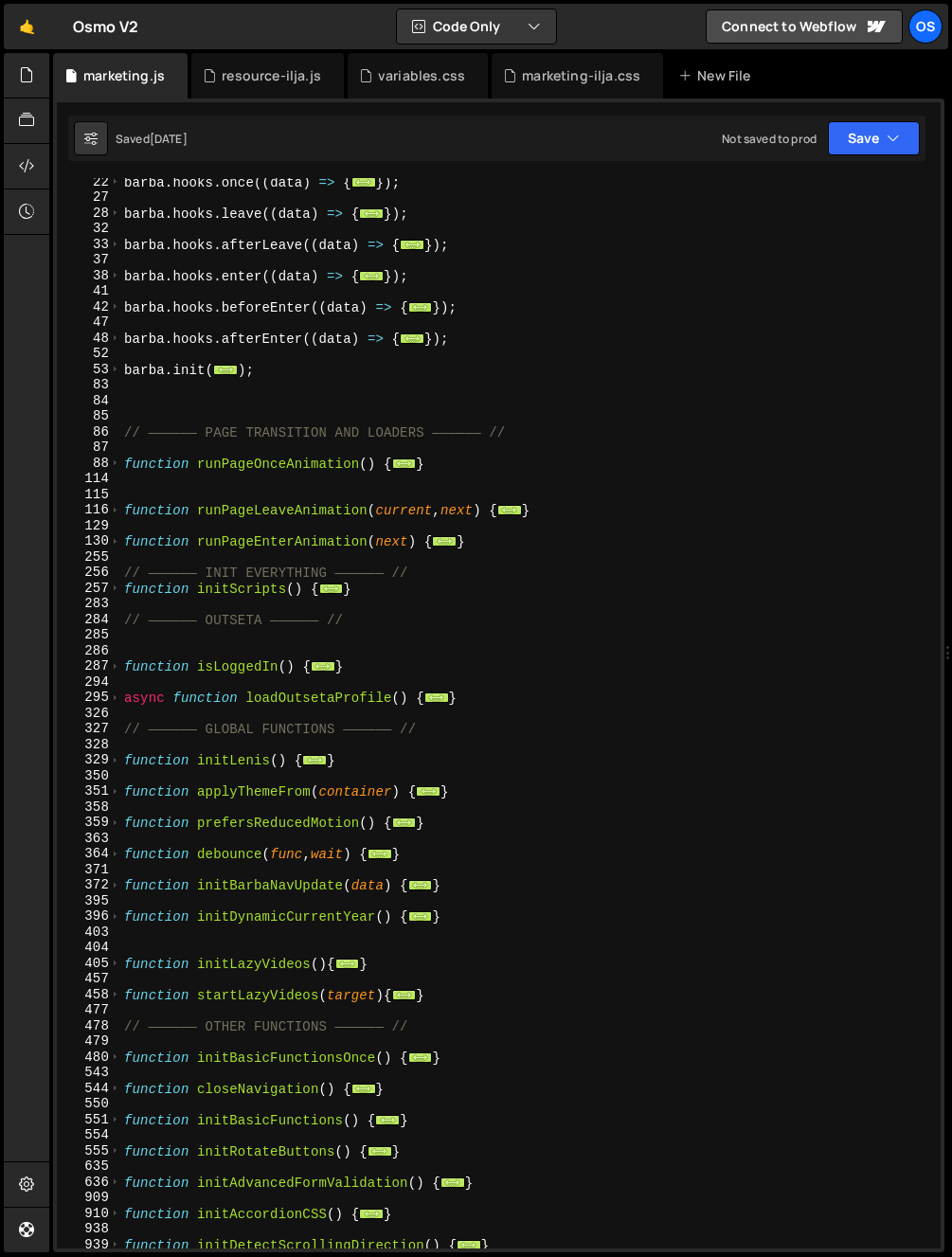
scroll to position [364, 0]
click at [118, 854] on span at bounding box center [115, 853] width 10 height 16
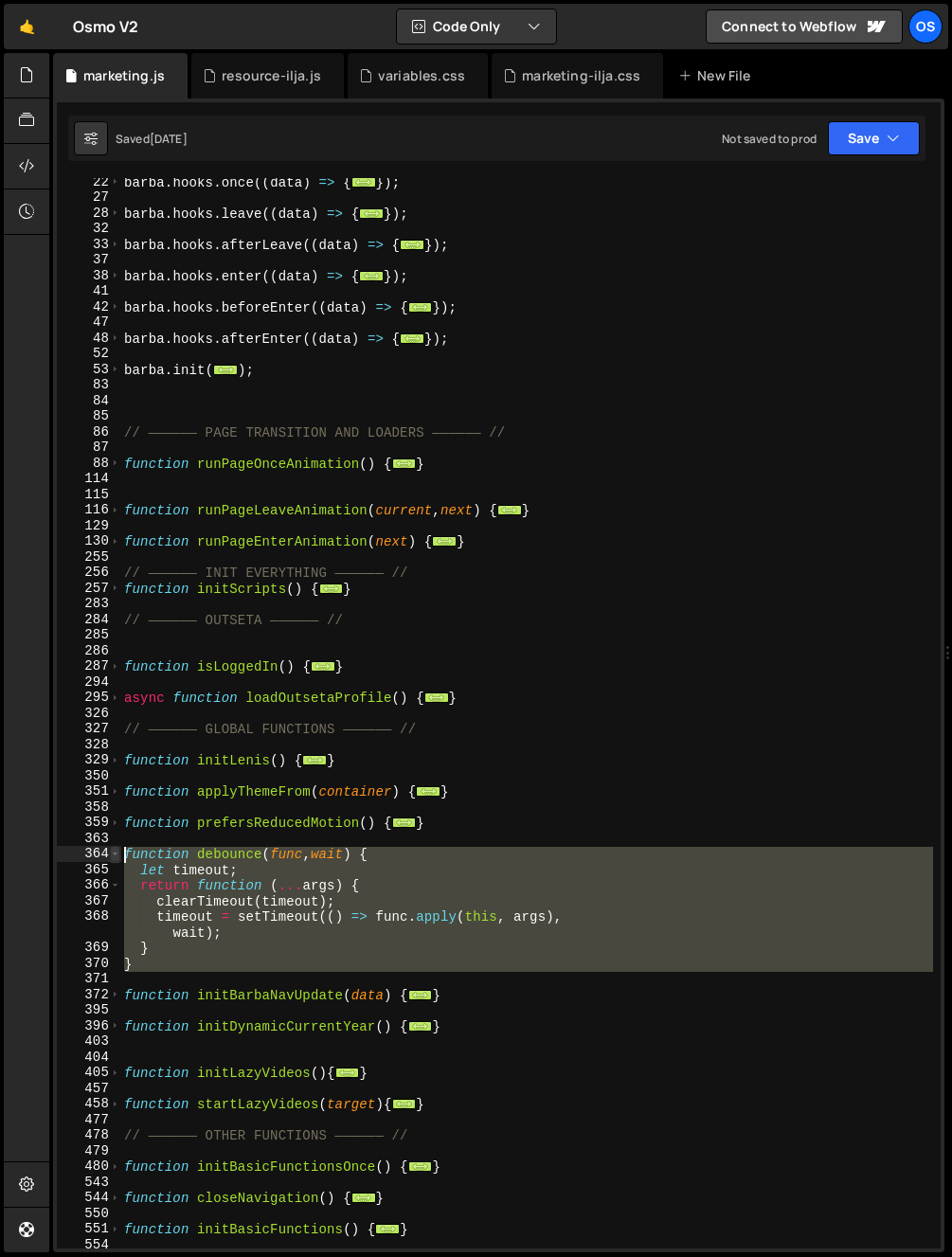
drag, startPoint x: 138, startPoint y: 972, endPoint x: 109, endPoint y: 850, distance: 125.4
click at [109, 850] on div "gsap.registerPlugin(Draggable, InertiaPlugin, ScrollTrigger, SplitText, CustomE…" at bounding box center [499, 713] width 884 height 1070
type textarea "function debounce(func, wait) { let timeout;"
drag, startPoint x: 165, startPoint y: 78, endPoint x: 132, endPoint y: 75, distance: 33.1
click at [0, 0] on icon at bounding box center [0, 0] width 0 height 0
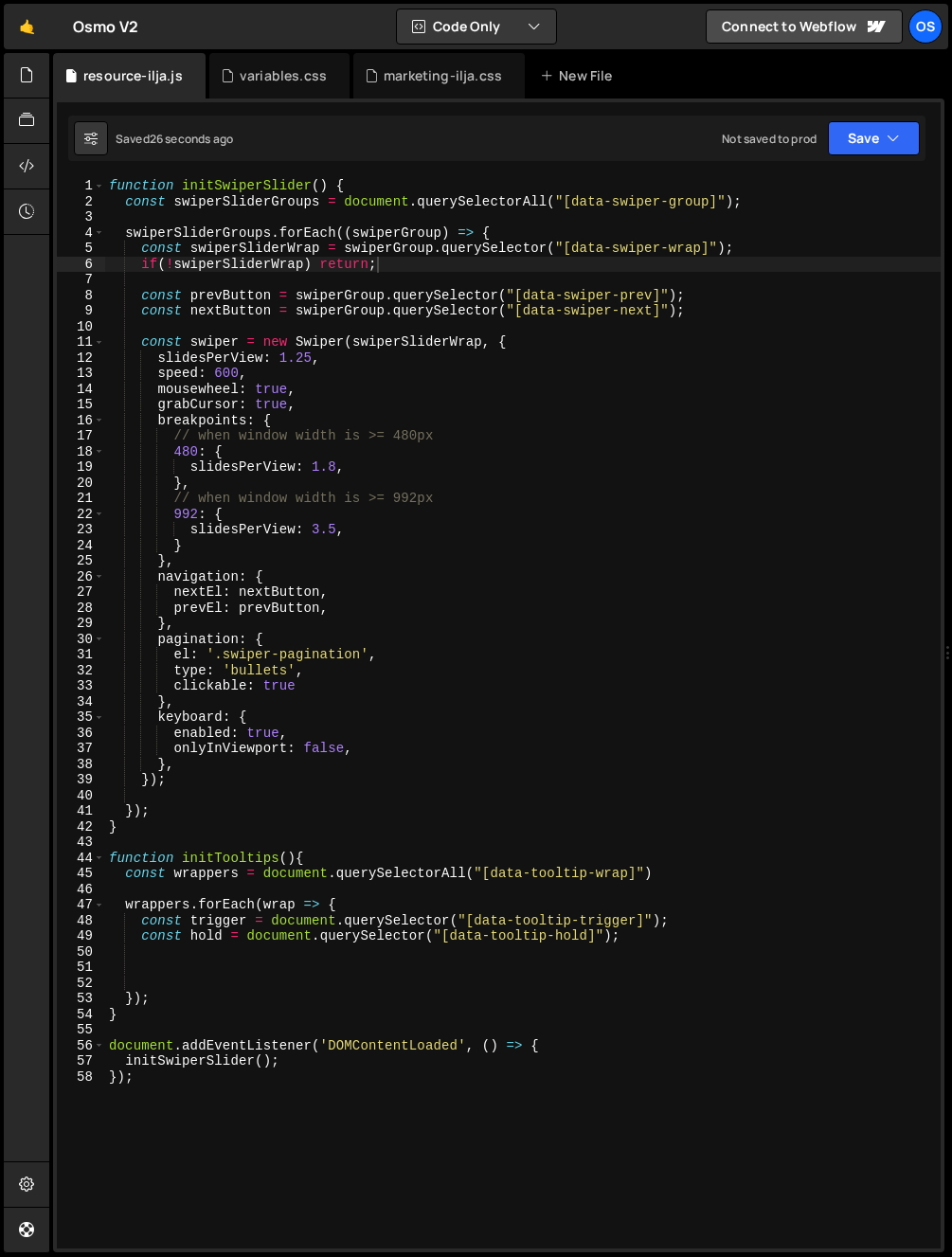
click at [224, 975] on div "function initSwiperSlider ( ) { const swiperSliderGroups = document . querySele…" at bounding box center [522, 729] width 835 height 1102
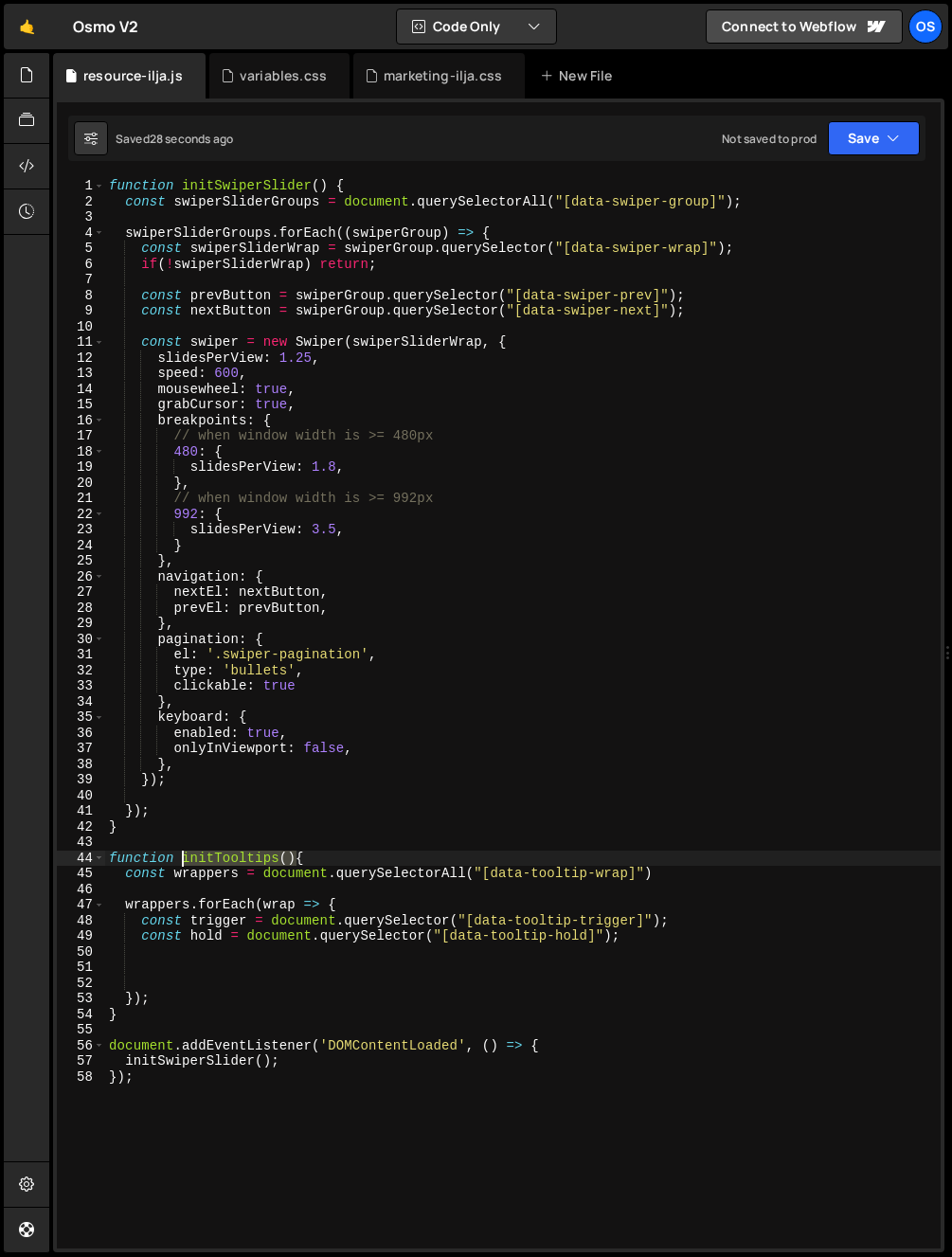
drag, startPoint x: 296, startPoint y: 857, endPoint x: 184, endPoint y: 861, distance: 112.1
click at [183, 861] on div "function initSwiperSlider ( ) { const swiperSliderGroups = document . querySele…" at bounding box center [522, 729] width 835 height 1102
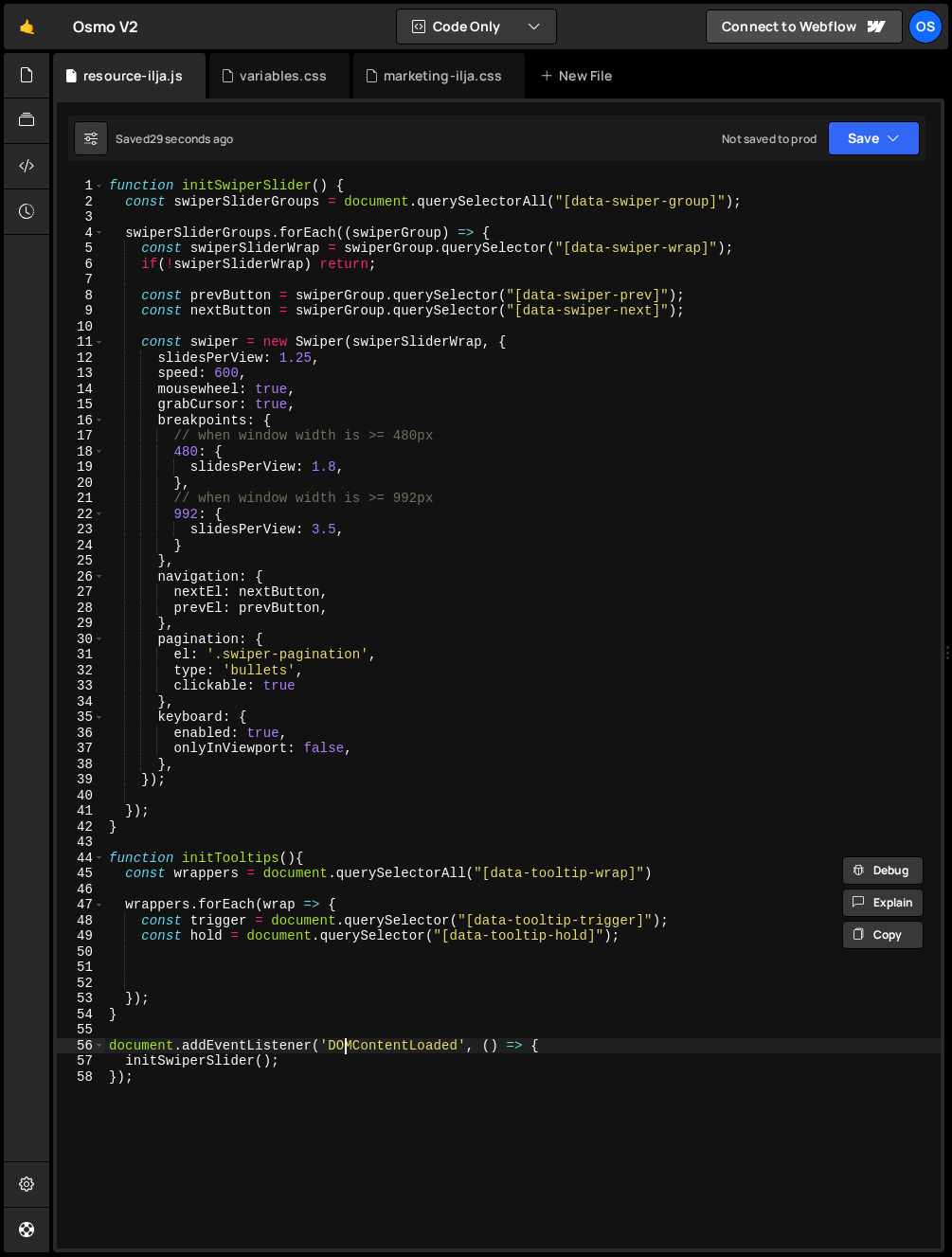
click at [343, 1051] on div "function initSwiperSlider ( ) { const swiperSliderGroups = document . querySele…" at bounding box center [522, 729] width 835 height 1102
type textarea "});"
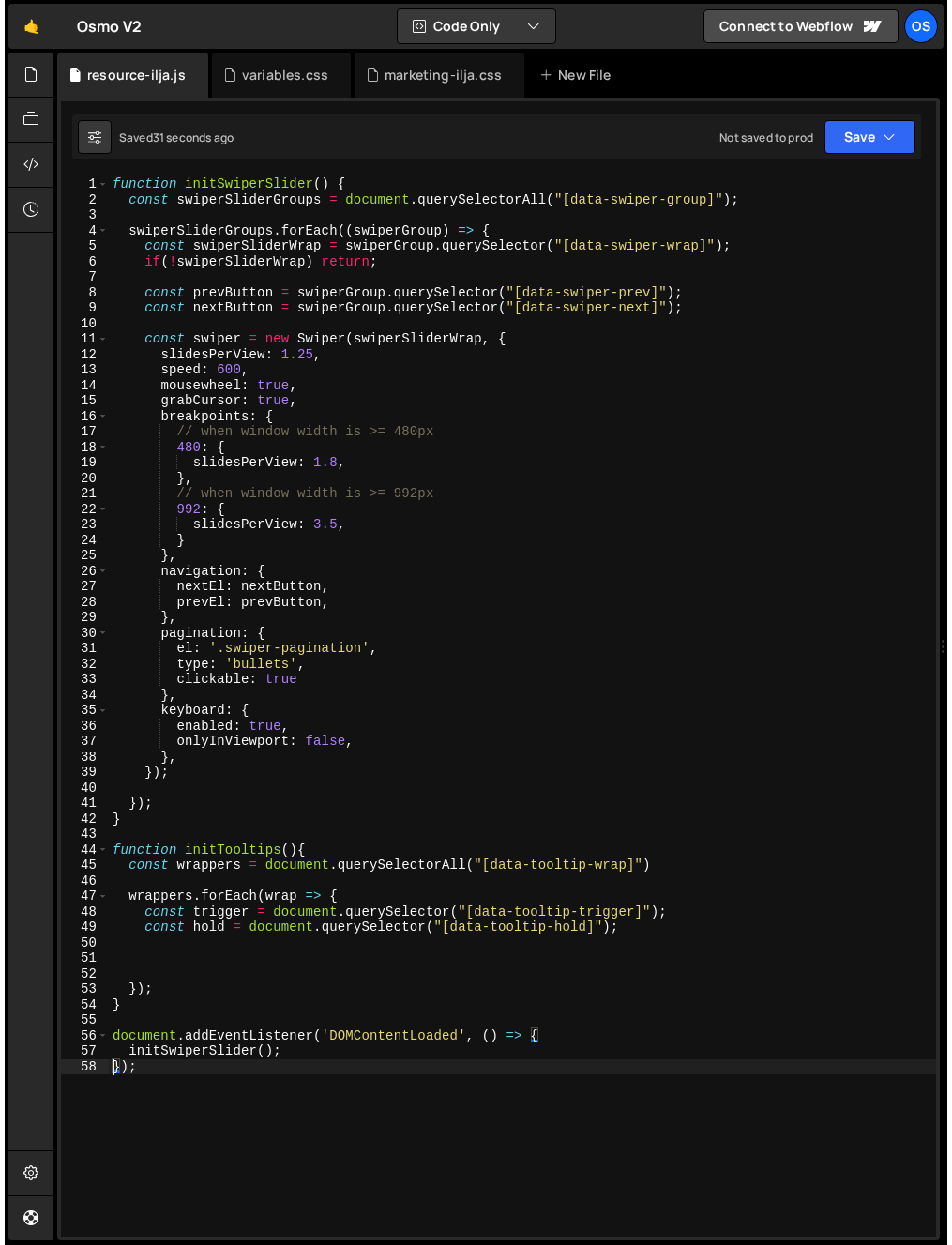
scroll to position [0, 0]
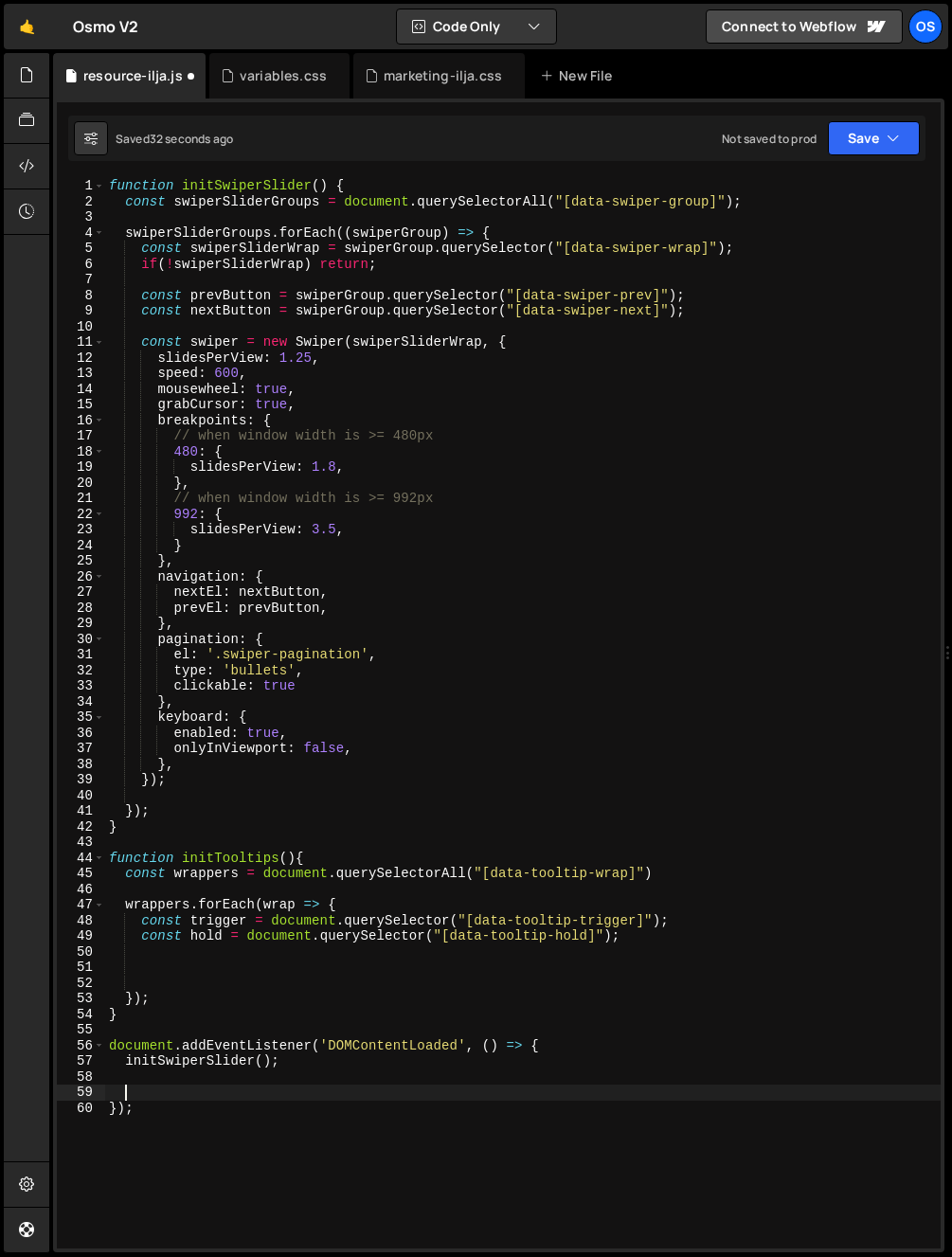
type textarea "});"
click at [227, 971] on div "function initSwiperSlider ( ) { const swiperSliderGroups = document . querySele…" at bounding box center [522, 729] width 835 height 1102
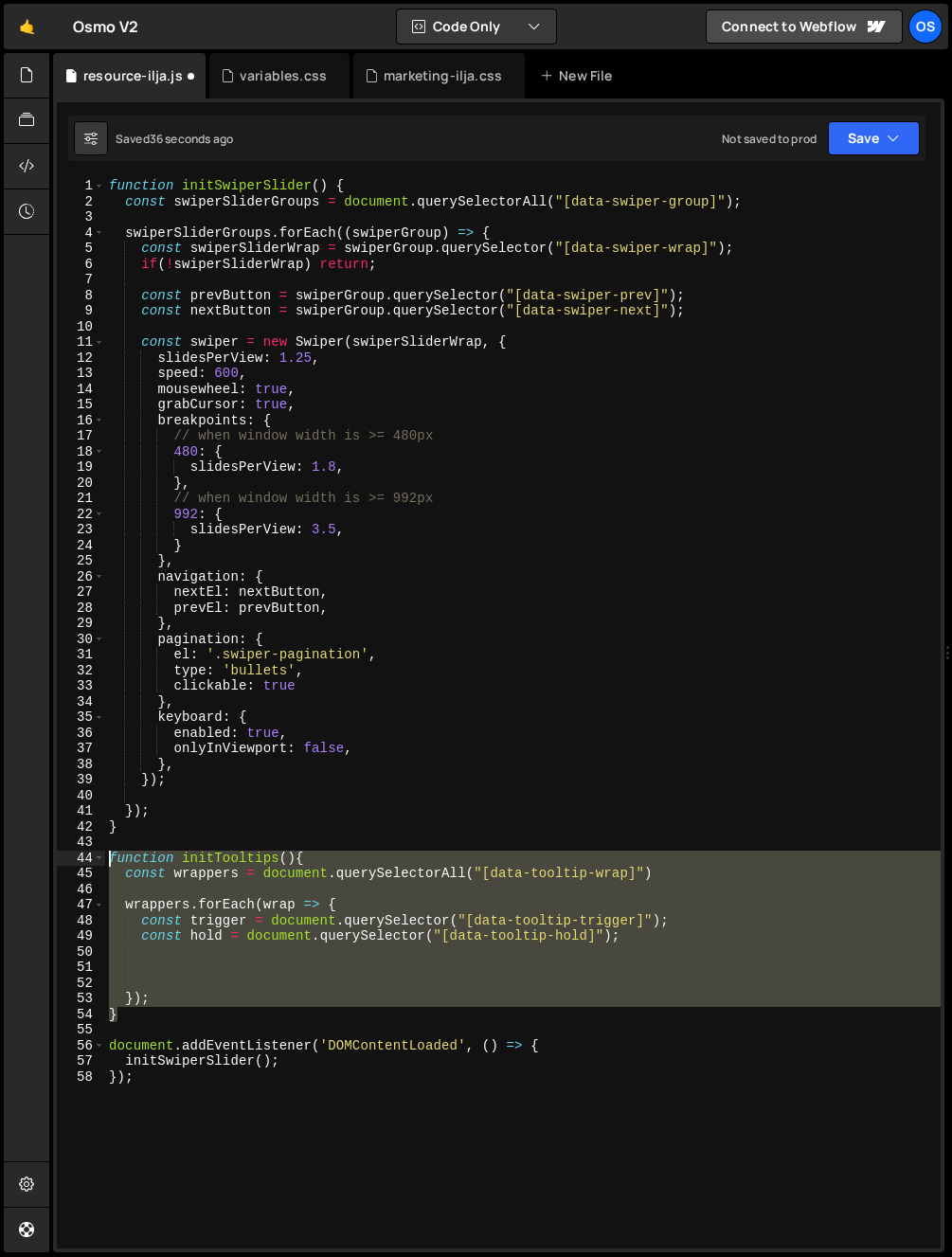
drag, startPoint x: 65, startPoint y: 826, endPoint x: 83, endPoint y: 851, distance: 30.8
click at [83, 851] on div "1 2 3 4 5 6 7 8 9 10 11 12 13 14 15 16 17 18 19 20 21 22 23 24 25 26 27 28 29 3…" at bounding box center [499, 713] width 884 height 1070
type textarea "function initTooltips(){ const wrappers = document.querySelectorAll("[data-tool…"
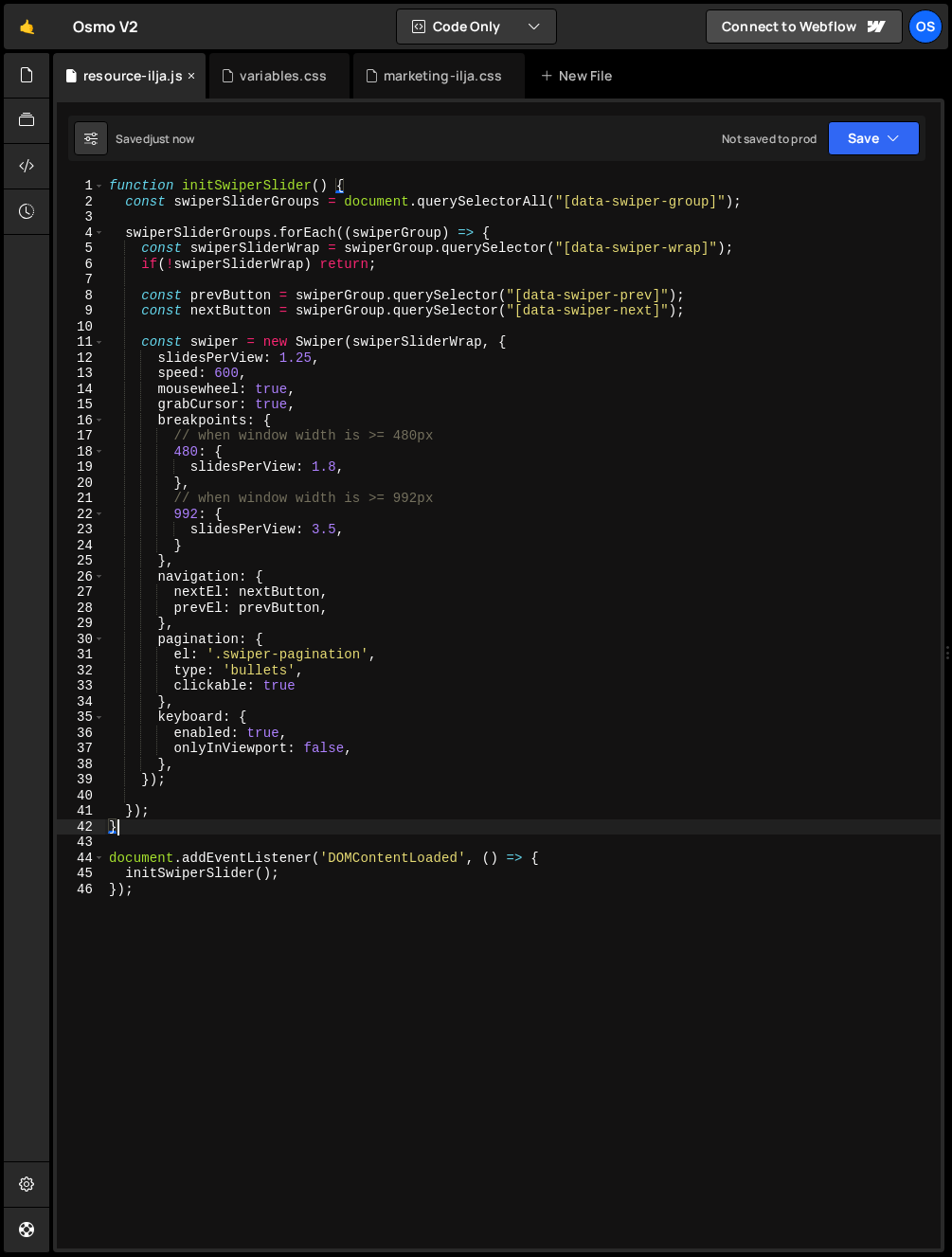
type textarea "}"
click at [0, 0] on icon at bounding box center [0, 0] width 0 height 0
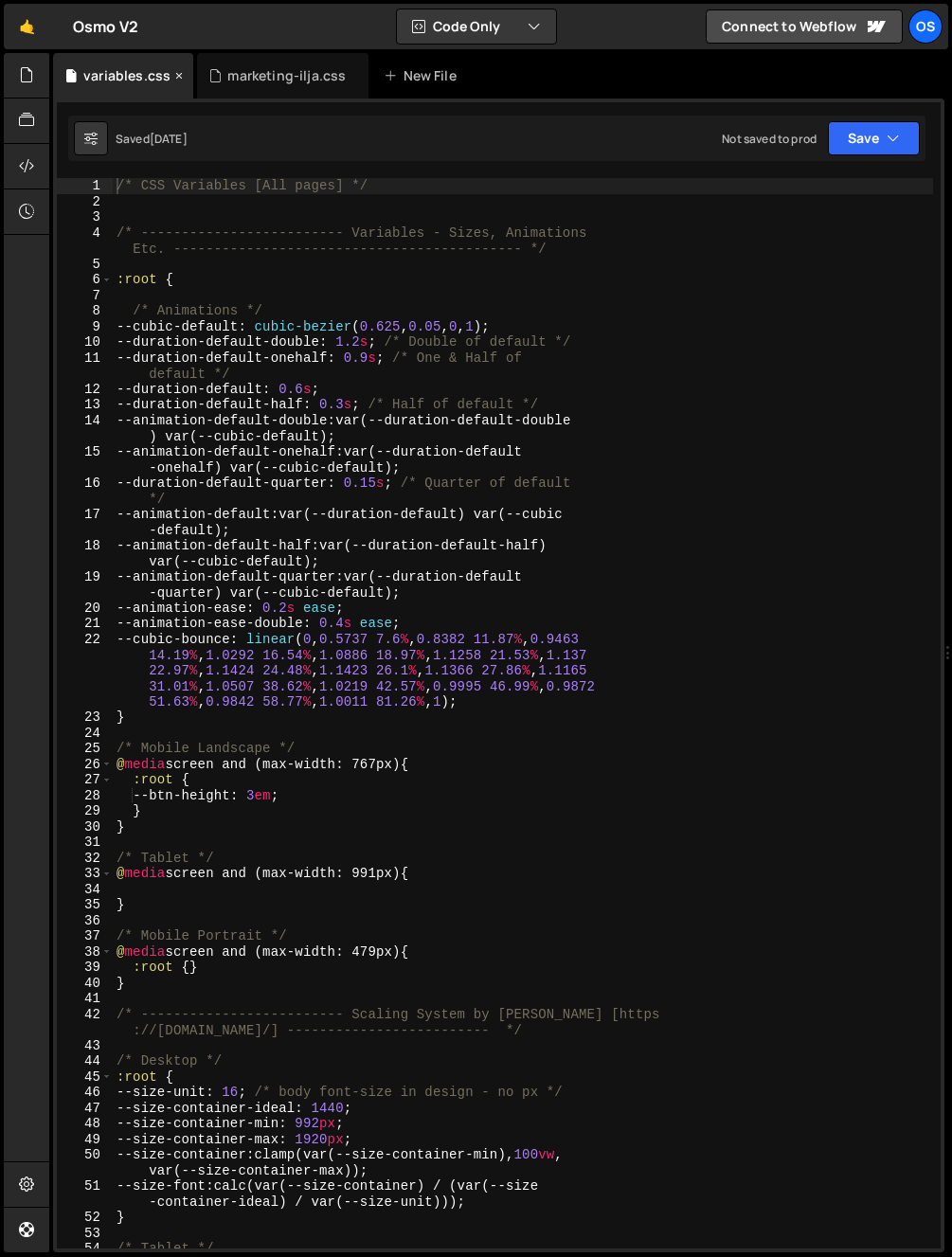
click at [53, 69] on div "variables.css" at bounding box center [123, 76] width 140 height 46
click at [28, 70] on icon at bounding box center [27, 75] width 15 height 21
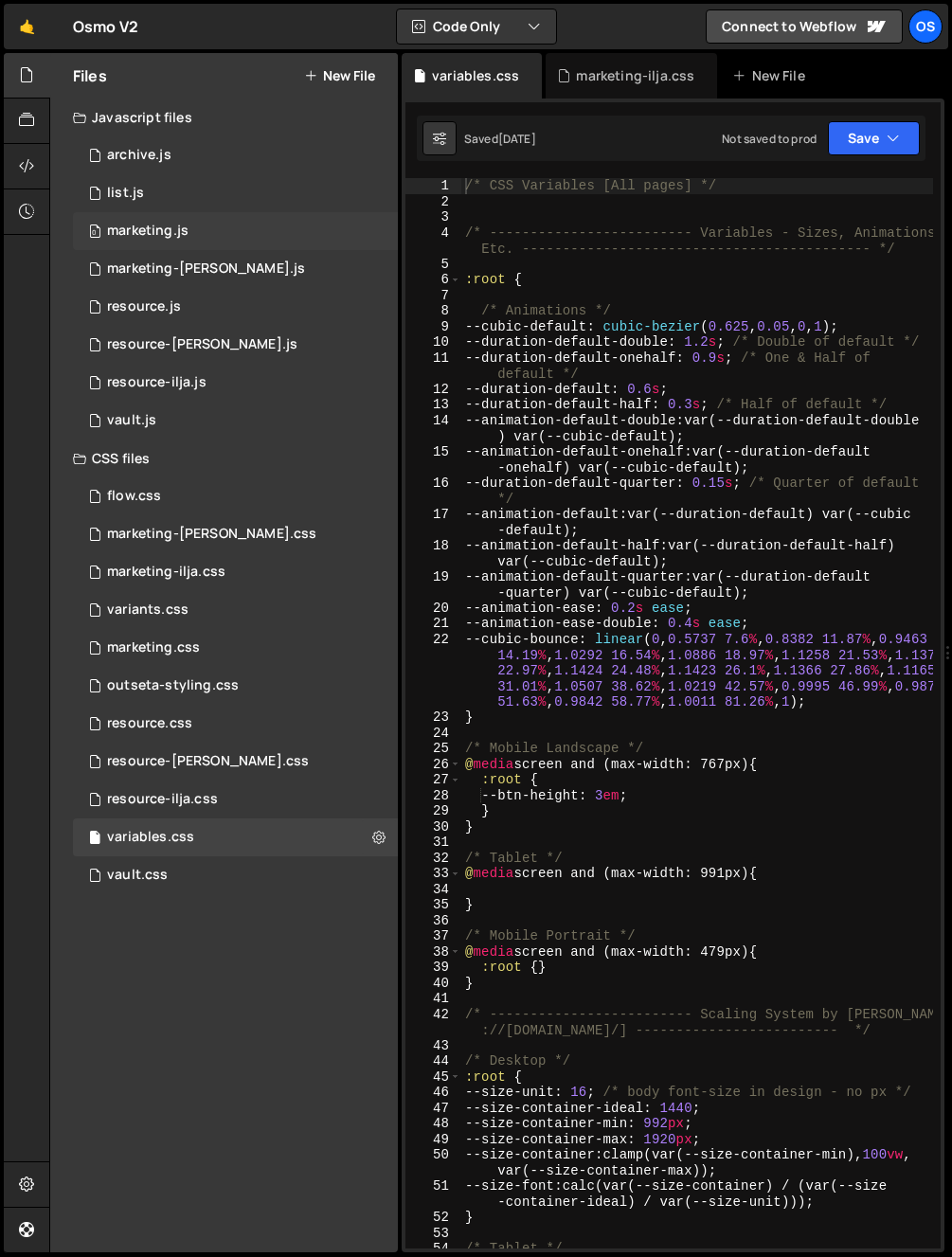
click at [205, 243] on div "0 marketing.js 0" at bounding box center [235, 231] width 325 height 38
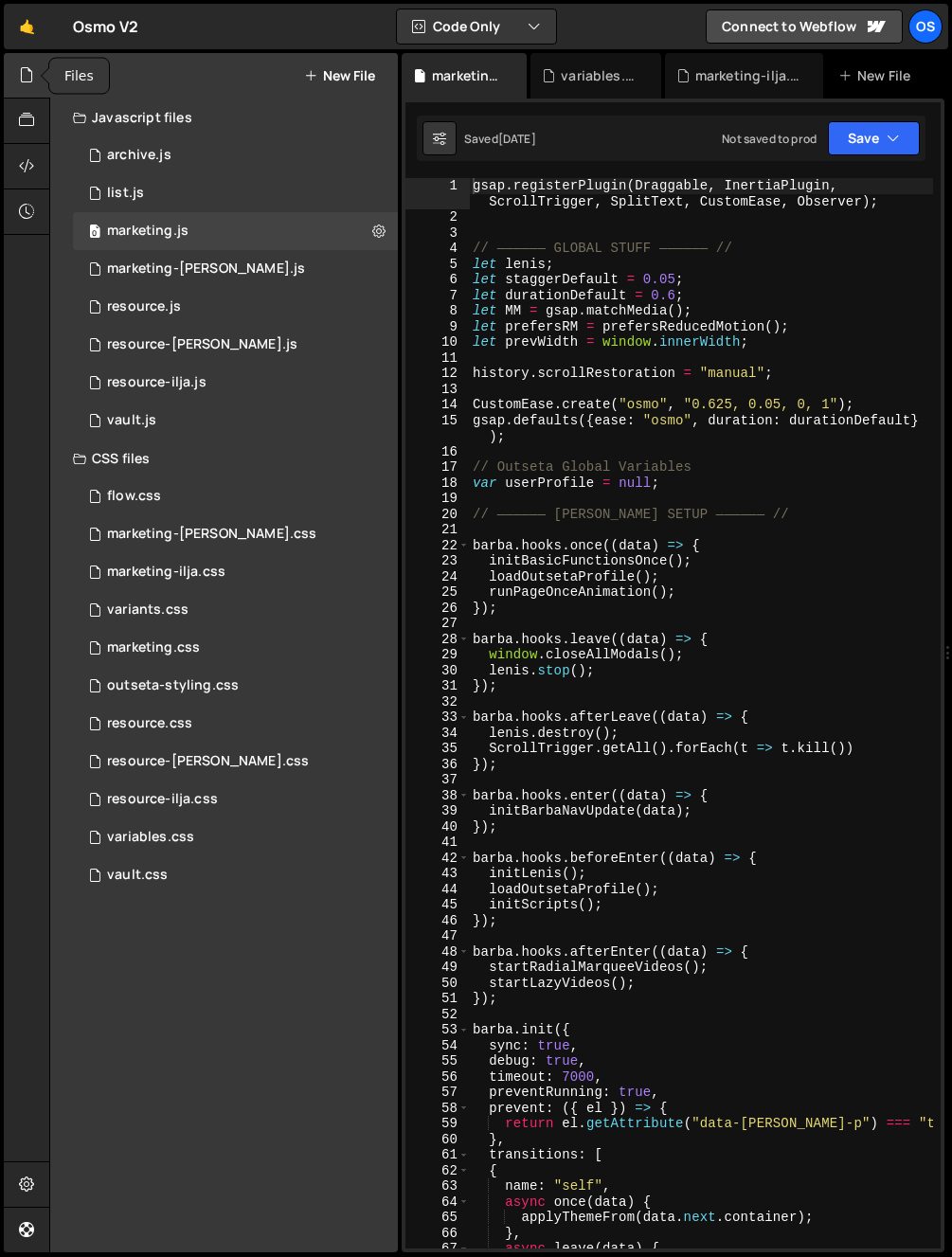
click at [33, 70] on icon at bounding box center [27, 75] width 15 height 21
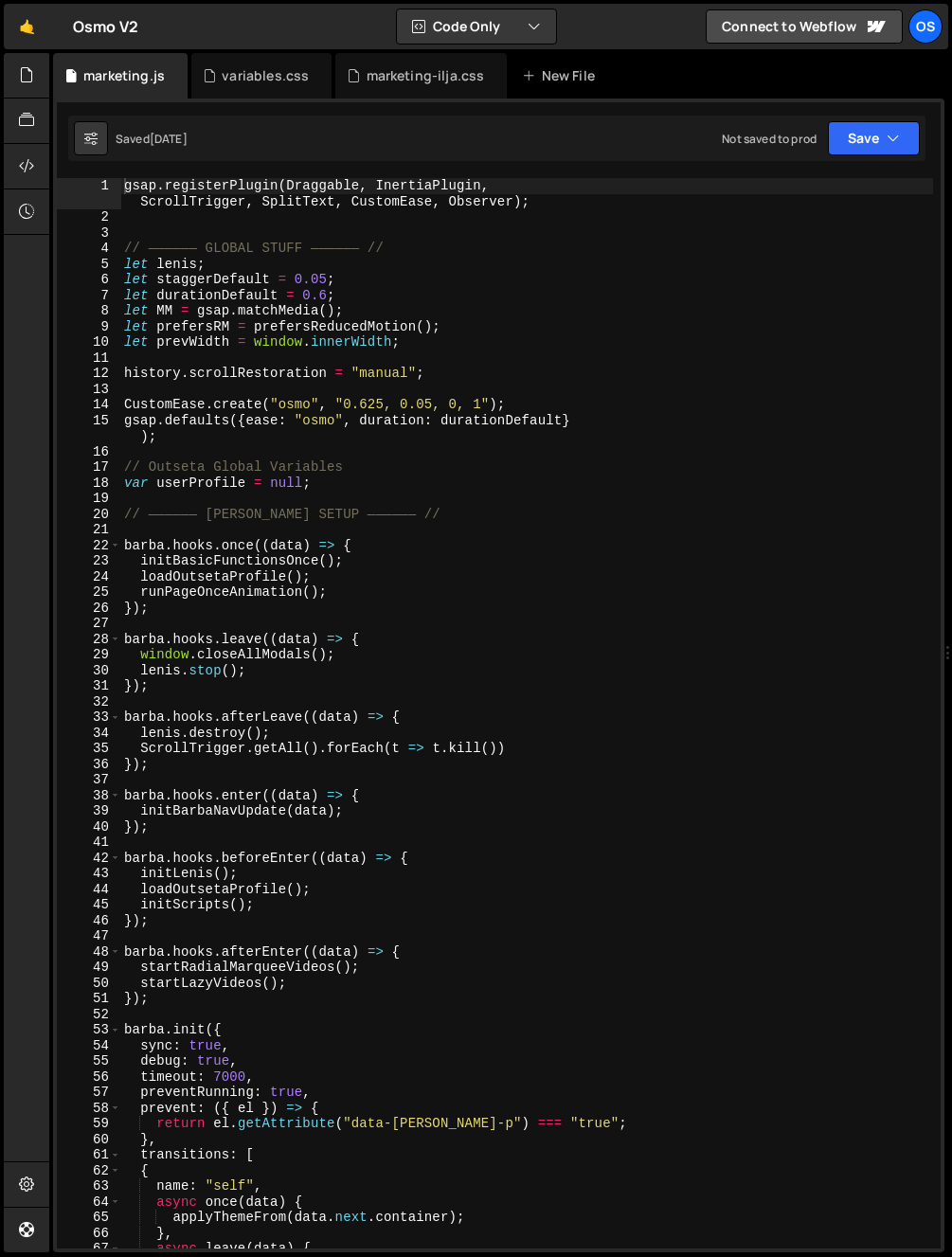
click at [116, 483] on div "18" at bounding box center [89, 483] width 64 height 16
click at [117, 539] on span at bounding box center [115, 545] width 10 height 16
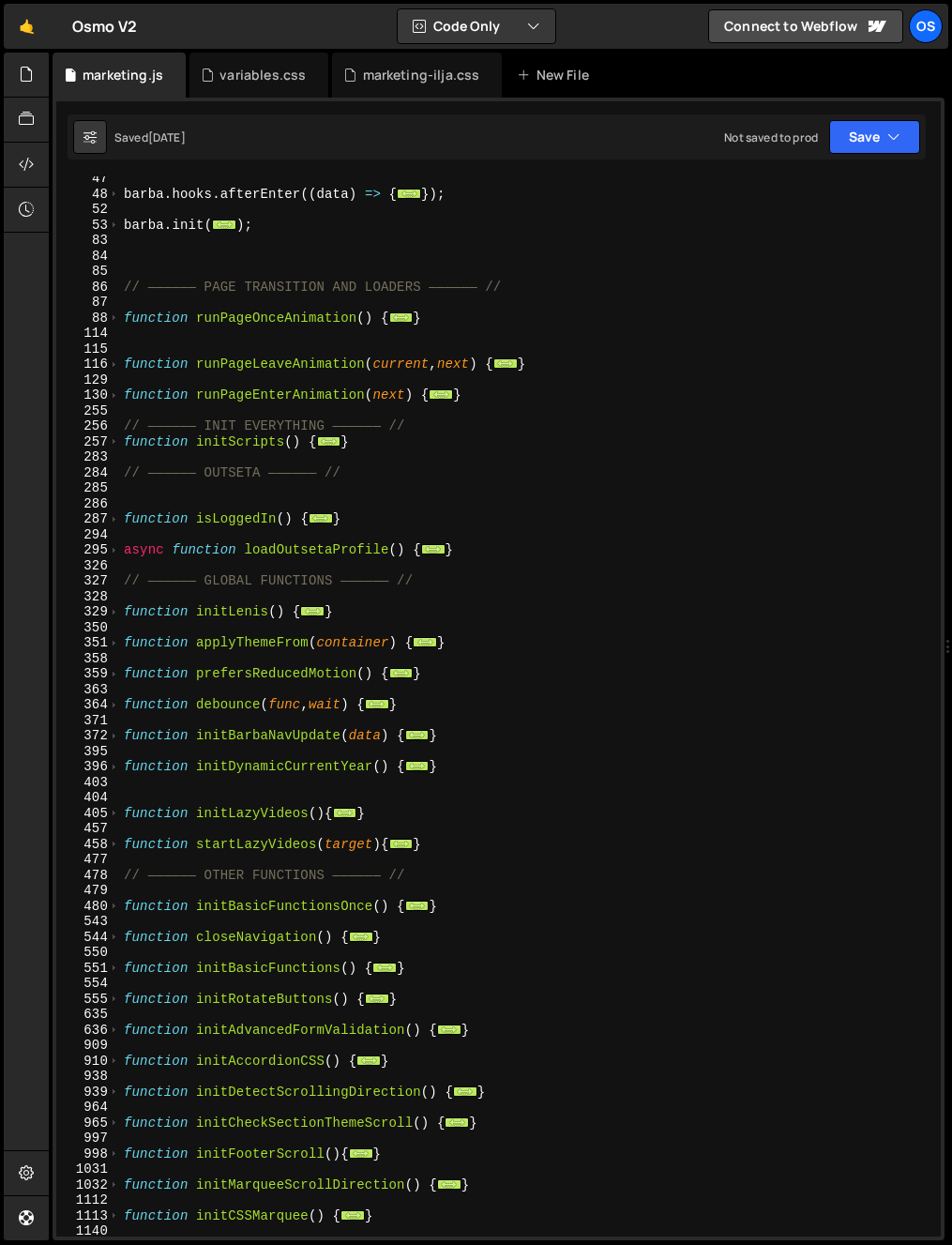
scroll to position [708, 0]
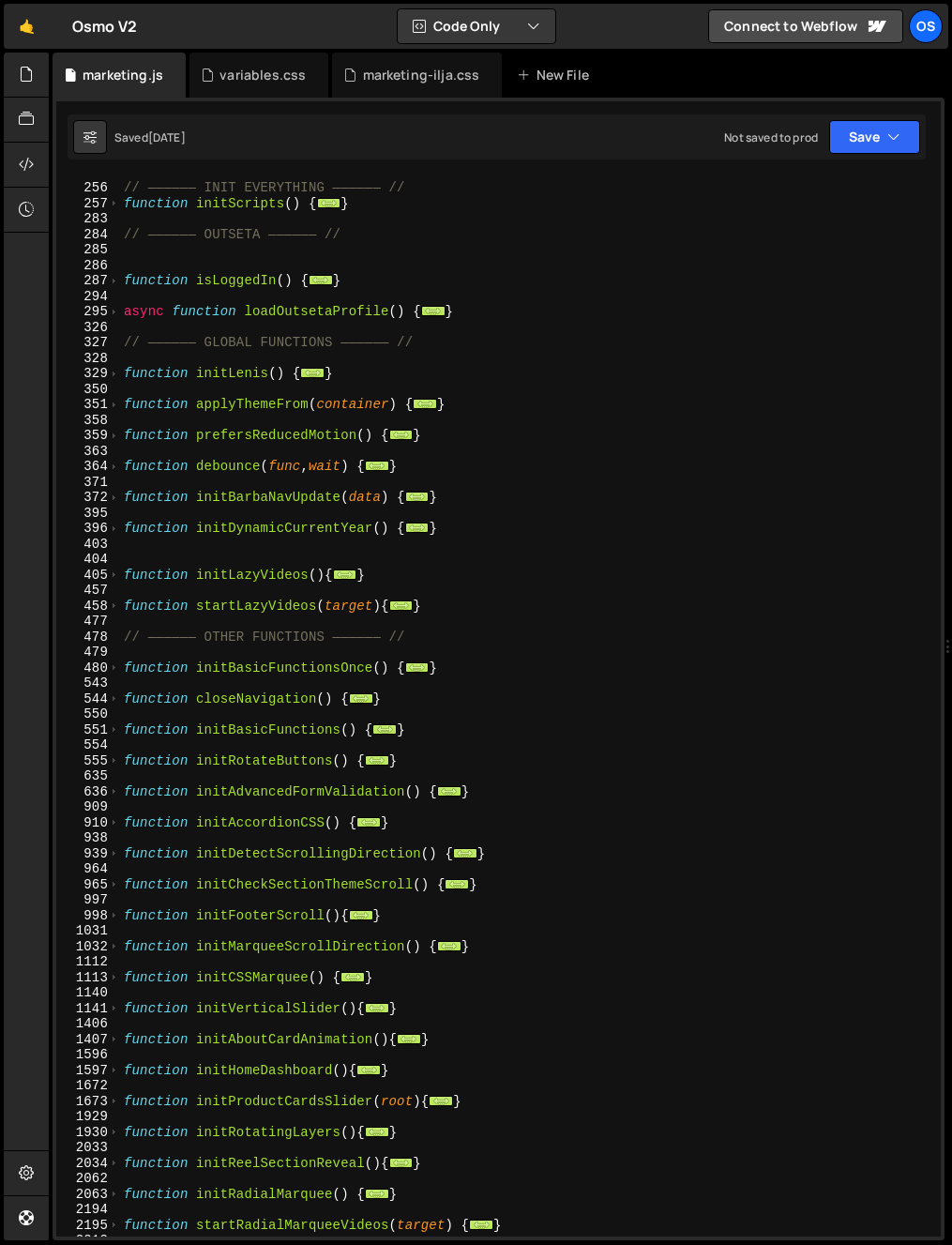
click at [326, 567] on div "// —————— INIT EVERYTHING —————— // function initScripts ( ) { ... } // —————— …" at bounding box center [527, 710] width 813 height 1091
type textarea "function initLazyVideos(){"
click at [315, 553] on div "// —————— INIT EVERYTHING —————— // function initScripts ( ) { ... } // —————— …" at bounding box center [527, 710] width 813 height 1091
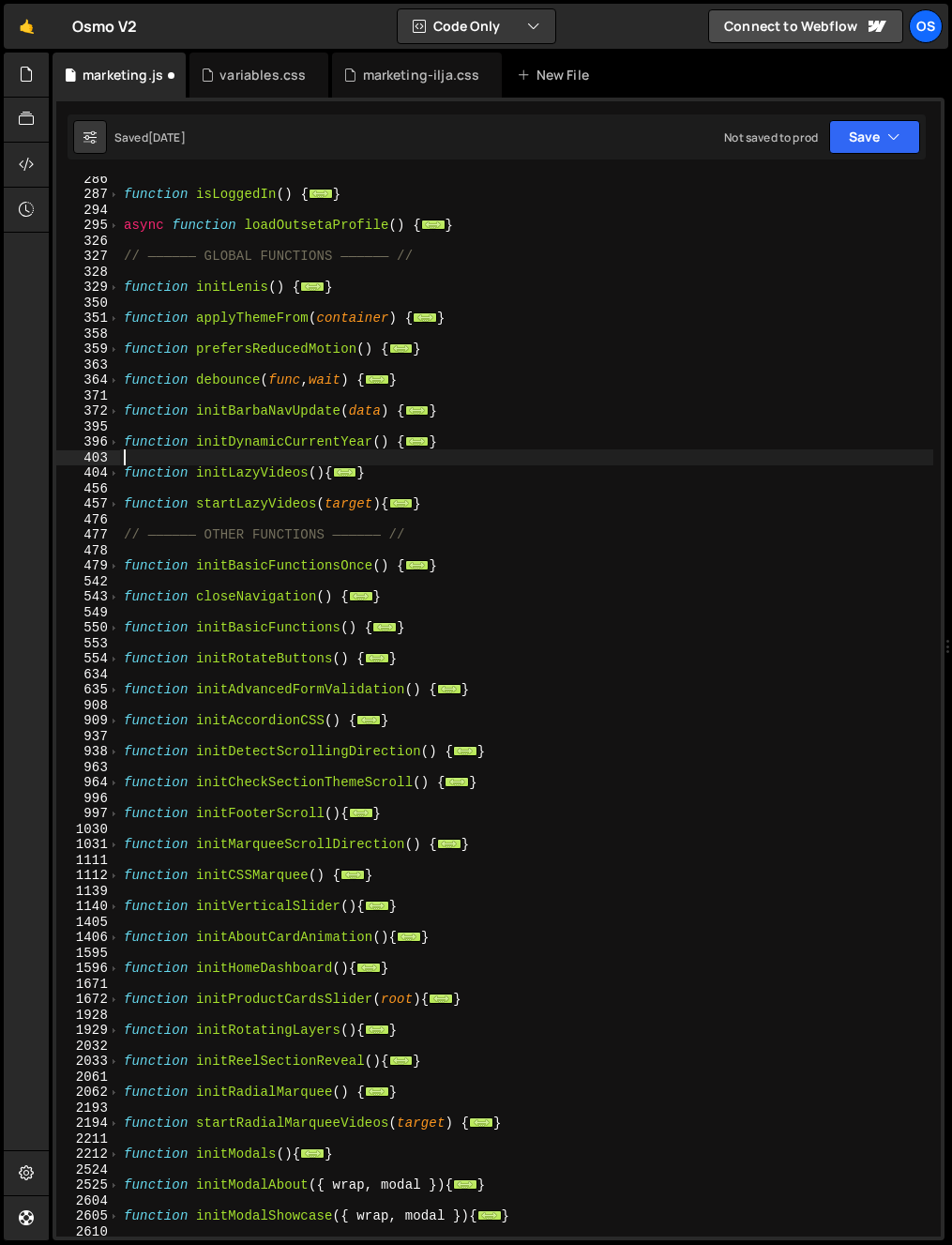
scroll to position [1091, 0]
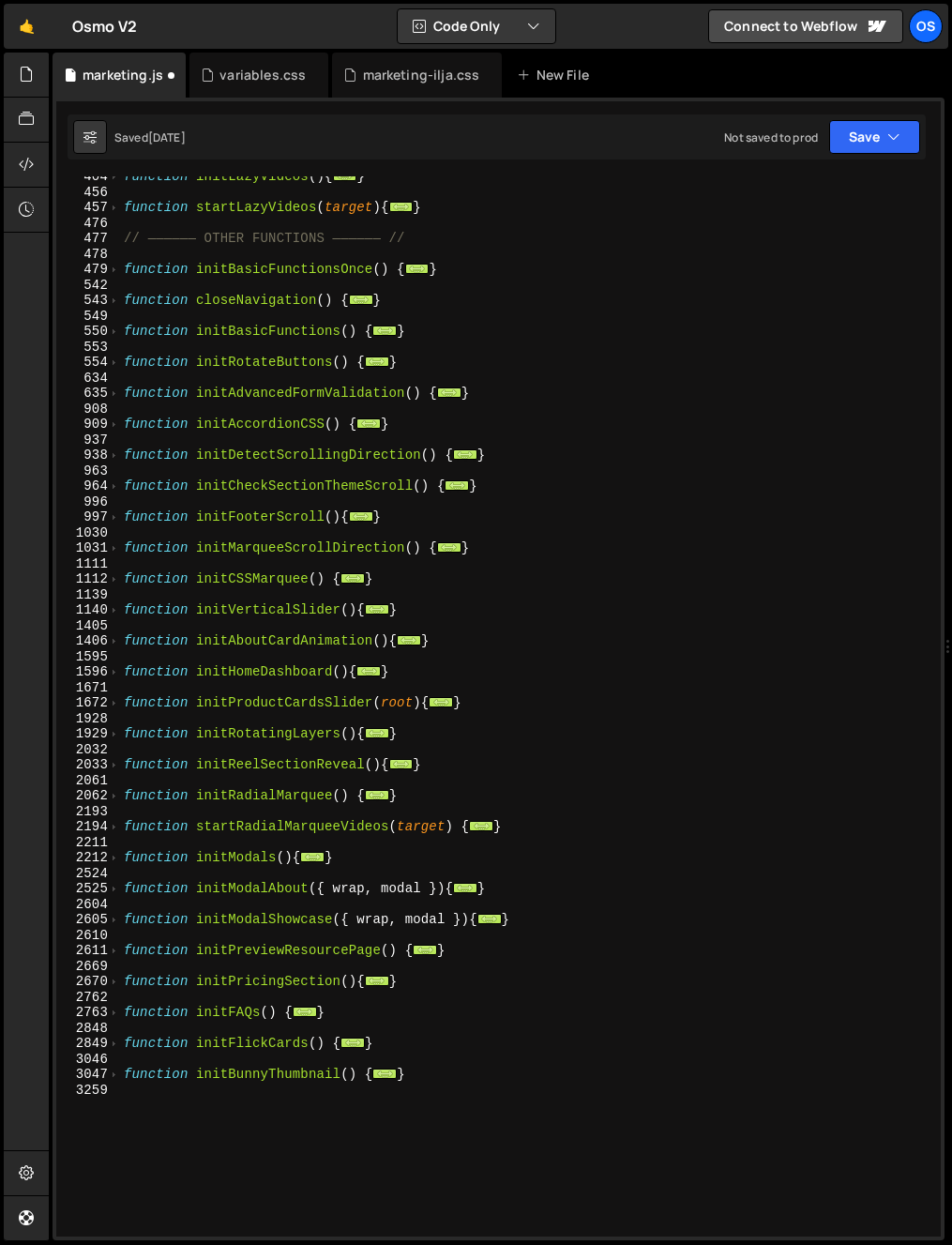
click at [463, 1092] on div "function initLazyVideos ( ) { ... } function startLazyVideos ( target ) { ... }…" at bounding box center [527, 715] width 813 height 1091
paste textarea "}"
type textarea "}"
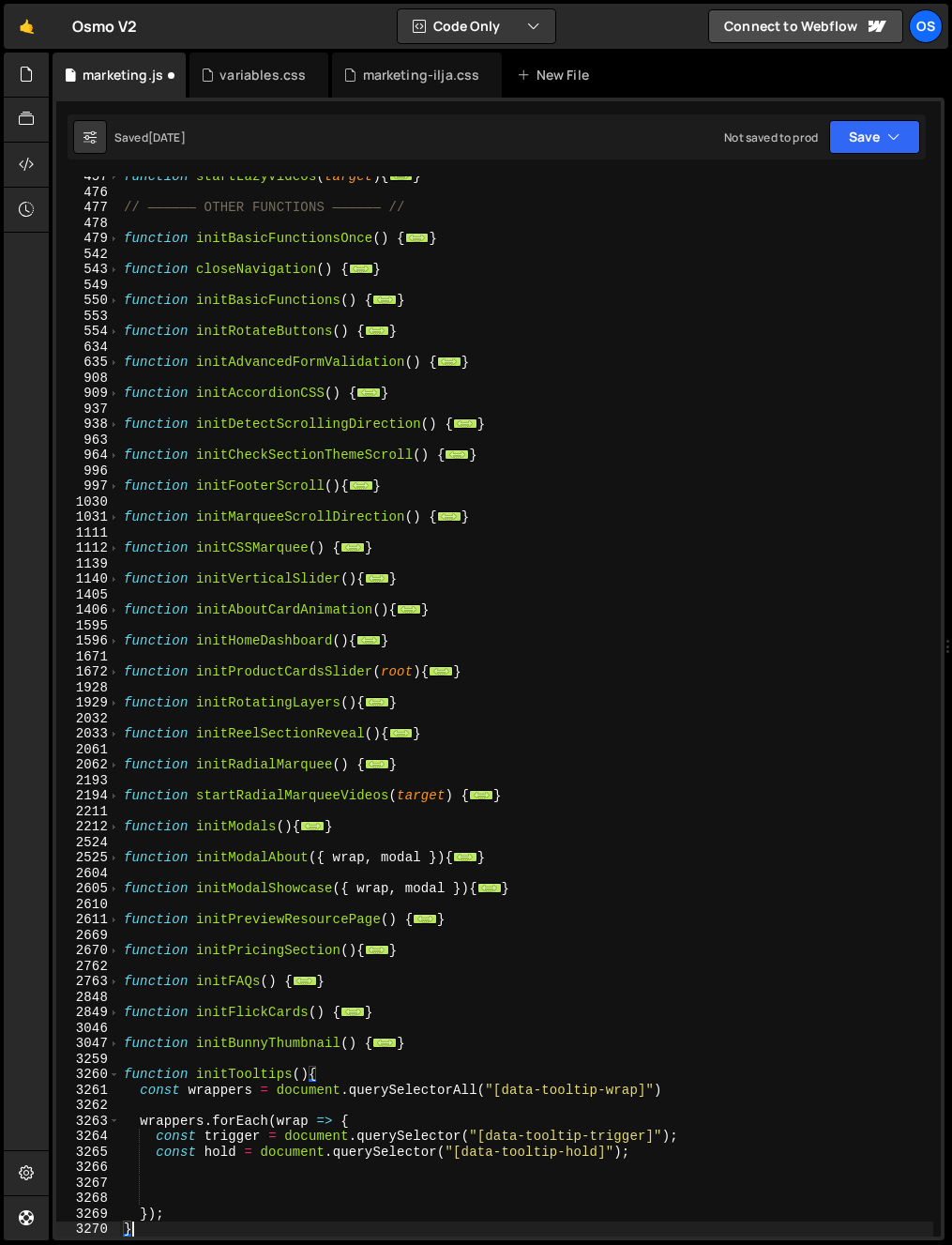
scroll to position [1339, 0]
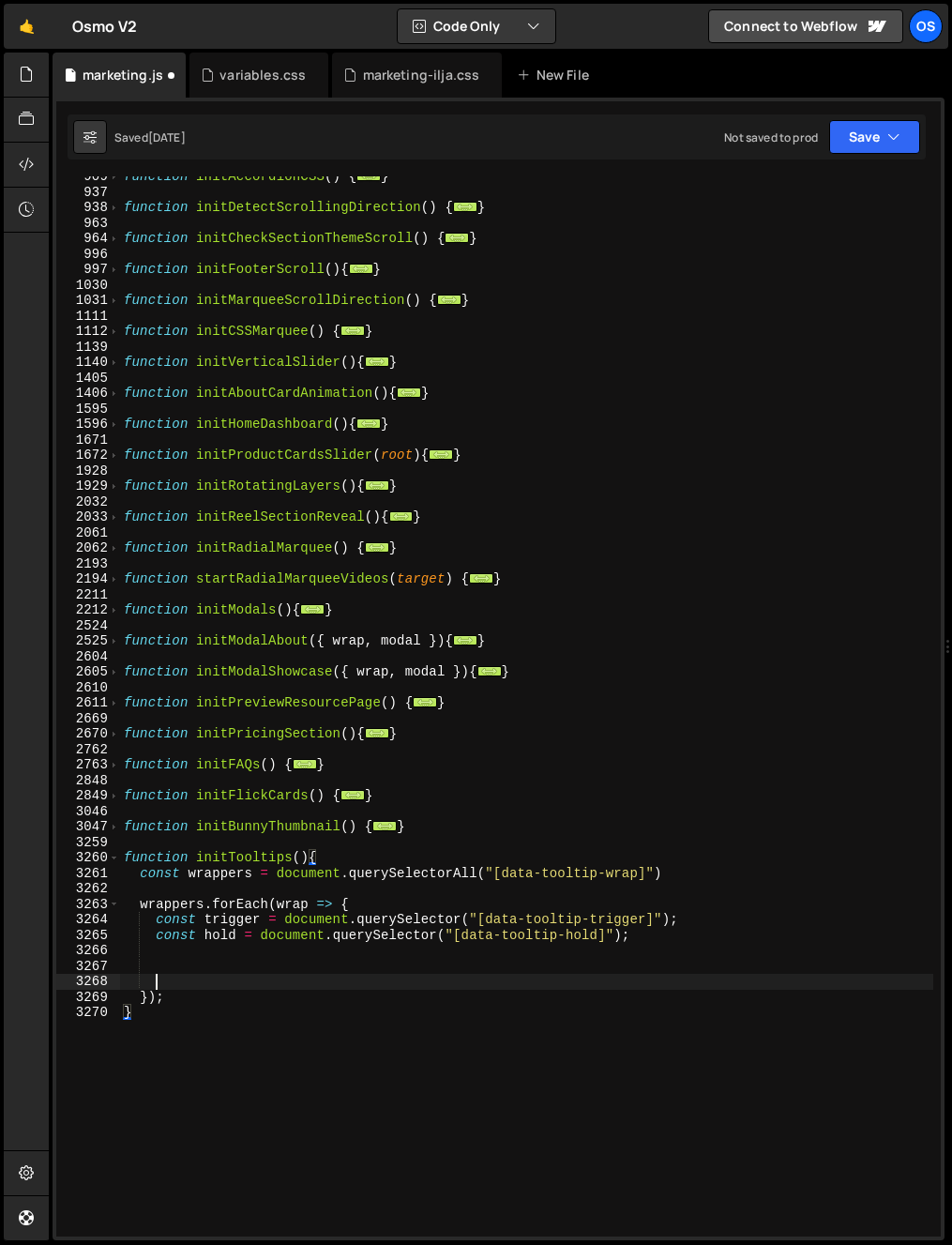
click at [237, 976] on div "function initAccordionCSS ( ) { ... } function initDetectScrollingDirection ( )…" at bounding box center [527, 715] width 813 height 1091
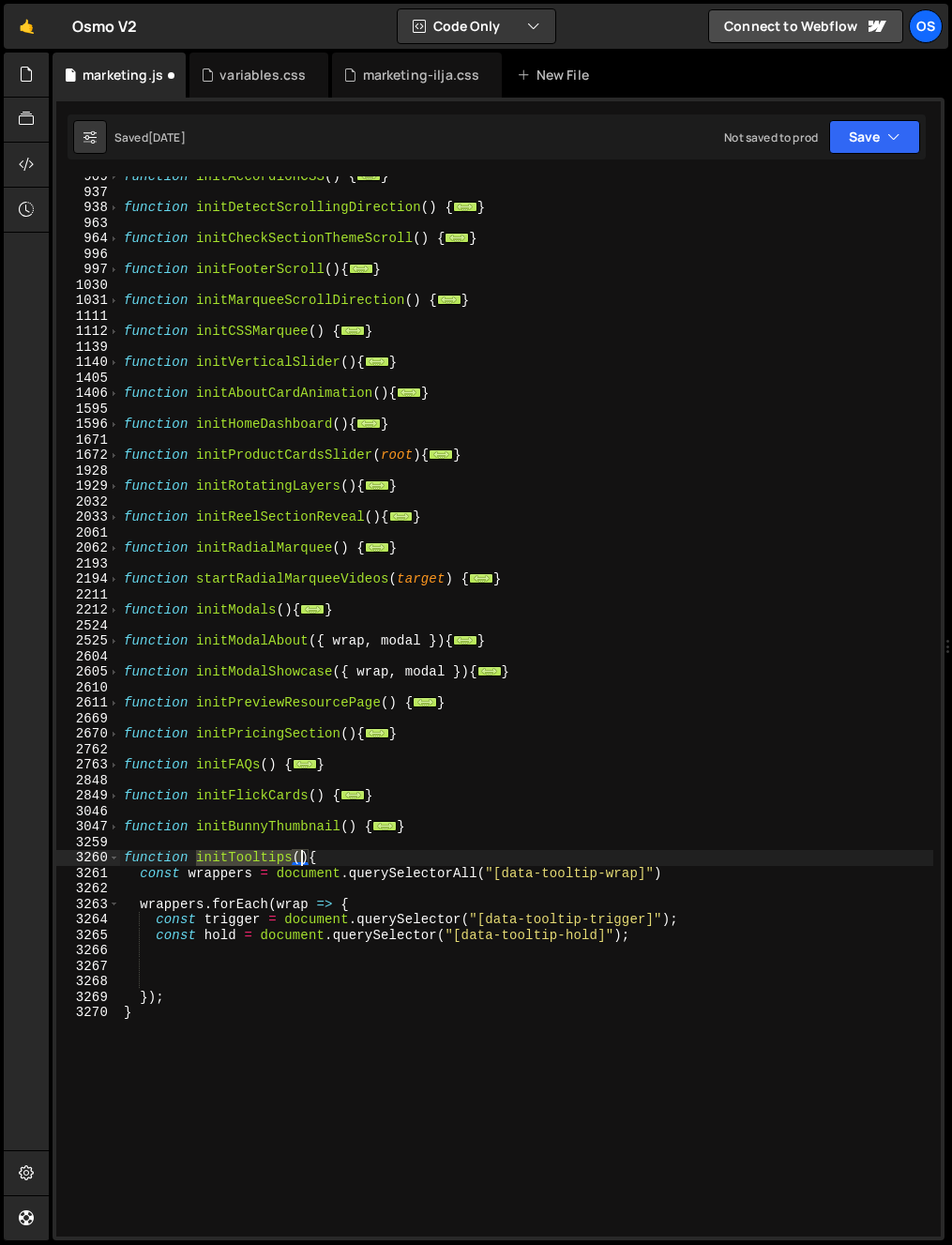
drag, startPoint x: 197, startPoint y: 857, endPoint x: 305, endPoint y: 858, distance: 108.0
click at [305, 858] on div "function initAccordionCSS ( ) { ... } function initDetectScrollingDirection ( )…" at bounding box center [527, 715] width 813 height 1091
click at [330, 942] on div "function initAccordionCSS ( ) { ... } function initDetectScrollingDirection ( )…" at bounding box center [527, 715] width 813 height 1091
drag, startPoint x: 296, startPoint y: 858, endPoint x: 195, endPoint y: 861, distance: 101.0
click at [195, 861] on div "function initAccordionCSS ( ) { ... } function initDetectScrollingDirection ( )…" at bounding box center [527, 715] width 813 height 1091
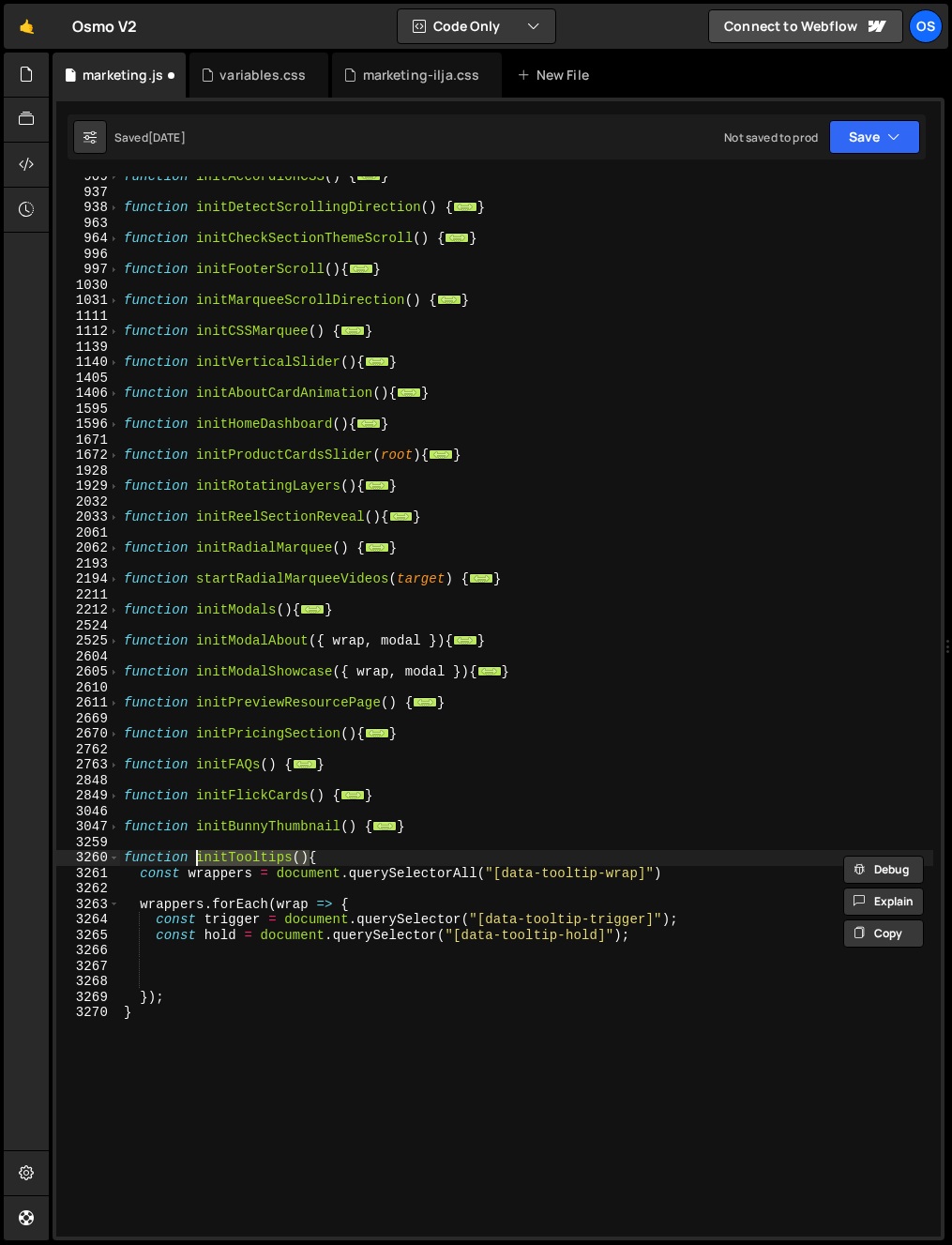
scroll to position [0, 0]
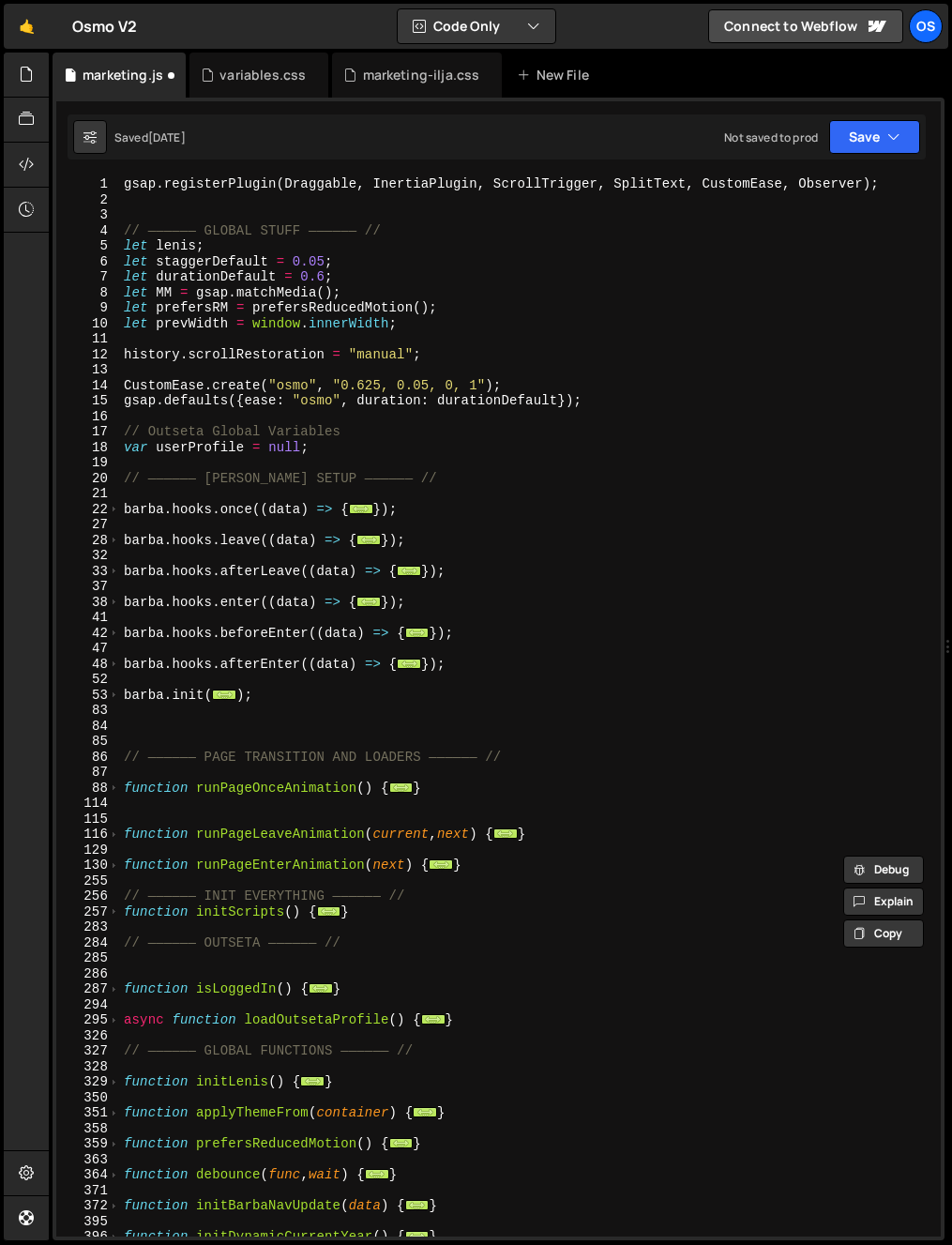
click at [119, 911] on div "257" at bounding box center [88, 912] width 64 height 16
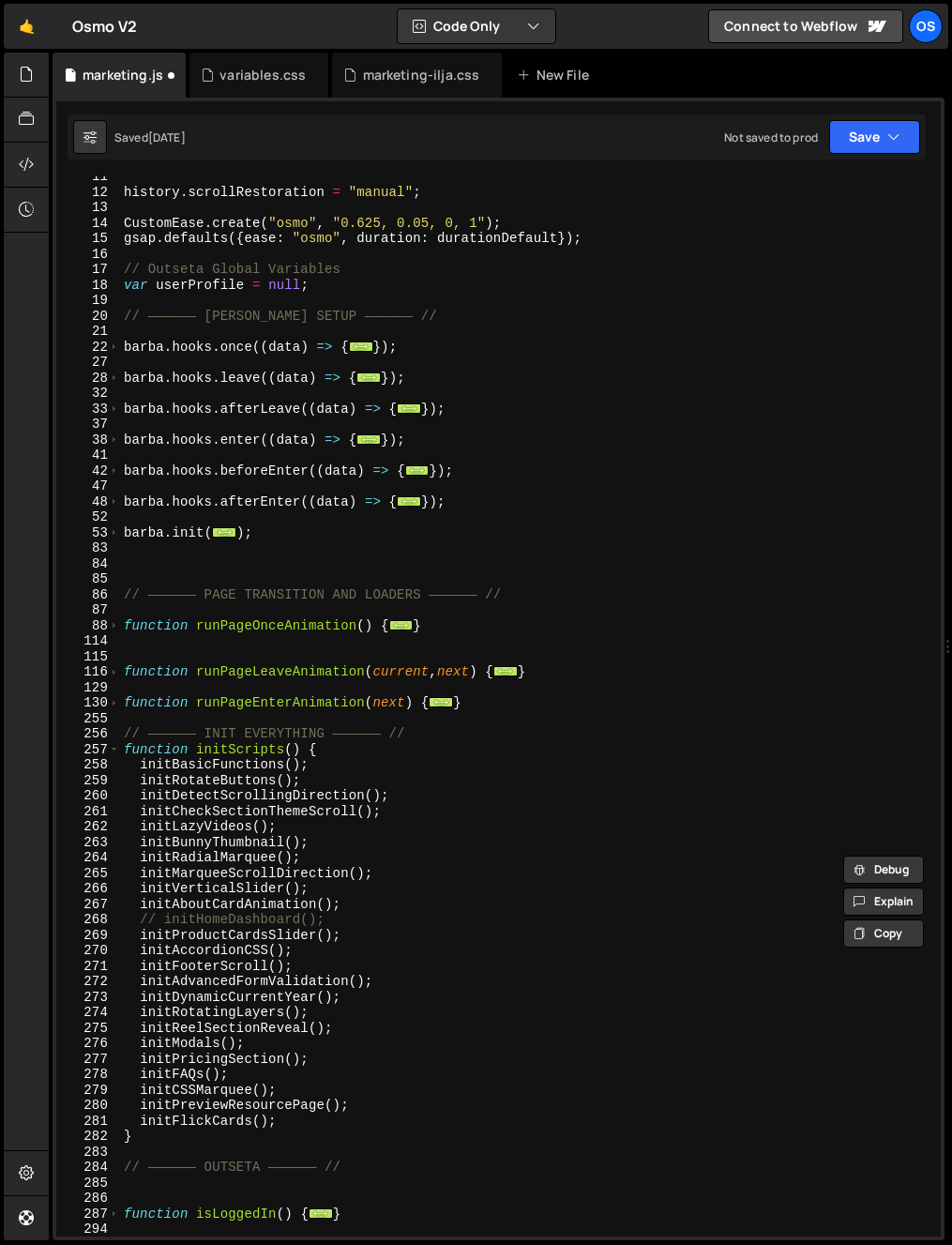
scroll to position [278, 0]
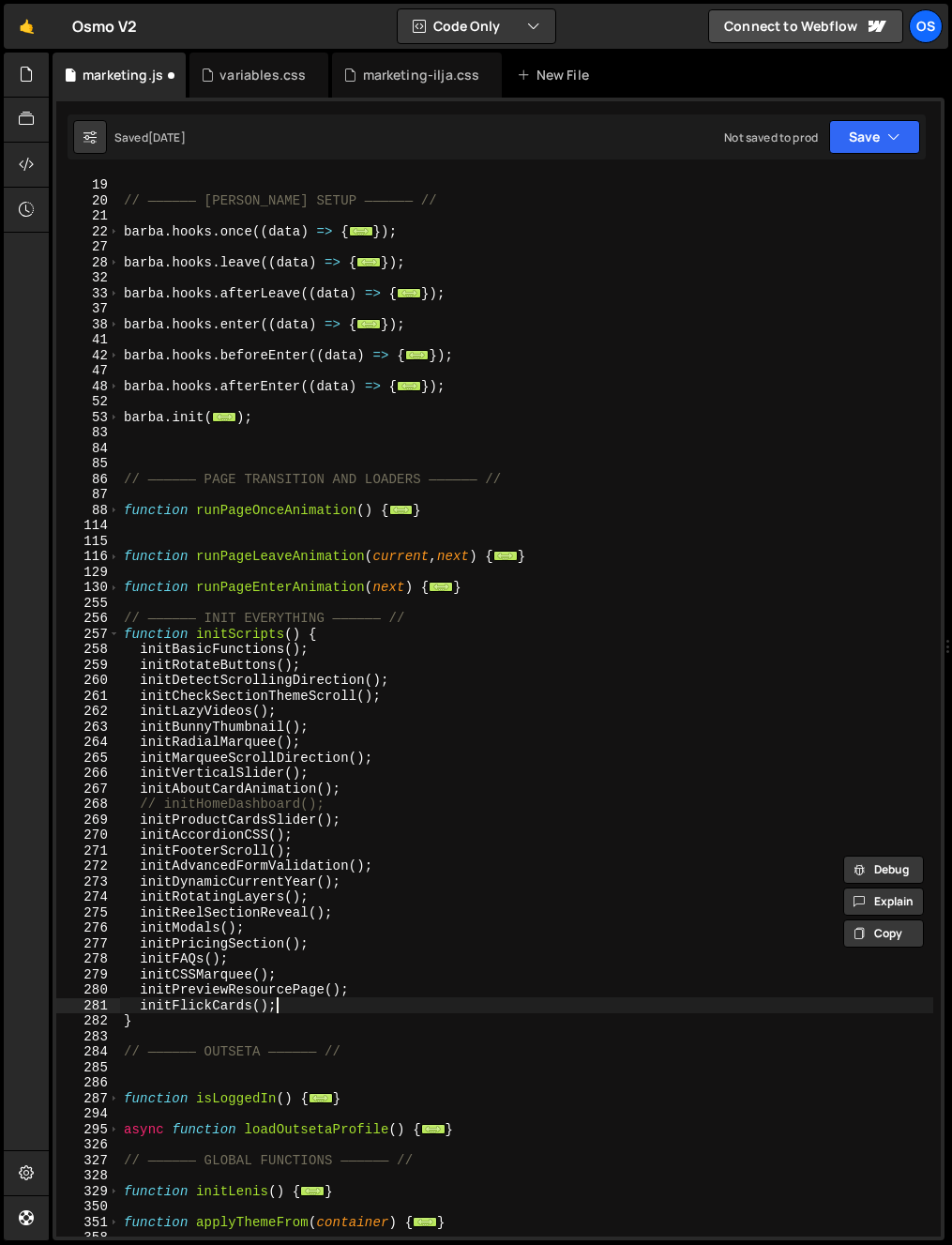
click at [300, 1008] on div "var userProfile = null ; // —————— [PERSON_NAME] SETUP —————— // [PERSON_NAME] …" at bounding box center [527, 707] width 813 height 1091
type textarea "initFlickCards();"
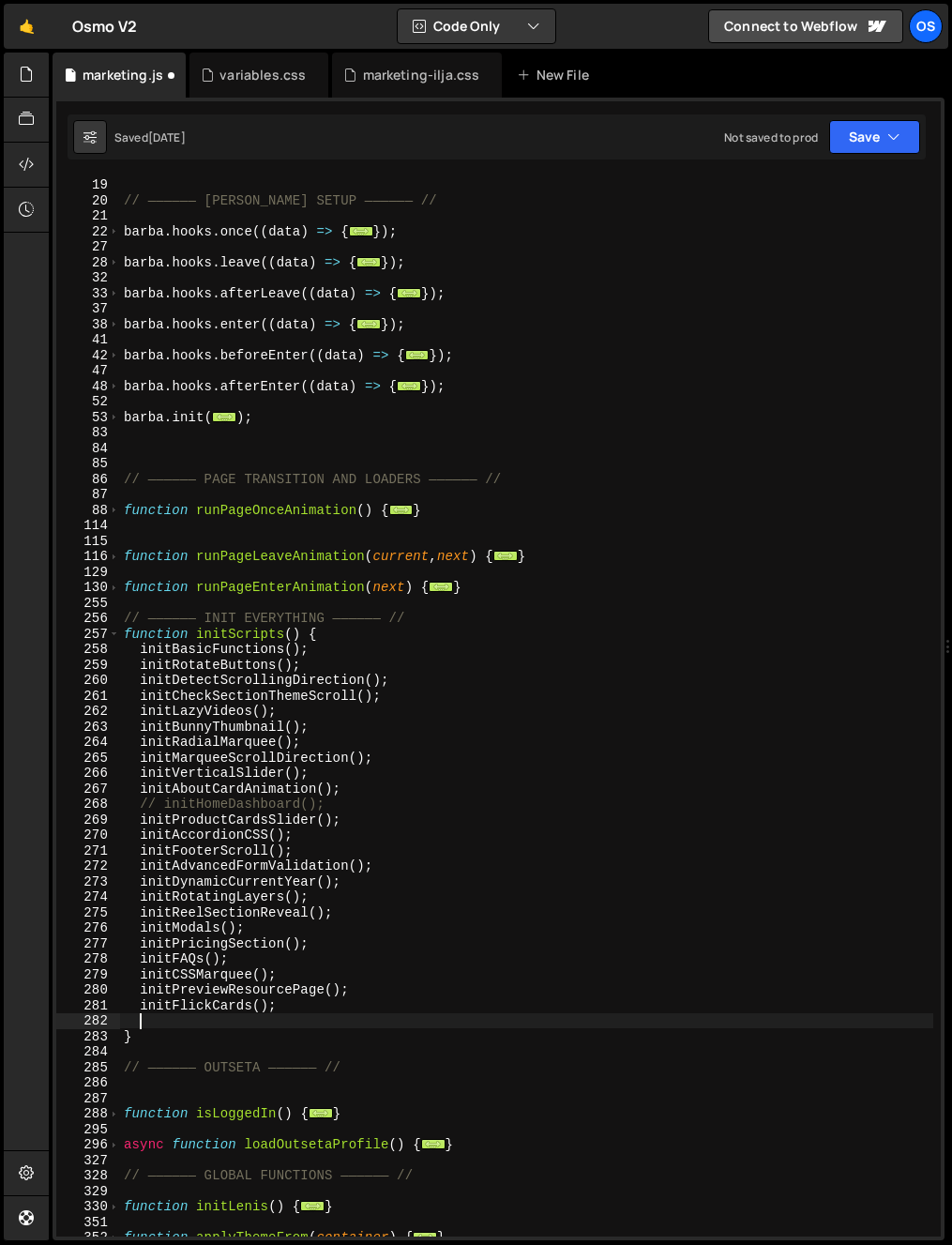
paste textarea "initTooltips()"
click at [116, 632] on span at bounding box center [114, 634] width 10 height 16
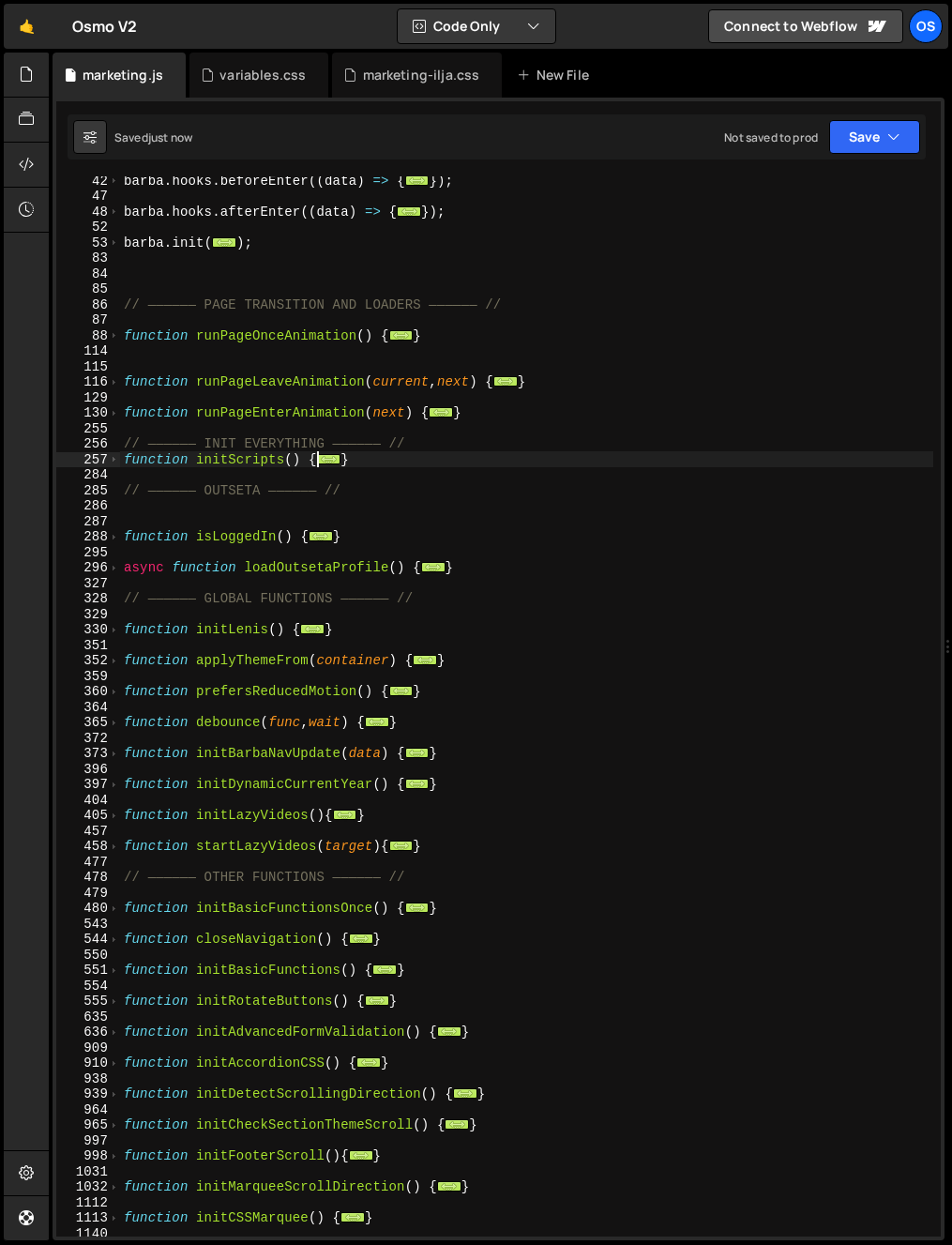
scroll to position [1644, 0]
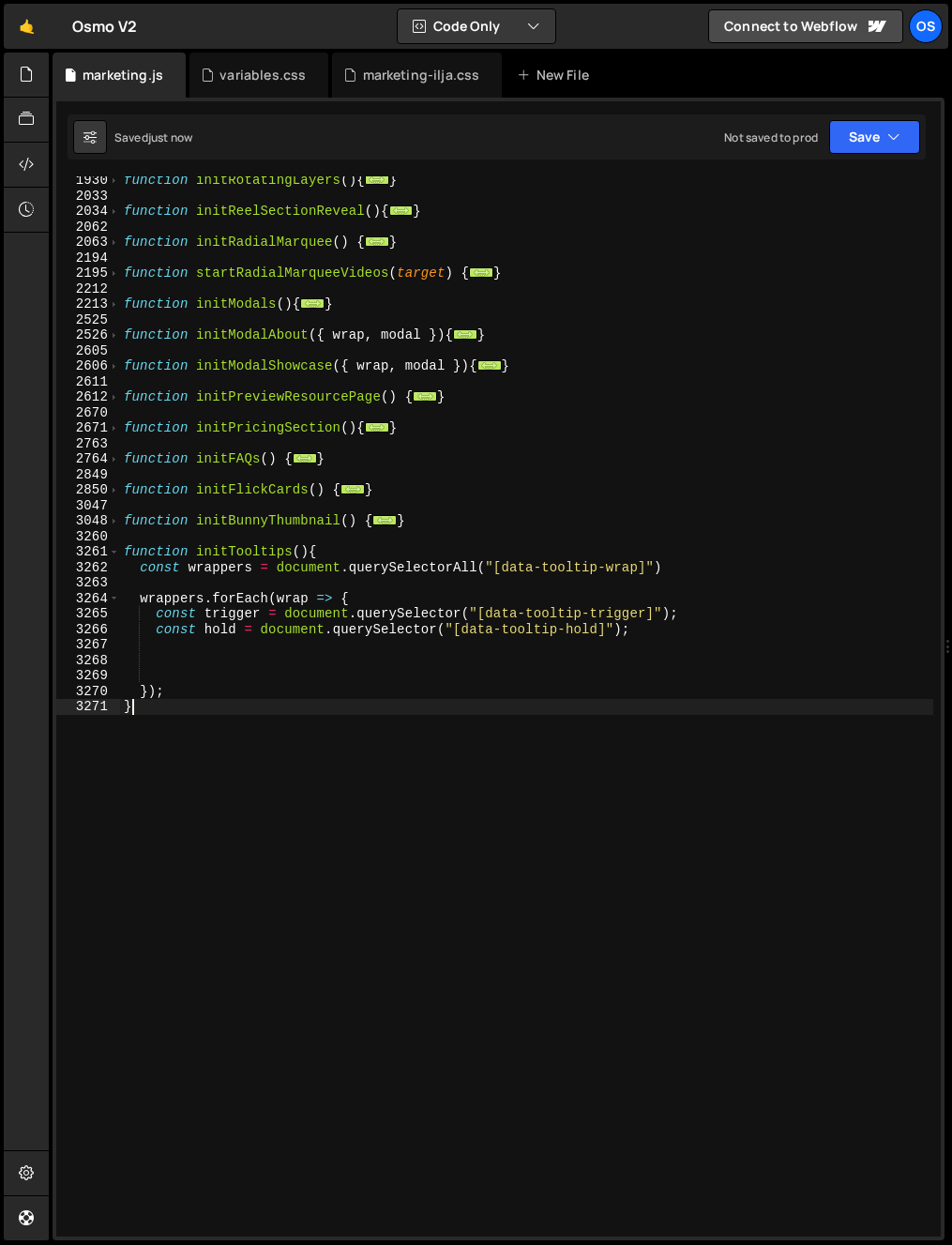
drag, startPoint x: 250, startPoint y: 745, endPoint x: 248, endPoint y: 728, distance: 17.1
click at [250, 743] on div "function initRotatingLayers ( ) { ... } function initReelSectionReveal ( ) { ..…" at bounding box center [527, 718] width 813 height 1091
click at [227, 684] on div "function initRotatingLayers ( ) { ... } function initReelSectionReveal ( ) { ..…" at bounding box center [527, 718] width 813 height 1091
type textarea "});"
